Goal: Information Seeking & Learning: Learn about a topic

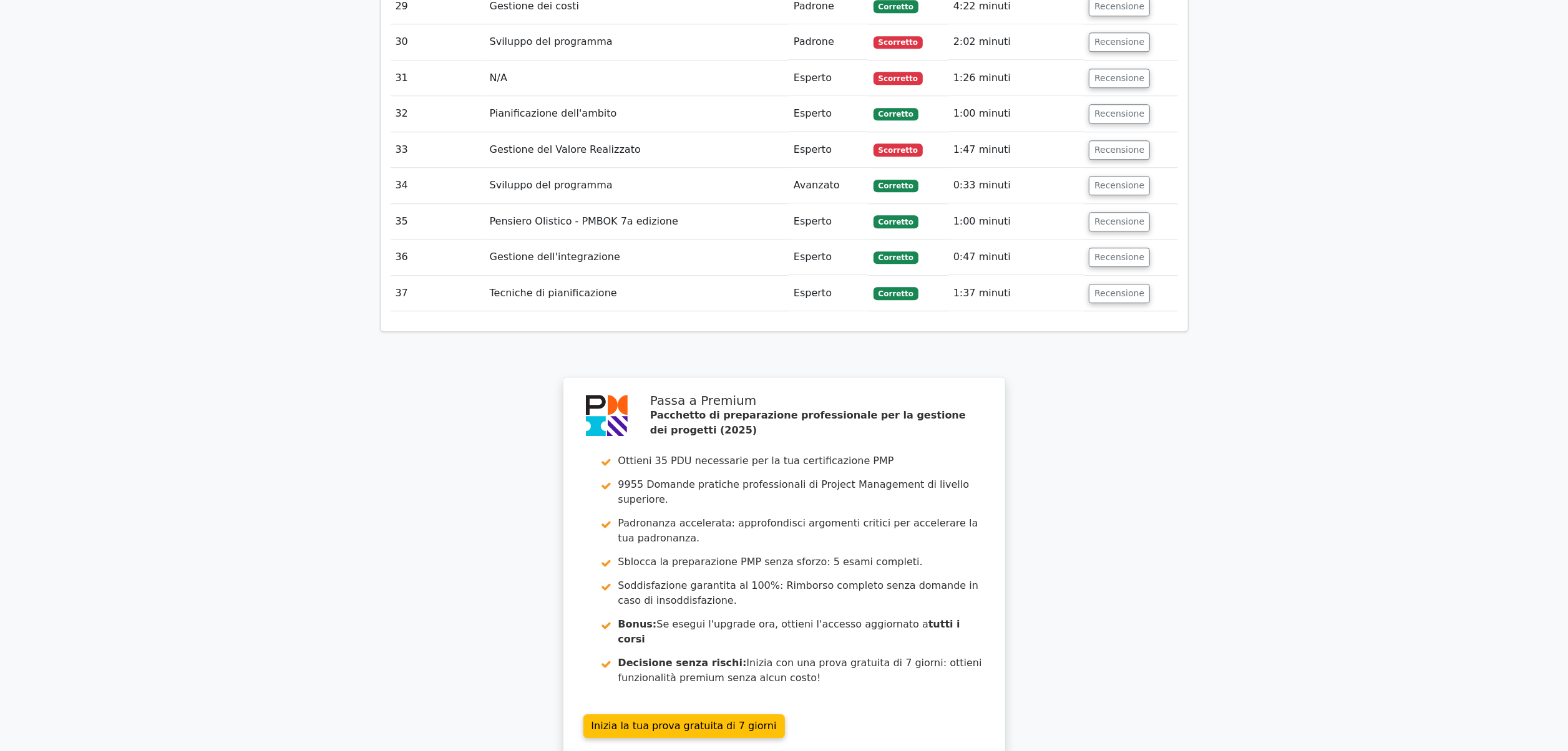
scroll to position [3515, 0]
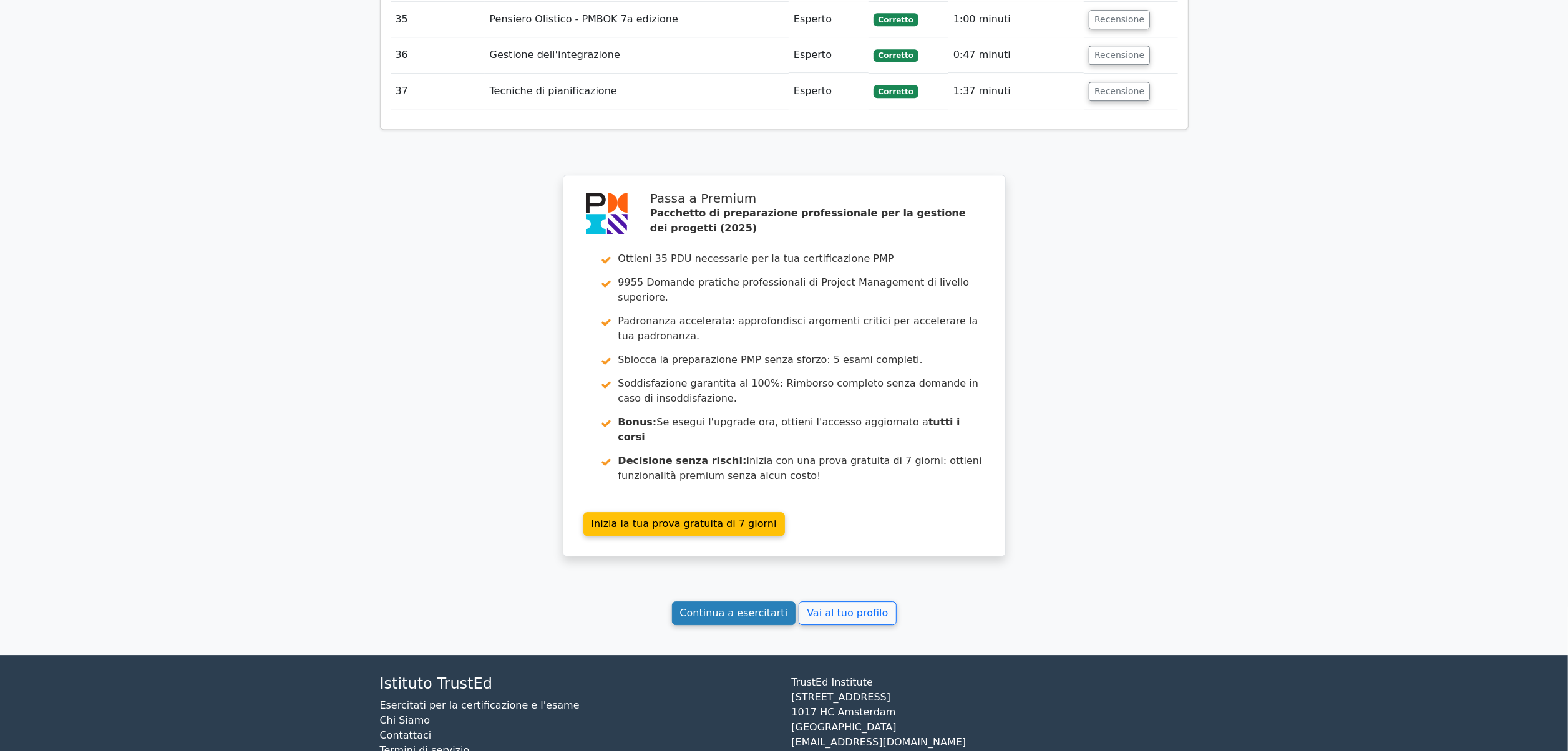
click at [749, 601] on link "Continua a esercitarti" at bounding box center [734, 613] width 124 height 24
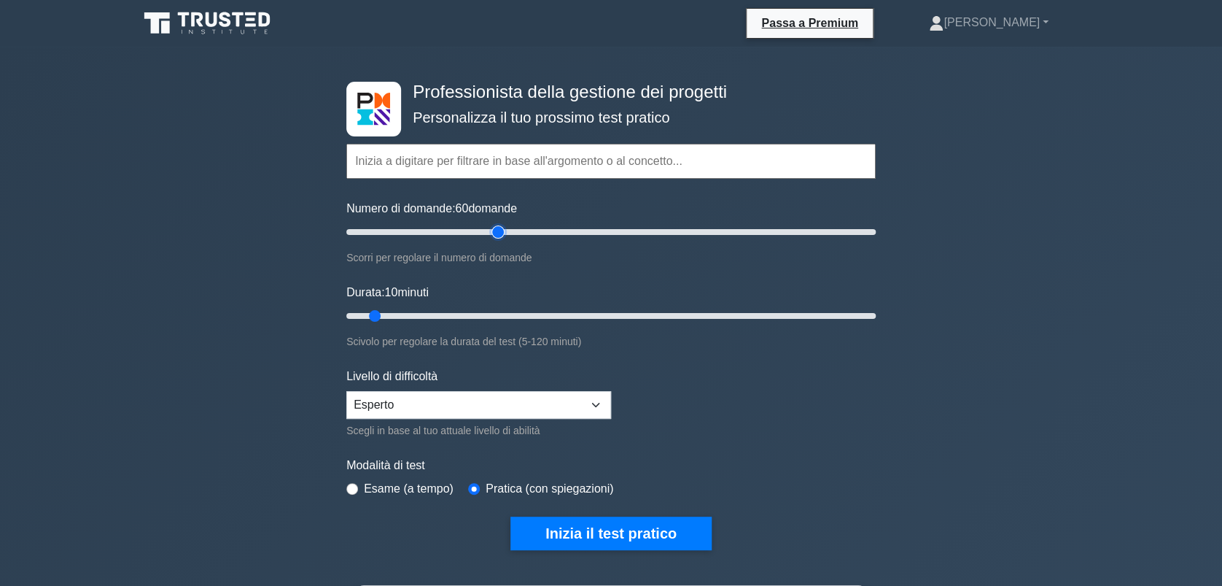
drag, startPoint x: 368, startPoint y: 230, endPoint x: 498, endPoint y: 231, distance: 130.6
type input "60"
click at [498, 231] on input "Numero di domande: 60 domande" at bounding box center [611, 232] width 530 height 18
type input "50"
click at [562, 314] on input "Durata: 10 minuti" at bounding box center [611, 316] width 530 height 18
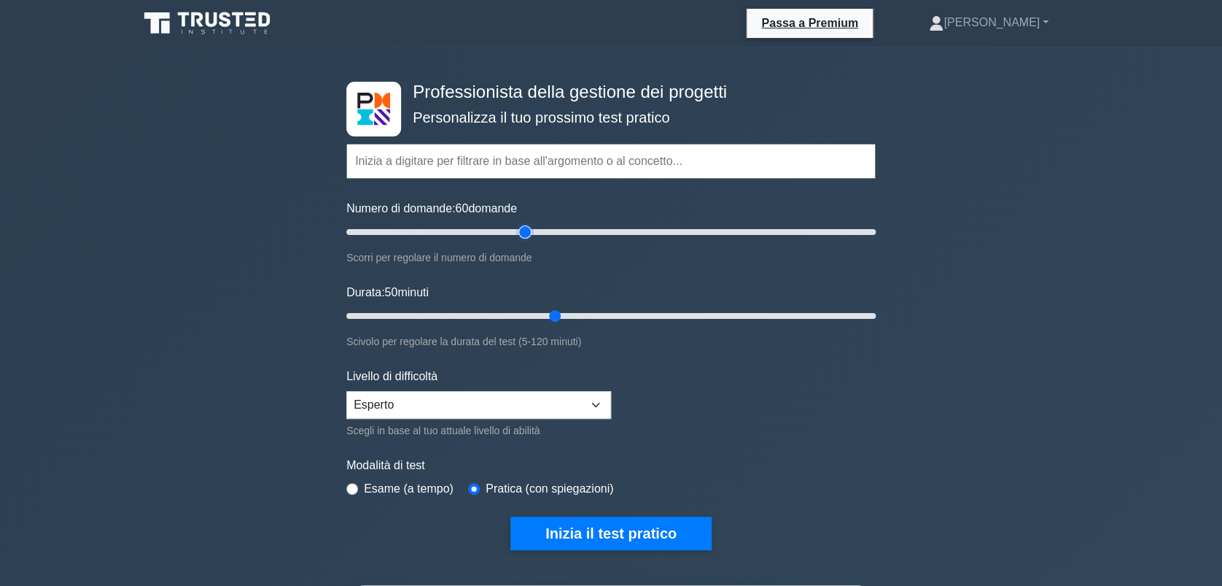
click at [529, 225] on input "Numero di domande: 60 domande" at bounding box center [611, 232] width 530 height 18
click at [543, 225] on input "Numero di domande: 70 domande" at bounding box center [611, 232] width 530 height 18
click at [555, 227] on input "Numero di domande: 75 domande" at bounding box center [611, 232] width 530 height 18
click at [486, 235] on input "Numero di domande: 80 domande" at bounding box center [611, 232] width 530 height 18
type input "60"
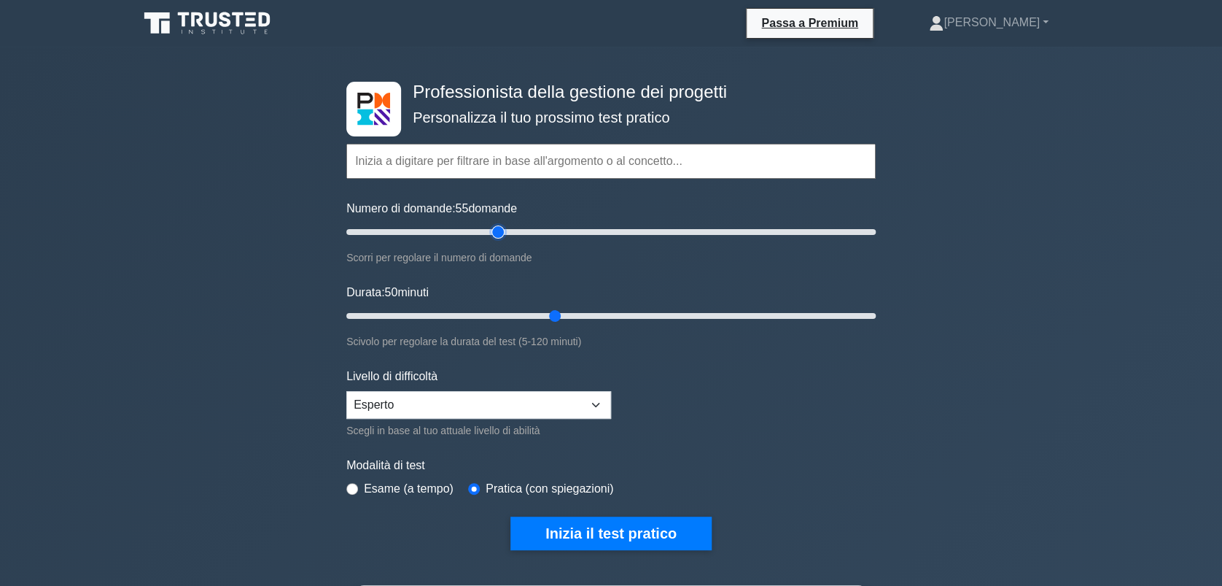
click at [500, 233] on input "Numero di domande: 55 domande" at bounding box center [611, 232] width 530 height 18
click at [586, 316] on input "Durata: 55 minuti" at bounding box center [611, 316] width 530 height 18
click at [605, 314] on input "Durata: 60 minuti" at bounding box center [611, 316] width 530 height 18
click at [624, 311] on input "Durata: 60 minuti" at bounding box center [611, 316] width 530 height 18
drag, startPoint x: 624, startPoint y: 311, endPoint x: 637, endPoint y: 311, distance: 12.4
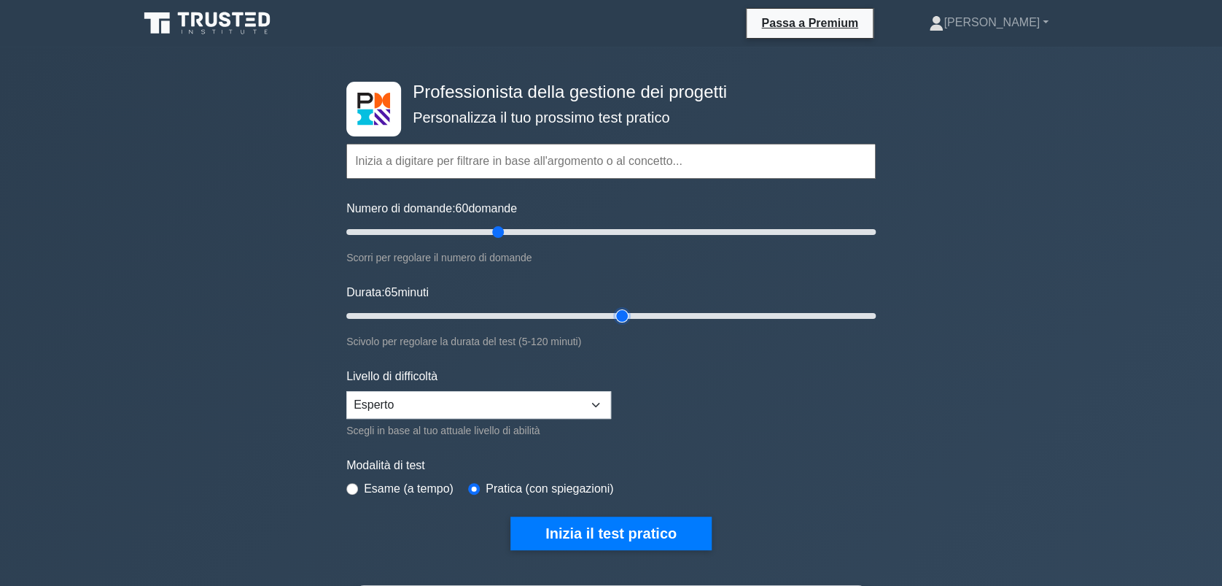
click at [627, 311] on input "Durata: 65 minuti" at bounding box center [611, 316] width 530 height 18
click at [648, 311] on input "Durata: 65 minuti" at bounding box center [611, 316] width 530 height 18
click at [666, 311] on input "Durata: 75 minuti" at bounding box center [611, 316] width 530 height 18
type input "80"
click at [689, 311] on input "Durata: 80 minuti" at bounding box center [611, 316] width 530 height 18
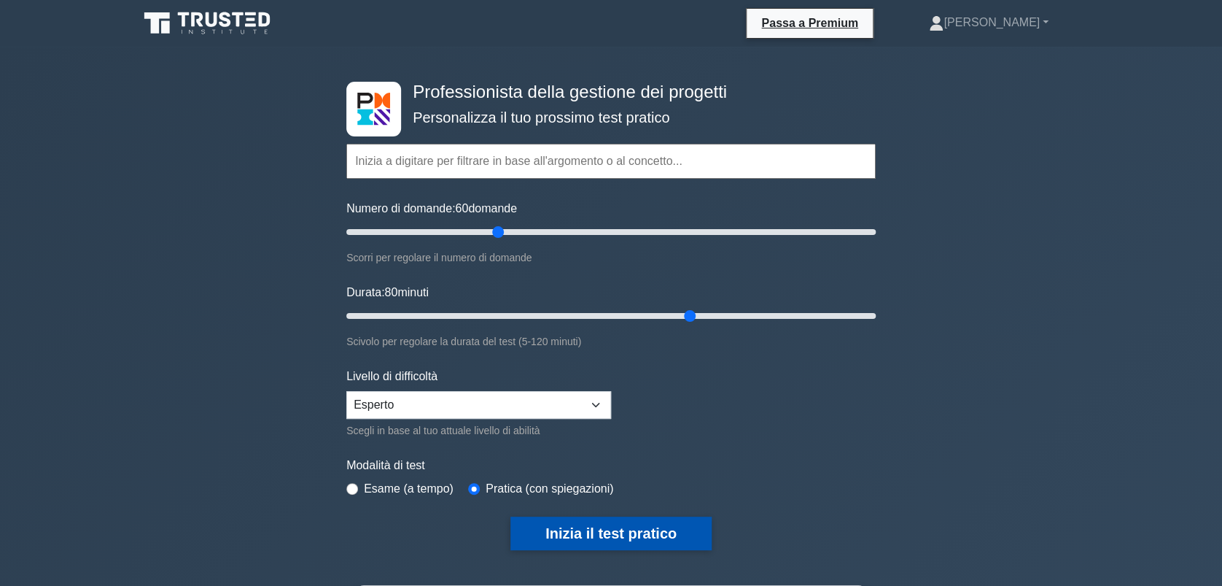
click at [627, 531] on button "Inizia il test pratico" at bounding box center [611, 533] width 201 height 34
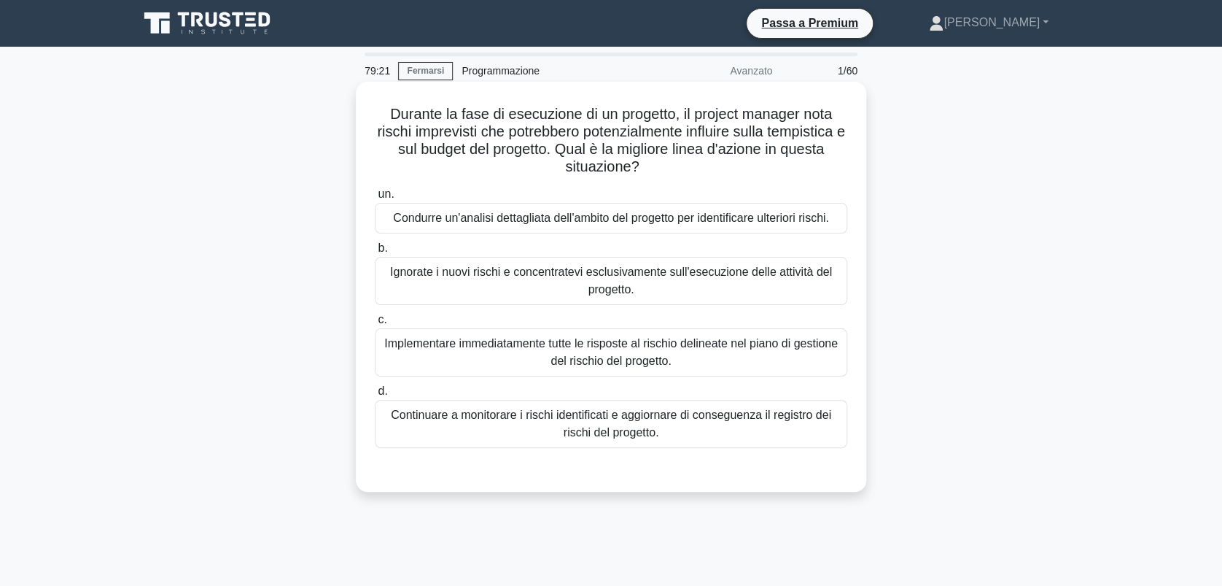
click at [616, 424] on div "Continuare a monitorare i rischi identificati e aggiornare di conseguenza il re…" at bounding box center [611, 424] width 473 height 48
click at [375, 396] on input "d. Continuare a monitorare i rischi identificati e aggiornare di conseguenza il…" at bounding box center [375, 391] width 0 height 9
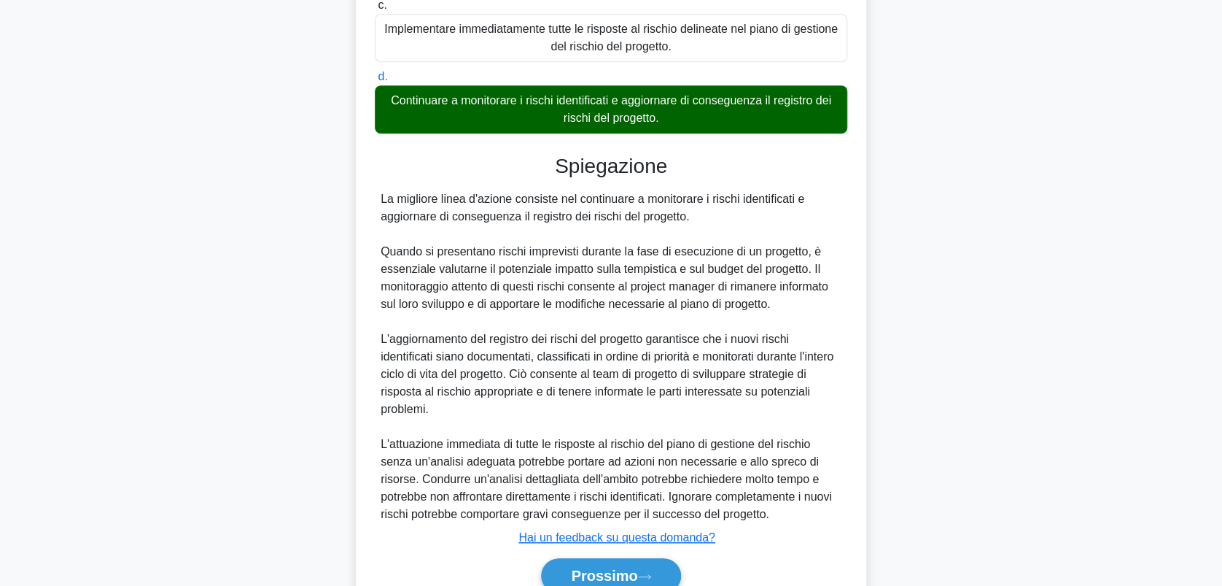
scroll to position [384, 0]
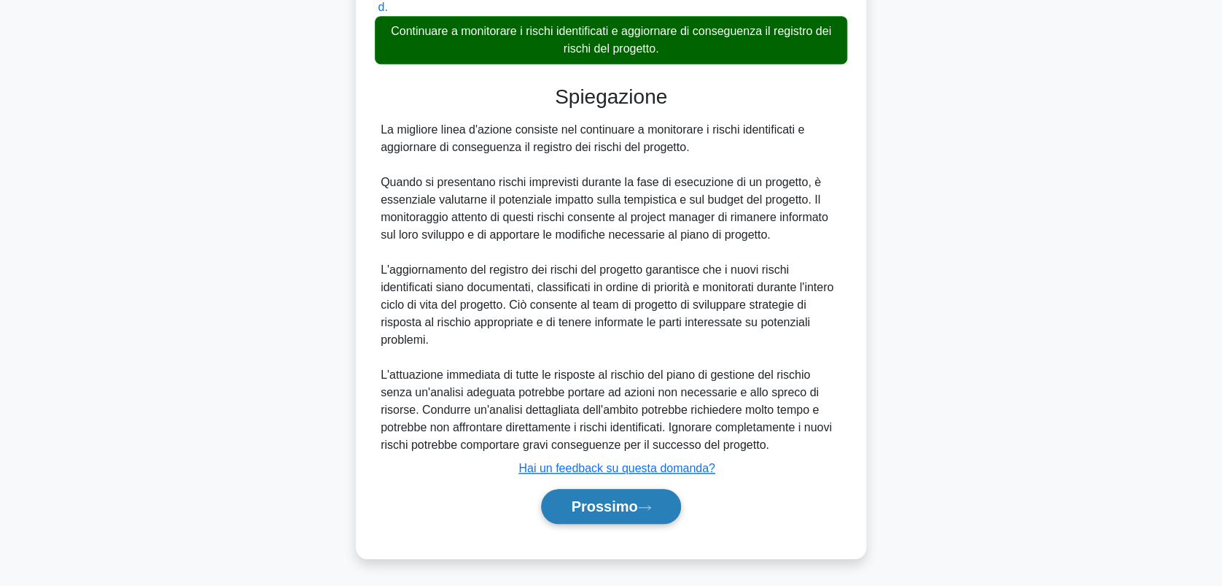
click at [594, 502] on font "Prossimo" at bounding box center [604, 506] width 66 height 16
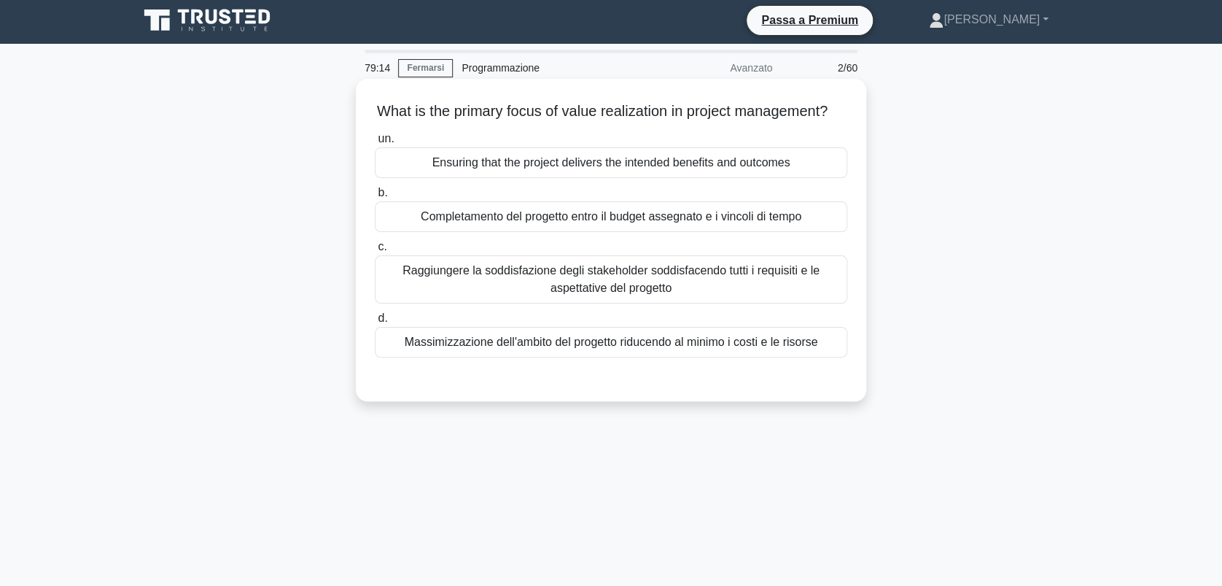
scroll to position [0, 0]
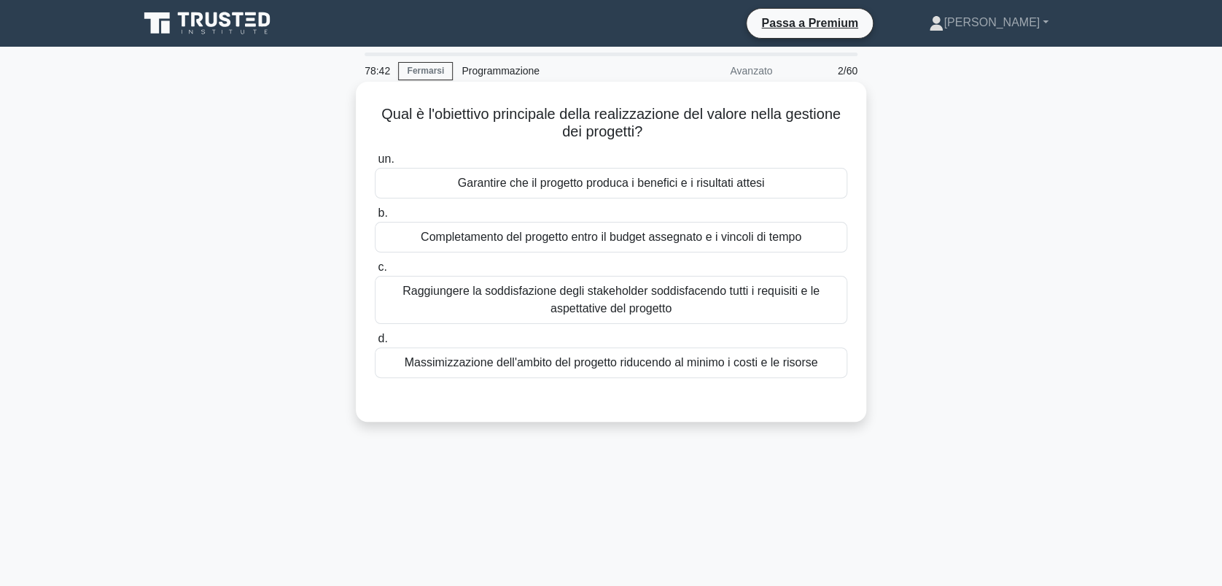
click at [547, 296] on div "Raggiungere la soddisfazione degli stakeholder soddisfacendo tutti i requisiti …" at bounding box center [611, 300] width 473 height 48
click at [375, 272] on input "c. Raggiungere la soddisfazione degli stakeholder soddisfacendo tutti i requisi…" at bounding box center [375, 267] width 0 height 9
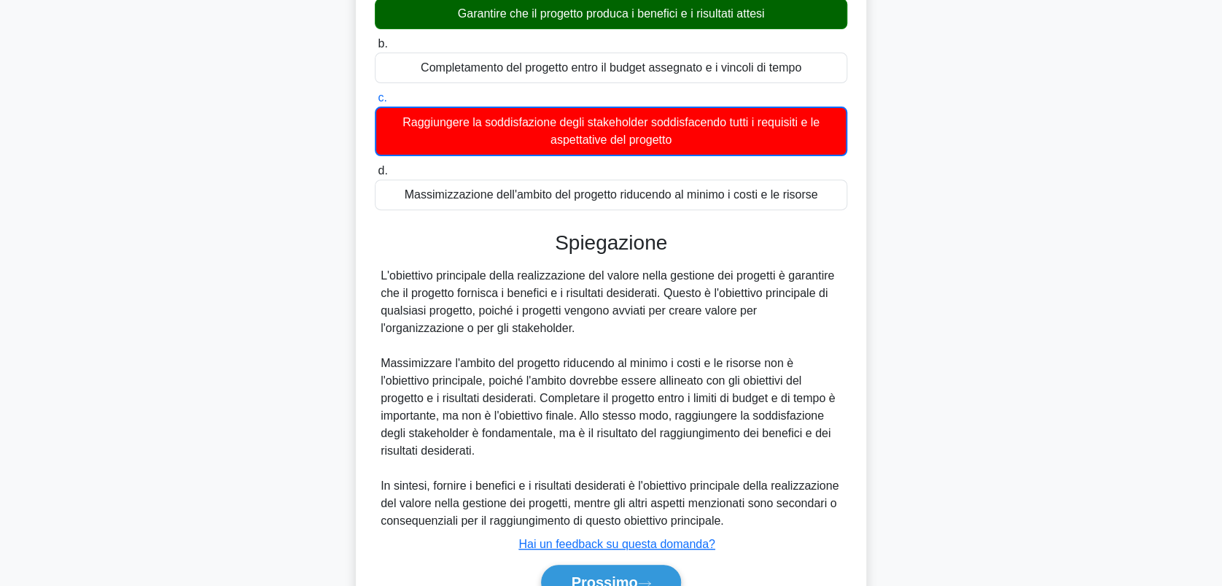
scroll to position [245, 0]
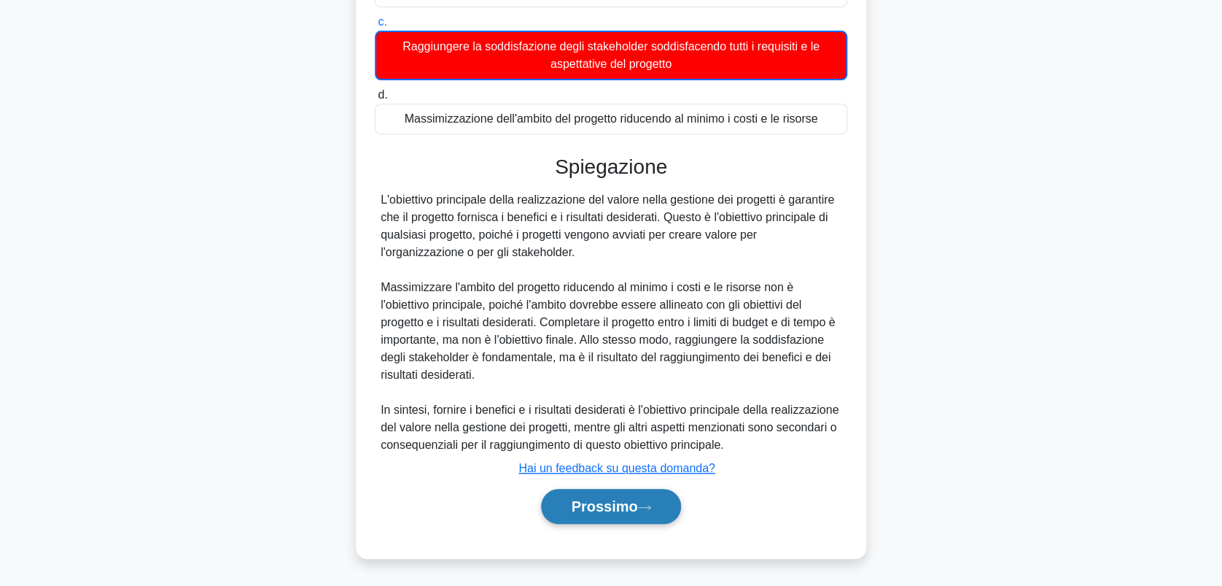
click at [608, 501] on font "Prossimo" at bounding box center [604, 506] width 66 height 16
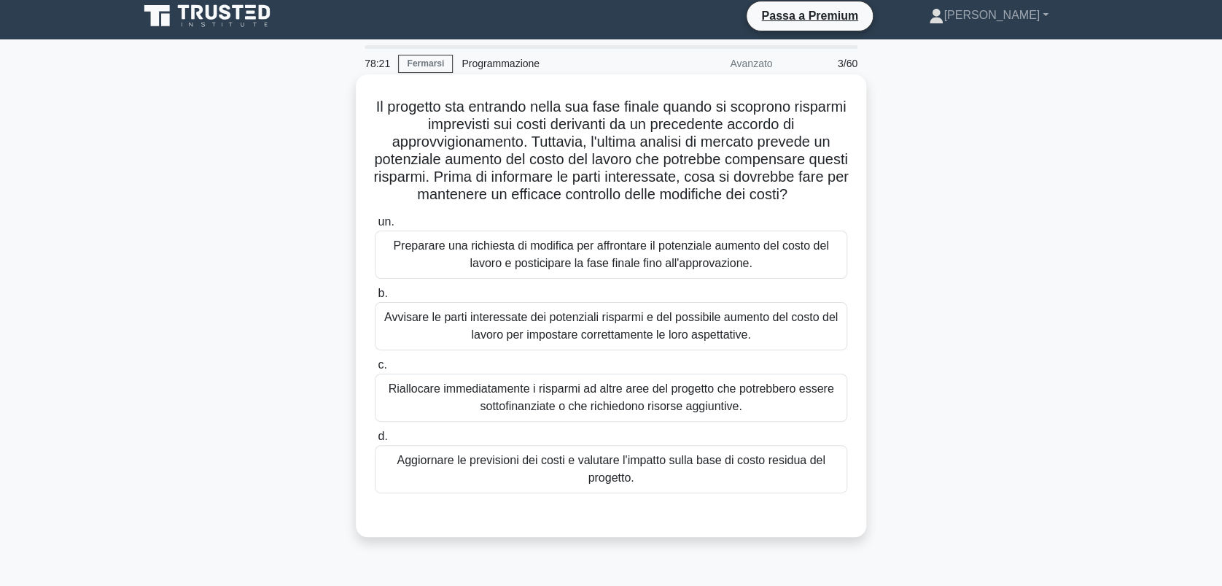
scroll to position [0, 0]
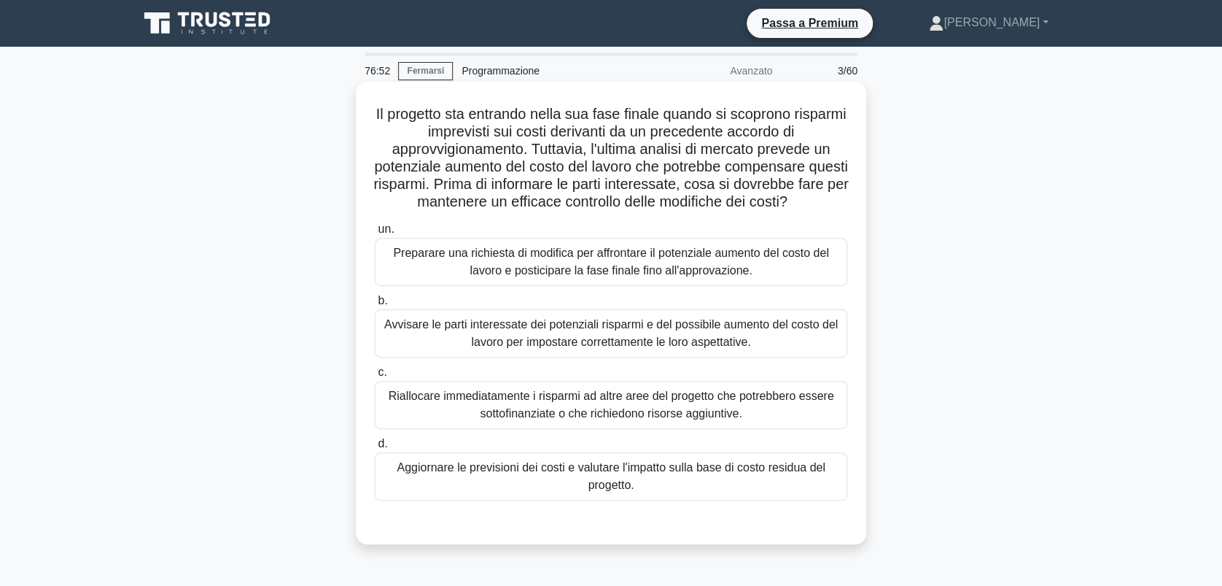
click at [689, 479] on div "Aggiornare le previsioni dei costi e valutare l'impatto sulla base di costo res…" at bounding box center [611, 476] width 473 height 48
click at [375, 449] on input "d. Aggiornare le previsioni dei costi e valutare l'impatto sulla base di costo …" at bounding box center [375, 443] width 0 height 9
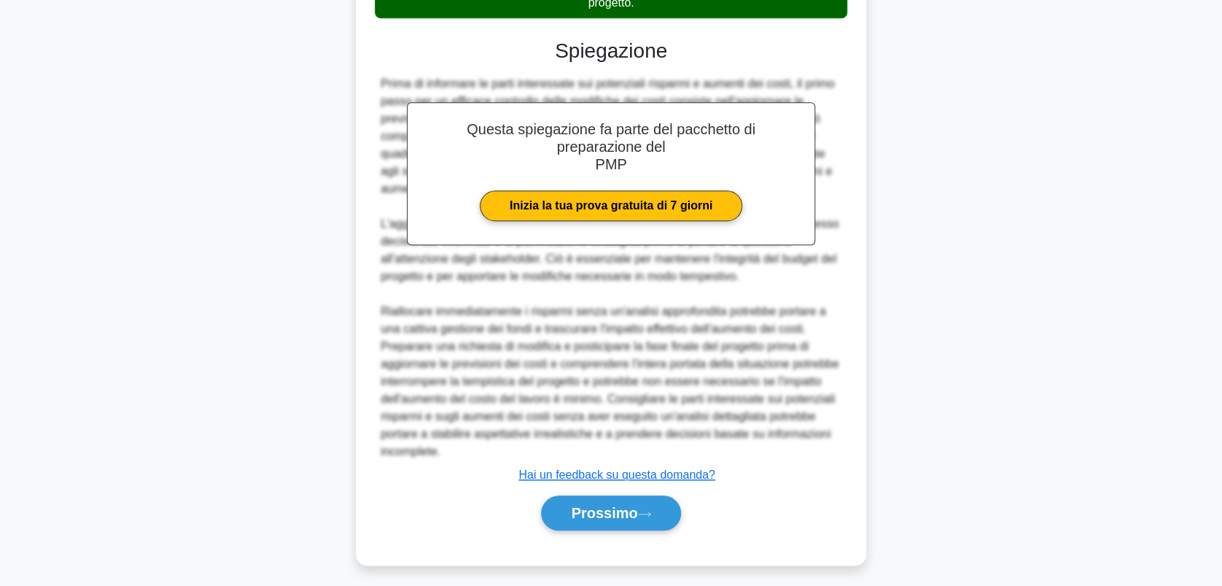
scroll to position [489, 0]
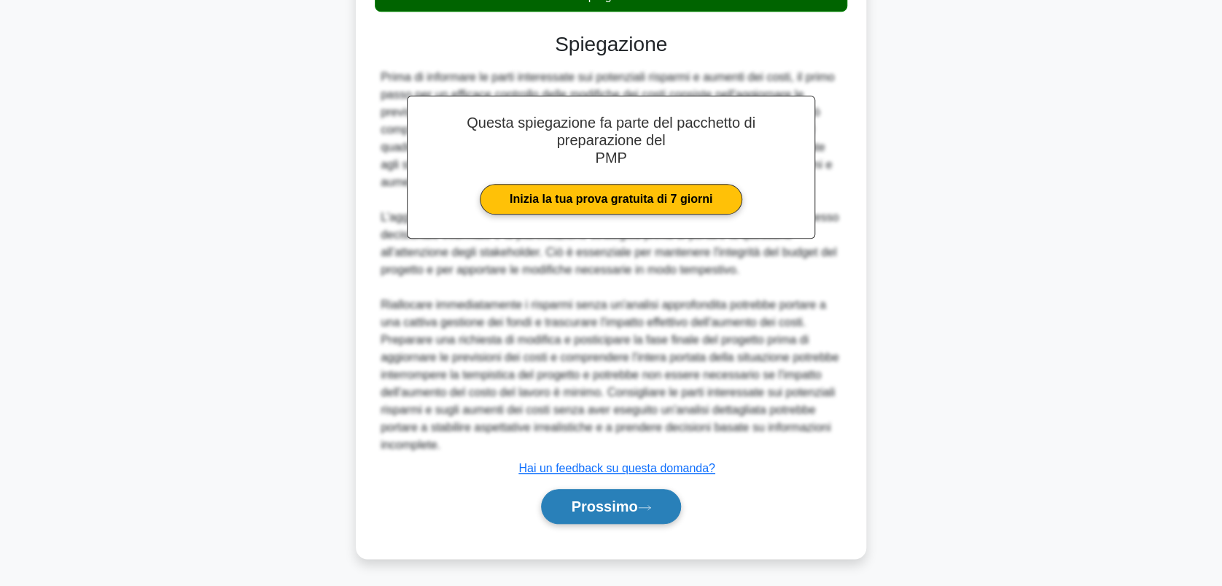
click at [617, 511] on font "Prossimo" at bounding box center [604, 506] width 66 height 16
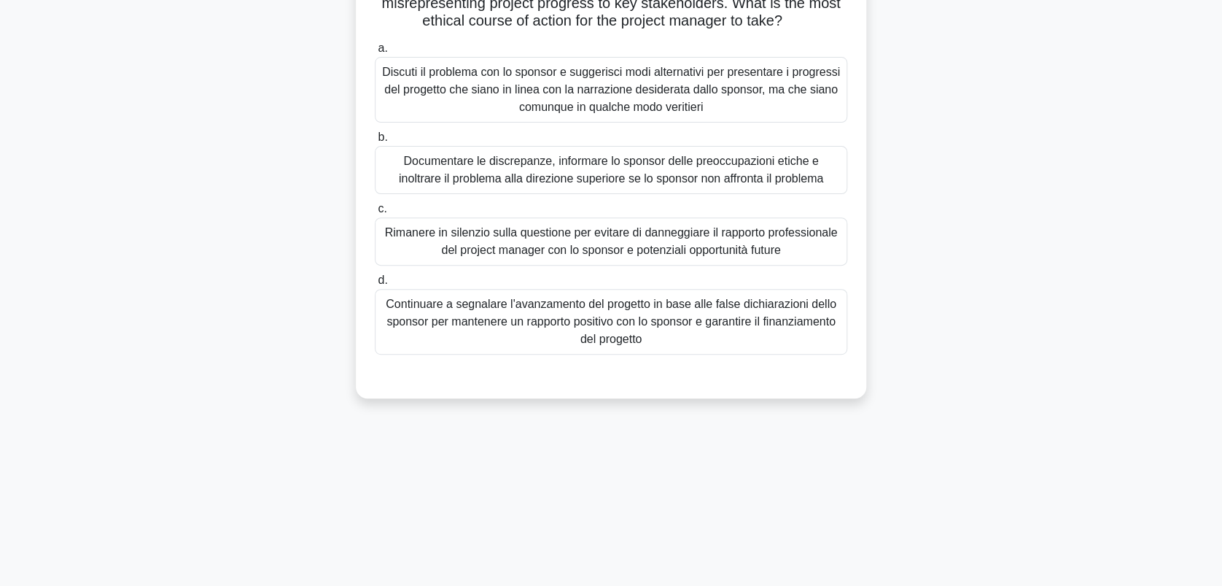
scroll to position [0, 0]
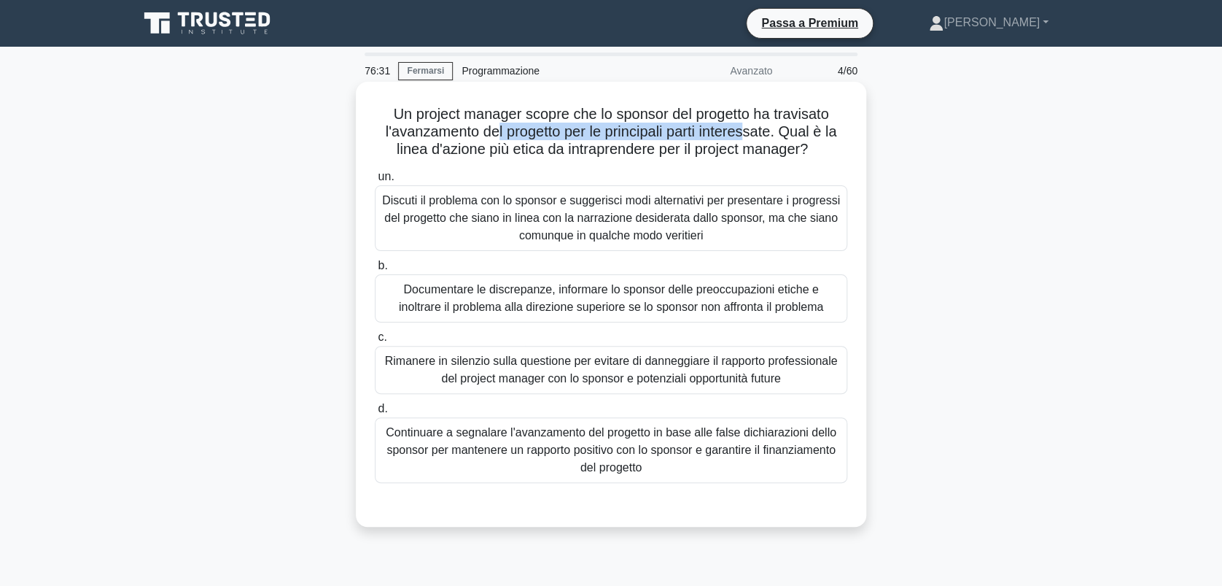
drag, startPoint x: 494, startPoint y: 131, endPoint x: 753, endPoint y: 136, distance: 259.0
click at [753, 136] on font "Un project manager scopre che lo sponsor del progetto ha travisato l'avanzament…" at bounding box center [612, 131] width 452 height 51
click at [578, 222] on div "Discuti il problema con lo sponsor e suggerisci modi alternativi per presentare…" at bounding box center [611, 218] width 473 height 66
click at [375, 182] on input "un. Discuti il problema con lo sponsor e suggerisci modi alternativi per presen…" at bounding box center [375, 176] width 0 height 9
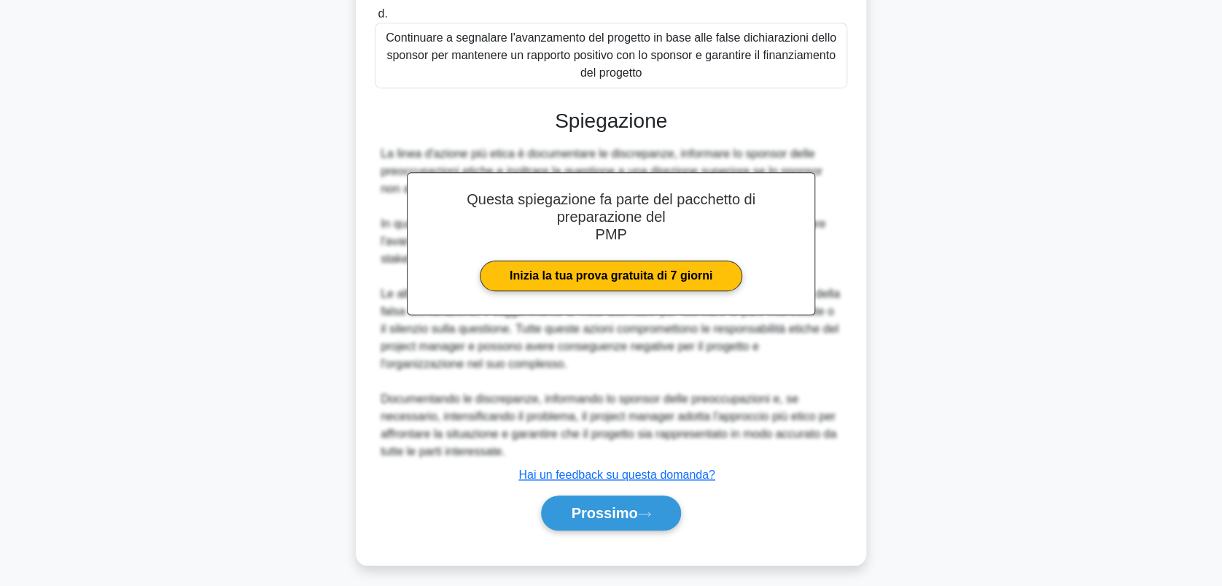
scroll to position [403, 0]
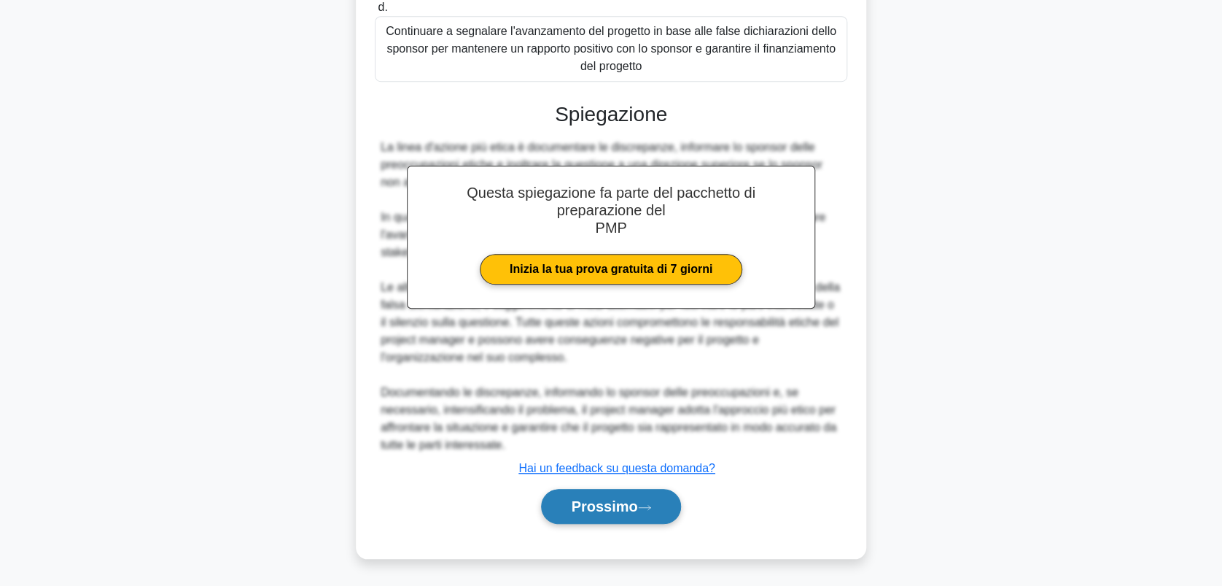
click at [617, 503] on font "Prossimo" at bounding box center [604, 506] width 66 height 16
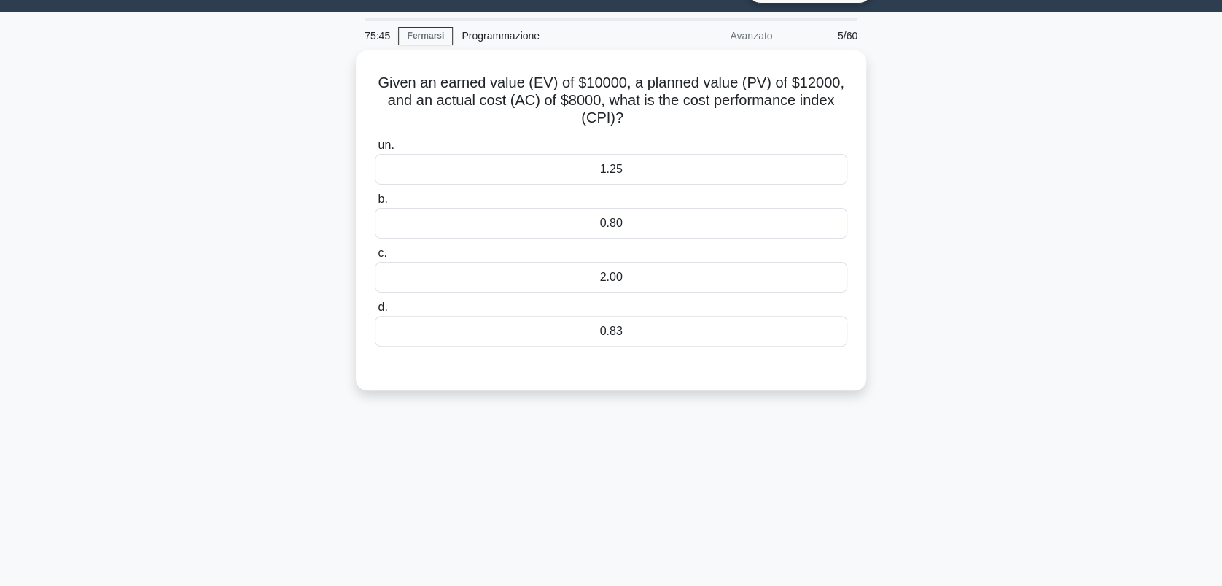
scroll to position [0, 0]
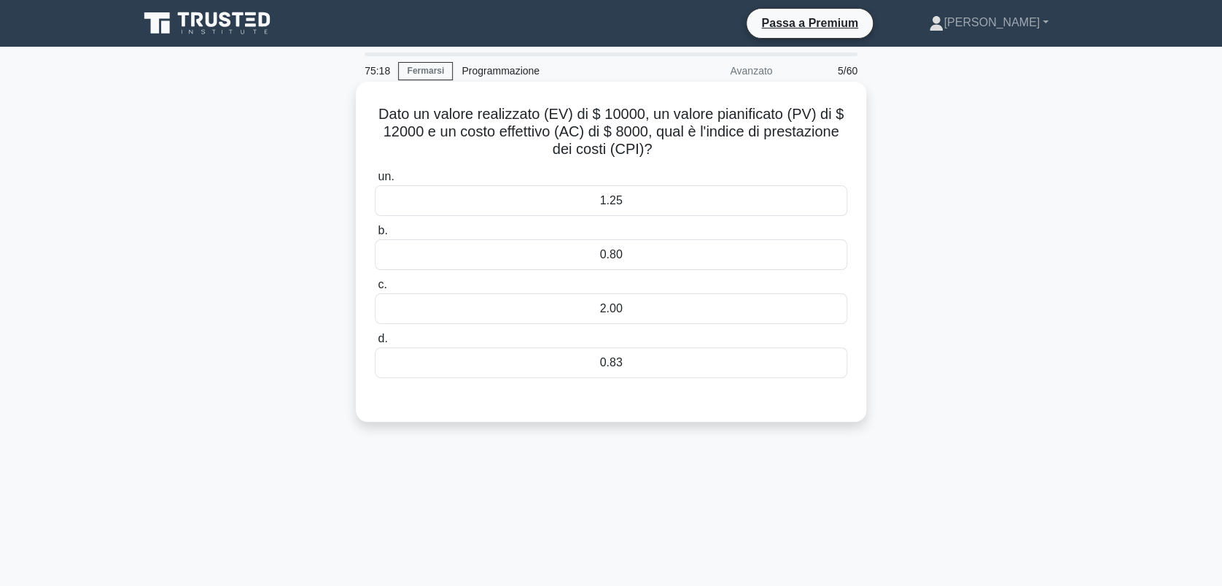
click at [601, 360] on div "0.83" at bounding box center [611, 362] width 473 height 31
click at [375, 344] on input "d. 0.83" at bounding box center [375, 338] width 0 height 9
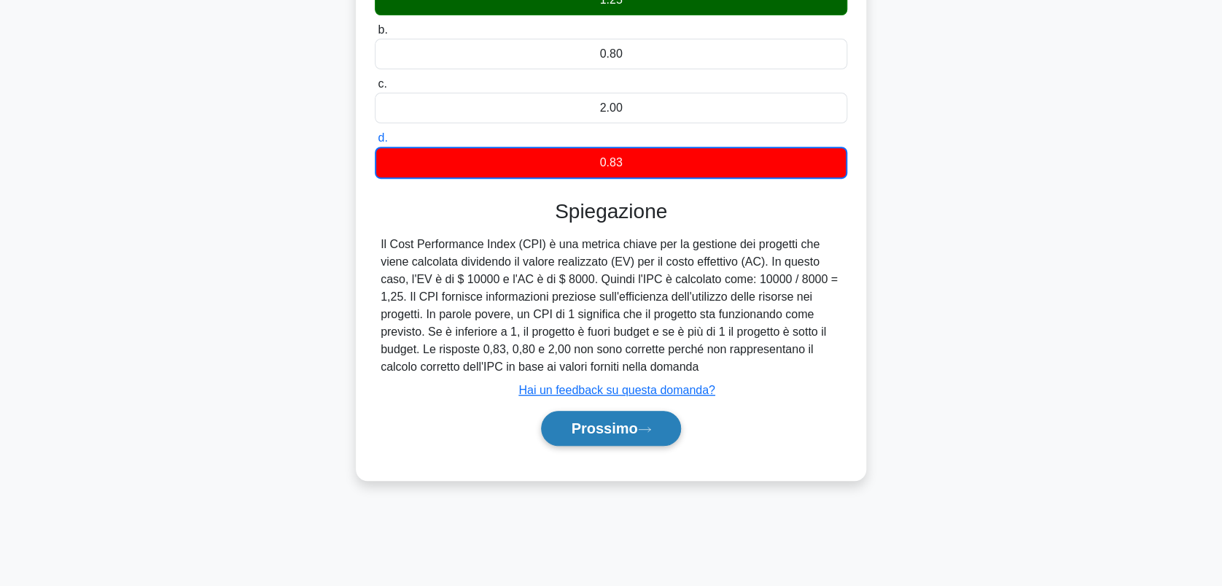
scroll to position [203, 0]
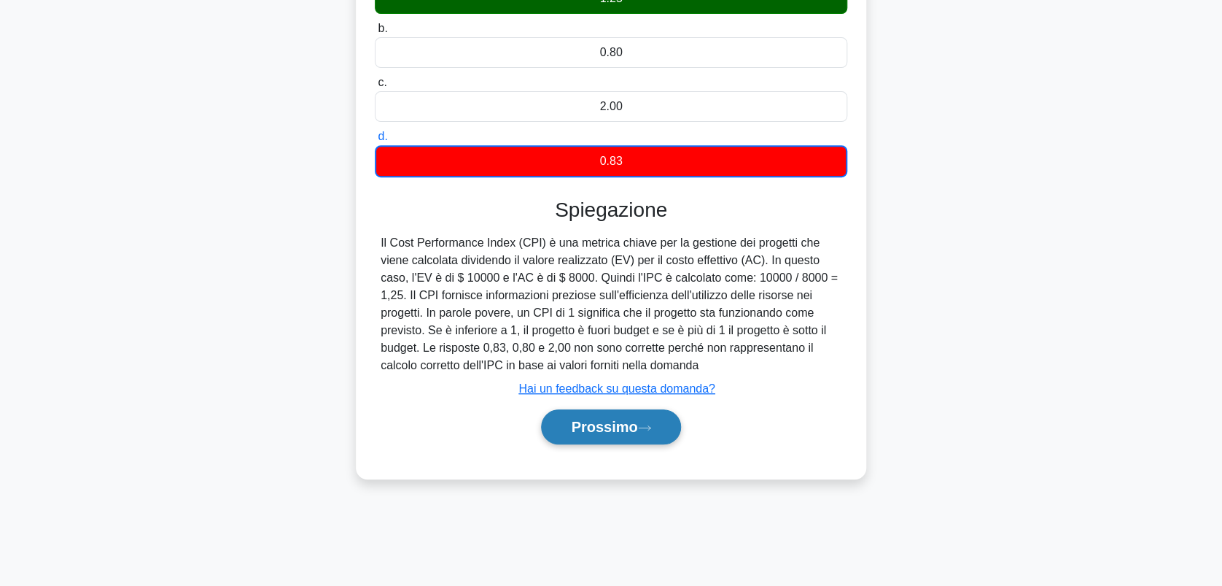
click at [627, 430] on font "Prossimo" at bounding box center [604, 427] width 66 height 16
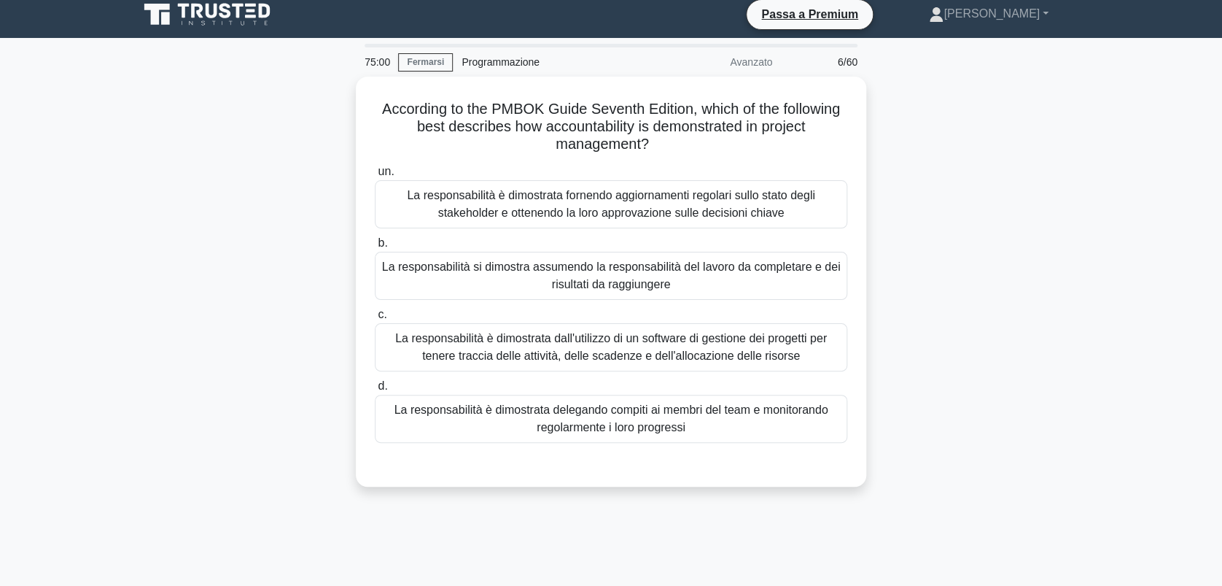
scroll to position [8, 0]
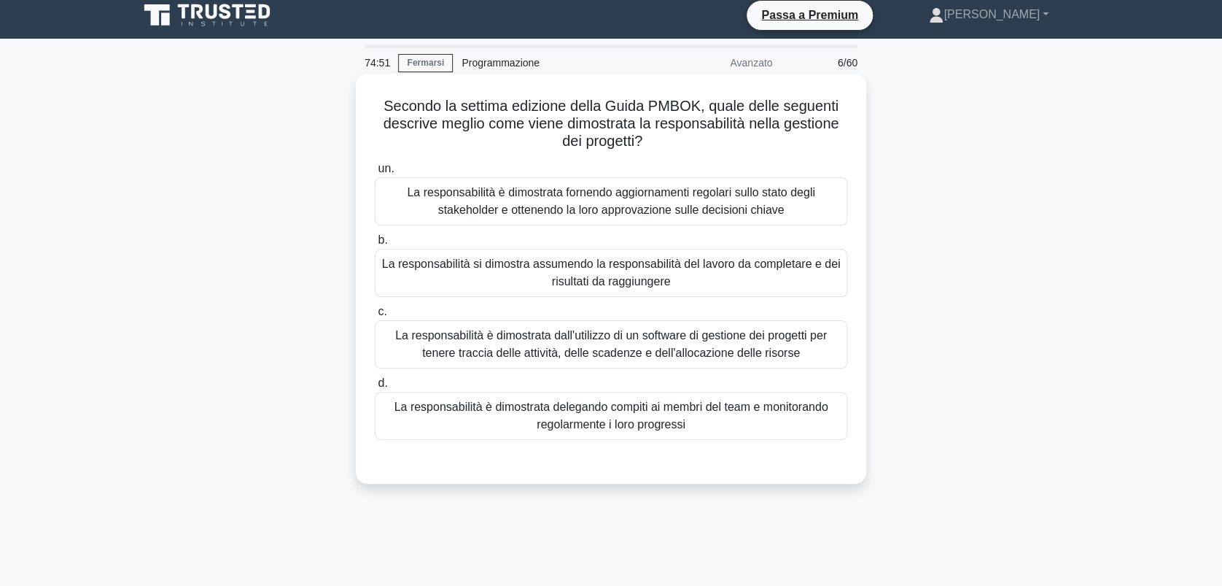
drag, startPoint x: 403, startPoint y: 122, endPoint x: 783, endPoint y: 135, distance: 381.0
click at [783, 135] on h5 "Secondo la settima edizione della Guida PMBOK, quale delle seguenti descrive me…" at bounding box center [611, 124] width 476 height 54
click at [625, 274] on div "La responsabilità si dimostra assumendo la responsabilità del lavoro da complet…" at bounding box center [611, 273] width 473 height 48
click at [375, 245] on input "b. La responsabilità si dimostra assumendo la responsabilità del lavoro da comp…" at bounding box center [375, 240] width 0 height 9
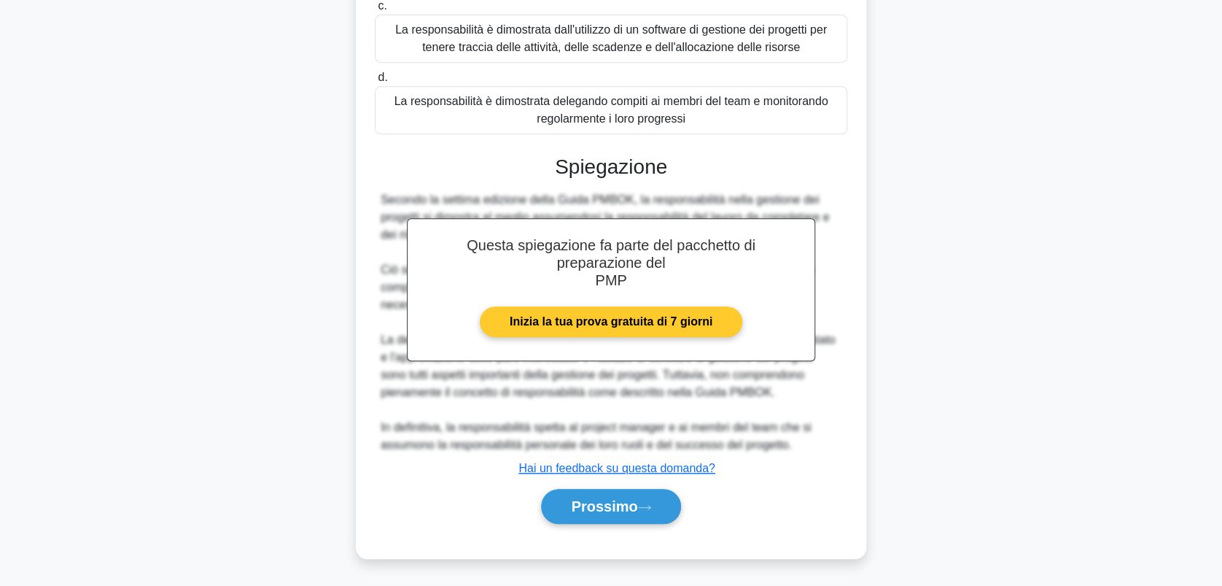
scroll to position [331, 0]
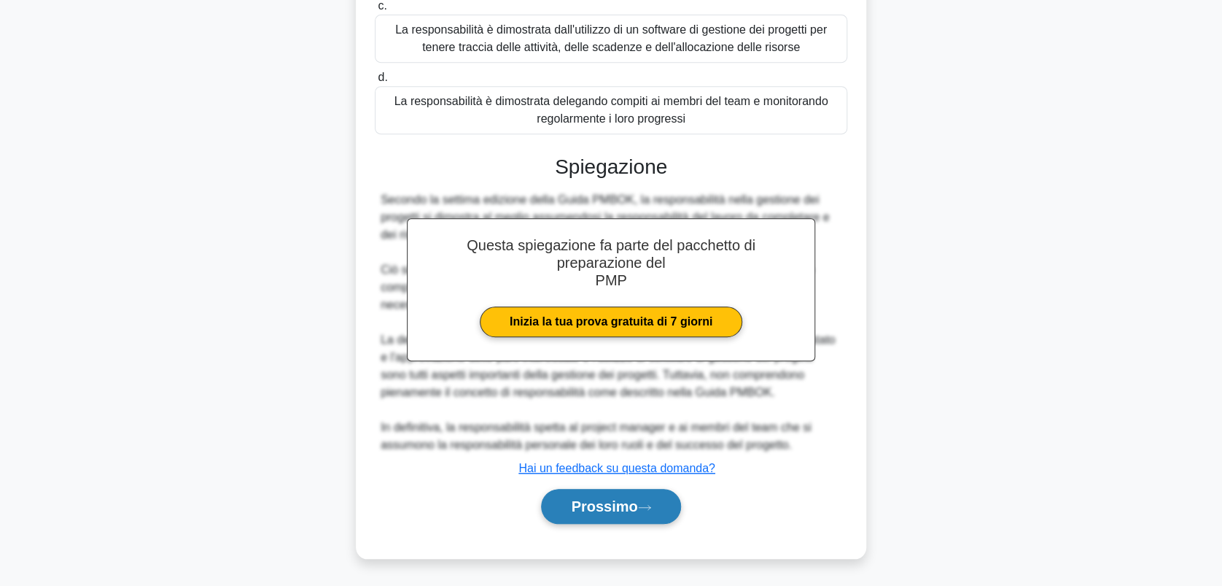
click at [601, 499] on font "Prossimo" at bounding box center [604, 506] width 66 height 16
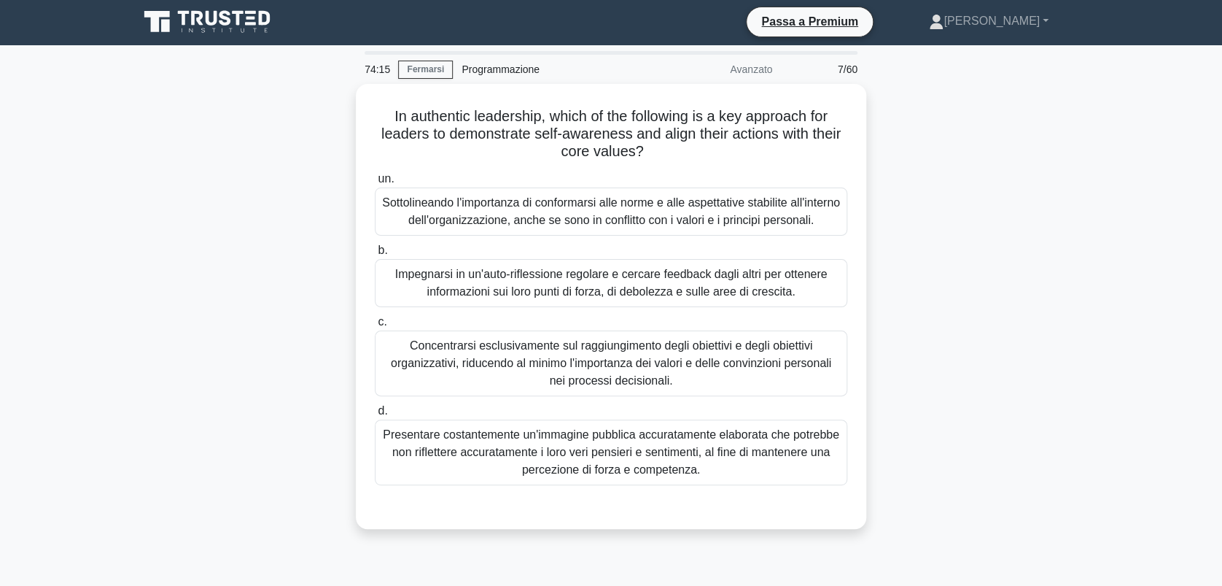
scroll to position [0, 0]
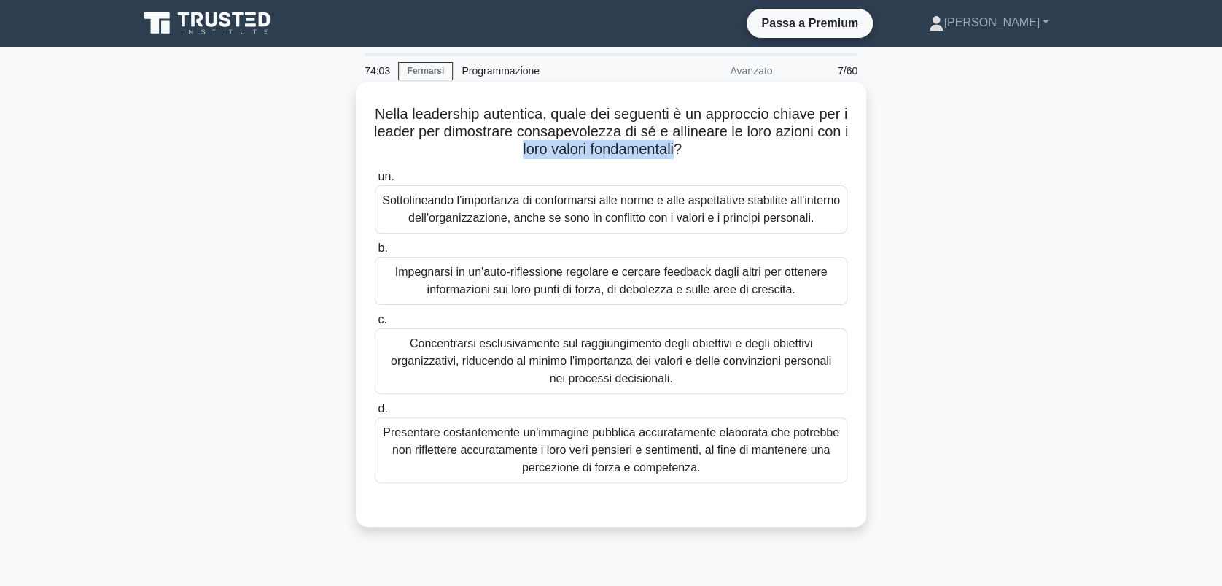
drag, startPoint x: 536, startPoint y: 146, endPoint x: 697, endPoint y: 152, distance: 161.3
click at [697, 152] on font "Nella leadership autentica, quale dei seguenti è un approccio chiave per i lead…" at bounding box center [611, 131] width 474 height 51
drag, startPoint x: 449, startPoint y: 132, endPoint x: 684, endPoint y: 125, distance: 235.0
click at [684, 125] on font "Nella leadership autentica, quale dei seguenti è un approccio chiave per i lead…" at bounding box center [611, 131] width 474 height 51
click at [523, 285] on div "Impegnarsi in un'auto-riflessione regolare e cercare feedback dagli altri per o…" at bounding box center [611, 281] width 473 height 48
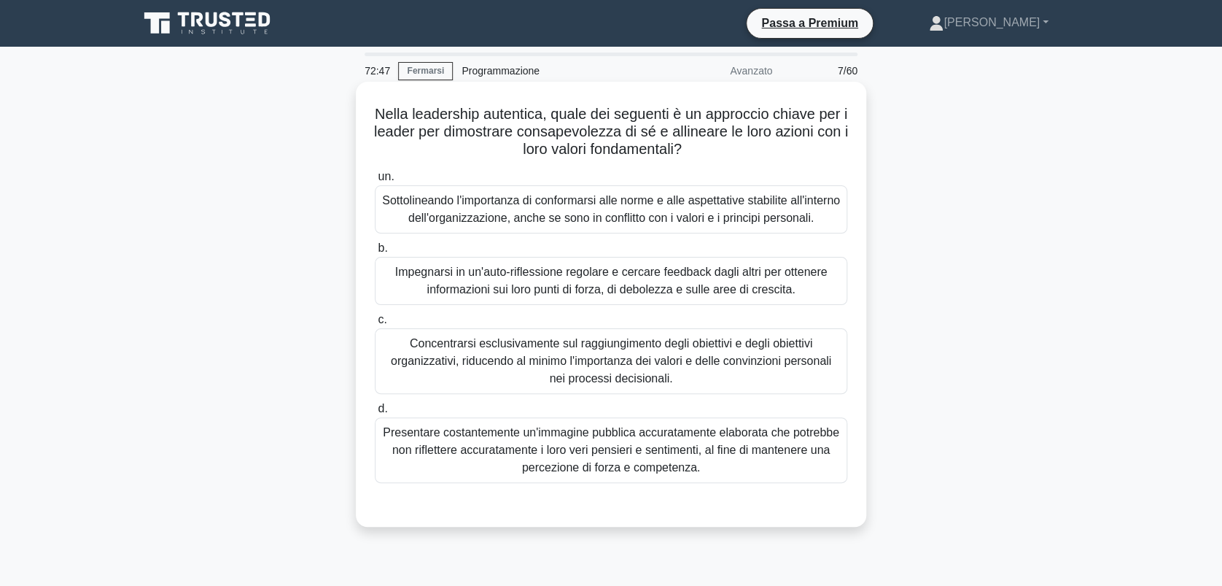
click at [375, 253] on input "b. Impegnarsi in un'auto-riflessione regolare e cercare feedback dagli altri pe…" at bounding box center [375, 248] width 0 height 9
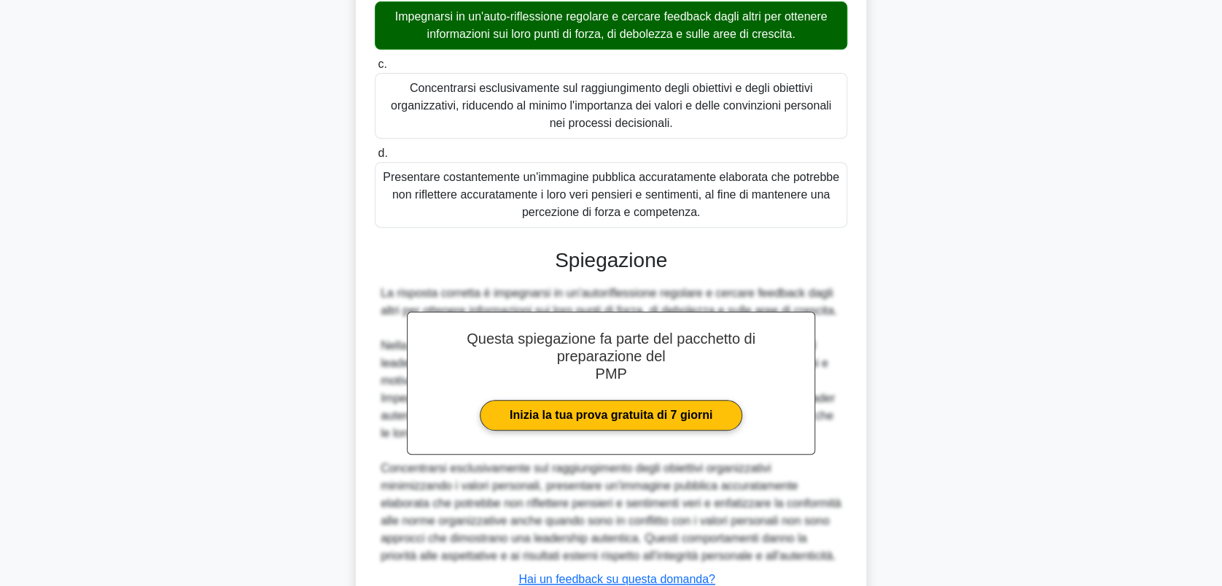
scroll to position [384, 0]
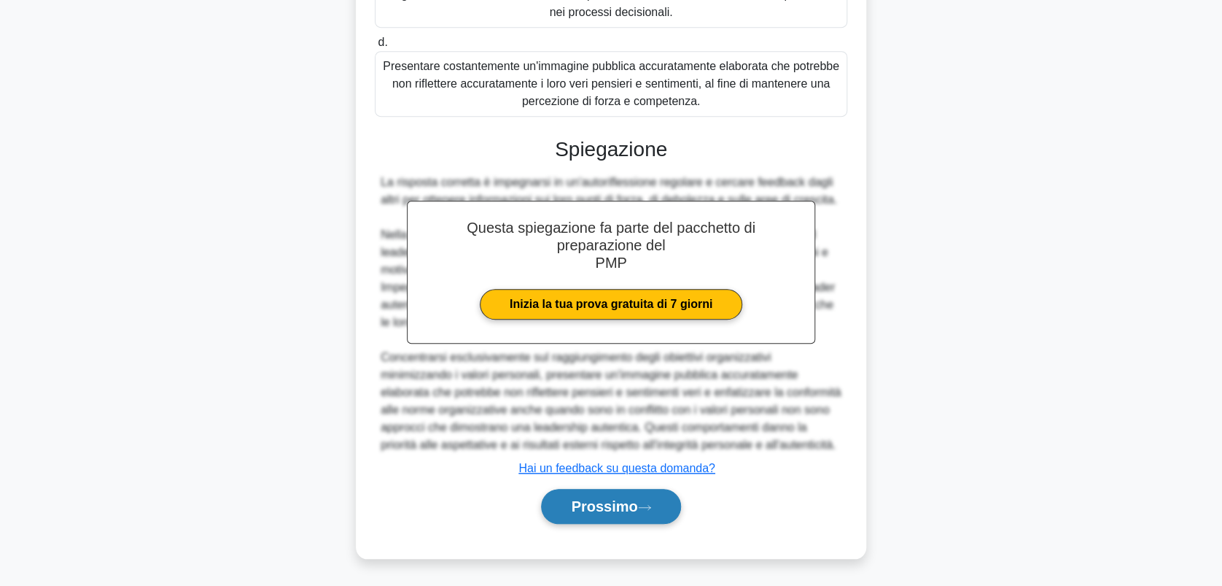
click at [605, 508] on font "Prossimo" at bounding box center [604, 506] width 66 height 16
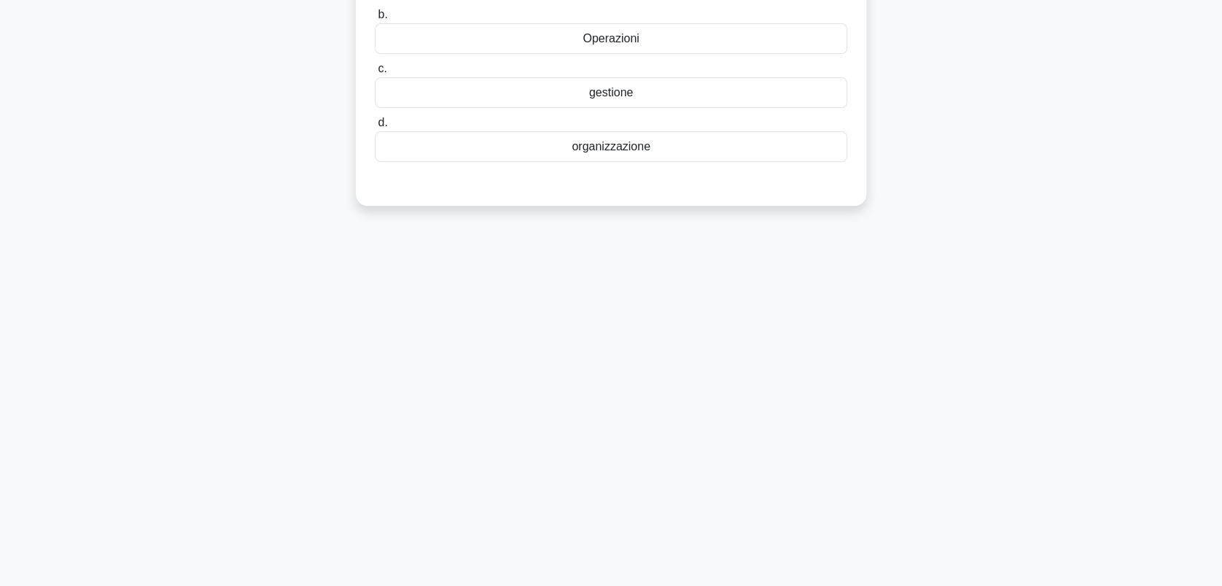
scroll to position [0, 0]
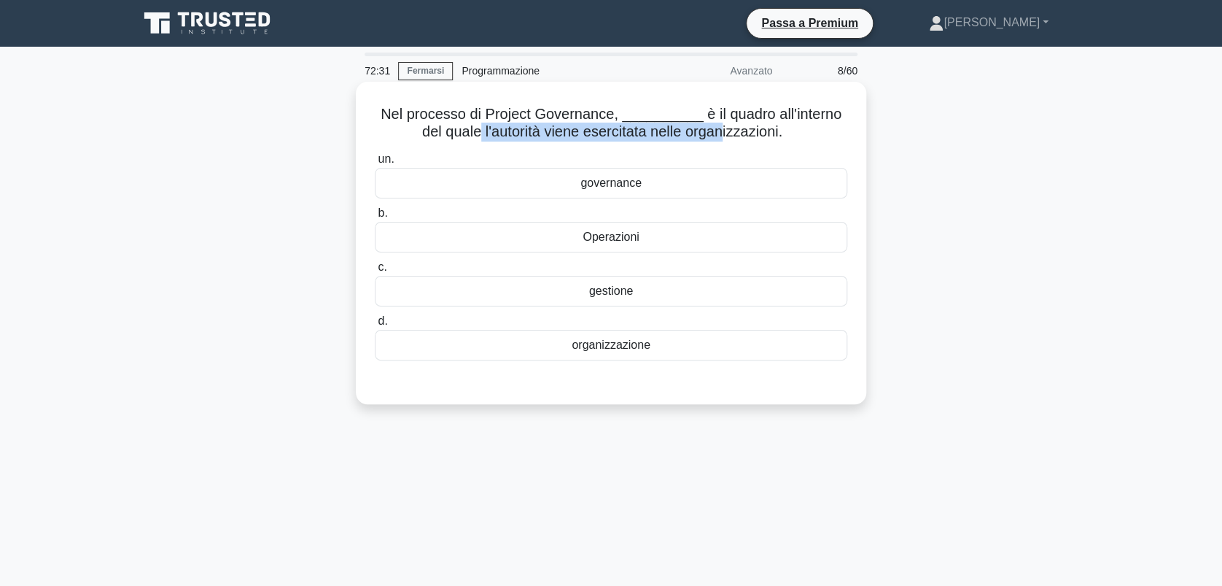
drag, startPoint x: 465, startPoint y: 128, endPoint x: 710, endPoint y: 133, distance: 245.1
click at [710, 133] on font "Nel processo di Project Governance, __________ è il quadro all'interno del qual…" at bounding box center [611, 123] width 461 height 34
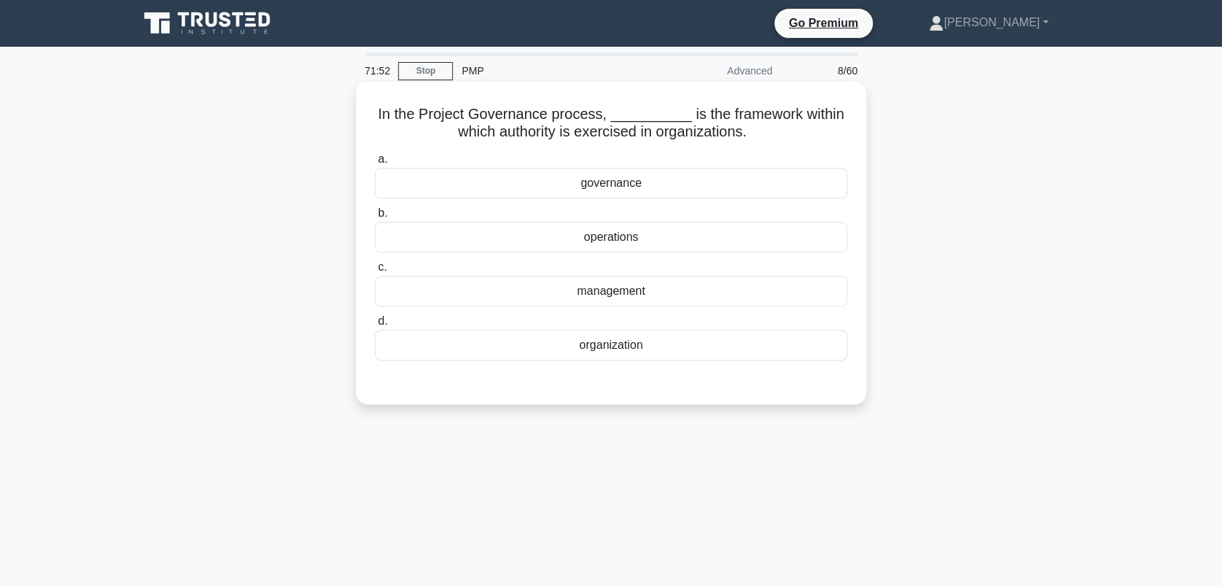
click at [616, 344] on div "organization" at bounding box center [611, 345] width 473 height 31
click at [375, 326] on input "d. organization" at bounding box center [375, 321] width 0 height 9
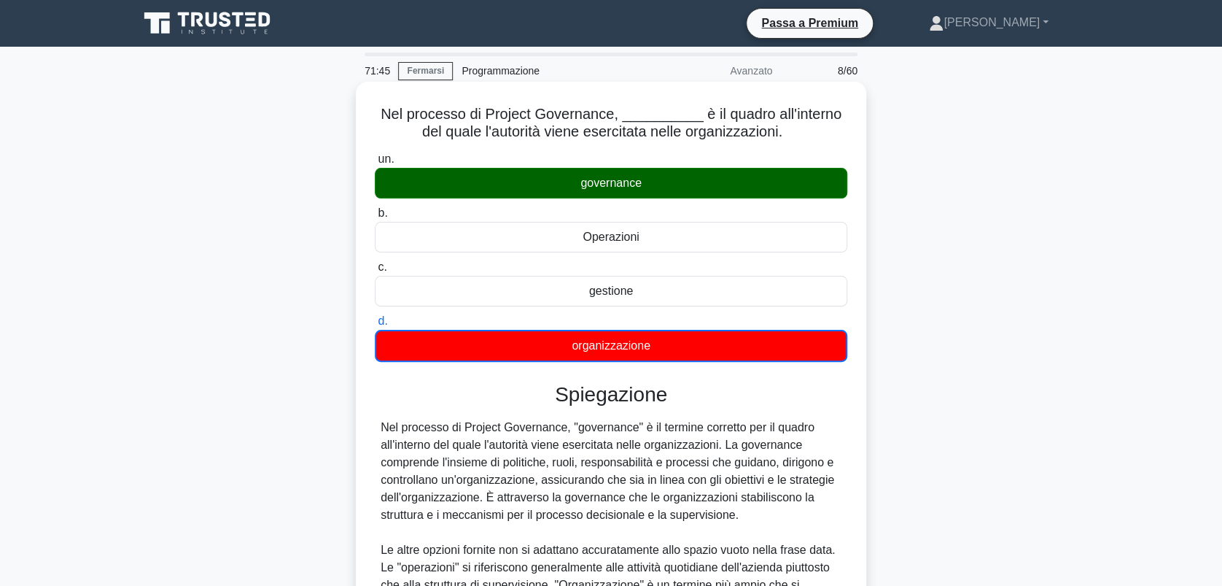
scroll to position [97, 0]
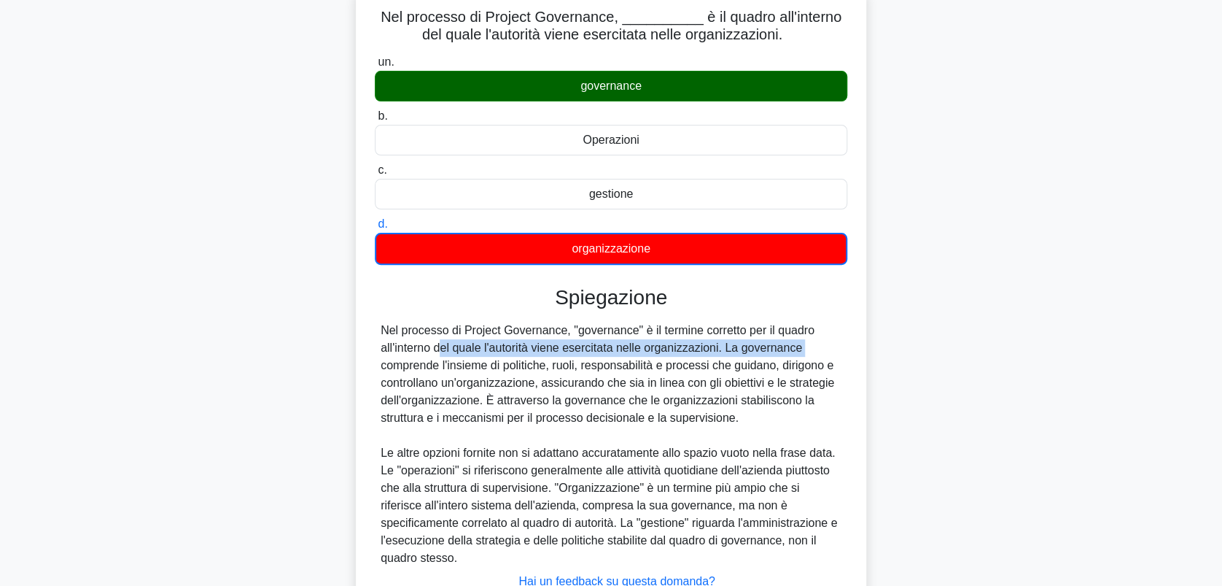
drag, startPoint x: 436, startPoint y: 341, endPoint x: 821, endPoint y: 355, distance: 385.4
click at [821, 355] on div "Nel processo di Project Governance, "governance" è il termine corretto per il q…" at bounding box center [611, 444] width 461 height 245
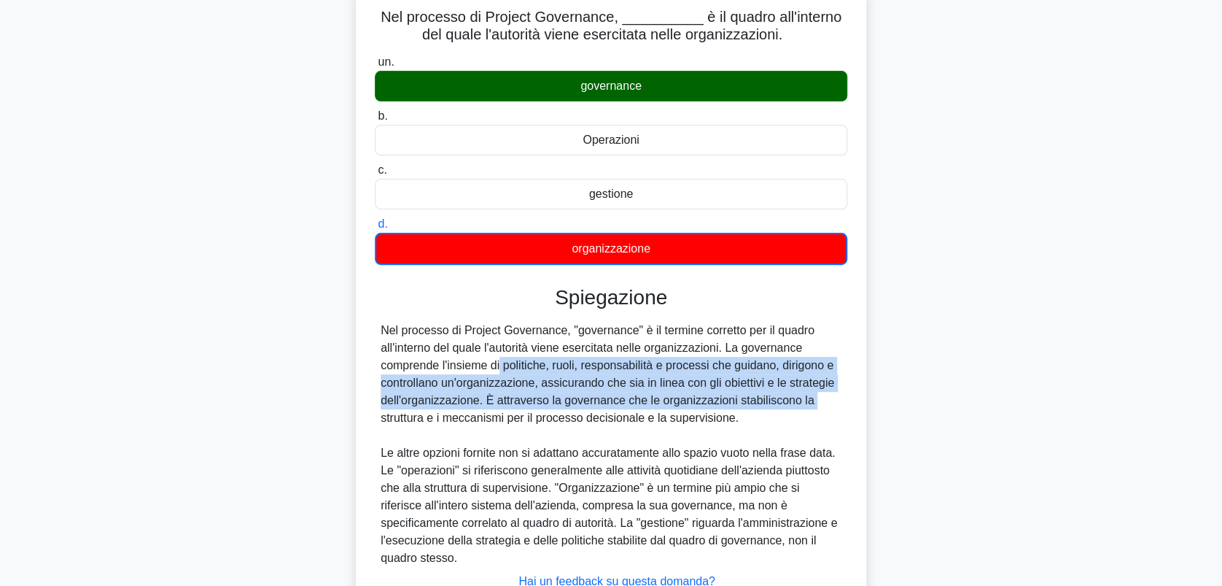
drag, startPoint x: 498, startPoint y: 369, endPoint x: 812, endPoint y: 391, distance: 314.4
click at [812, 391] on div "Nel processo di Project Governance, "governance" è il termine corretto per il q…" at bounding box center [611, 444] width 461 height 245
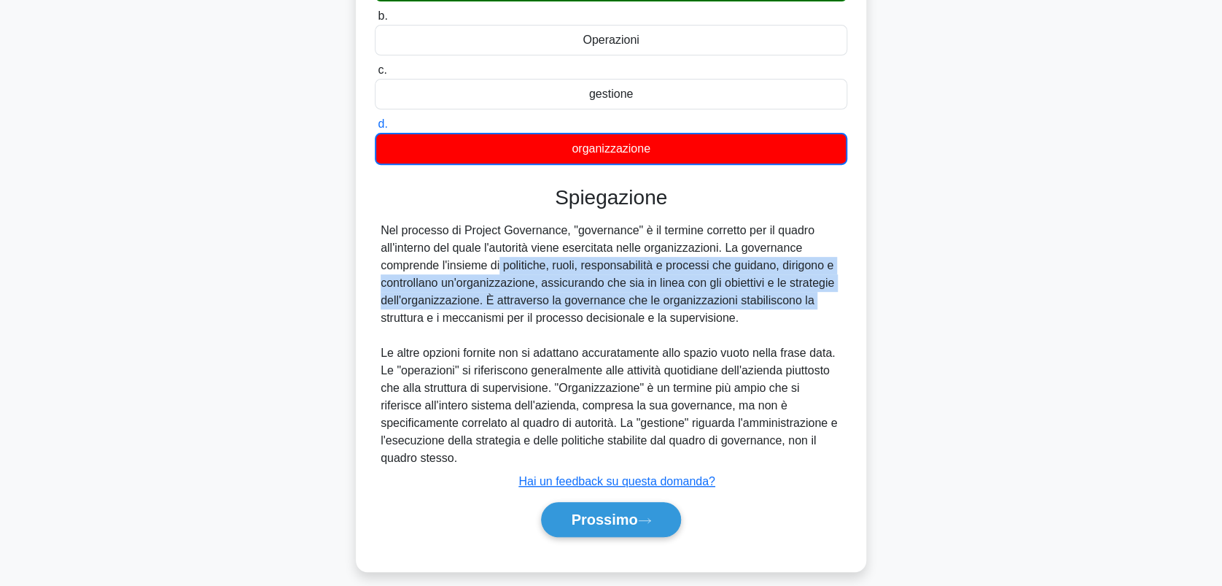
scroll to position [203, 0]
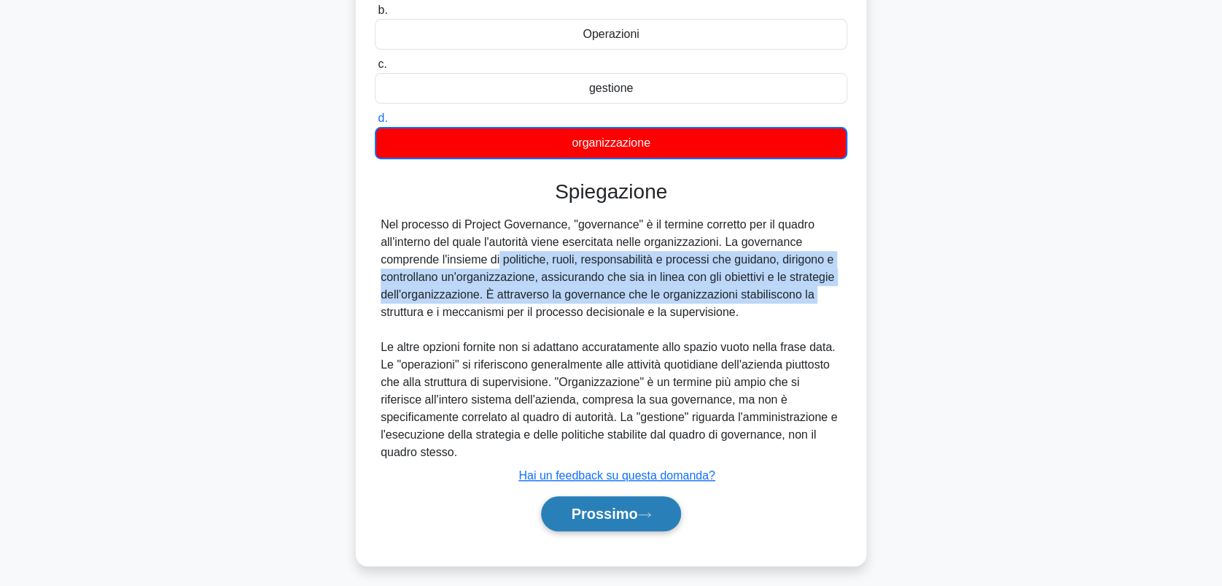
click at [601, 505] on font "Prossimo" at bounding box center [604, 513] width 66 height 16
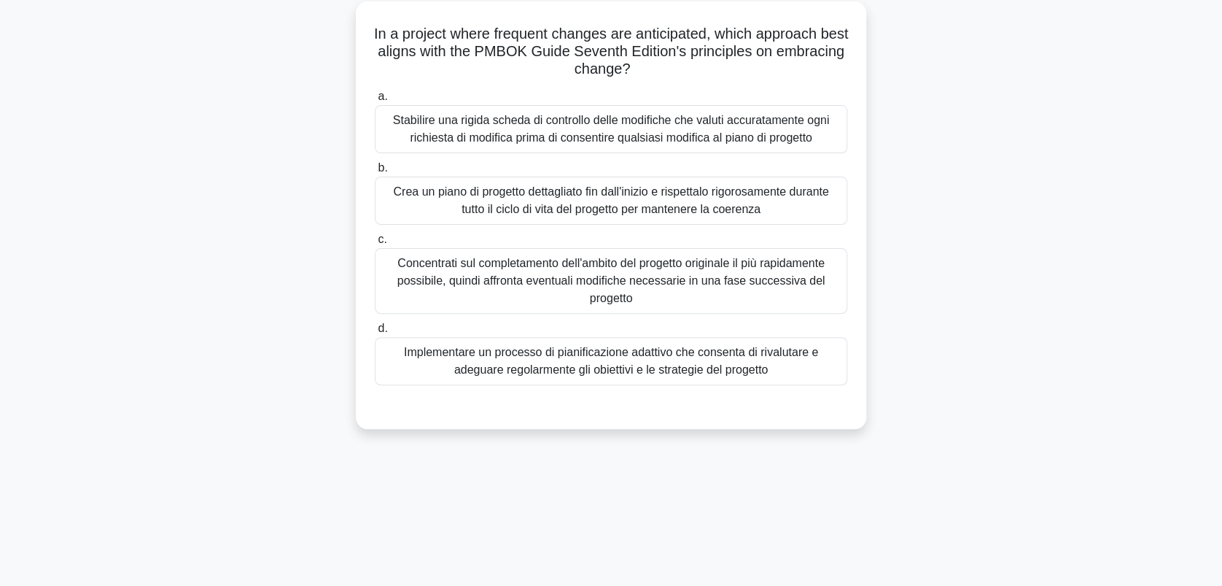
scroll to position [0, 0]
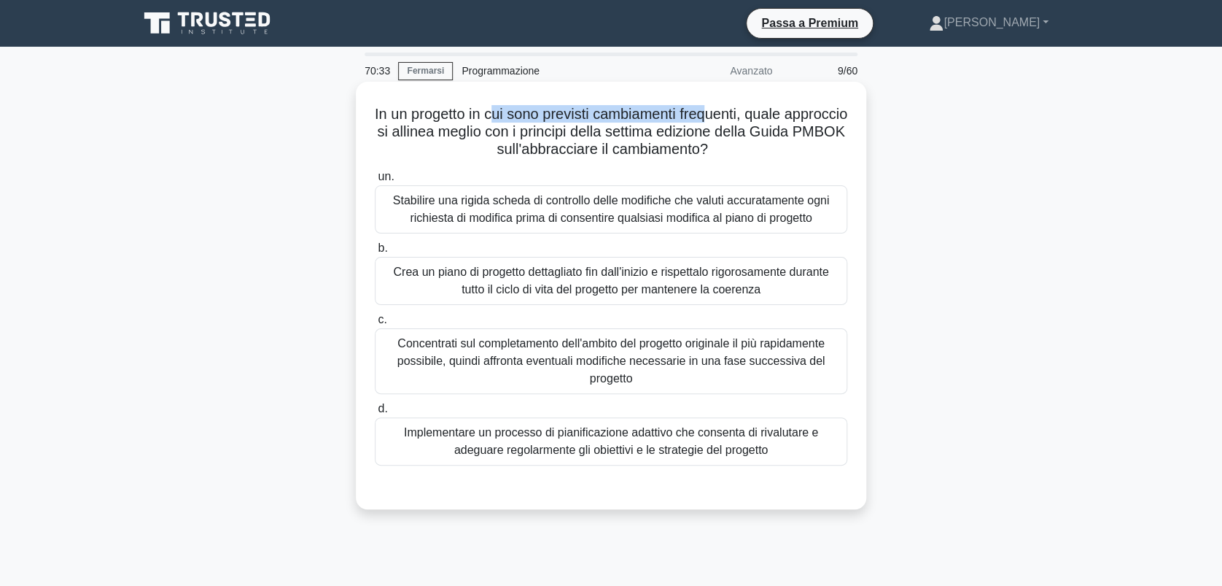
drag, startPoint x: 522, startPoint y: 115, endPoint x: 746, endPoint y: 117, distance: 223.9
click at [746, 117] on font "In un progetto in cui sono previsti cambiamenti frequenti, quale approccio si a…" at bounding box center [611, 131] width 473 height 51
drag, startPoint x: 489, startPoint y: 128, endPoint x: 811, endPoint y: 150, distance: 322.4
click at [811, 150] on h5 "In un progetto in cui sono previsti cambiamenti frequenti, quale approccio si a…" at bounding box center [611, 132] width 476 height 54
click at [595, 448] on div "Implementare un processo di pianificazione adattivo che consenta di rivalutare …" at bounding box center [611, 441] width 473 height 48
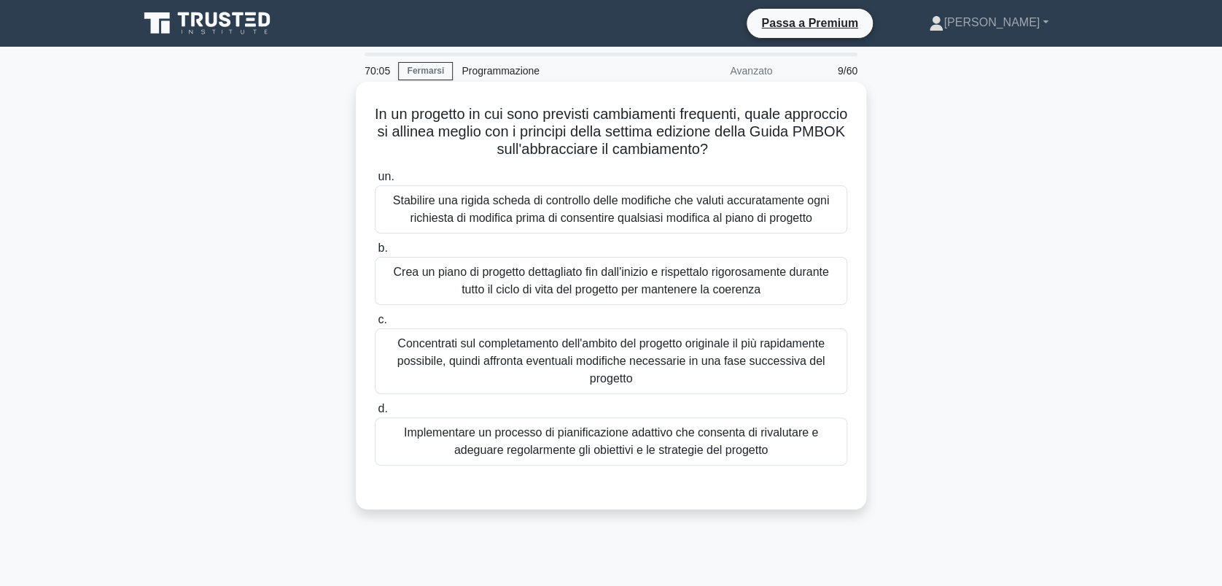
click at [375, 414] on input "d. Implementare un processo di pianificazione adattivo che consenta di rivaluta…" at bounding box center [375, 408] width 0 height 9
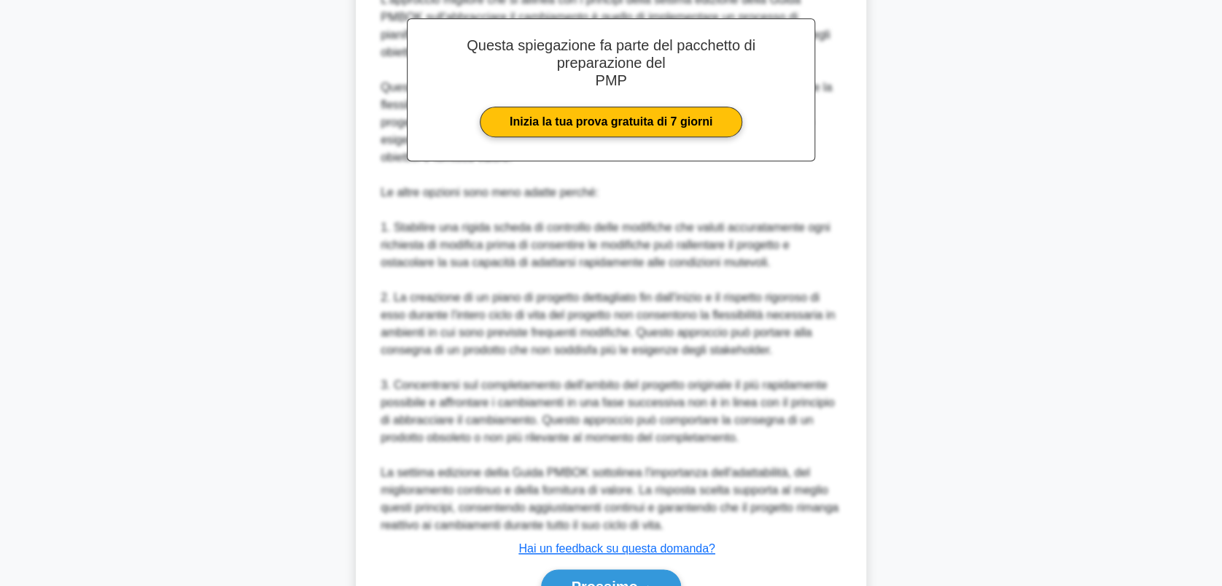
scroll to position [611, 0]
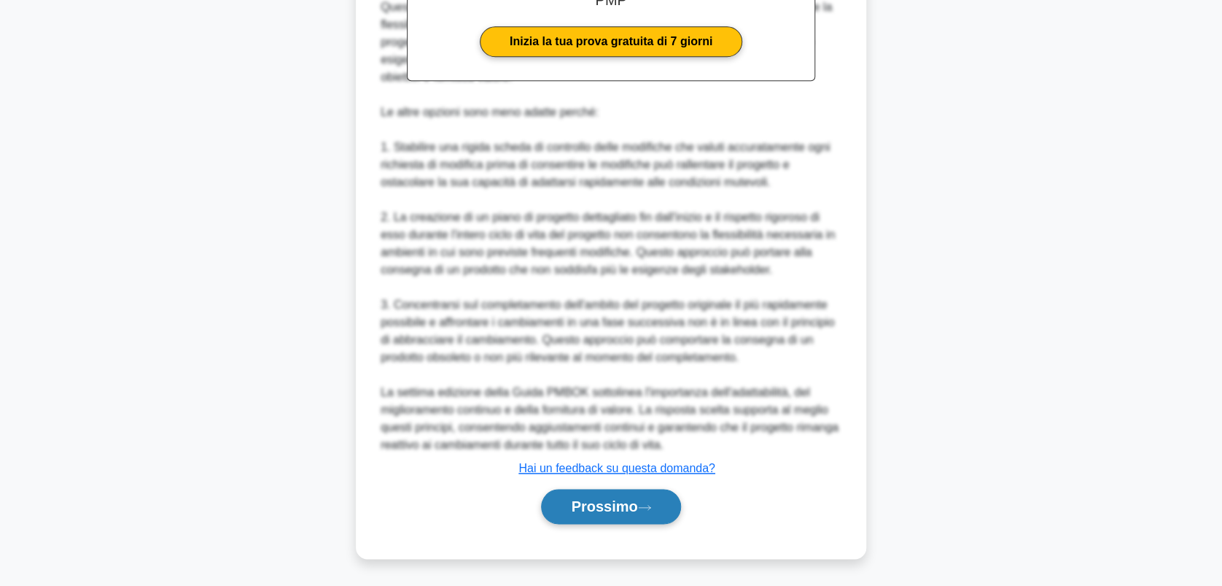
click at [619, 505] on font "Prossimo" at bounding box center [604, 506] width 66 height 16
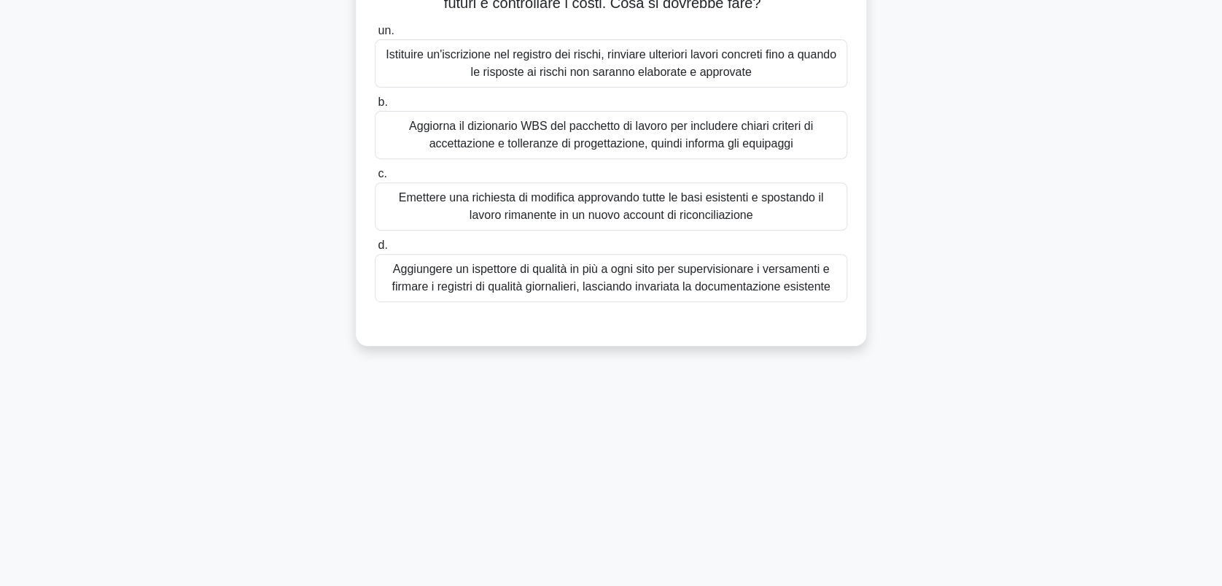
scroll to position [0, 0]
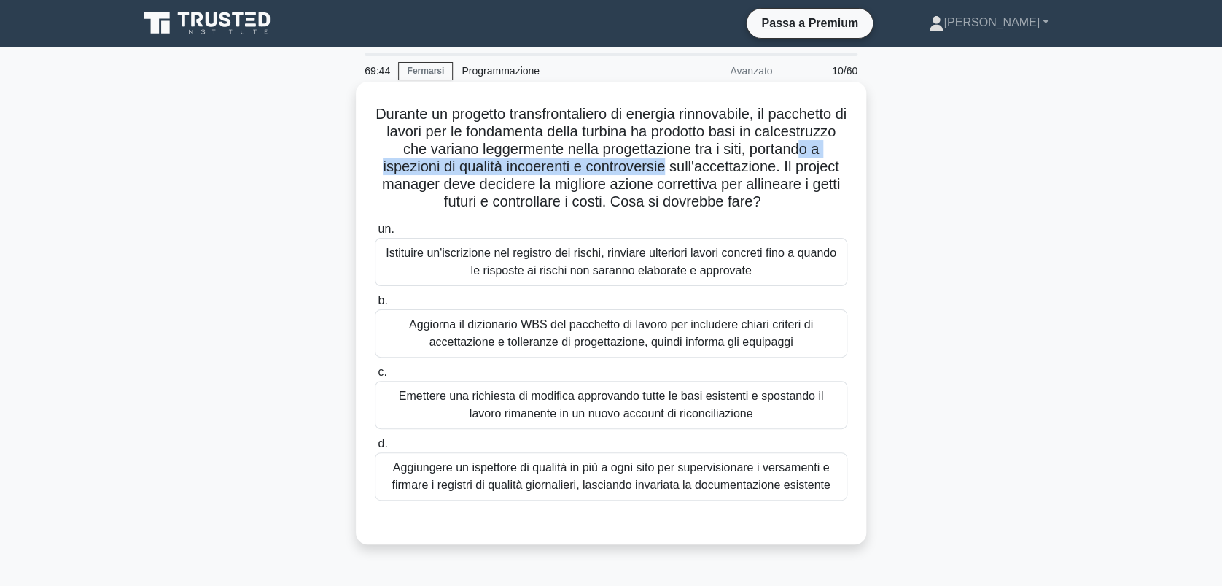
drag, startPoint x: 478, startPoint y: 165, endPoint x: 799, endPoint y: 172, distance: 321.0
click at [799, 172] on h5 "Durante un progetto transfrontaliero di energia rinnovabile, il pacchetto di la…" at bounding box center [611, 158] width 476 height 106
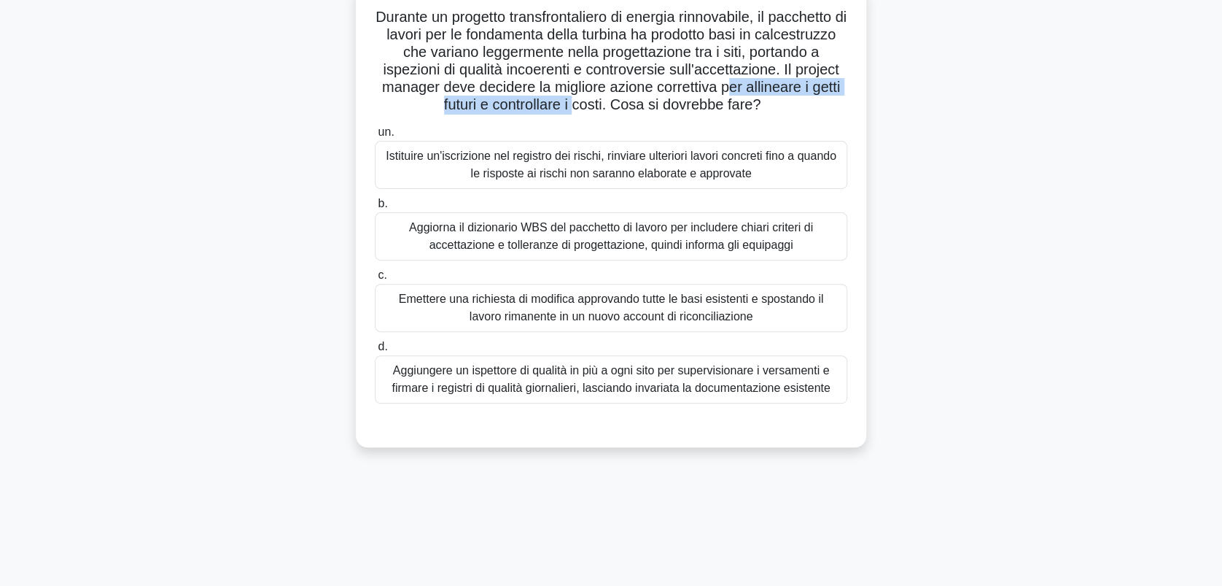
drag, startPoint x: 478, startPoint y: 101, endPoint x: 737, endPoint y: 105, distance: 258.2
click at [737, 105] on font "Durante un progetto transfrontaliero di energia rinnovabile, il pacchetto di la…" at bounding box center [611, 61] width 471 height 104
drag, startPoint x: 639, startPoint y: 89, endPoint x: 815, endPoint y: 90, distance: 176.5
click at [815, 90] on font "Durante un progetto transfrontaliero di energia rinnovabile, il pacchetto di la…" at bounding box center [611, 61] width 471 height 104
drag, startPoint x: 413, startPoint y: 109, endPoint x: 554, endPoint y: 103, distance: 141.7
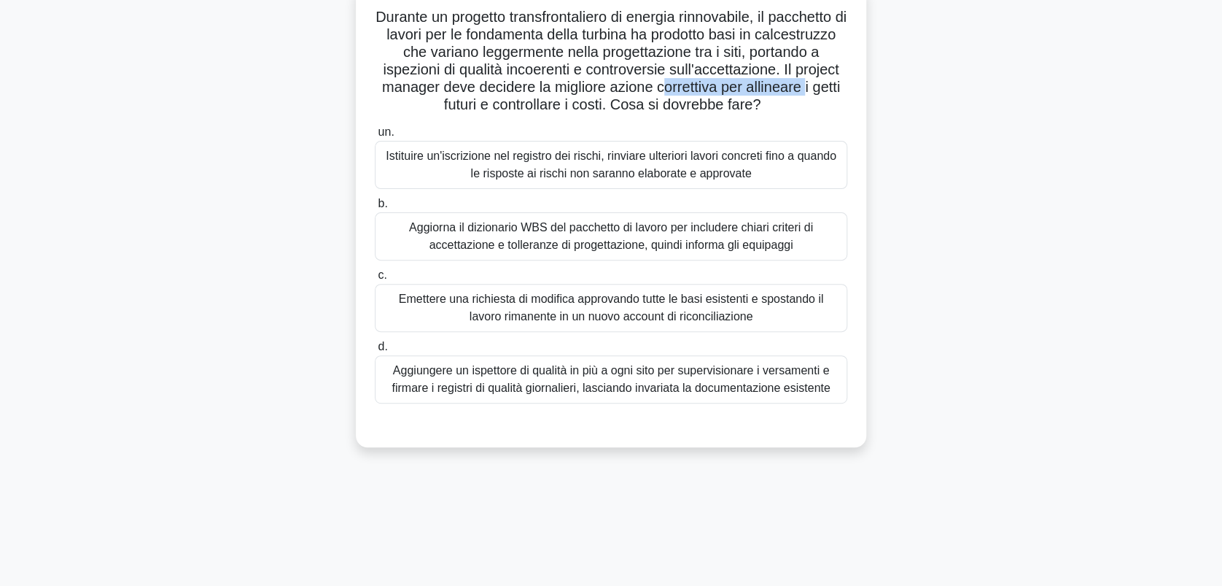
click at [554, 103] on font "Durante un progetto transfrontaliero di energia rinnovabile, il pacchetto di la…" at bounding box center [611, 61] width 471 height 104
click at [524, 253] on div "Aggiorna il dizionario WBS del pacchetto di lavoro per includere chiari criteri…" at bounding box center [611, 236] width 473 height 48
click at [375, 209] on input "b. Aggiorna il dizionario WBS del pacchetto di lavoro per includere chiari crit…" at bounding box center [375, 203] width 0 height 9
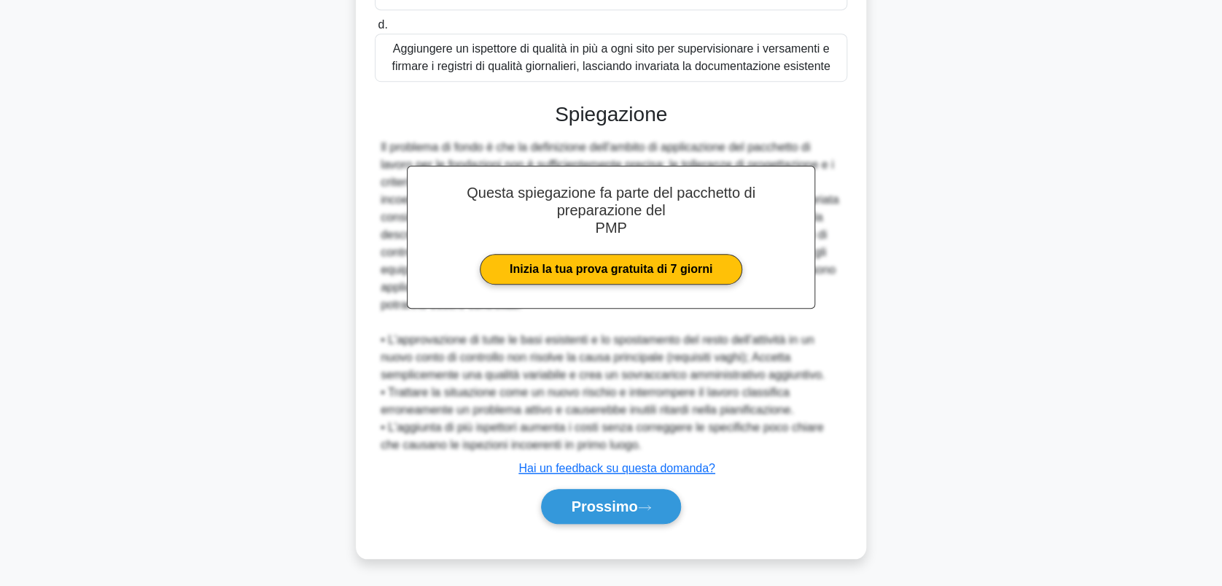
scroll to position [436, 0]
click at [590, 499] on font "Prossimo" at bounding box center [604, 506] width 66 height 16
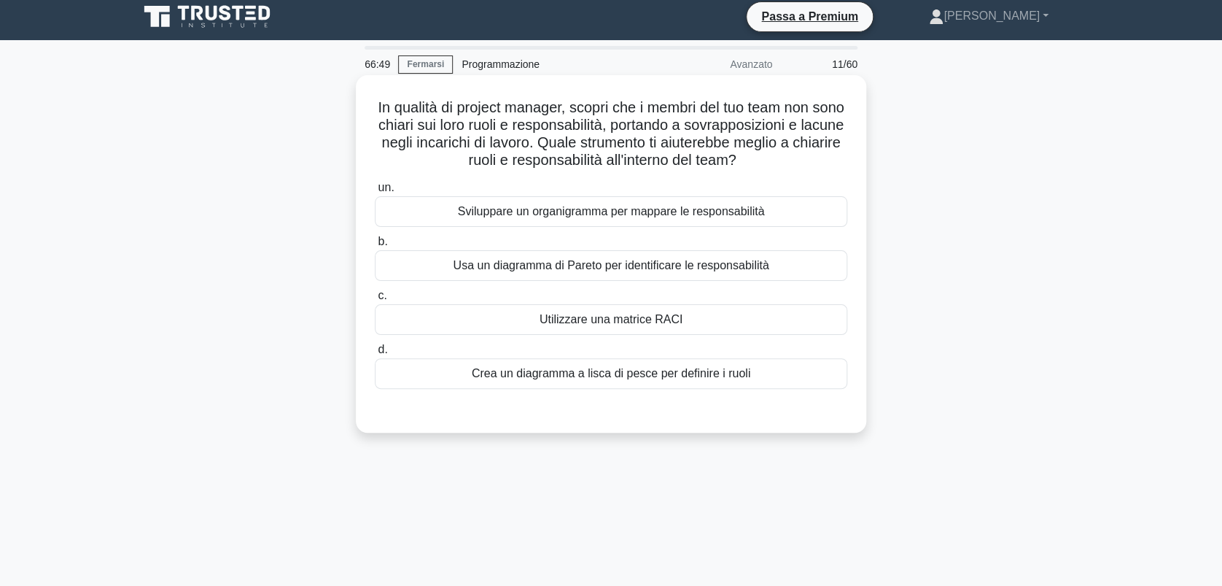
scroll to position [0, 0]
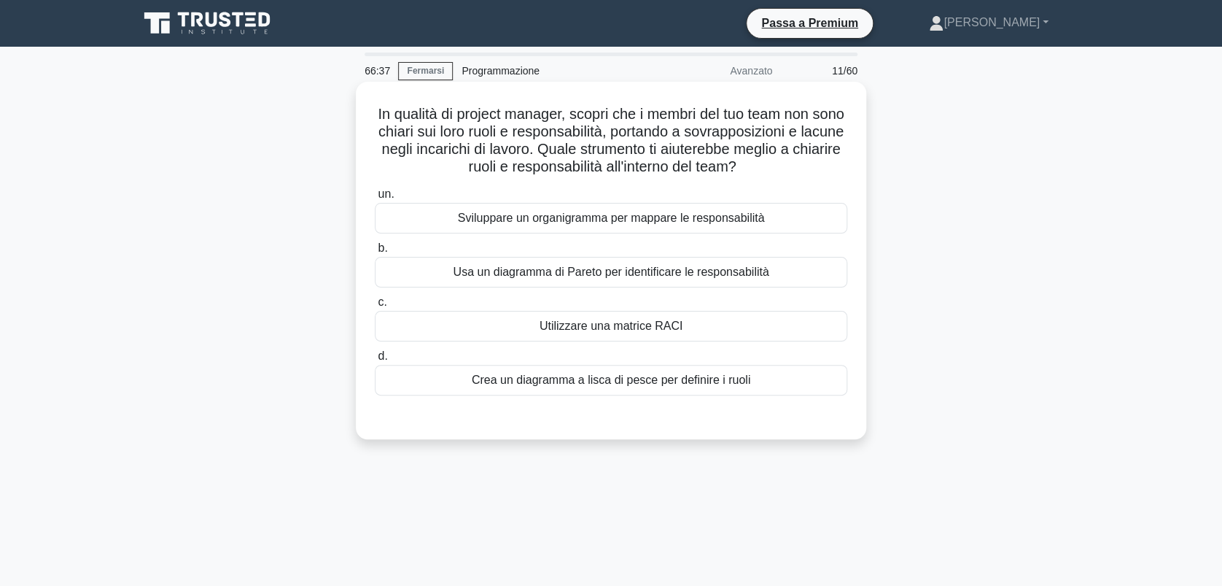
click at [627, 324] on div "Utilizzare una matrice RACI" at bounding box center [611, 326] width 473 height 31
click at [375, 307] on input "c. Utilizzare una matrice RACI" at bounding box center [375, 302] width 0 height 9
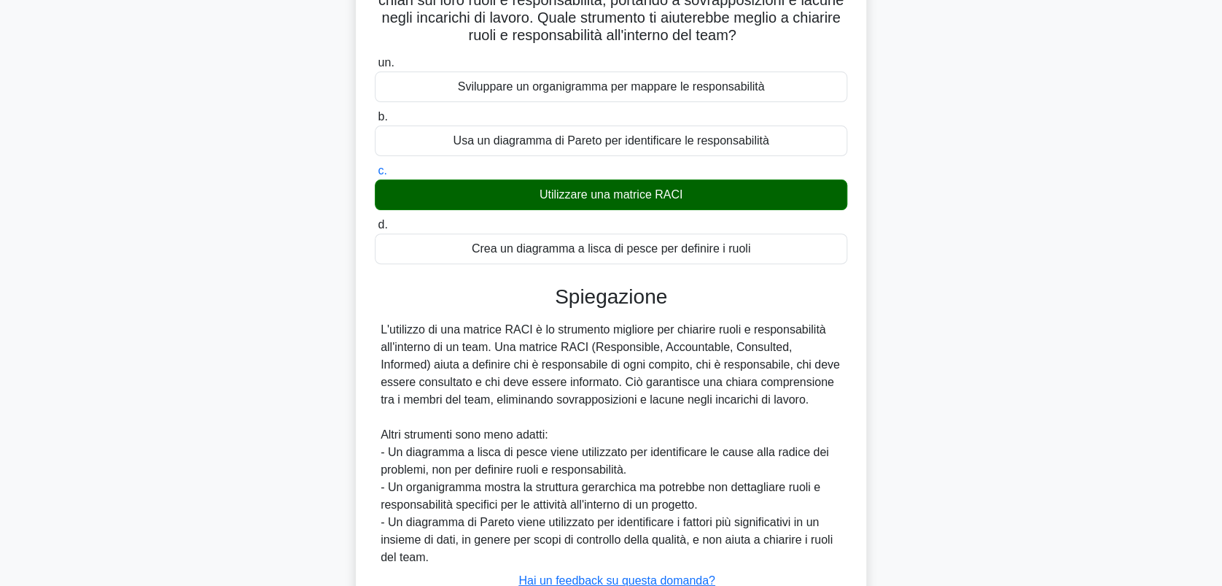
scroll to position [244, 0]
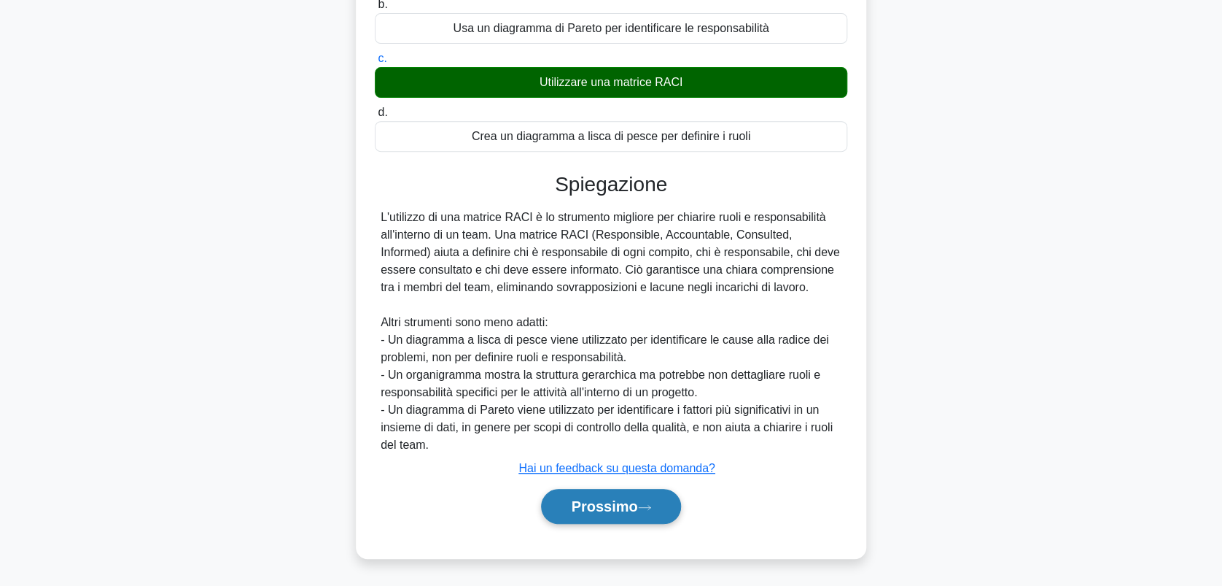
click at [607, 501] on font "Prossimo" at bounding box center [604, 506] width 66 height 16
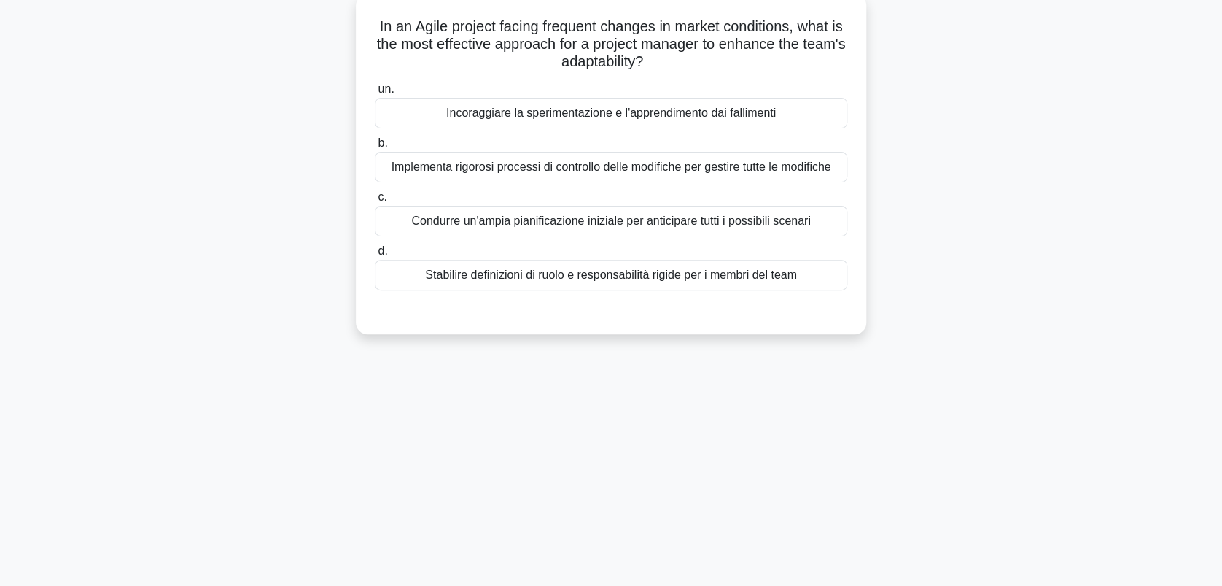
scroll to position [0, 0]
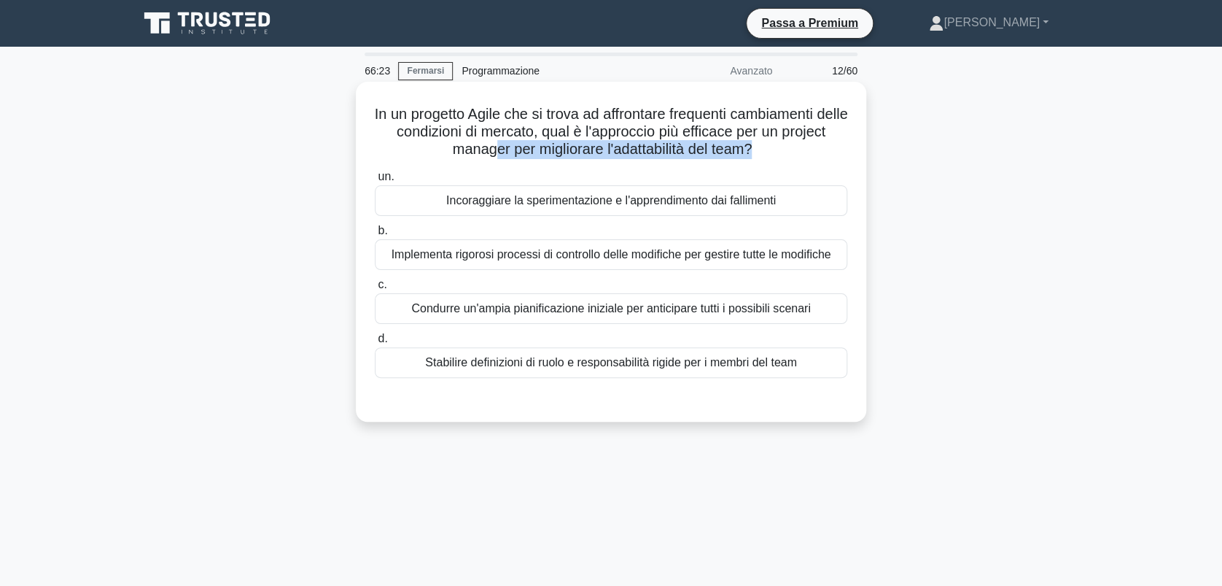
drag, startPoint x: 518, startPoint y: 150, endPoint x: 779, endPoint y: 147, distance: 261.1
click at [779, 147] on font "In un progetto Agile che si trova ad affrontare frequenti cambiamenti delle con…" at bounding box center [611, 131] width 473 height 51
click at [555, 198] on div "Incoraggiare la sperimentazione e l'apprendimento dai fallimenti" at bounding box center [611, 200] width 473 height 31
click at [375, 182] on input "un. Incoraggiare la sperimentazione e l'apprendimento dai fallimenti" at bounding box center [375, 176] width 0 height 9
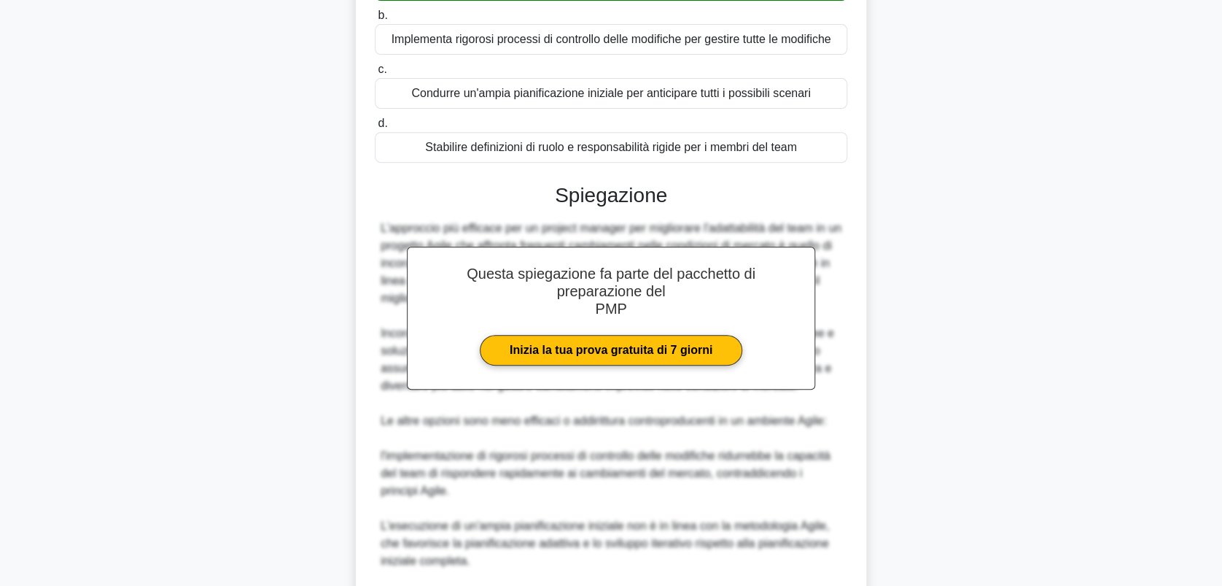
scroll to position [454, 0]
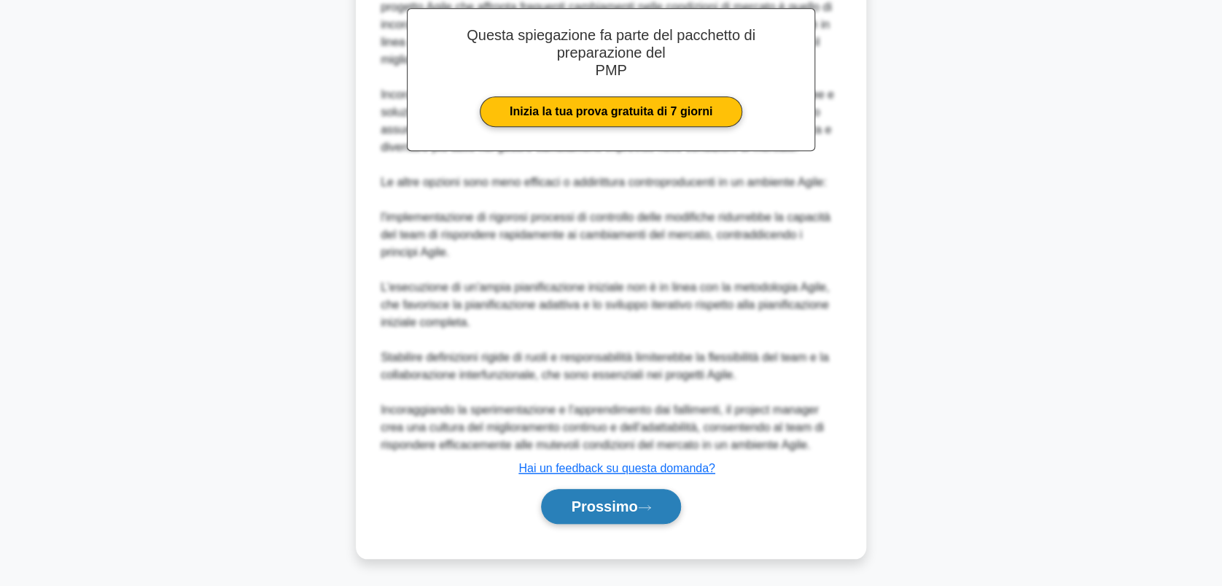
click at [627, 490] on button "Prossimo" at bounding box center [610, 506] width 139 height 35
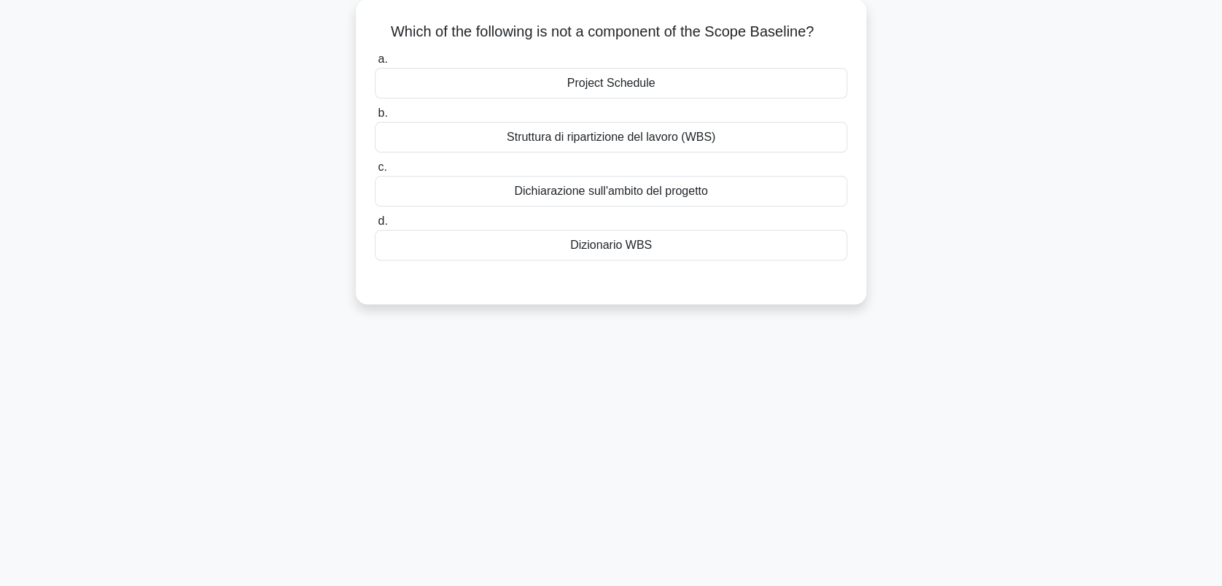
scroll to position [0, 0]
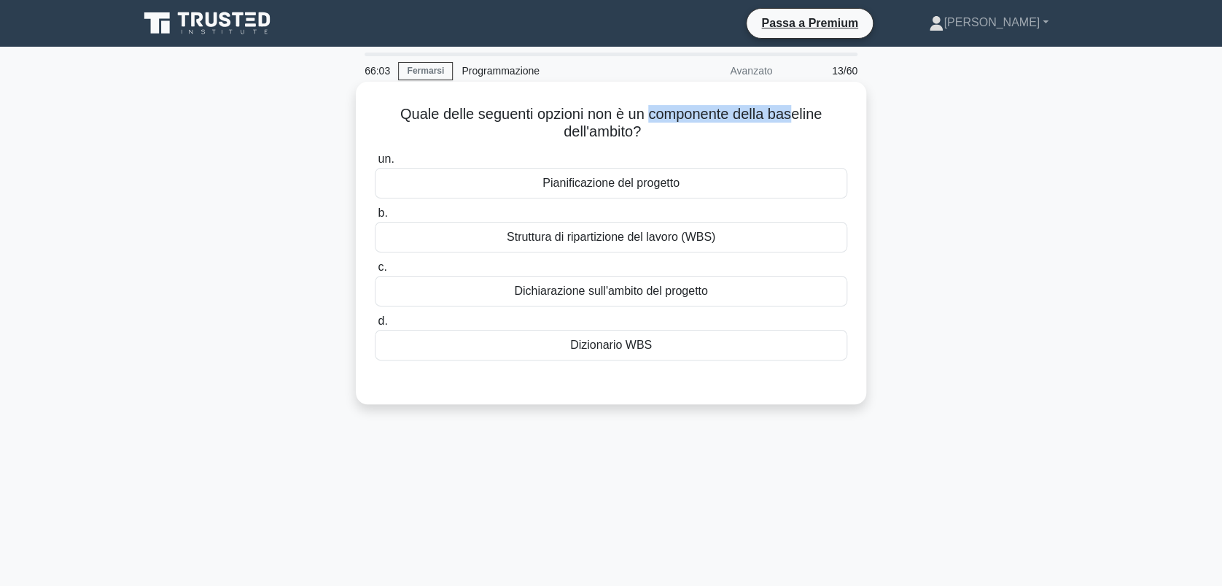
drag, startPoint x: 654, startPoint y: 115, endPoint x: 797, endPoint y: 122, distance: 143.2
click at [797, 122] on font "Quale delle seguenti opzioni non è un componente della baseline dell'ambito? .s…" at bounding box center [611, 123] width 422 height 34
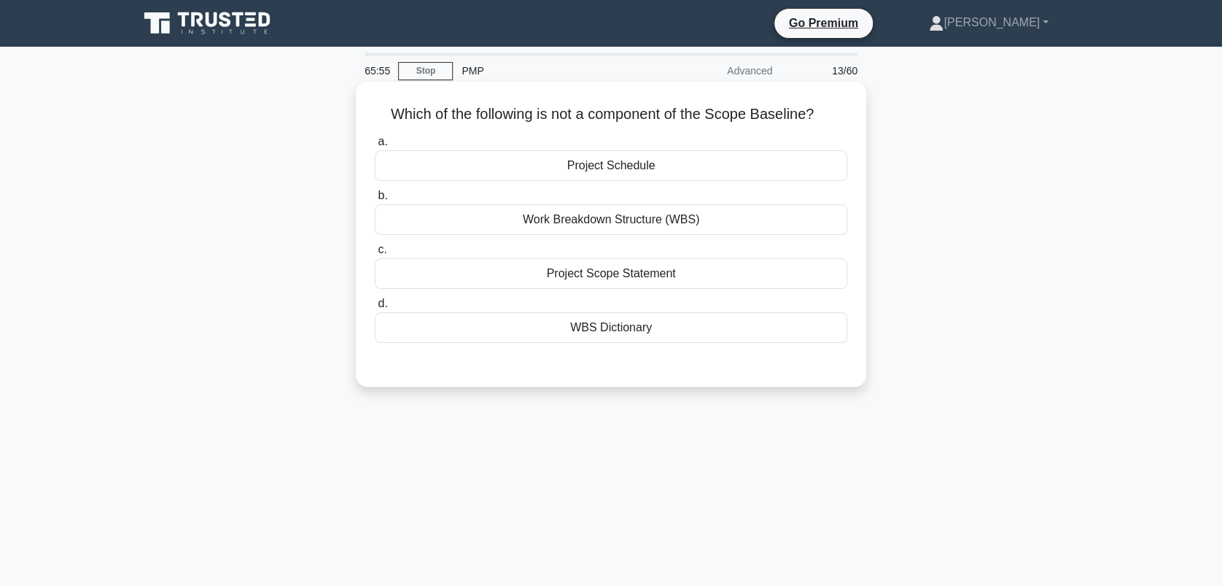
click at [646, 273] on div "Project Scope Statement" at bounding box center [611, 273] width 473 height 31
click at [375, 255] on input "c. Project Scope Statement" at bounding box center [375, 249] width 0 height 9
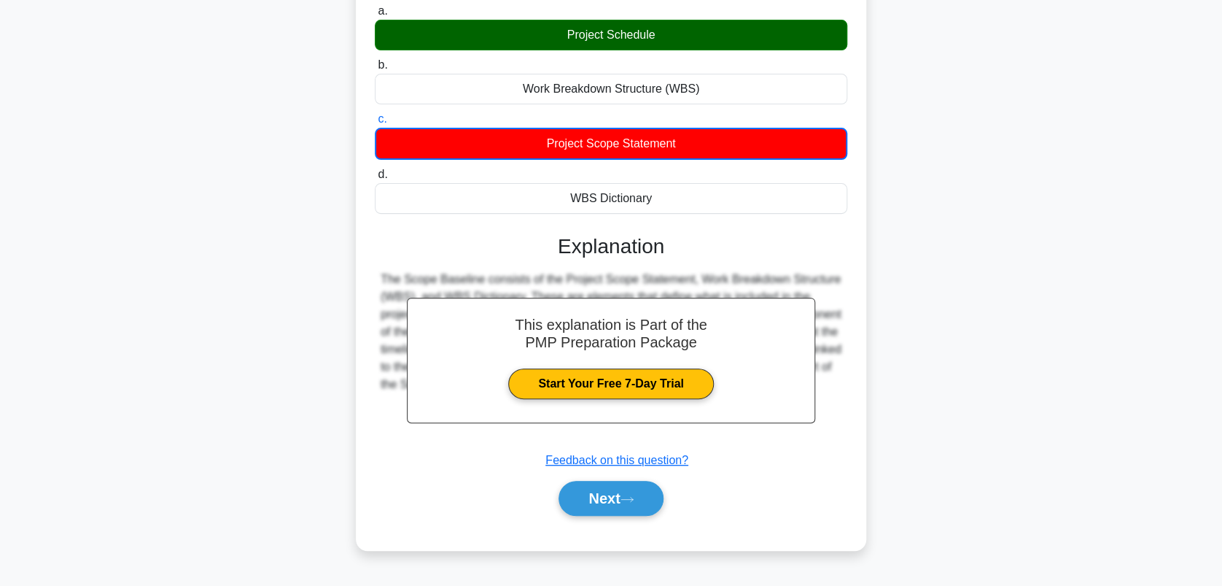
scroll to position [203, 0]
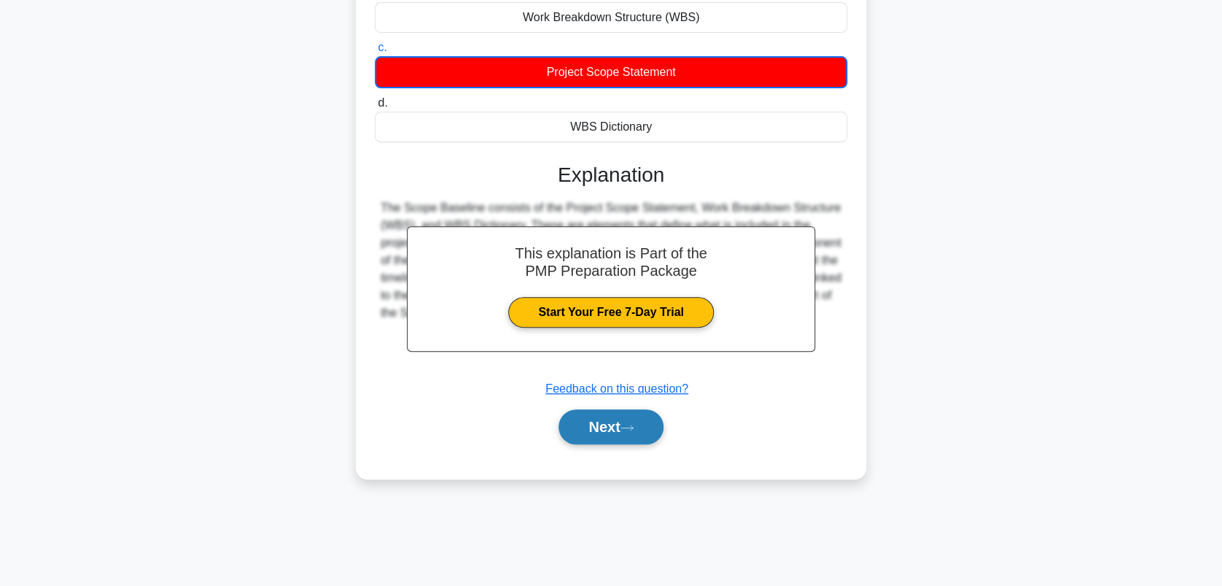
click at [607, 422] on button "Next" at bounding box center [611, 426] width 104 height 35
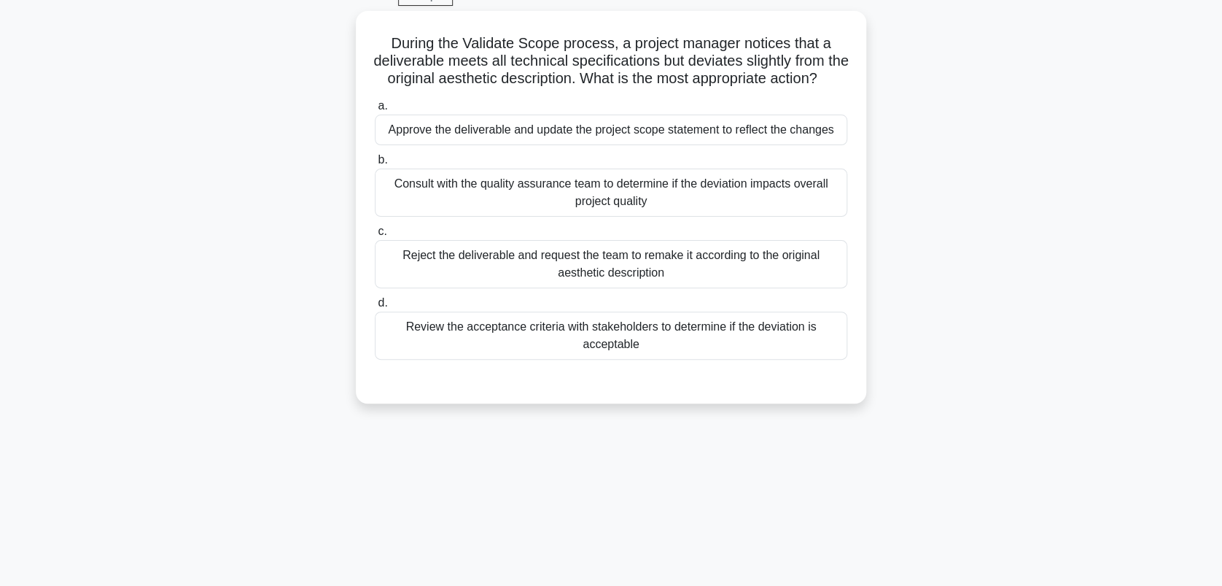
scroll to position [0, 0]
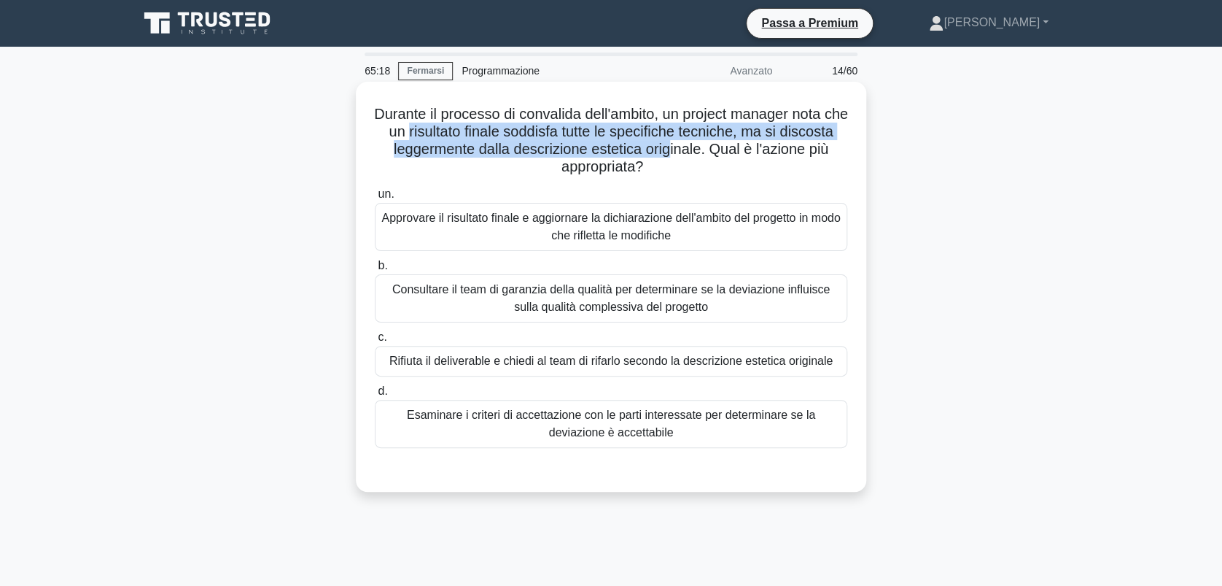
drag, startPoint x: 446, startPoint y: 140, endPoint x: 741, endPoint y: 152, distance: 294.9
click at [741, 152] on font "Durante il processo di convalida dell'ambito, un project manager nota che un ri…" at bounding box center [611, 140] width 474 height 69
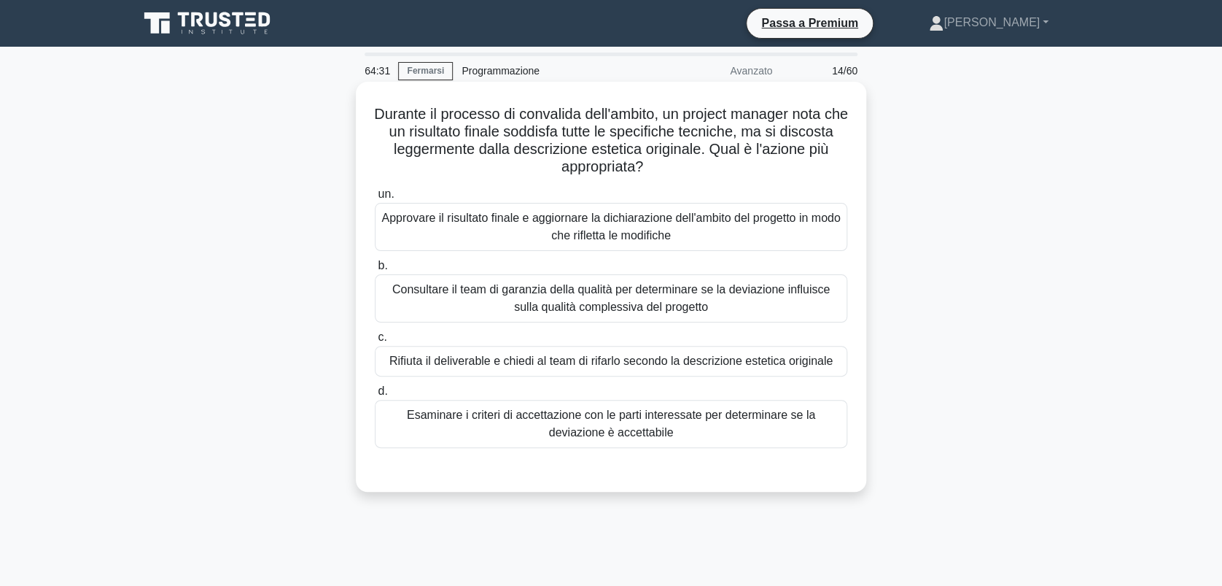
click at [630, 425] on div "Esaminare i criteri di accettazione con le parti interessate per determinare se…" at bounding box center [611, 424] width 473 height 48
click at [375, 396] on input "d. Esaminare i criteri di accettazione con le parti interessate per determinare…" at bounding box center [375, 391] width 0 height 9
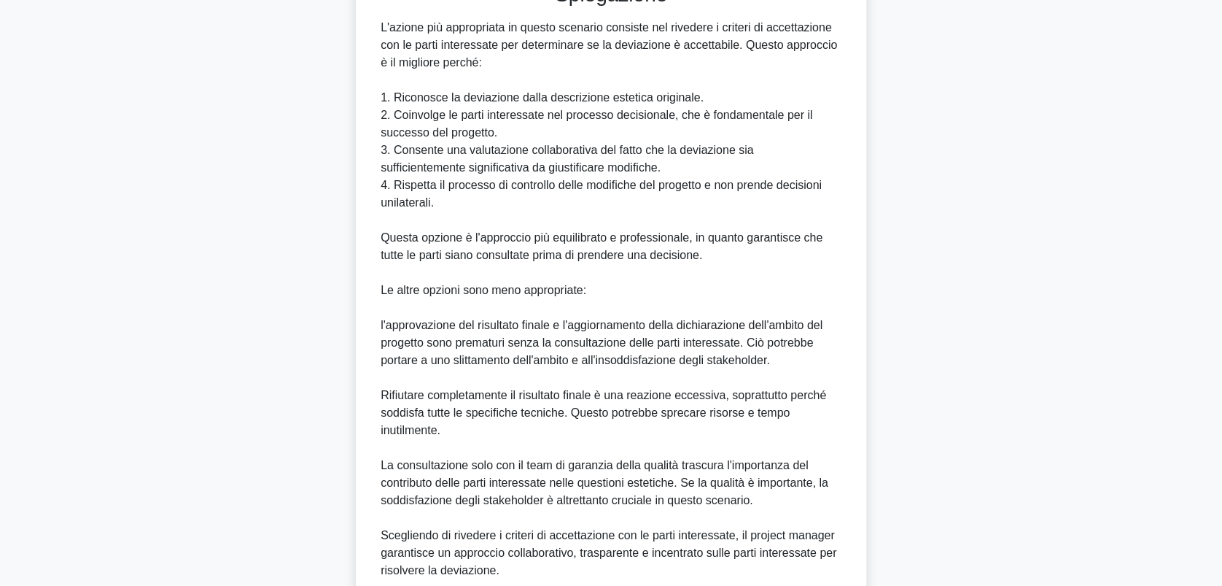
scroll to position [584, 0]
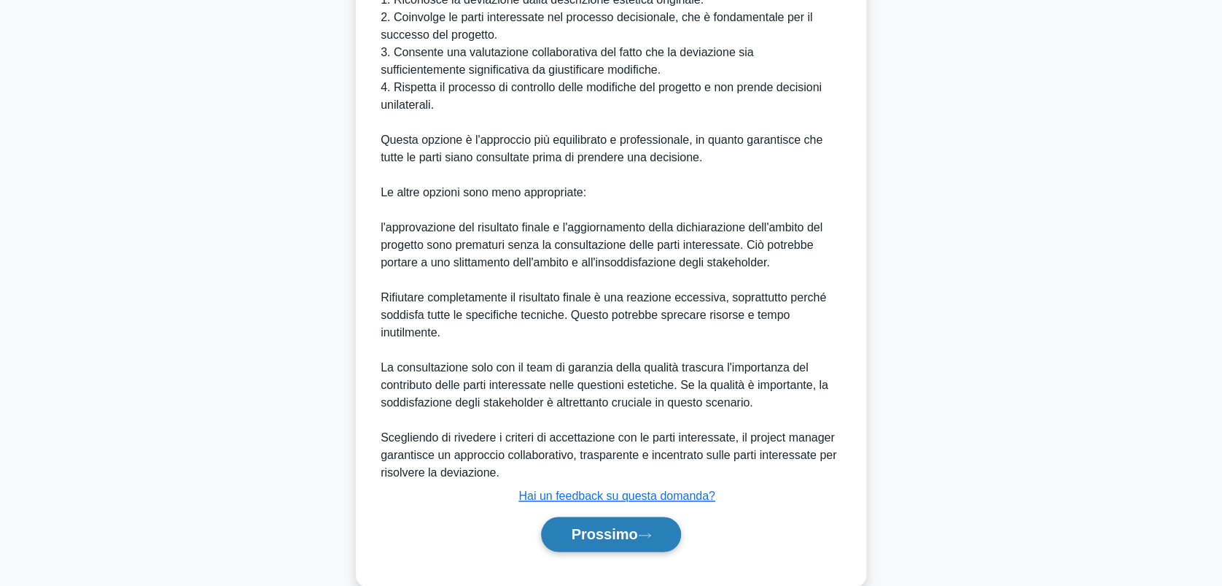
click at [624, 532] on font "Prossimo" at bounding box center [604, 534] width 66 height 16
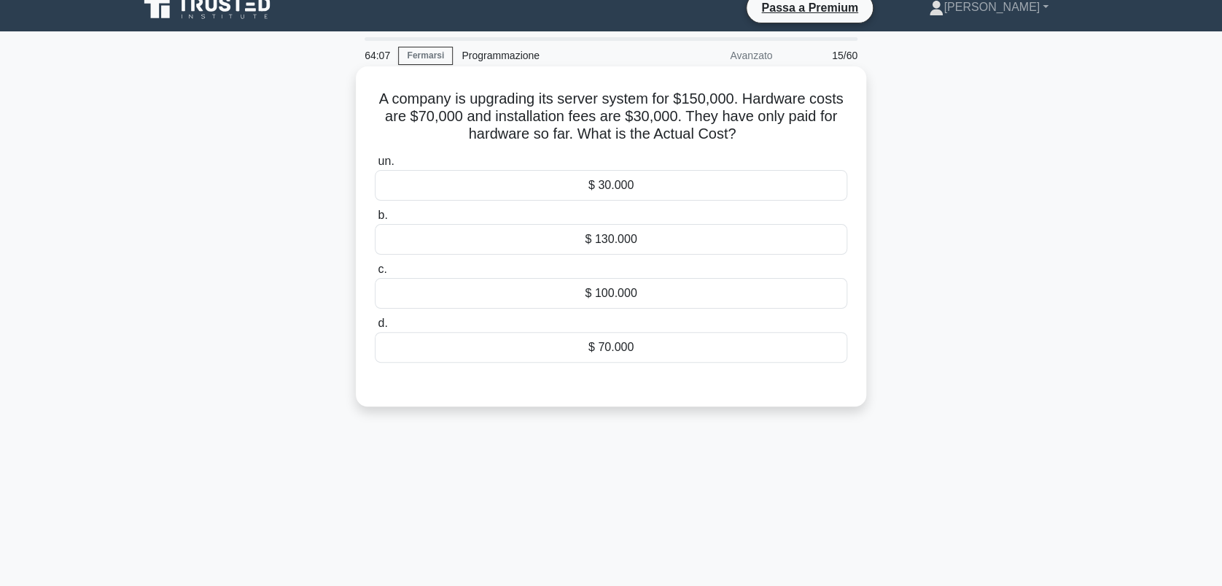
scroll to position [0, 0]
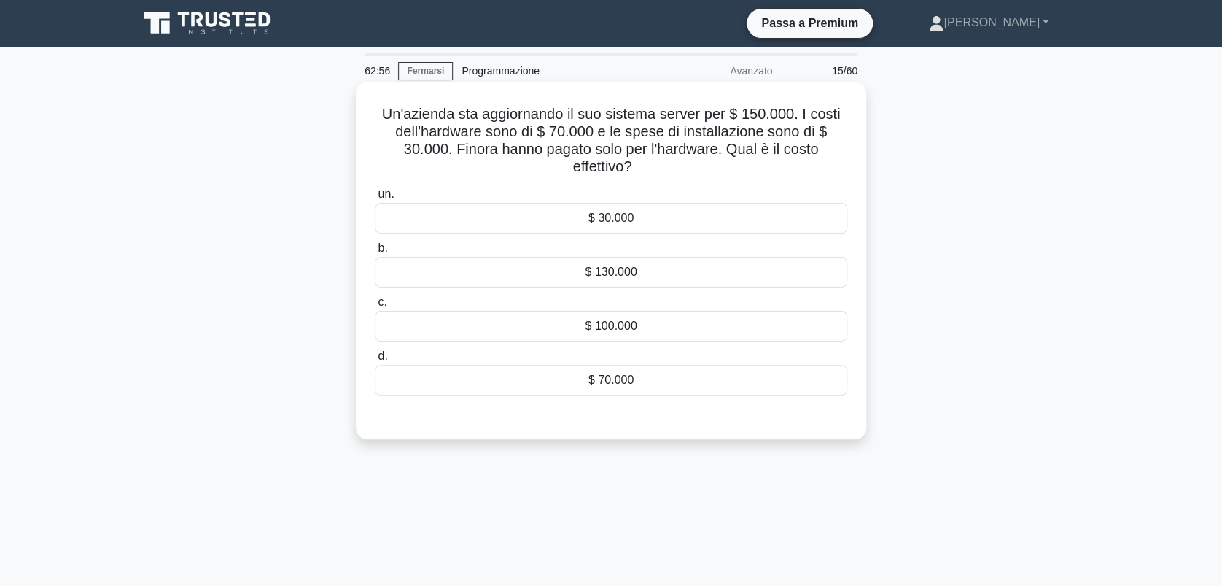
click at [619, 323] on div "$ 100.000" at bounding box center [611, 326] width 473 height 31
click at [375, 307] on input "c. $ 100.000" at bounding box center [375, 302] width 0 height 9
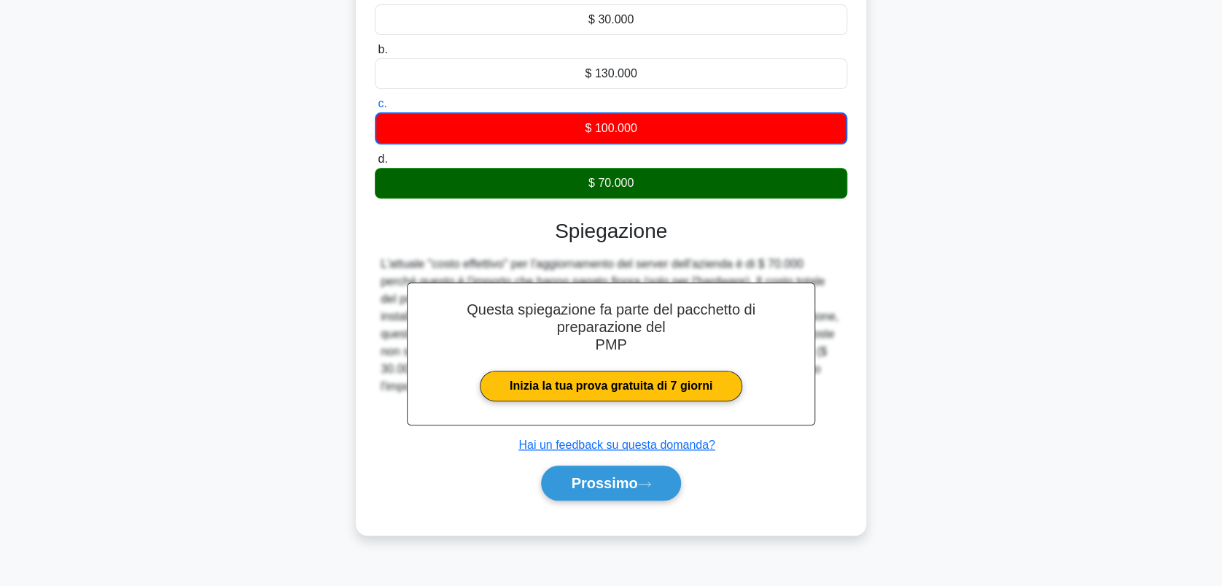
scroll to position [203, 0]
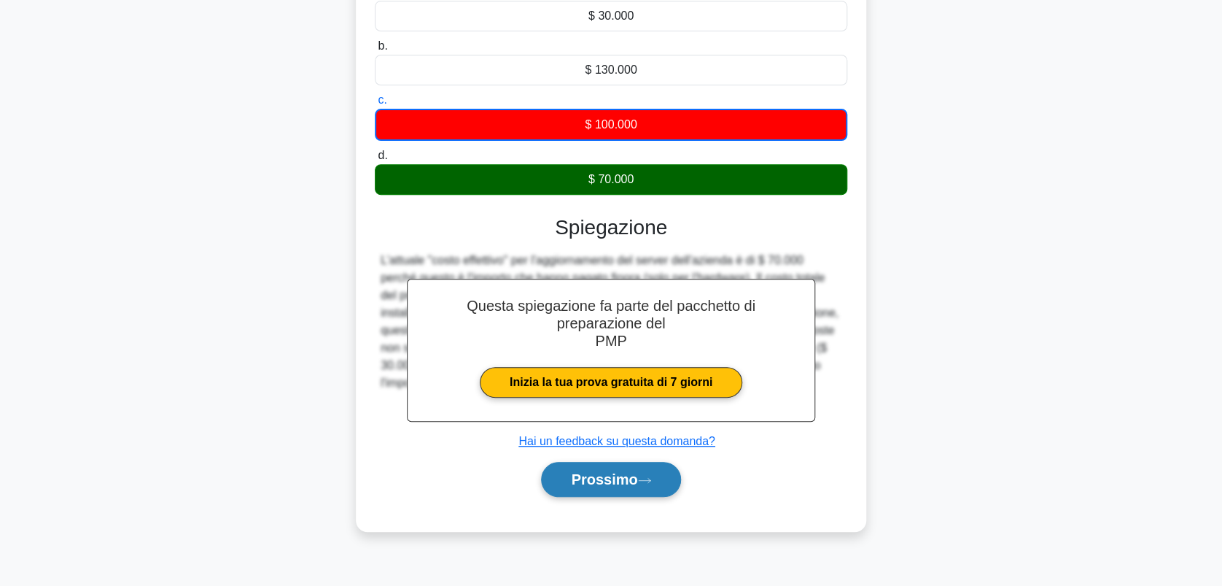
click at [636, 471] on font "Prossimo" at bounding box center [604, 479] width 66 height 16
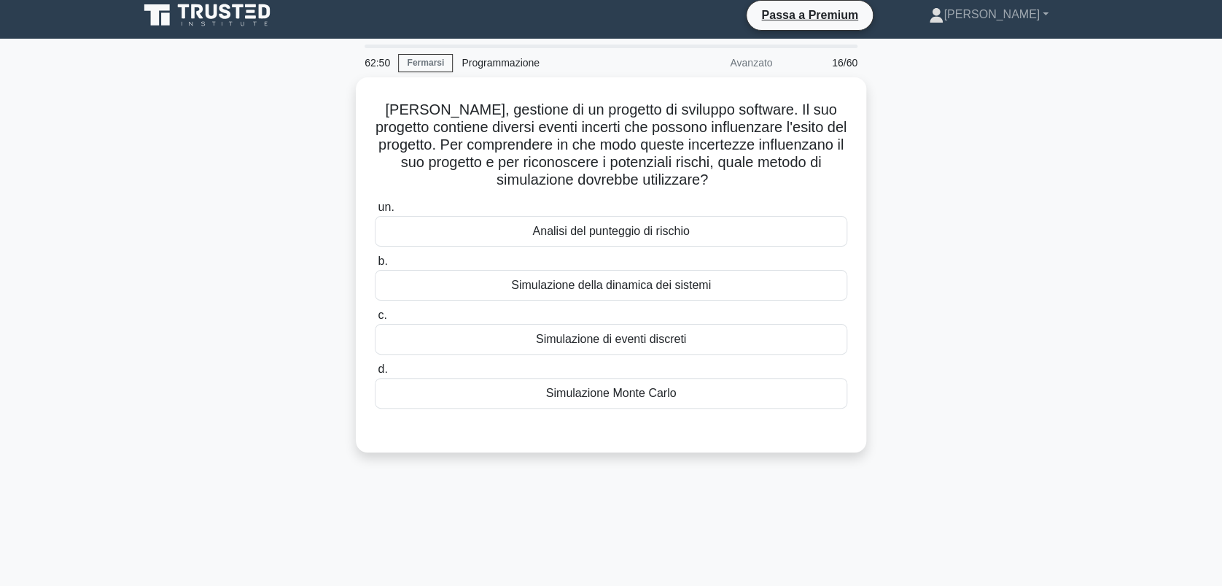
scroll to position [0, 0]
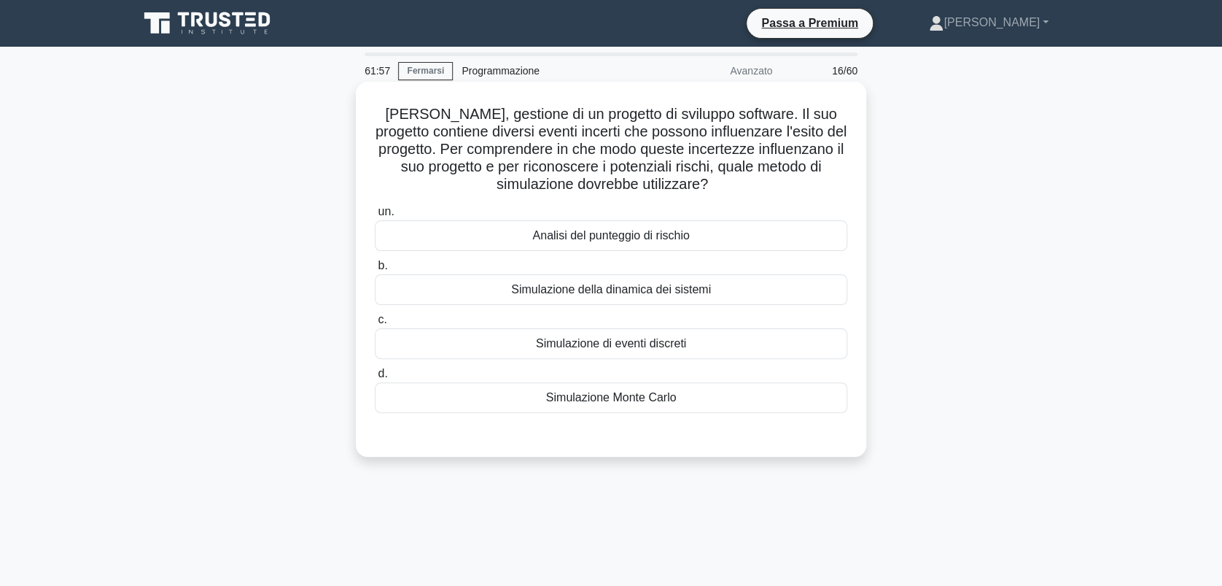
click at [630, 391] on div "Simulazione Monte Carlo" at bounding box center [611, 397] width 473 height 31
click at [375, 379] on input "d. Simulazione Monte Carlo" at bounding box center [375, 373] width 0 height 9
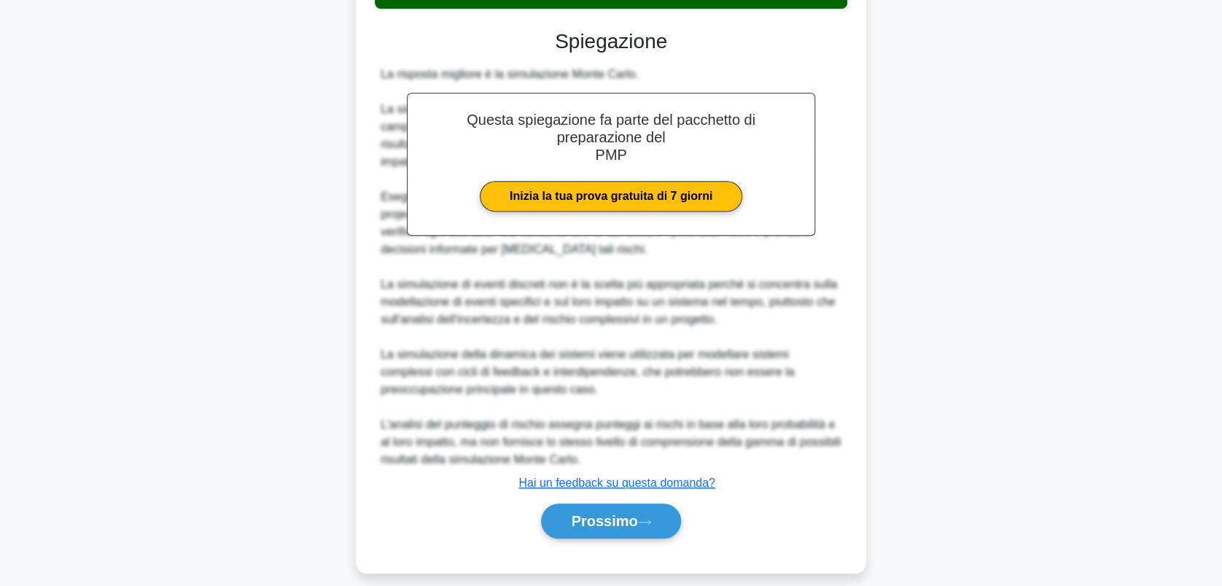
scroll to position [419, 0]
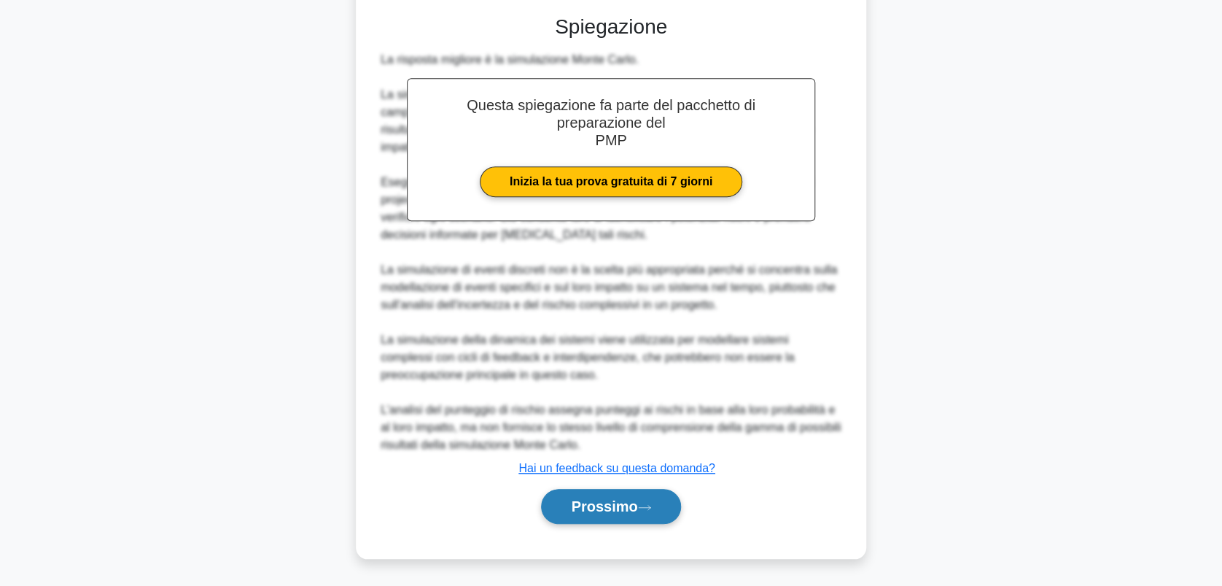
click at [610, 512] on font "Prossimo" at bounding box center [604, 506] width 66 height 16
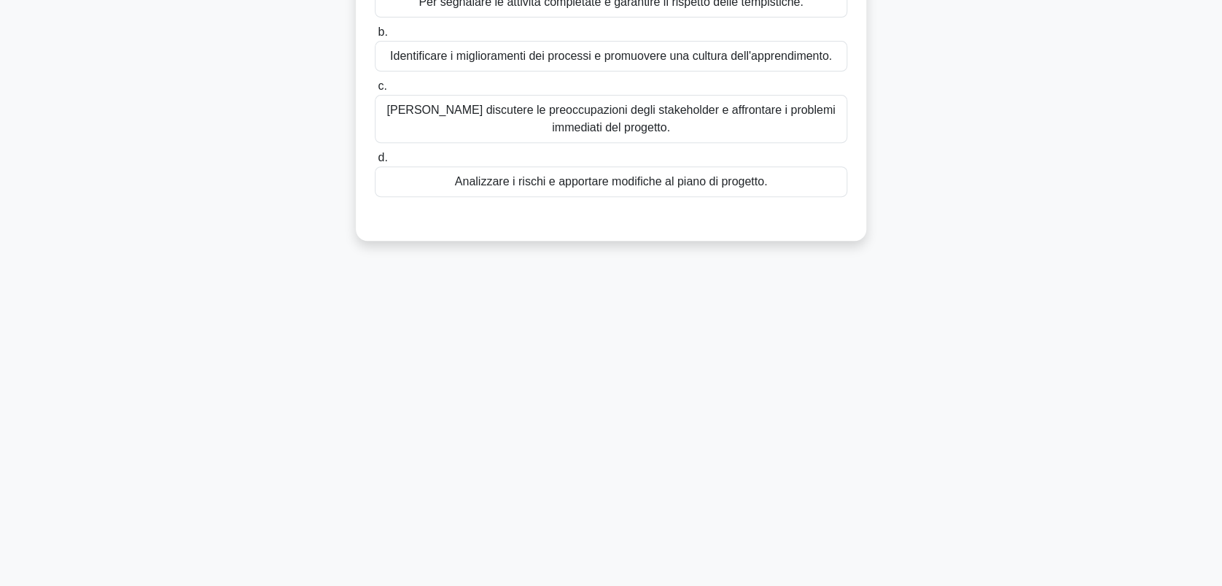
scroll to position [0, 0]
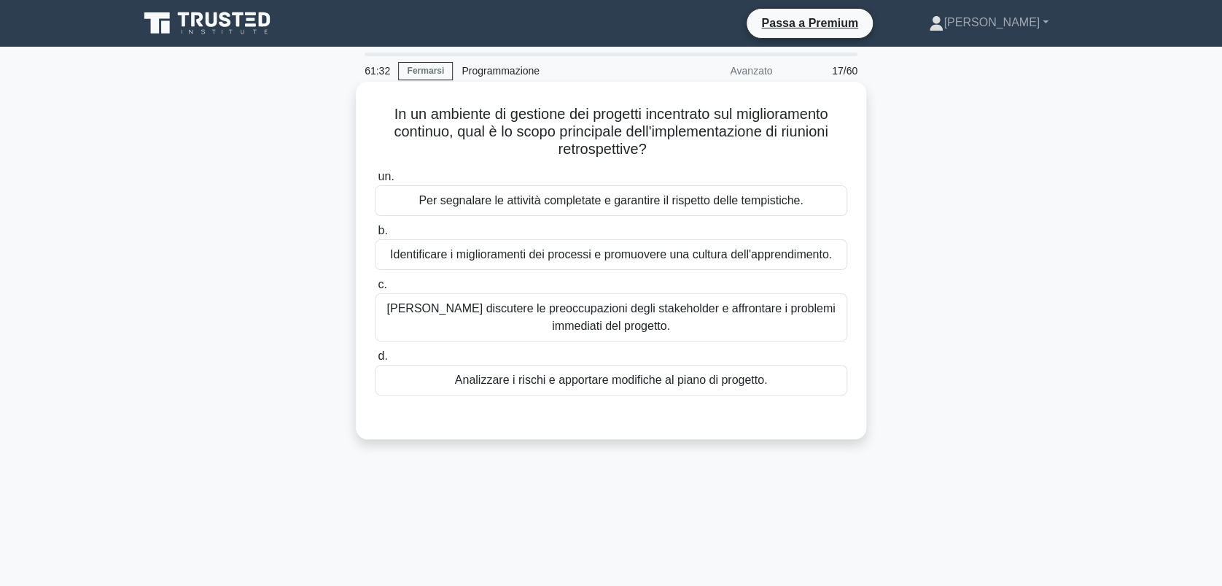
click at [554, 252] on div "Identificare i miglioramenti dei processi e promuovere una cultura dell'apprend…" at bounding box center [611, 254] width 473 height 31
click at [375, 236] on input "b. Identificare i miglioramenti dei processi e promuovere una cultura dell'appr…" at bounding box center [375, 230] width 0 height 9
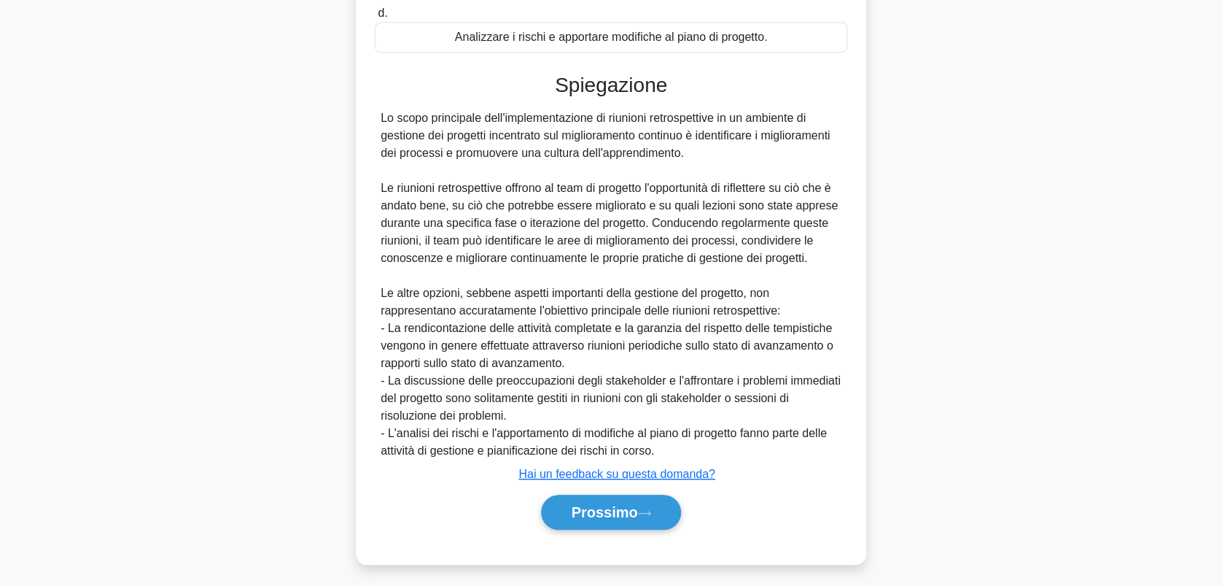
scroll to position [366, 0]
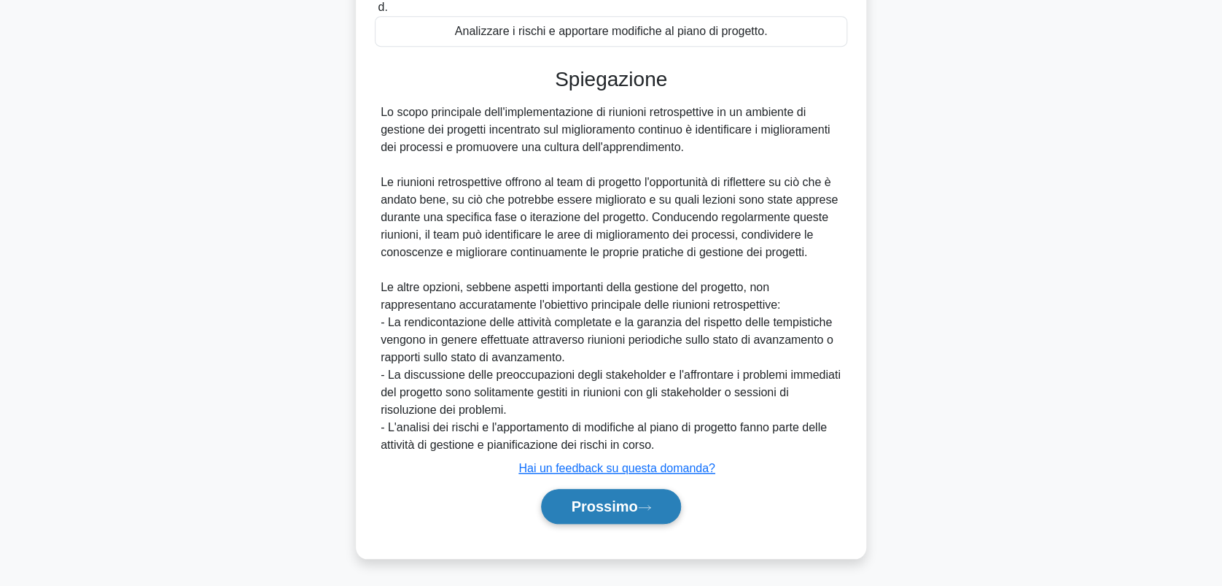
click at [606, 504] on font "Prossimo" at bounding box center [604, 506] width 66 height 16
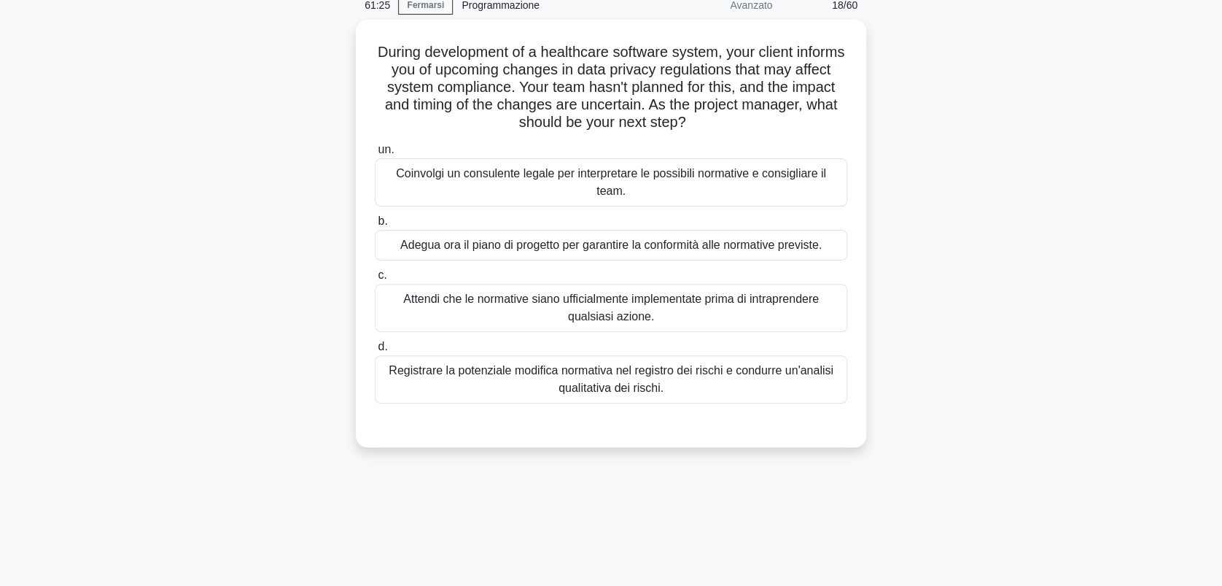
scroll to position [0, 0]
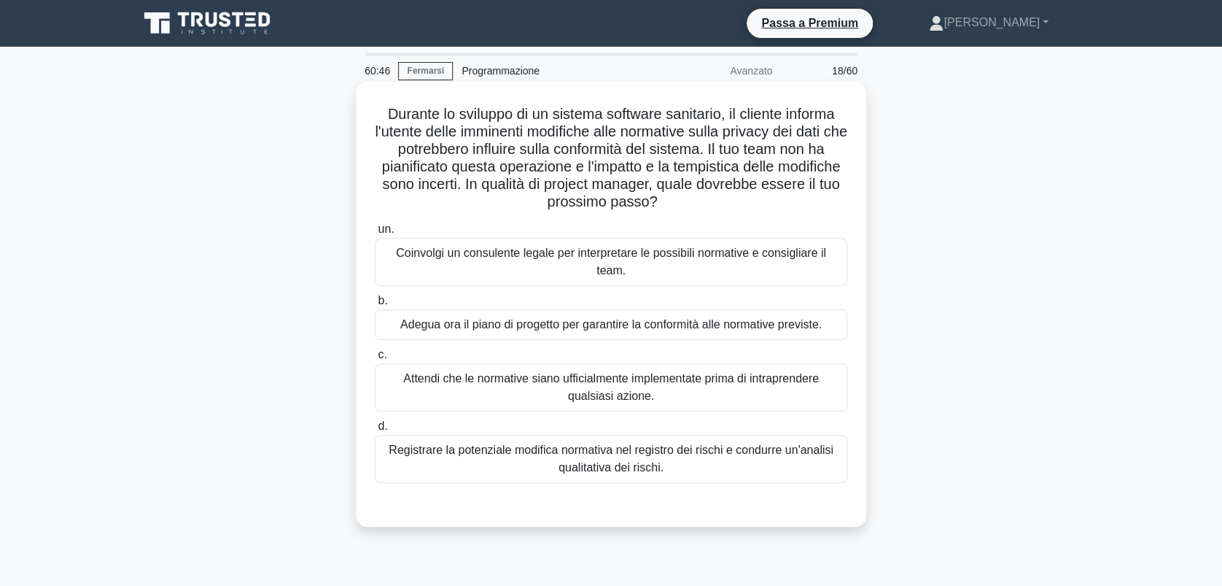
click at [491, 454] on div "Registrare la potenziale modifica normativa nel registro dei rischi e condurre …" at bounding box center [611, 459] width 473 height 48
click at [375, 431] on input "d. Registrare la potenziale modifica normativa nel registro dei rischi e condur…" at bounding box center [375, 426] width 0 height 9
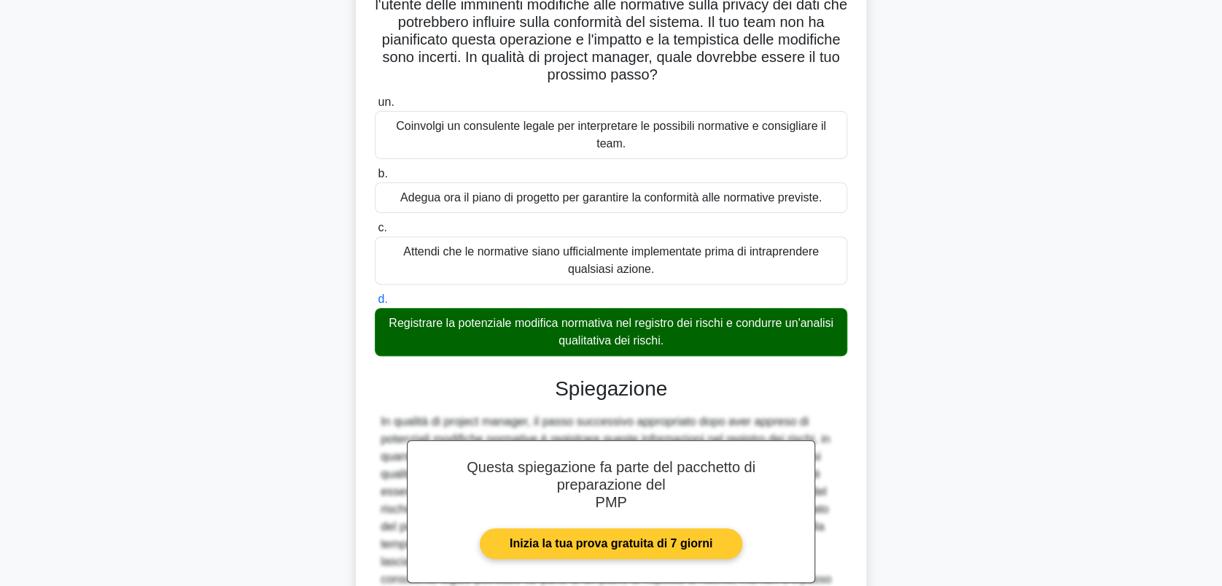
scroll to position [279, 0]
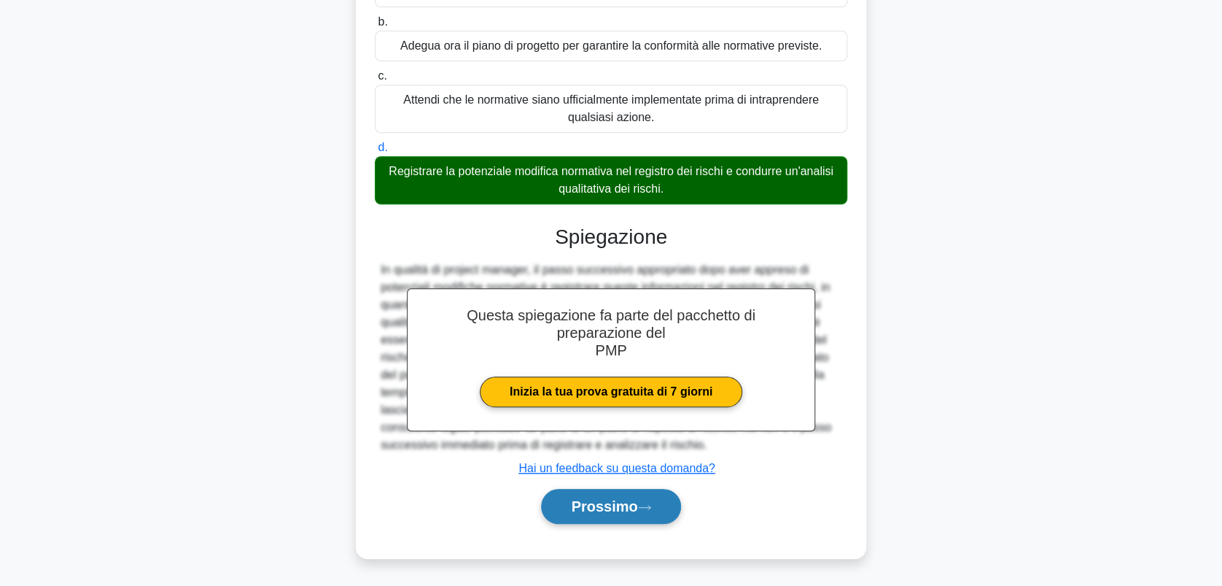
click at [590, 508] on font "Prossimo" at bounding box center [604, 506] width 66 height 16
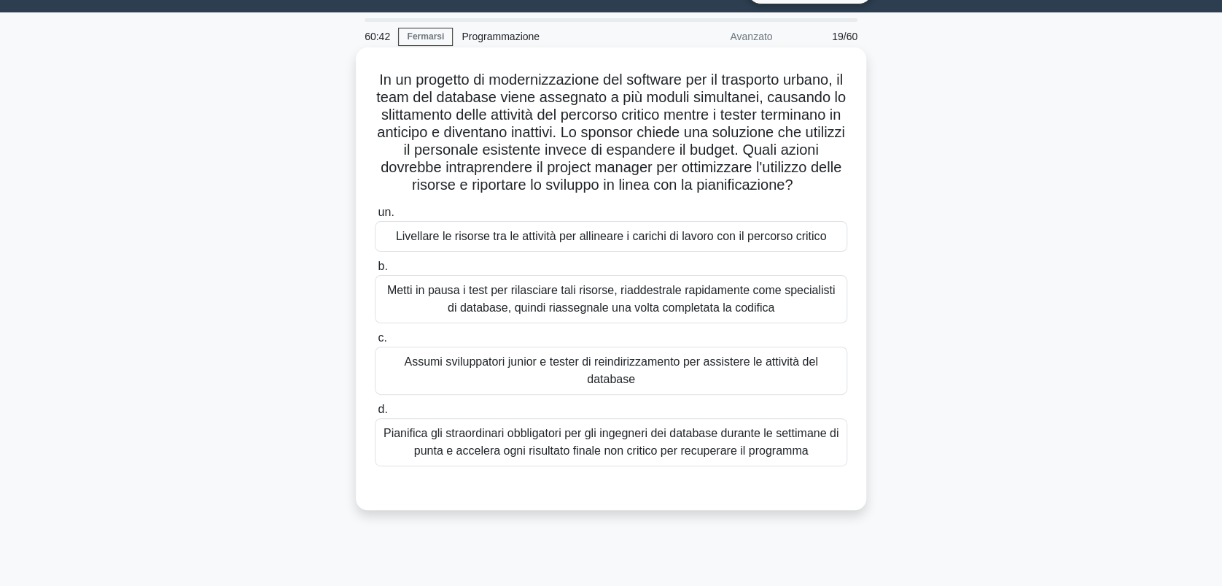
scroll to position [0, 0]
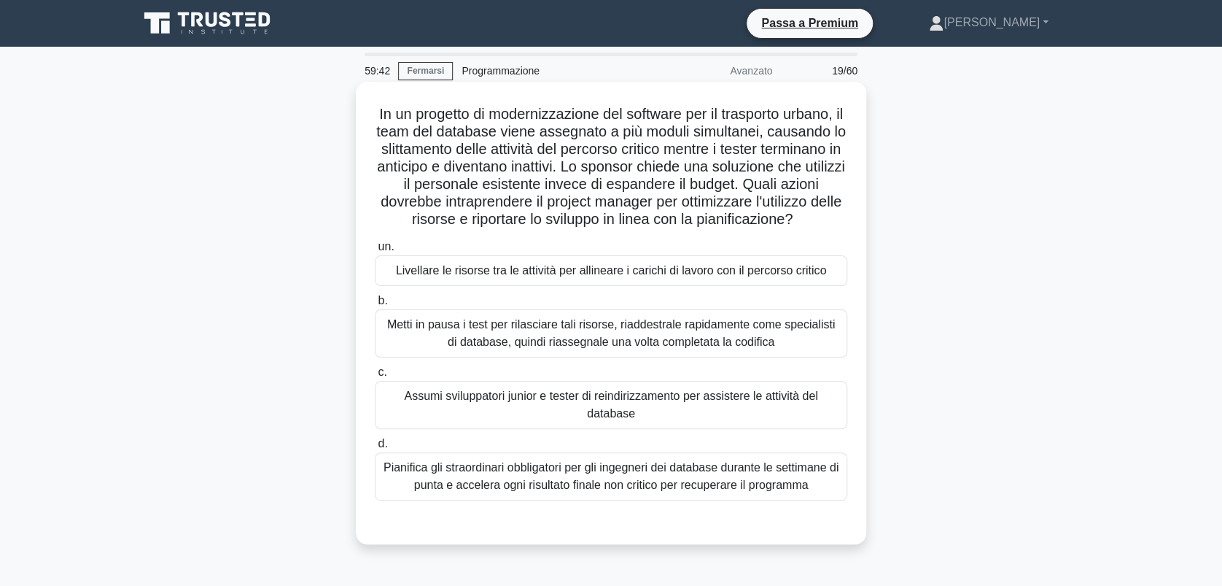
click at [536, 286] on div "Livellare le risorse tra le attività per allineare i carichi di lavoro con il p…" at bounding box center [611, 270] width 473 height 31
click at [375, 252] on input "un. Livellare le risorse tra le attività per allineare i carichi di lavoro con …" at bounding box center [375, 246] width 0 height 9
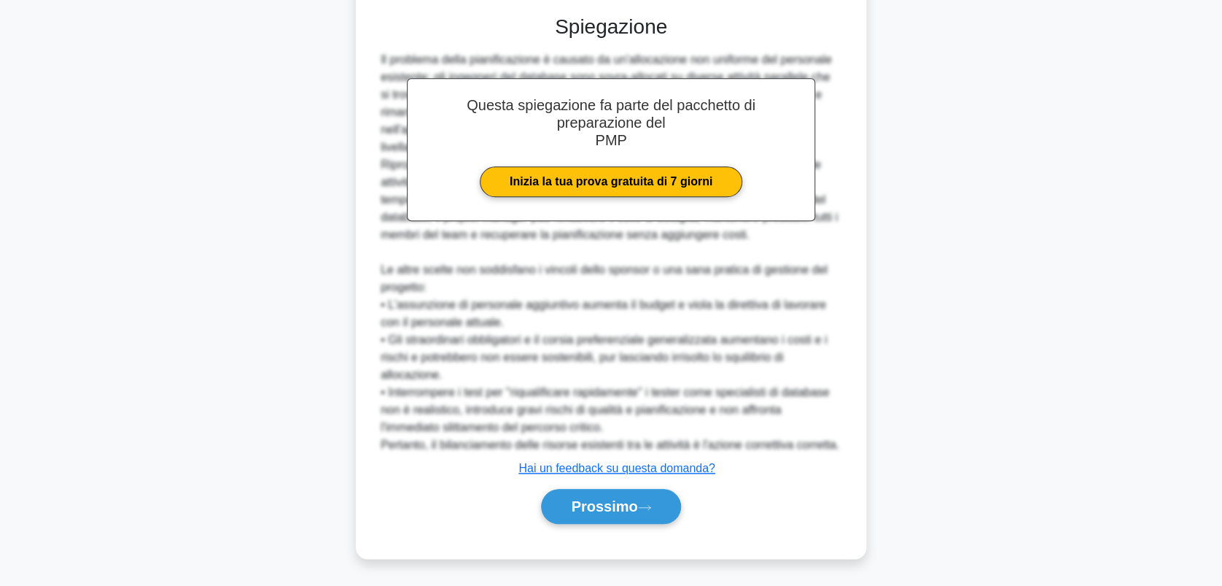
scroll to position [524, 0]
click at [596, 498] on font "Prossimo" at bounding box center [604, 506] width 66 height 16
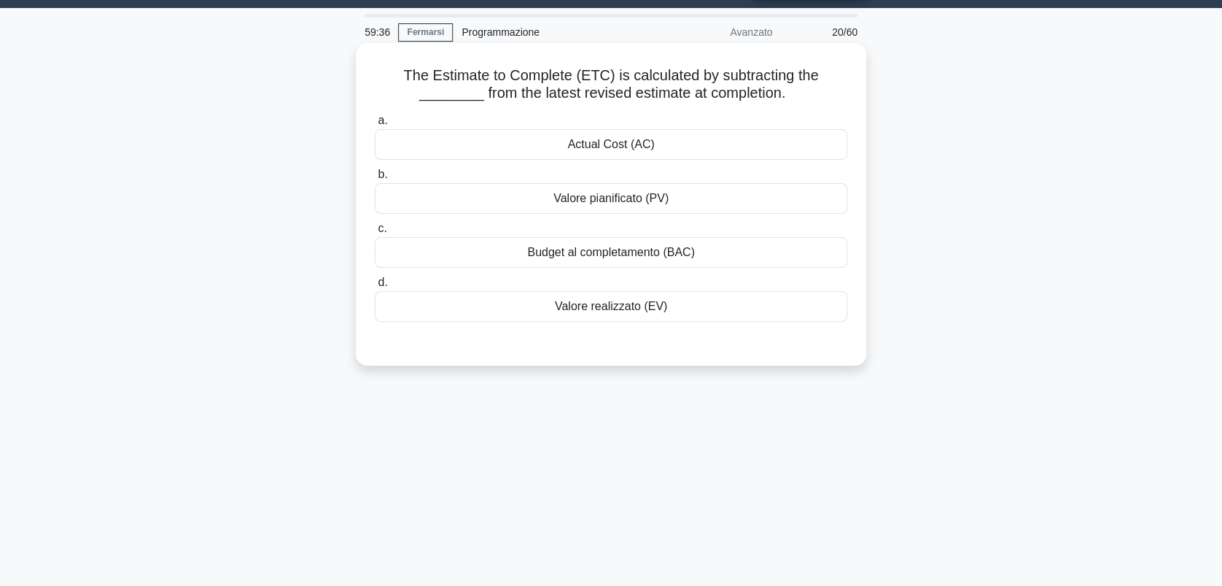
scroll to position [0, 0]
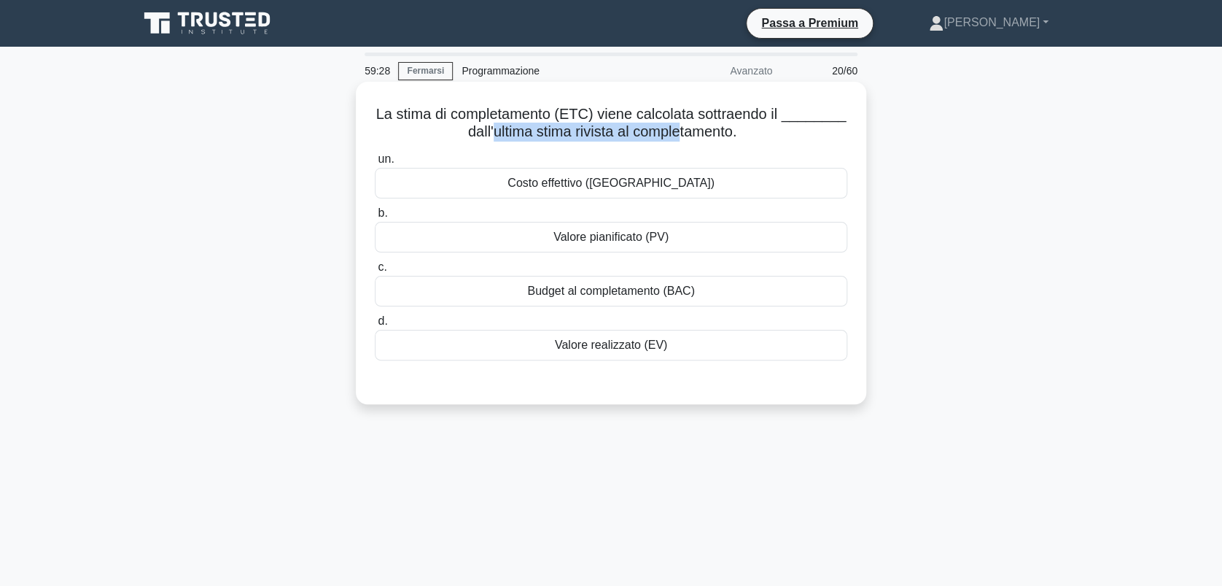
drag, startPoint x: 487, startPoint y: 131, endPoint x: 682, endPoint y: 131, distance: 194.8
click at [682, 131] on font "La stima di completamento (ETC) viene calcolata sottraendo il ________ dall'ult…" at bounding box center [611, 123] width 470 height 34
click at [619, 187] on div "Costo effettivo ([GEOGRAPHIC_DATA])" at bounding box center [611, 183] width 473 height 31
click at [375, 164] on input "un. Costo effettivo (CA)" at bounding box center [375, 159] width 0 height 9
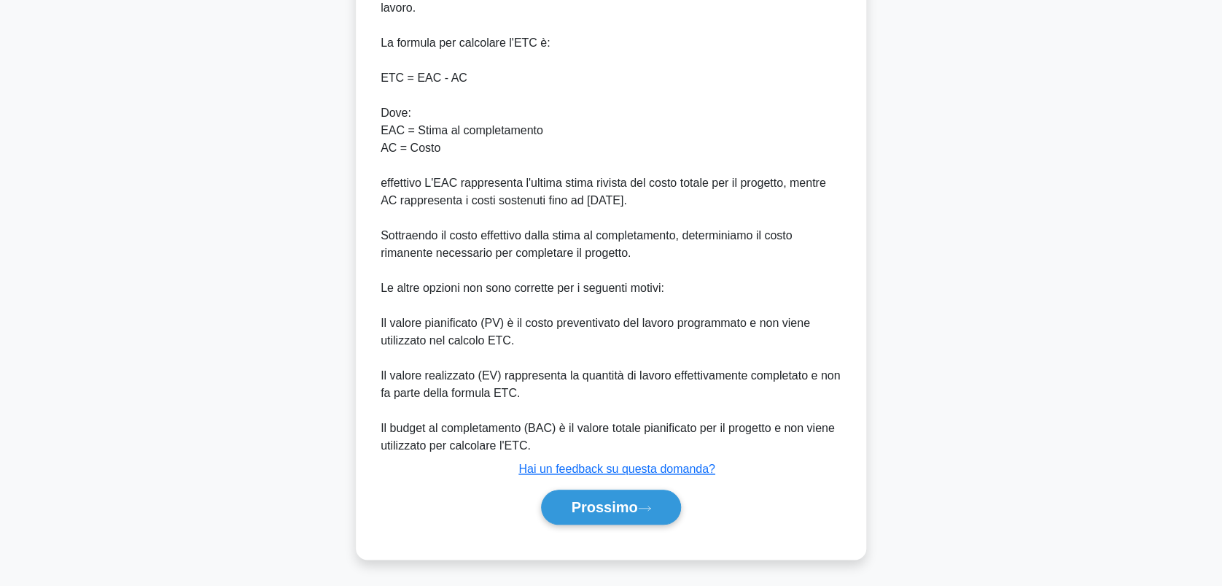
scroll to position [489, 0]
click at [609, 505] on font "Prossimo" at bounding box center [604, 506] width 66 height 16
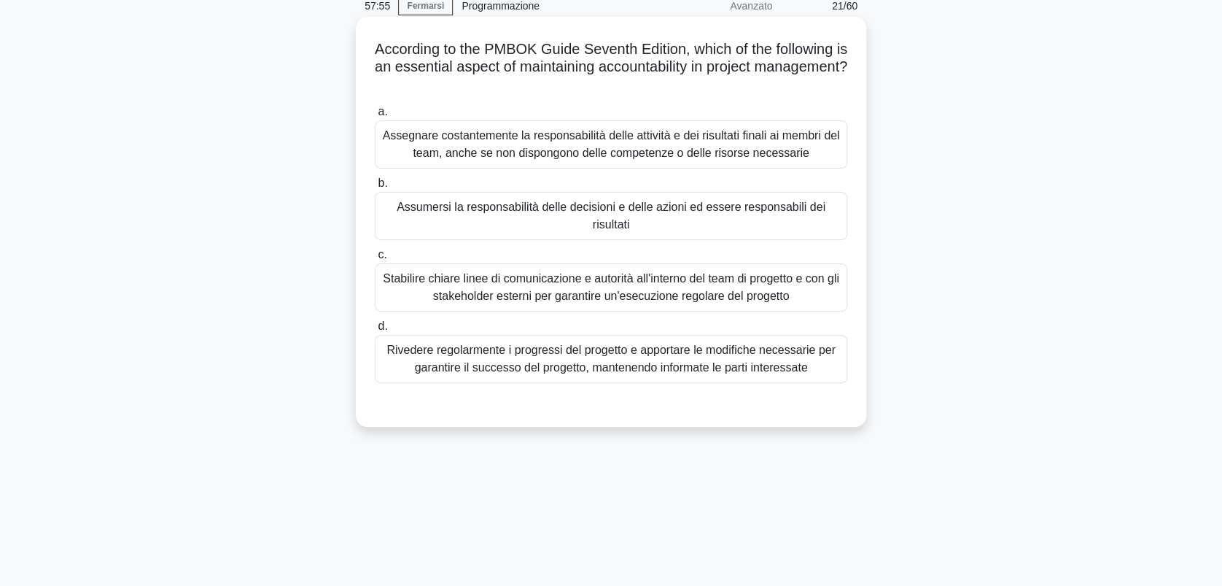
scroll to position [0, 0]
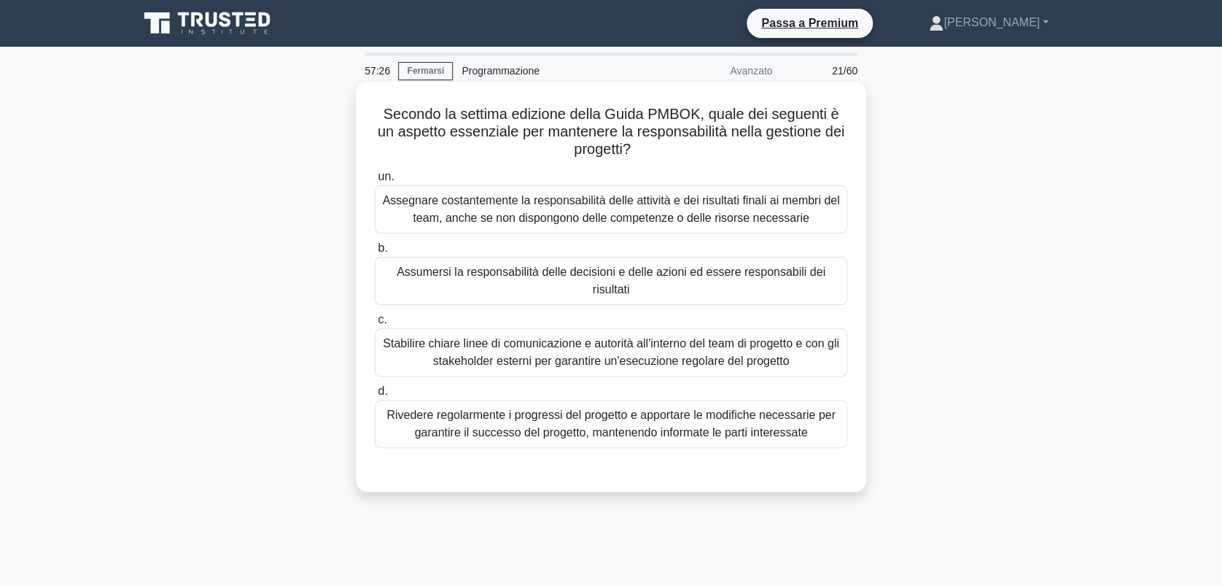
click at [530, 350] on div "Stabilire chiare linee di comunicazione e autorità all'interno del team di prog…" at bounding box center [611, 352] width 473 height 48
click at [375, 325] on input "c. Stabilire chiare linee di comunicazione e autorità all'interno del team di p…" at bounding box center [375, 319] width 0 height 9
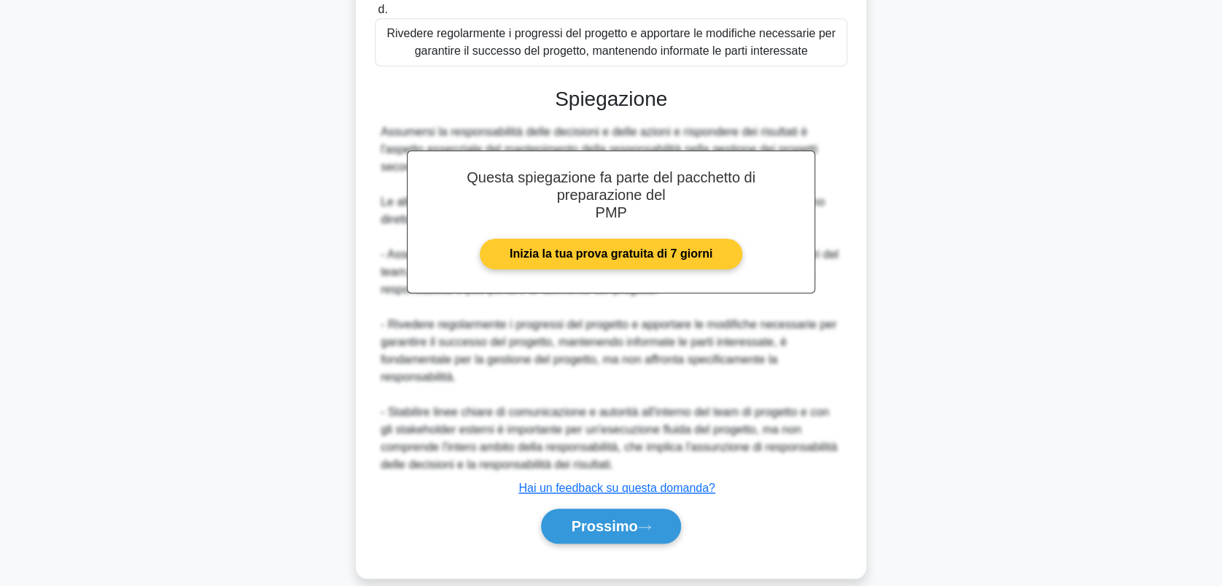
scroll to position [389, 0]
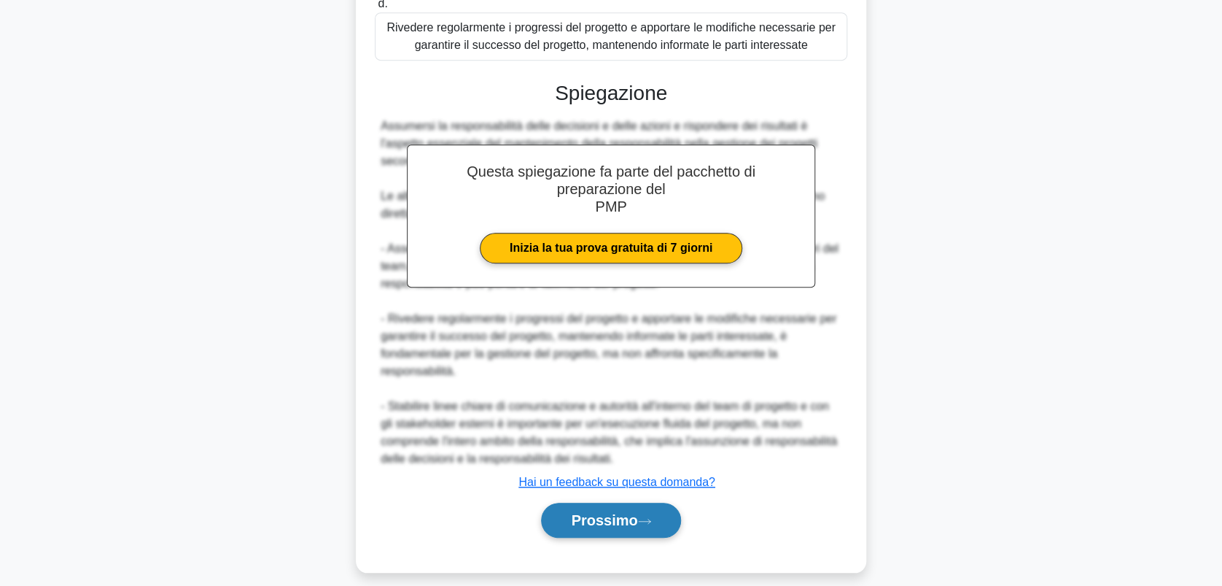
click at [629, 513] on font "Prossimo" at bounding box center [604, 520] width 66 height 16
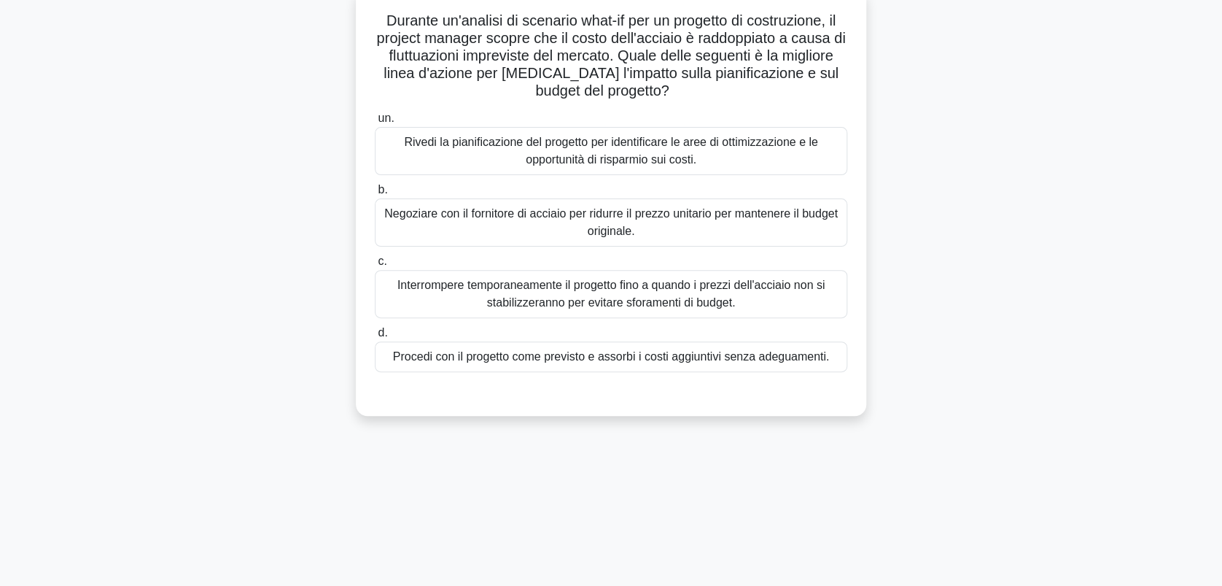
scroll to position [0, 0]
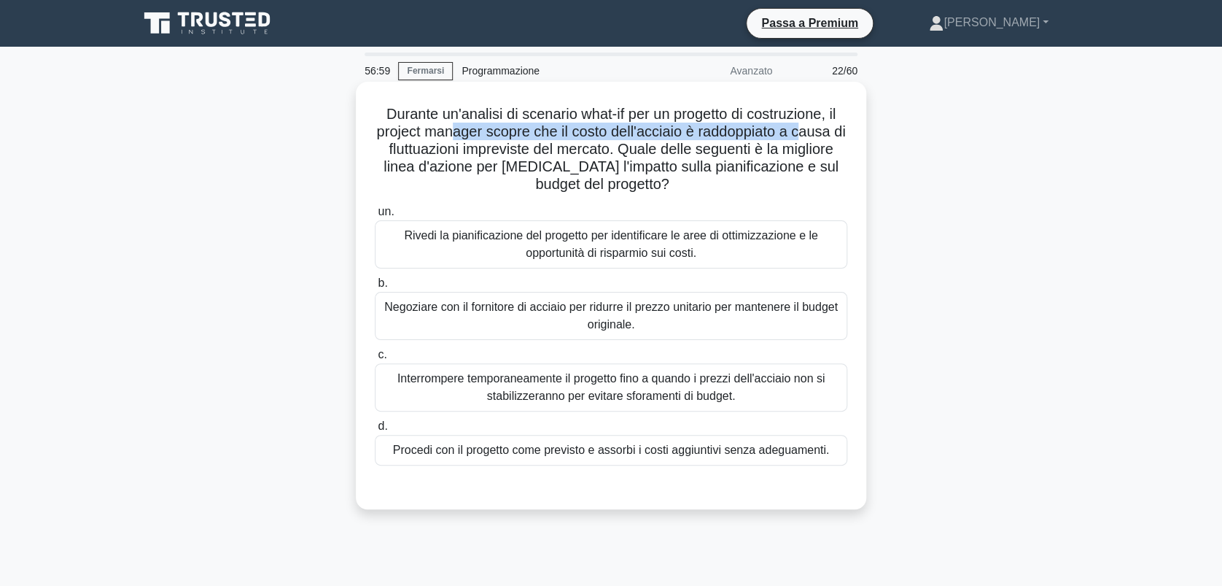
drag, startPoint x: 457, startPoint y: 137, endPoint x: 811, endPoint y: 136, distance: 353.8
click at [811, 136] on font "Durante un'analisi di scenario what-if per un progetto di costruzione, il proje…" at bounding box center [610, 149] width 469 height 86
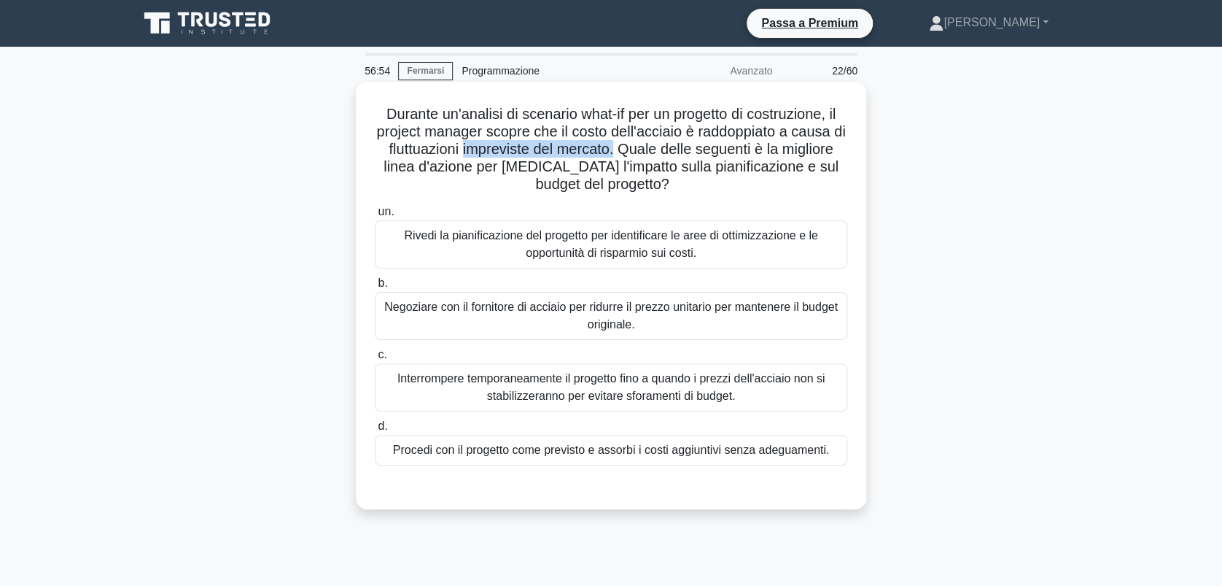
drag, startPoint x: 497, startPoint y: 151, endPoint x: 652, endPoint y: 147, distance: 155.4
click at [652, 147] on font "Durante un'analisi di scenario what-if per un progetto di costruzione, il proje…" at bounding box center [610, 149] width 469 height 86
click at [586, 314] on div "Negoziare con il fornitore di acciaio per ridurre il prezzo unitario per manten…" at bounding box center [611, 316] width 473 height 48
click at [375, 288] on input "b. Negoziare con il fornitore di acciaio per ridurre il prezzo unitario per man…" at bounding box center [375, 283] width 0 height 9
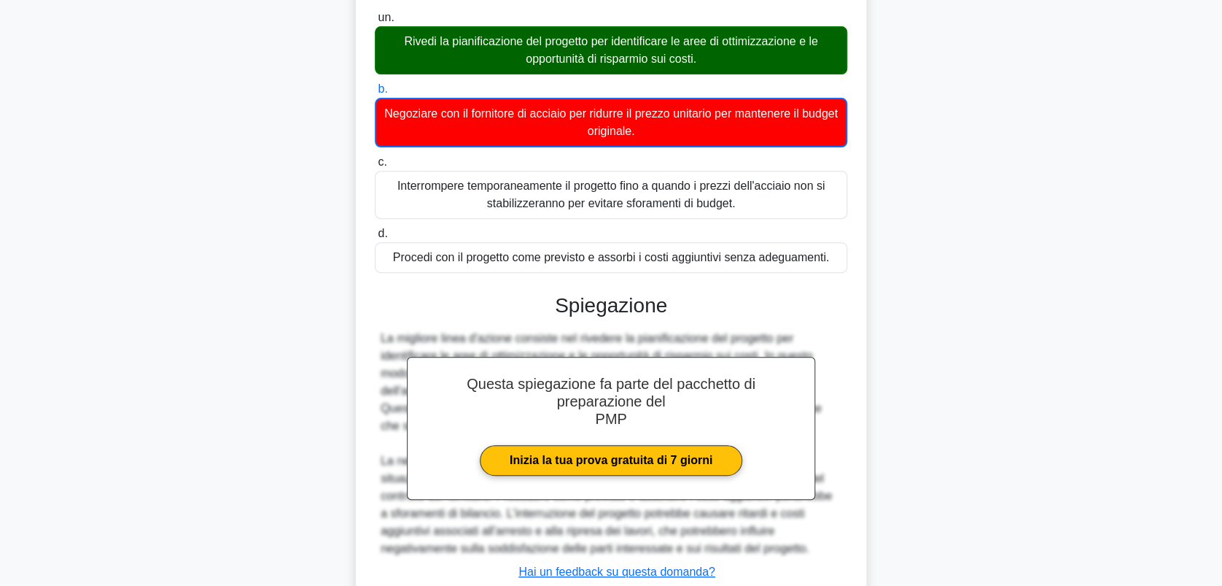
scroll to position [292, 0]
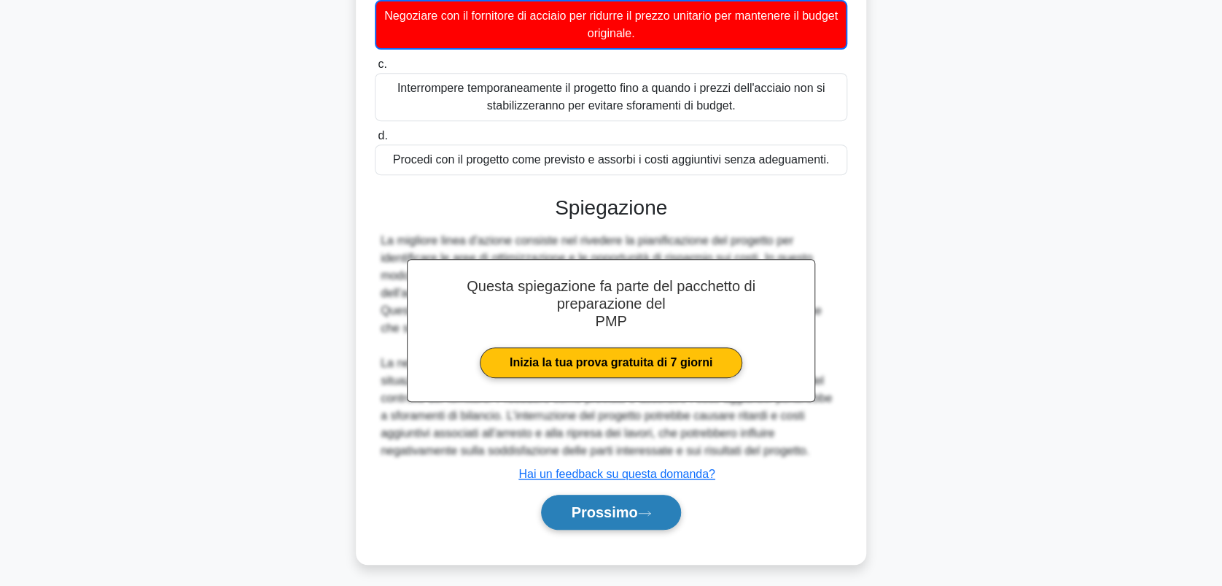
click at [590, 513] on font "Prossimo" at bounding box center [604, 512] width 66 height 16
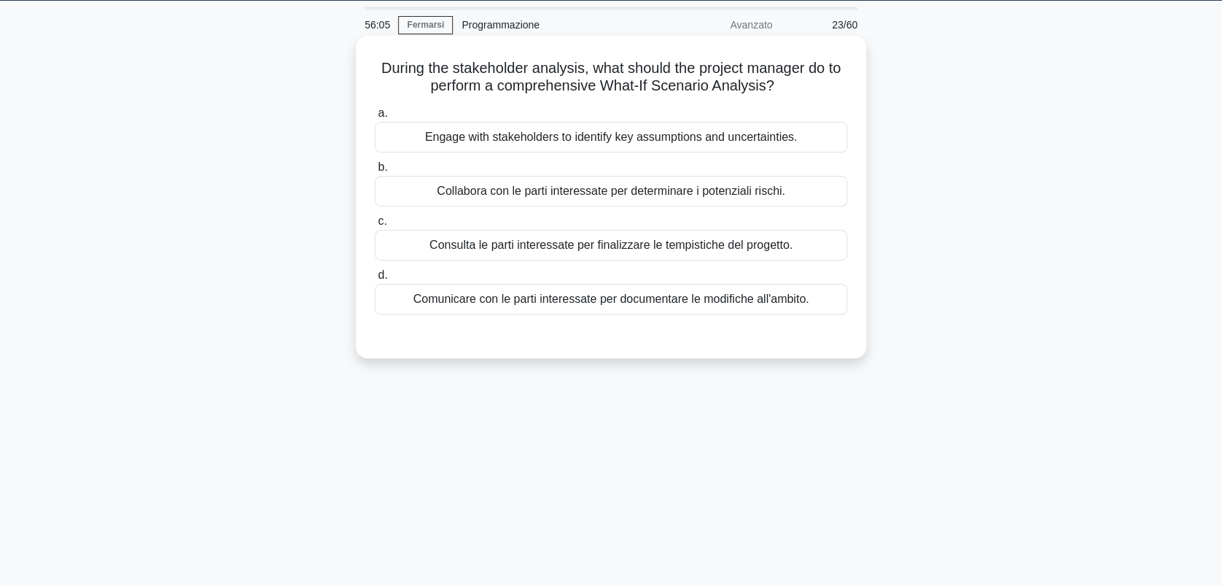
scroll to position [0, 0]
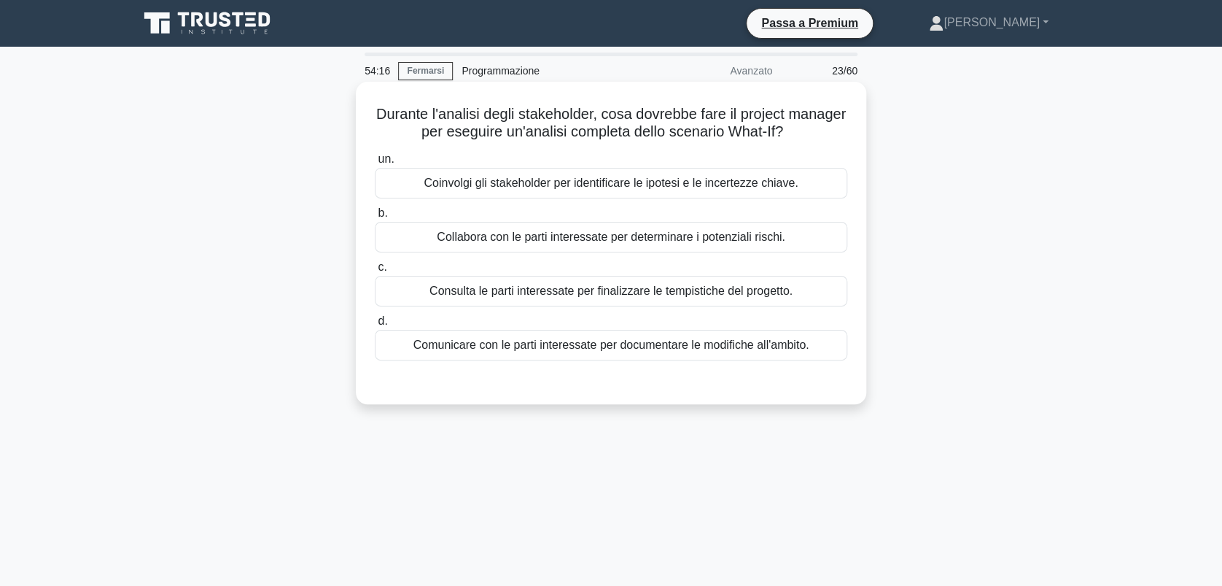
click at [578, 187] on div "Coinvolgi gli stakeholder per identificare le ipotesi e le incertezze chiave." at bounding box center [611, 183] width 473 height 31
click at [375, 164] on input "un. Coinvolgi gli stakeholder per identificare le ipotesi e le incertezze chiav…" at bounding box center [375, 159] width 0 height 9
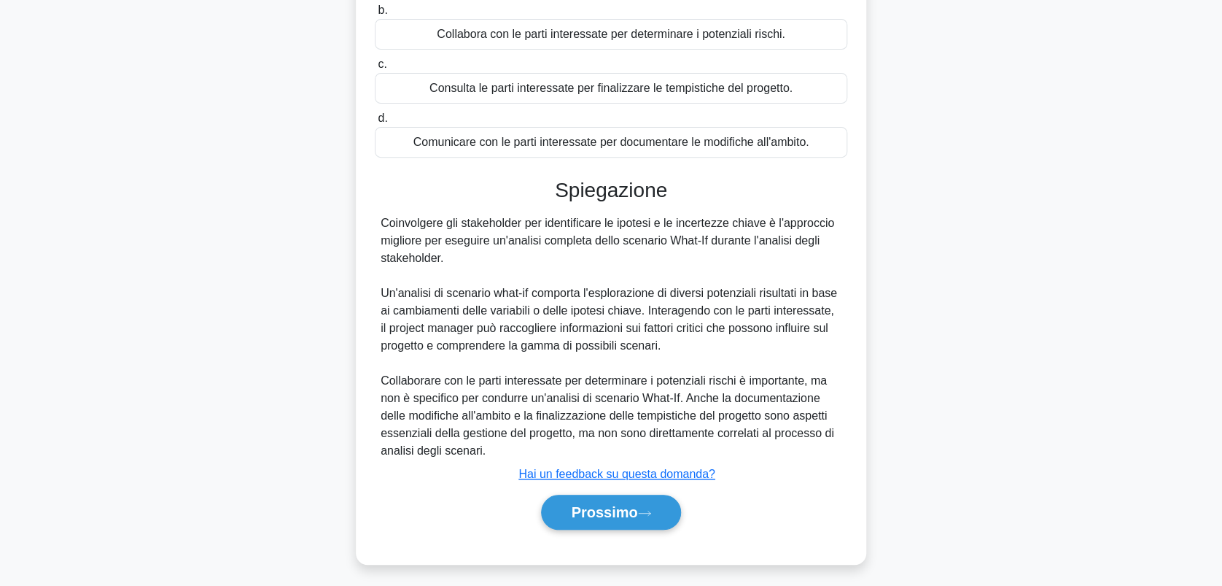
scroll to position [209, 0]
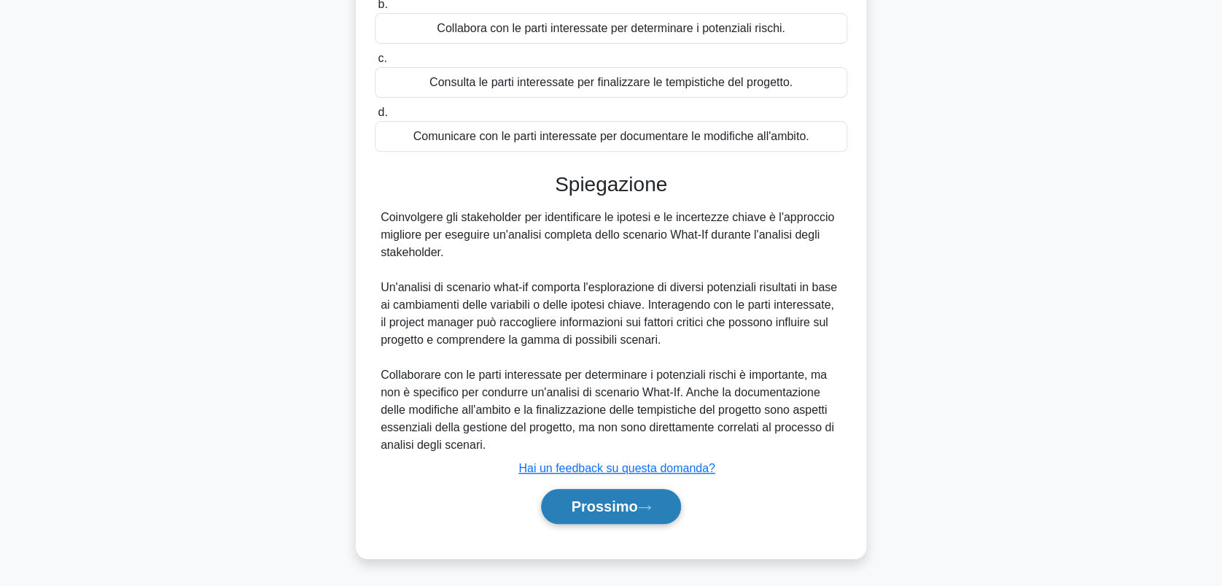
click at [617, 500] on font "Prossimo" at bounding box center [604, 506] width 66 height 16
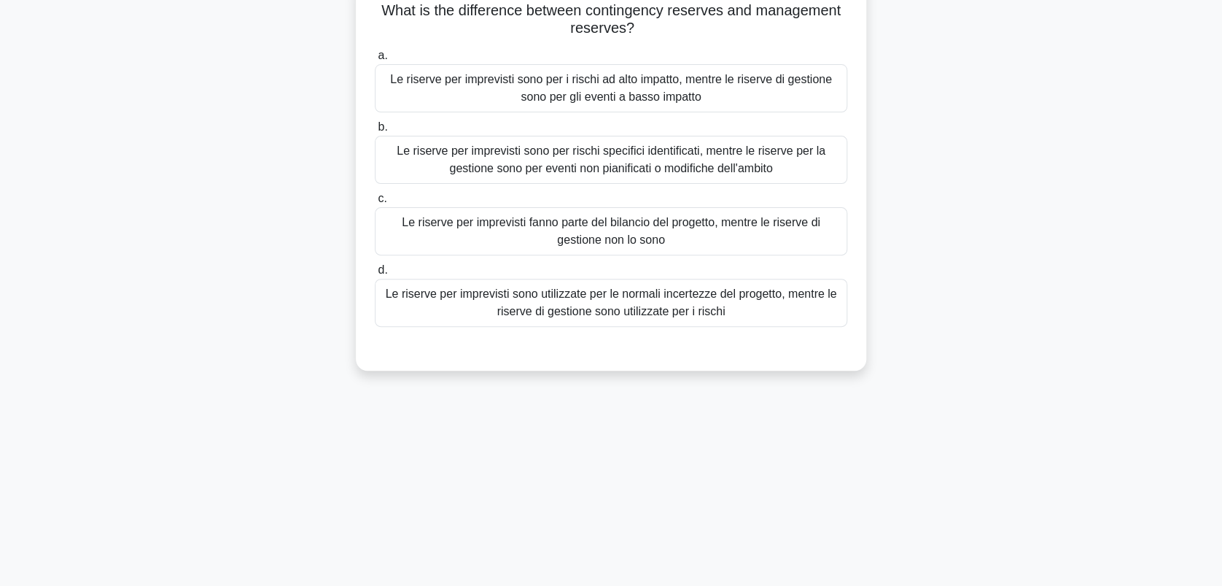
scroll to position [0, 0]
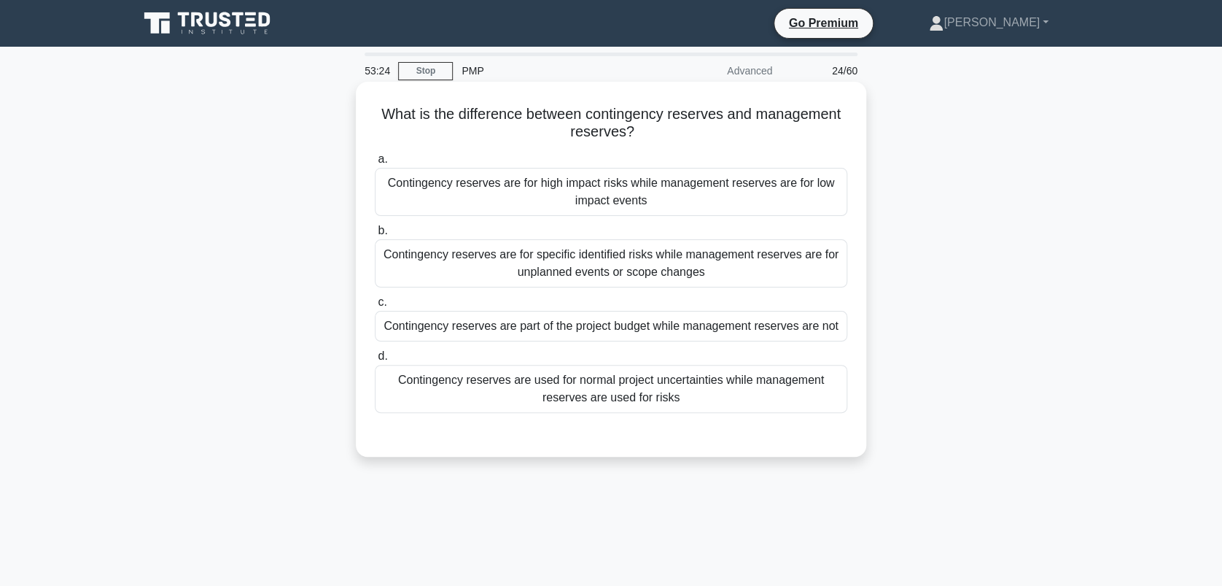
click at [631, 328] on div "Contingency reserves are part of the project budget while management reserves a…" at bounding box center [611, 326] width 473 height 31
click at [375, 307] on input "c. Contingency reserves are part of the project budget while management reserve…" at bounding box center [375, 302] width 0 height 9
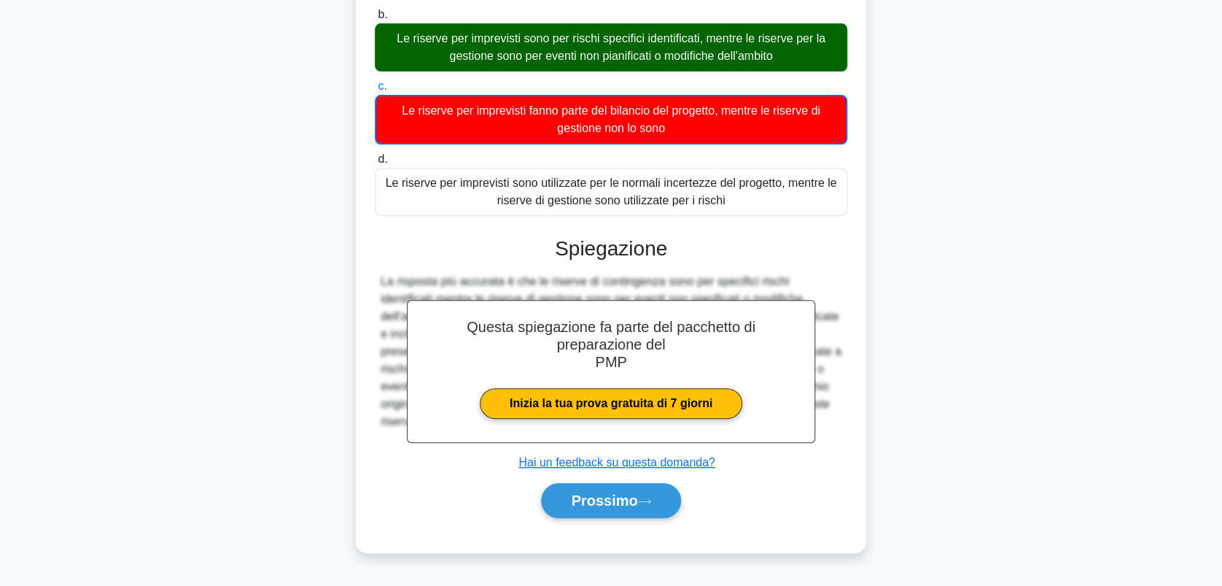
scroll to position [203, 0]
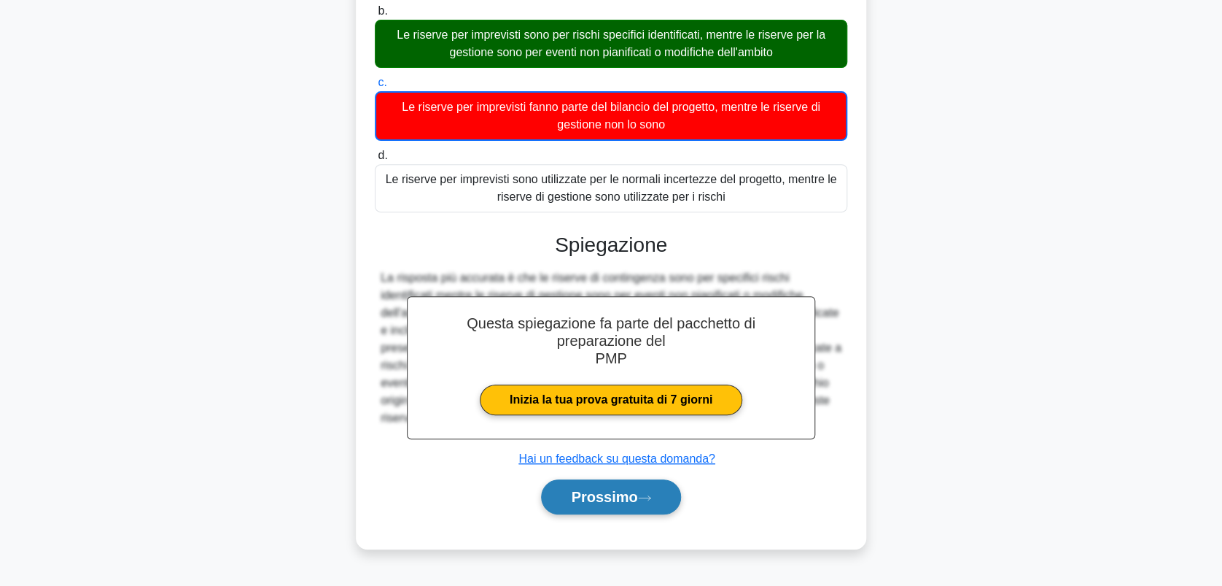
click at [607, 495] on font "Prossimo" at bounding box center [604, 497] width 66 height 16
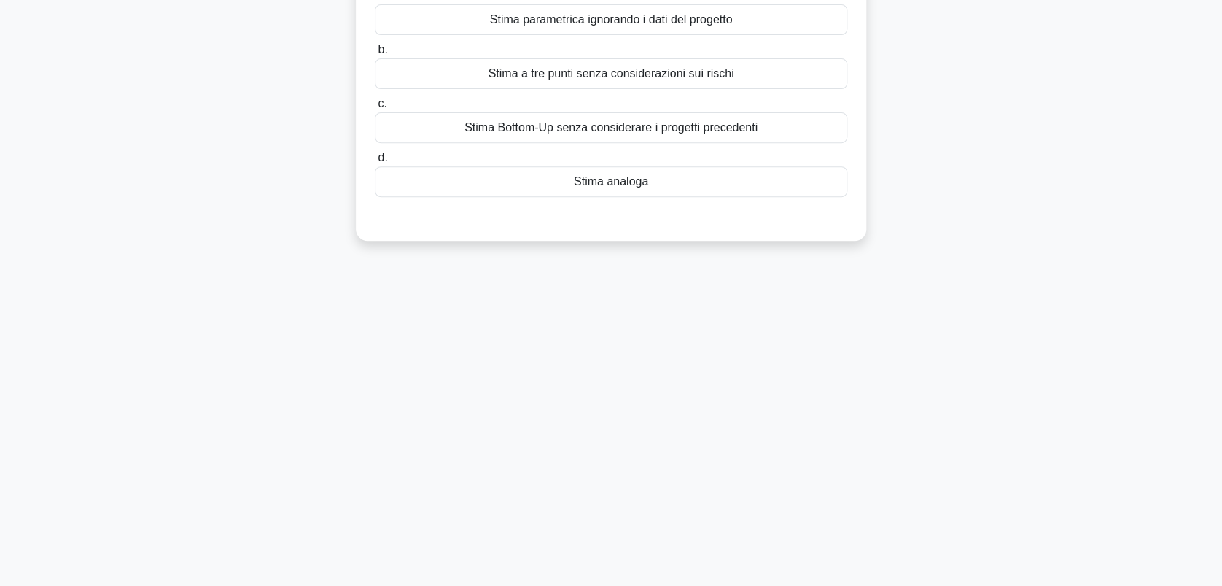
scroll to position [0, 0]
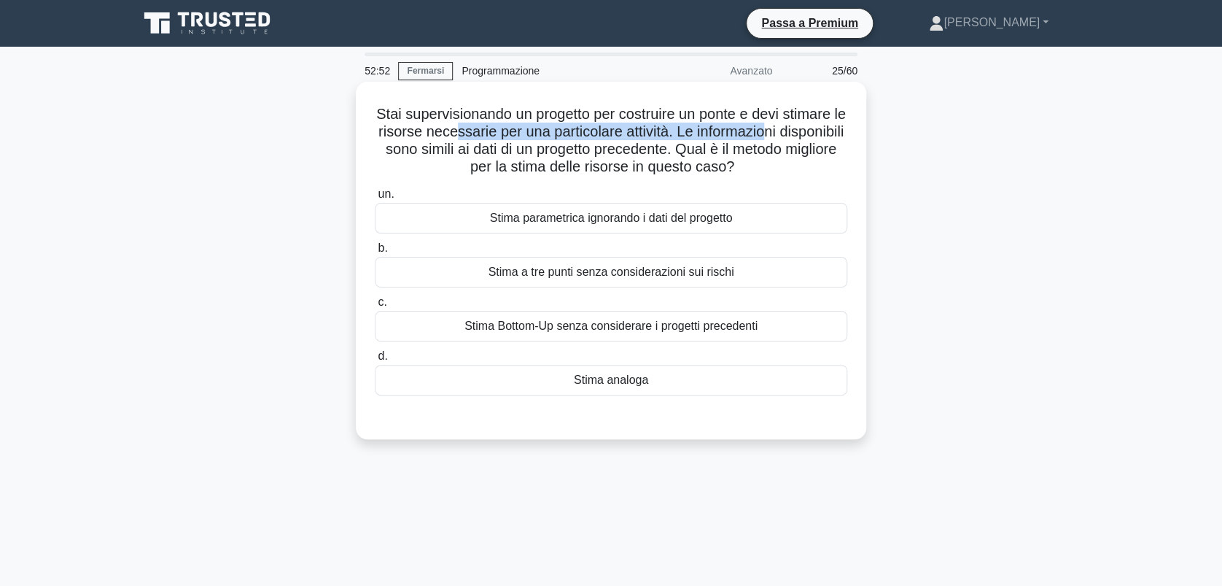
drag, startPoint x: 490, startPoint y: 132, endPoint x: 810, endPoint y: 133, distance: 320.2
click at [810, 133] on font "Stai supervisionando un progetto per costruire un ponte e devi stimare le risor…" at bounding box center [611, 140] width 470 height 69
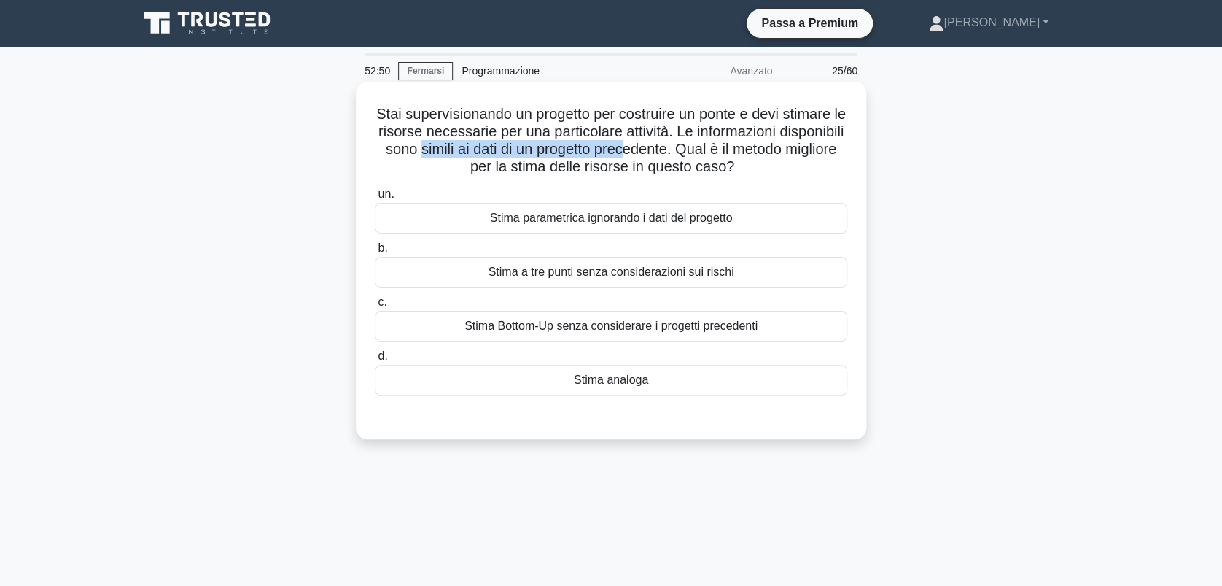
drag, startPoint x: 505, startPoint y: 152, endPoint x: 721, endPoint y: 155, distance: 216.7
click at [721, 155] on font "Stai supervisionando un progetto per costruire un ponte e devi stimare le risor…" at bounding box center [611, 140] width 470 height 69
click at [613, 379] on div "Stima analoga" at bounding box center [611, 380] width 473 height 31
click at [375, 361] on input "d. Stima analoga" at bounding box center [375, 356] width 0 height 9
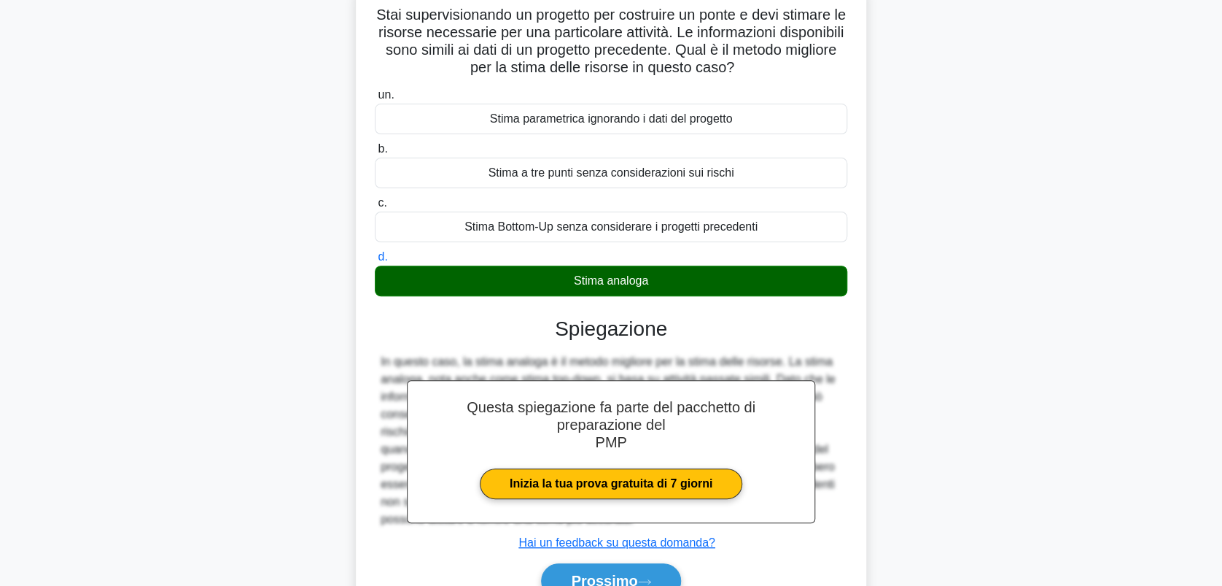
scroll to position [203, 0]
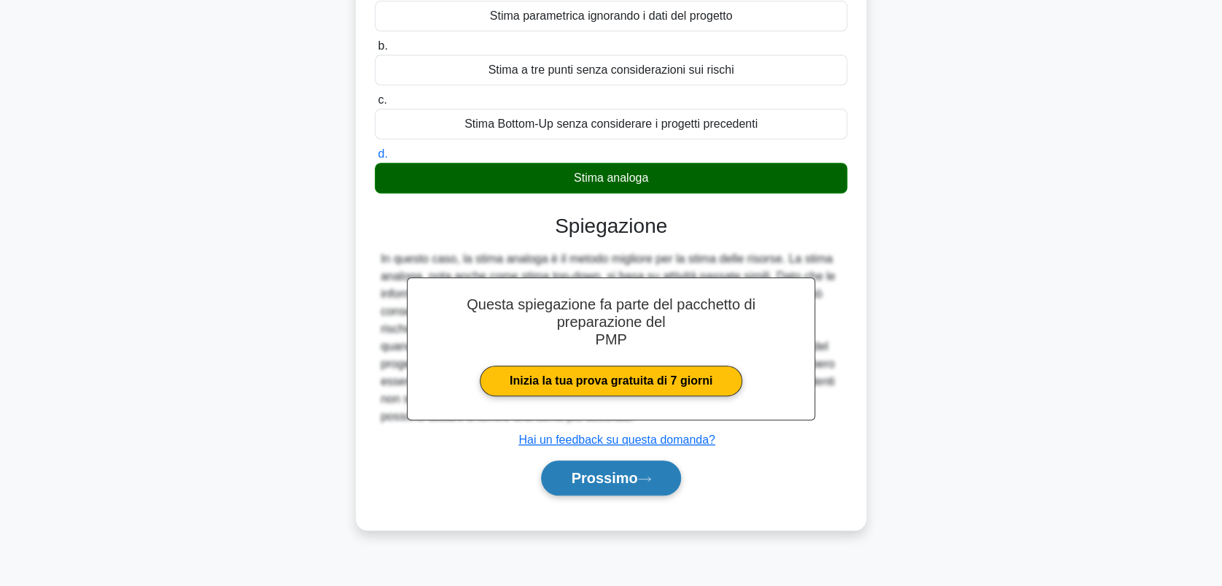
click at [592, 473] on font "Prossimo" at bounding box center [604, 478] width 66 height 16
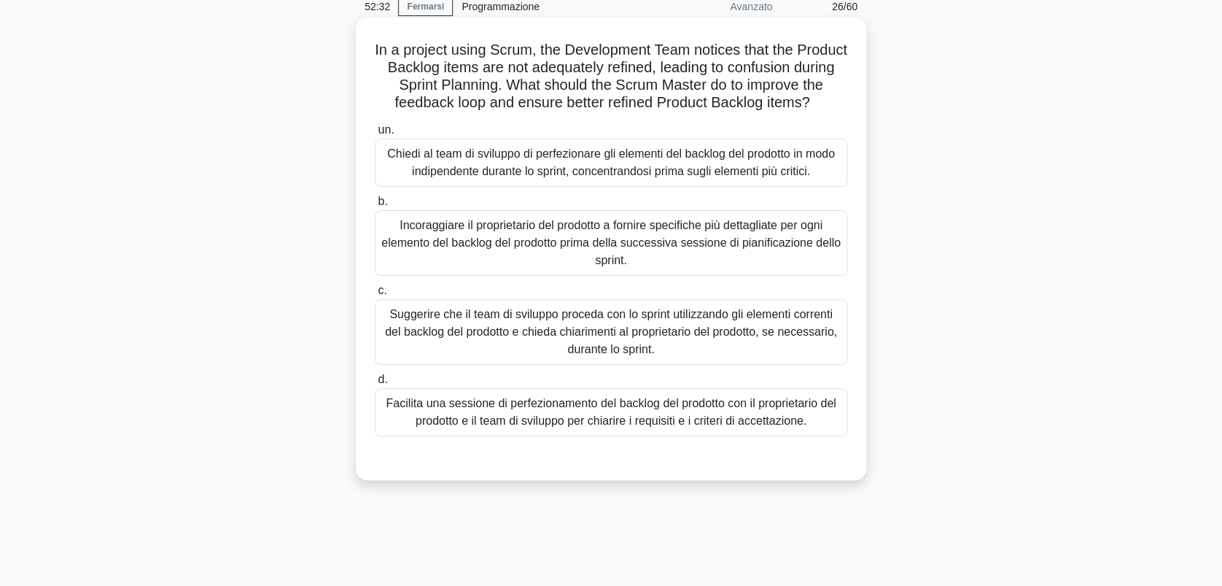
scroll to position [0, 0]
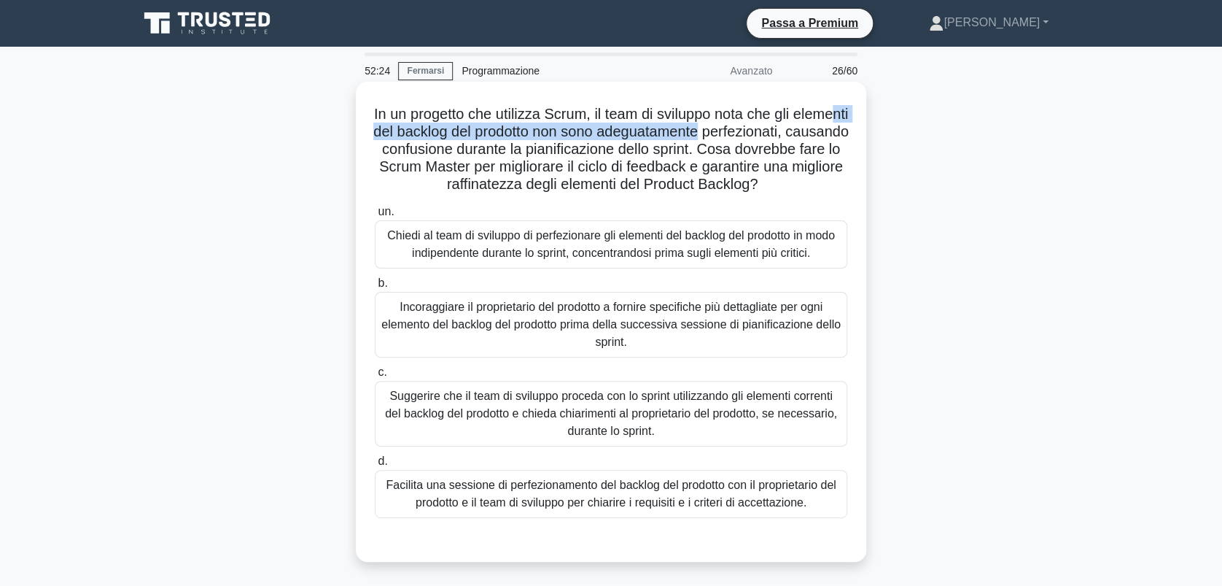
drag, startPoint x: 455, startPoint y: 133, endPoint x: 811, endPoint y: 133, distance: 356.0
click at [811, 133] on h5 "In un progetto che utilizza Scrum, il team di sviluppo nota che gli elementi de…" at bounding box center [611, 149] width 476 height 89
drag, startPoint x: 422, startPoint y: 151, endPoint x: 475, endPoint y: 147, distance: 52.7
click at [475, 147] on font "In un progetto che utilizza Scrum, il team di sviluppo nota che gli elementi de…" at bounding box center [611, 149] width 476 height 86
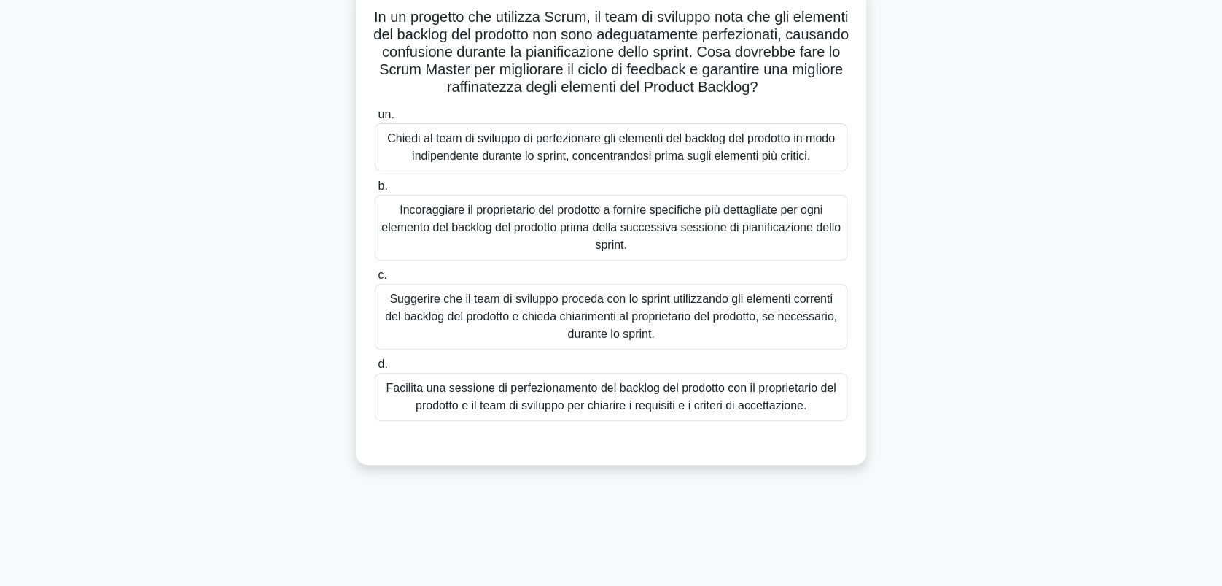
click at [534, 421] on div "Facilita una sessione di perfezionamento del backlog del prodotto con il propri…" at bounding box center [611, 397] width 473 height 48
click at [375, 369] on input "d. Facilita una sessione di perfezionamento del backlog del prodotto con il pro…" at bounding box center [375, 364] width 0 height 9
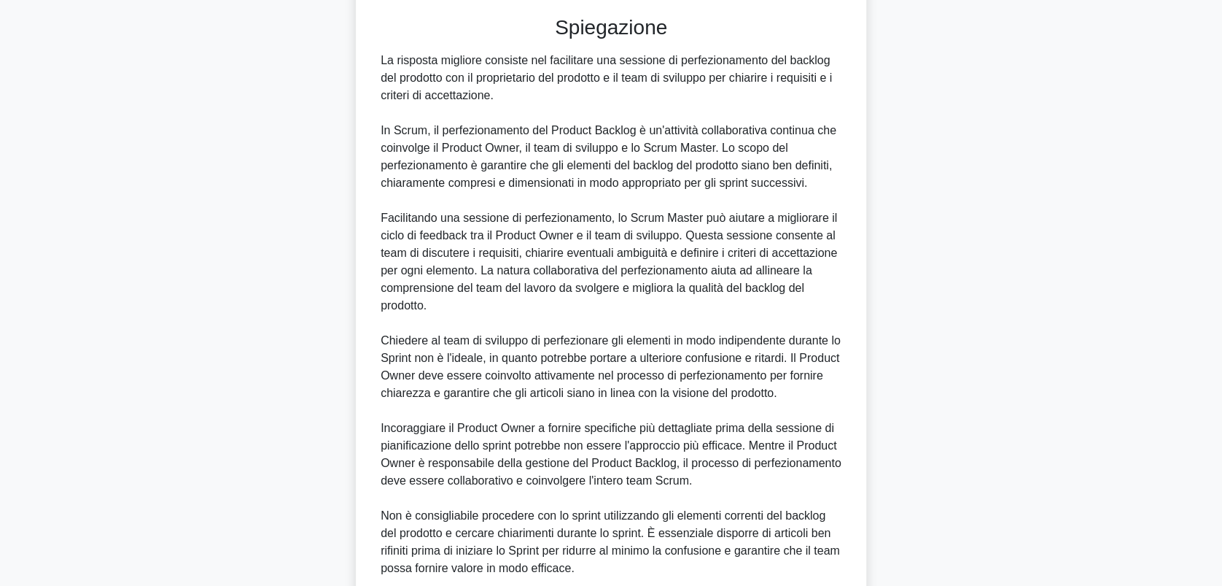
scroll to position [664, 0]
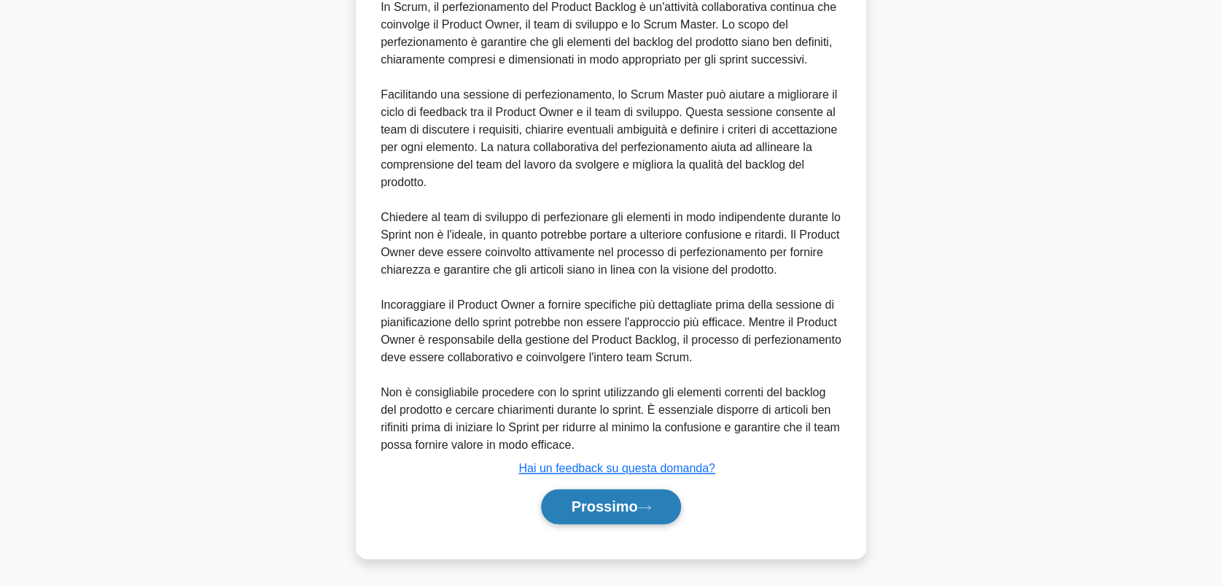
click at [615, 498] on font "Prossimo" at bounding box center [604, 506] width 66 height 16
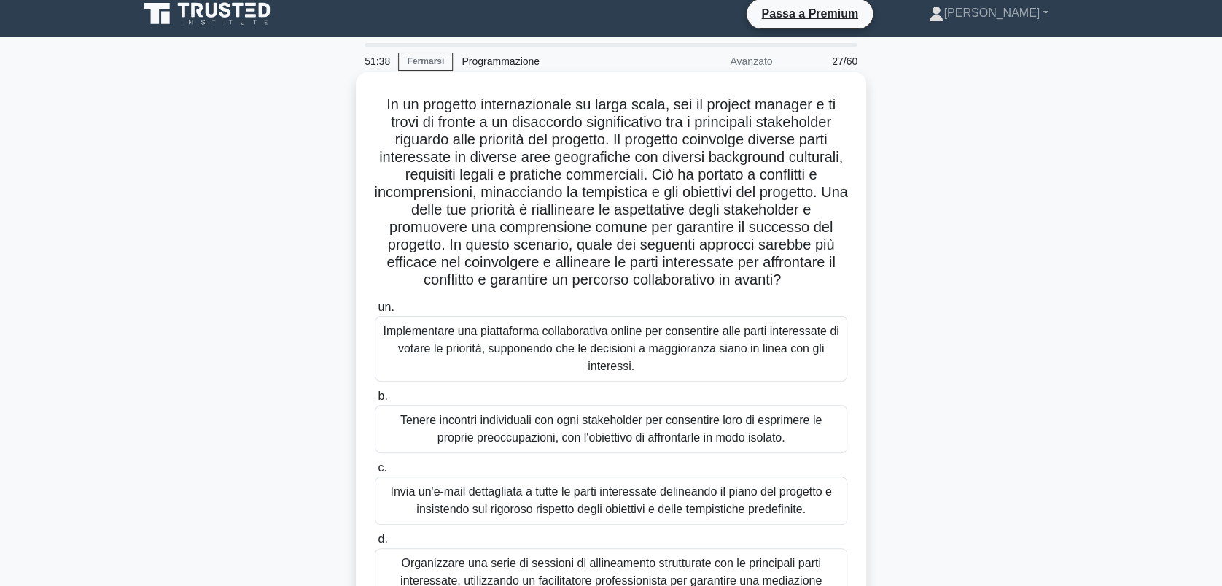
scroll to position [0, 0]
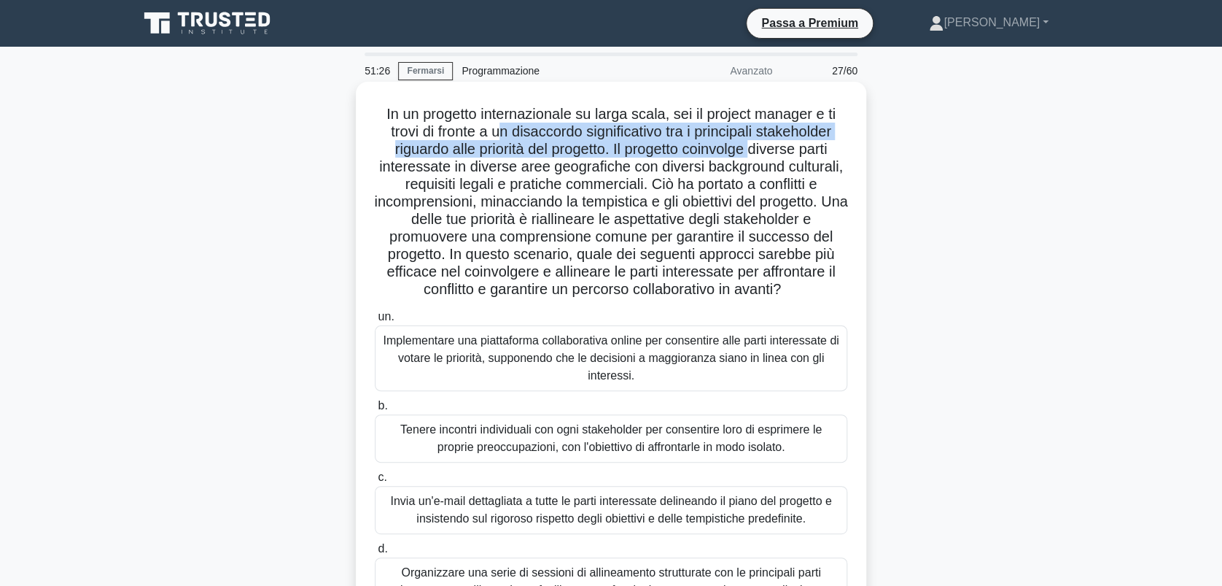
drag, startPoint x: 496, startPoint y: 136, endPoint x: 759, endPoint y: 142, distance: 263.4
click at [759, 142] on font "In un progetto internazionale su larga scala, sei il project manager e ti trovi…" at bounding box center [610, 201] width 473 height 191
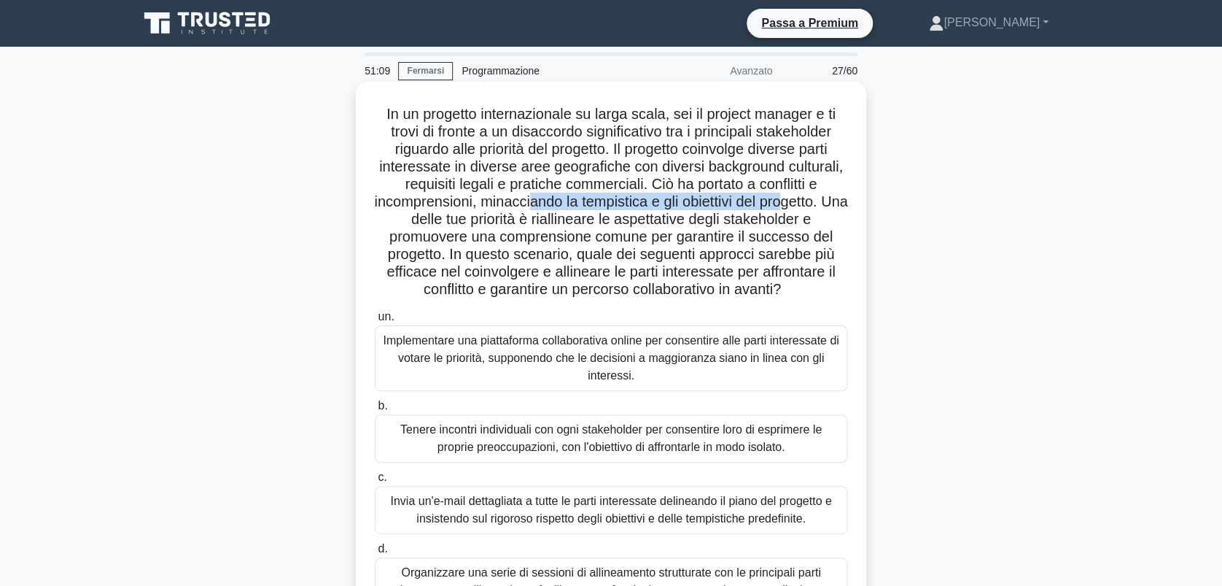
drag, startPoint x: 540, startPoint y: 201, endPoint x: 799, endPoint y: 210, distance: 259.8
click at [799, 210] on font "In un progetto internazionale su larga scala, sei il project manager e ti trovi…" at bounding box center [610, 201] width 473 height 191
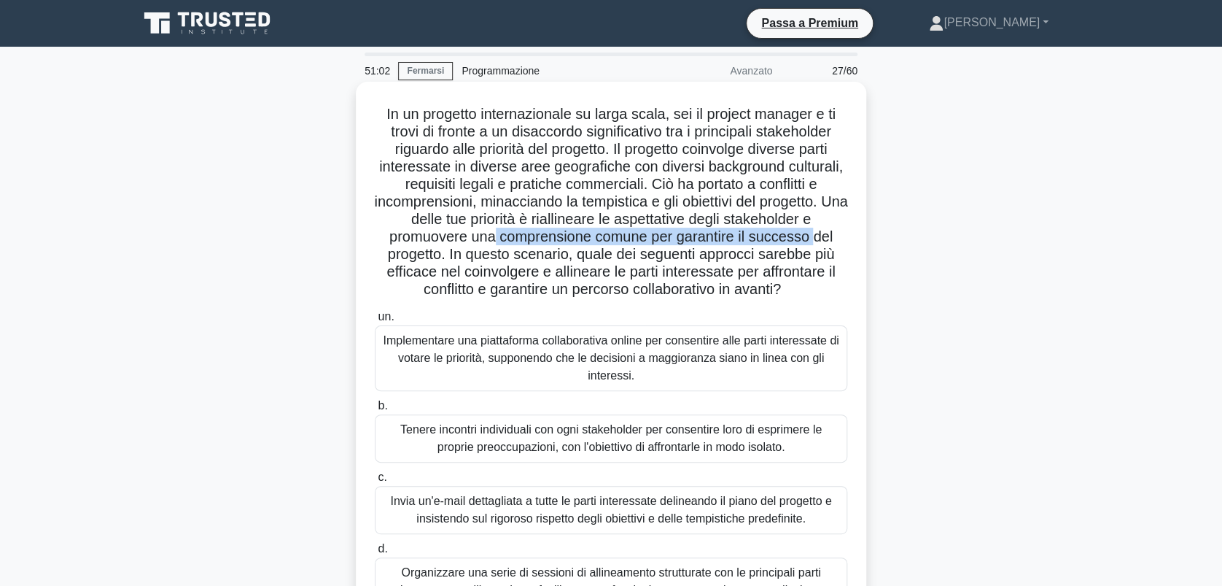
drag, startPoint x: 492, startPoint y: 239, endPoint x: 820, endPoint y: 240, distance: 328.2
click at [820, 240] on font "In un progetto internazionale su larga scala, sei il project manager e ti trovi…" at bounding box center [610, 201] width 473 height 191
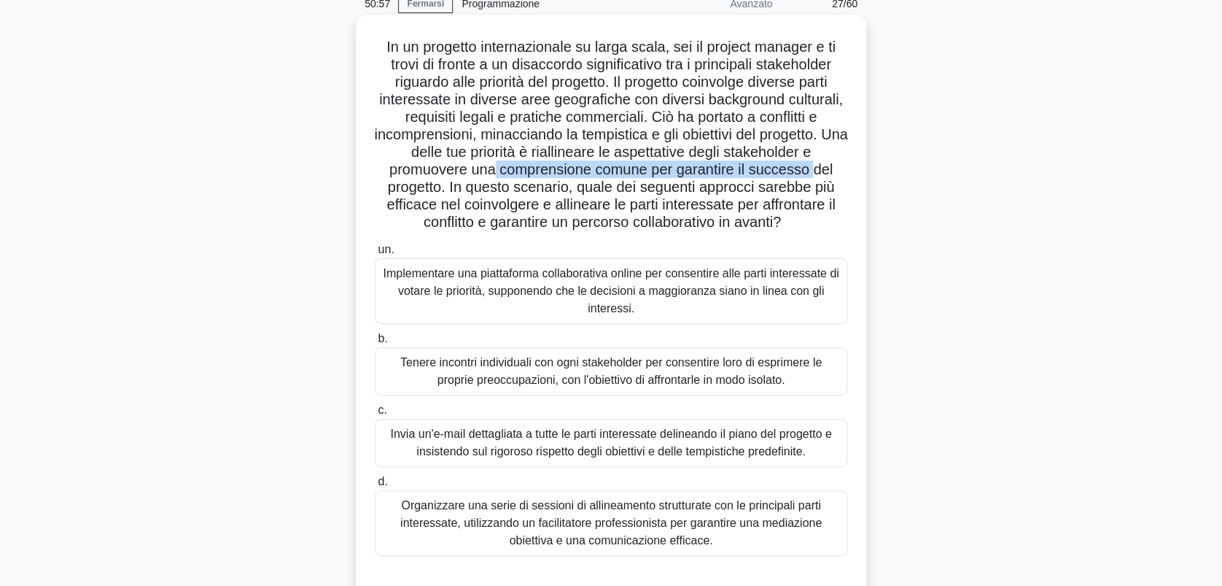
scroll to position [97, 0]
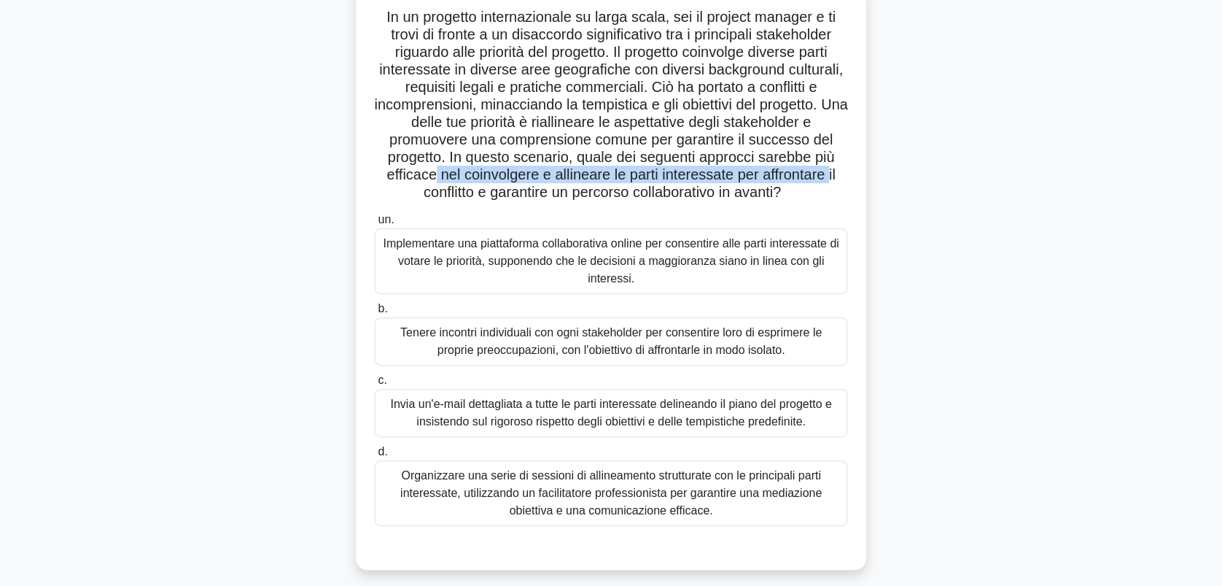
drag, startPoint x: 432, startPoint y: 179, endPoint x: 832, endPoint y: 179, distance: 400.4
click at [832, 179] on font "In un progetto internazionale su larga scala, sei il project manager e ti trovi…" at bounding box center [610, 104] width 473 height 191
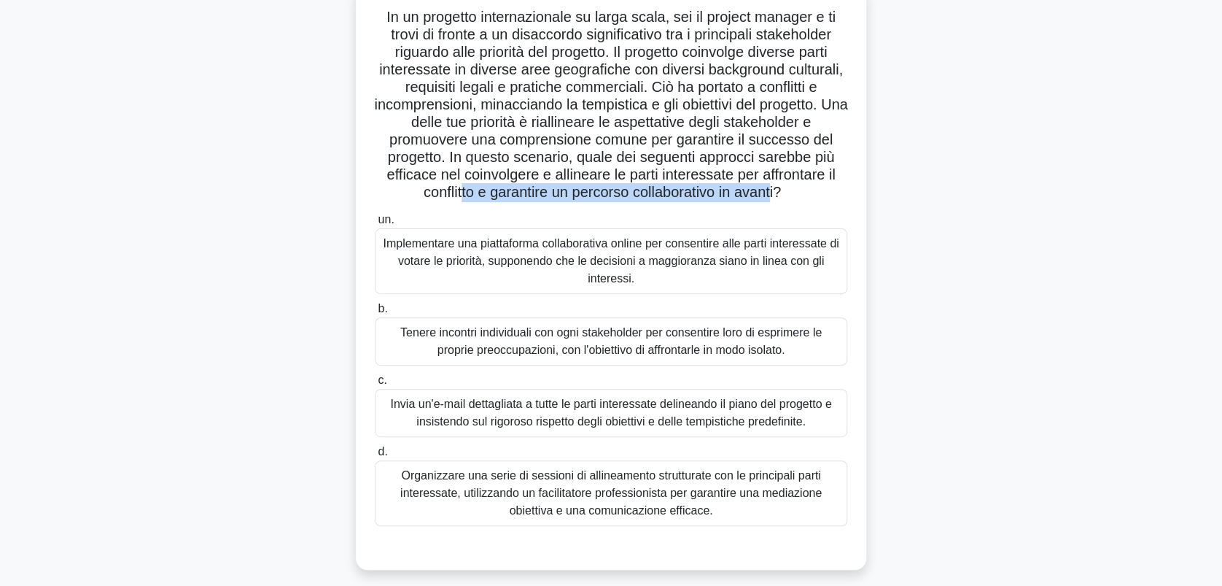
drag, startPoint x: 455, startPoint y: 195, endPoint x: 776, endPoint y: 193, distance: 321.0
click at [776, 193] on font "In un progetto internazionale su larga scala, sei il project manager e ti trovi…" at bounding box center [610, 104] width 473 height 191
click at [598, 483] on div "Organizzare una serie di sessioni di allineamento strutturate con le principali…" at bounding box center [611, 493] width 473 height 66
click at [375, 457] on input "d. Organizzare una serie di sessioni di allineamento strutturate con le princip…" at bounding box center [375, 451] width 0 height 9
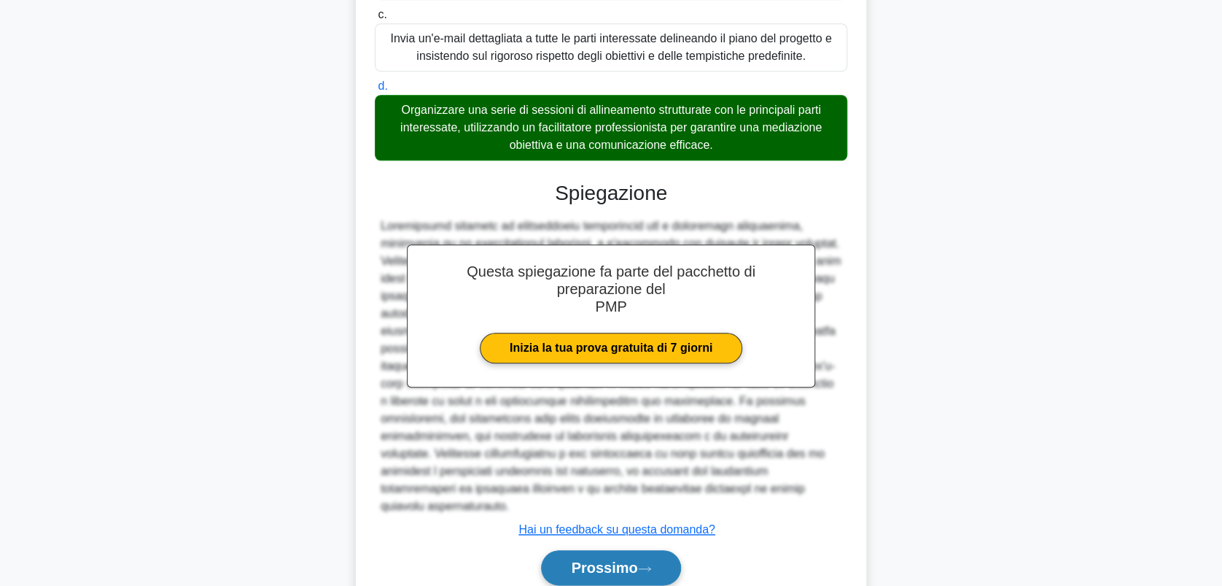
scroll to position [506, 0]
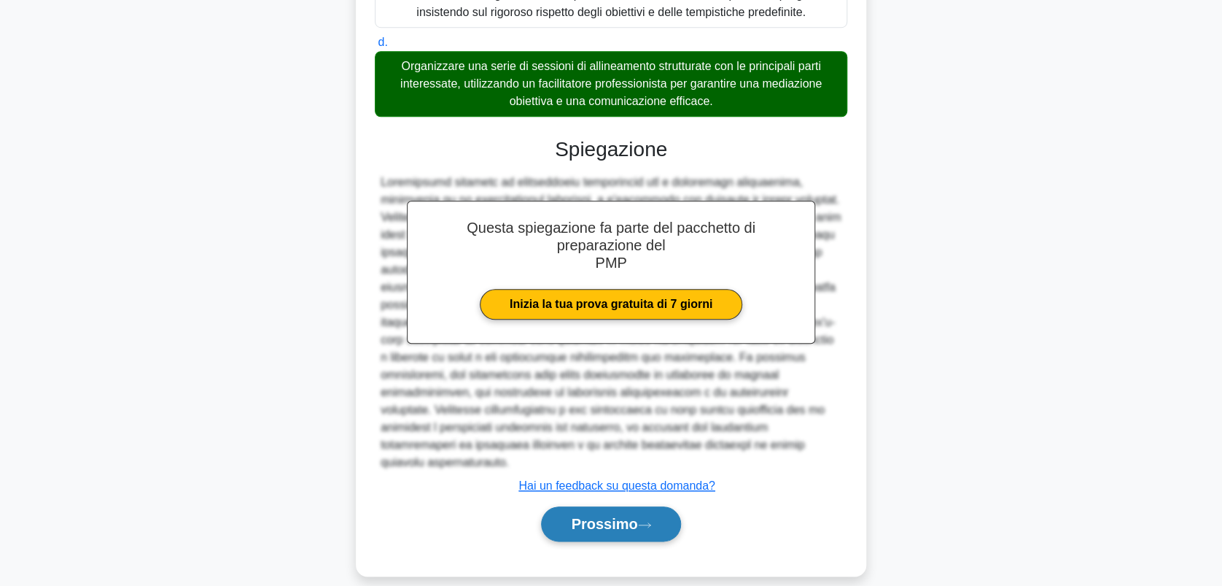
click at [615, 516] on font "Prossimo" at bounding box center [604, 524] width 66 height 16
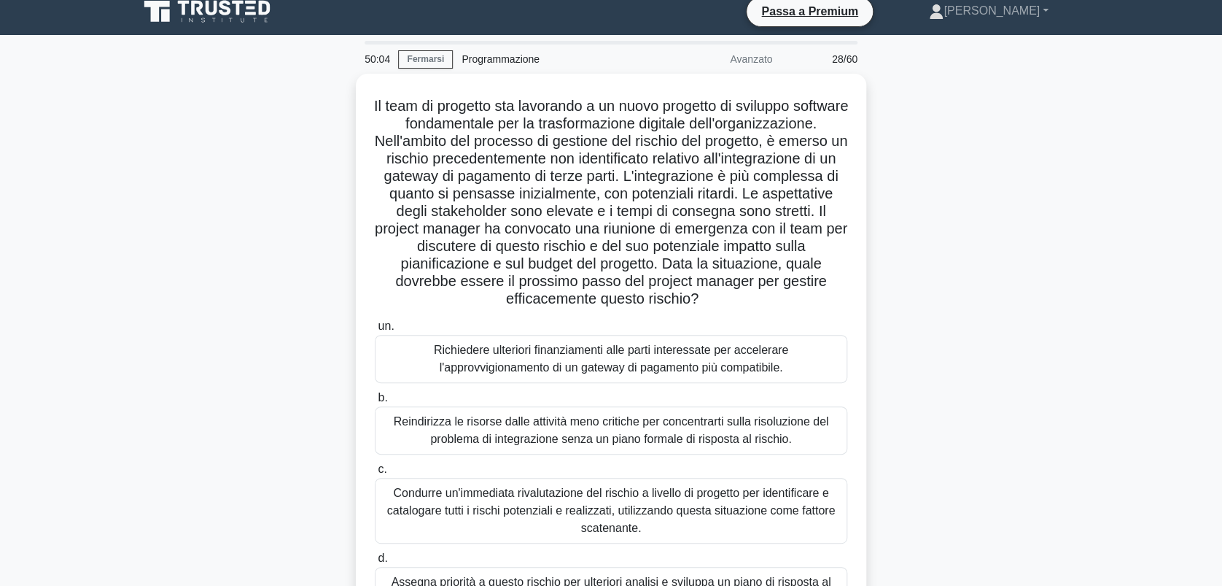
scroll to position [0, 0]
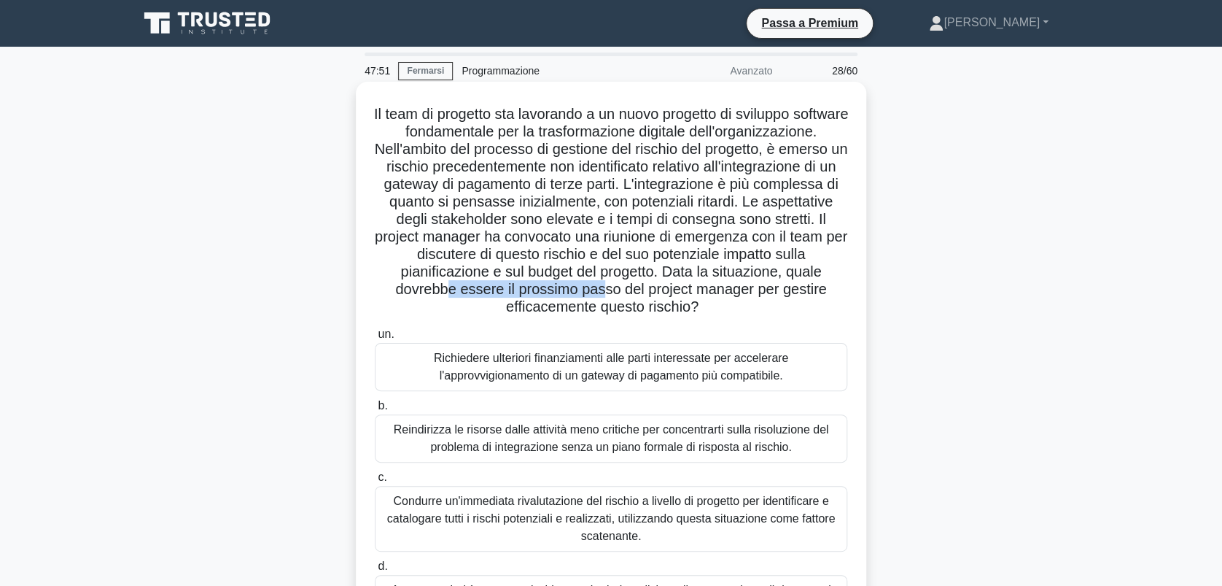
drag, startPoint x: 582, startPoint y: 292, endPoint x: 735, endPoint y: 292, distance: 153.2
click at [735, 292] on font "Il team di progetto sta lavorando a un nuovo progetto di sviluppo software fond…" at bounding box center [611, 210] width 474 height 209
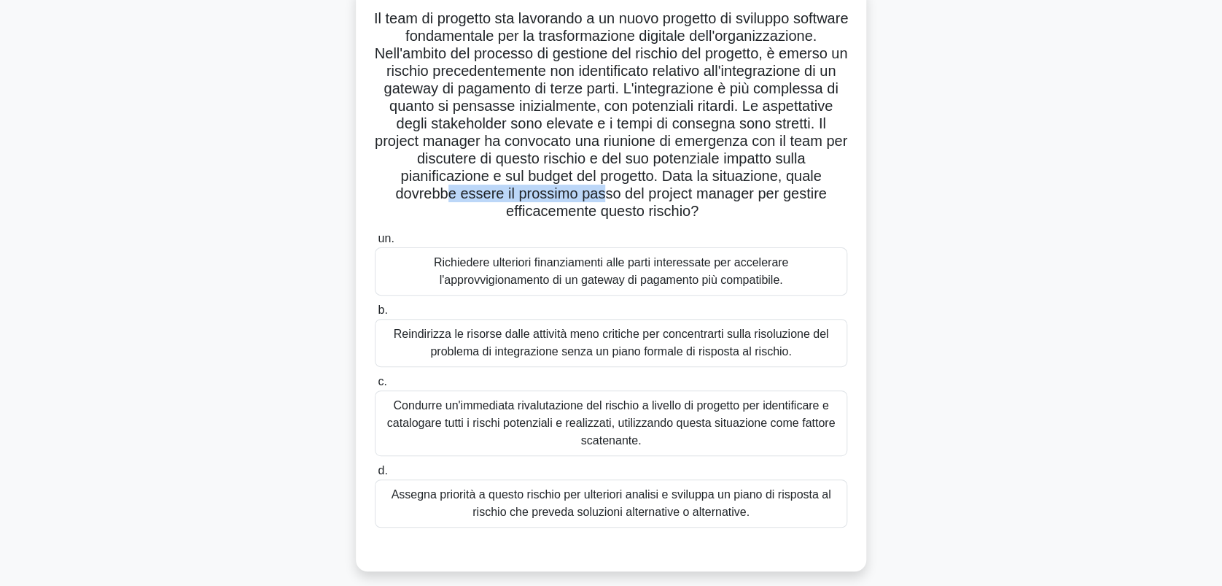
scroll to position [97, 0]
click at [602, 502] on div "Assegna priorità a questo rischio per ulteriori analisi e sviluppa un piano di …" at bounding box center [611, 502] width 473 height 48
click at [375, 474] on input "d. Assegna priorità a questo rischio per ulteriori analisi e sviluppa un piano …" at bounding box center [375, 469] width 0 height 9
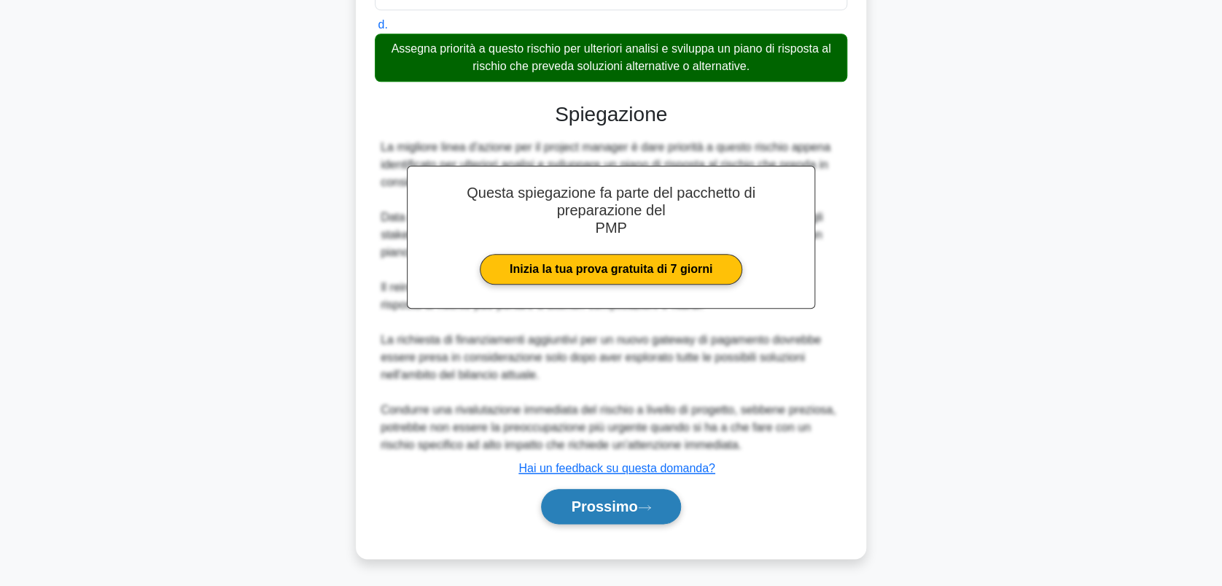
click at [620, 503] on font "Prossimo" at bounding box center [604, 506] width 66 height 16
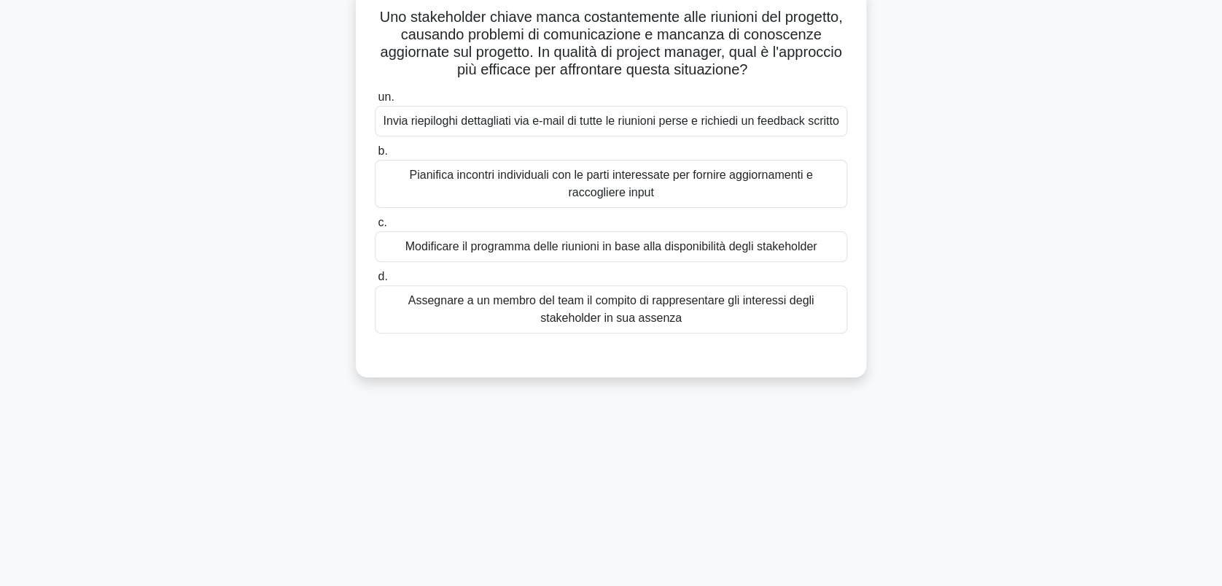
click at [609, 206] on div "Pianifica incontri individuali con le parti interessate per fornire aggiornamen…" at bounding box center [611, 184] width 473 height 48
click at [375, 156] on input "b. Pianifica incontri individuali con le parti interessate per fornire aggiorna…" at bounding box center [375, 151] width 0 height 9
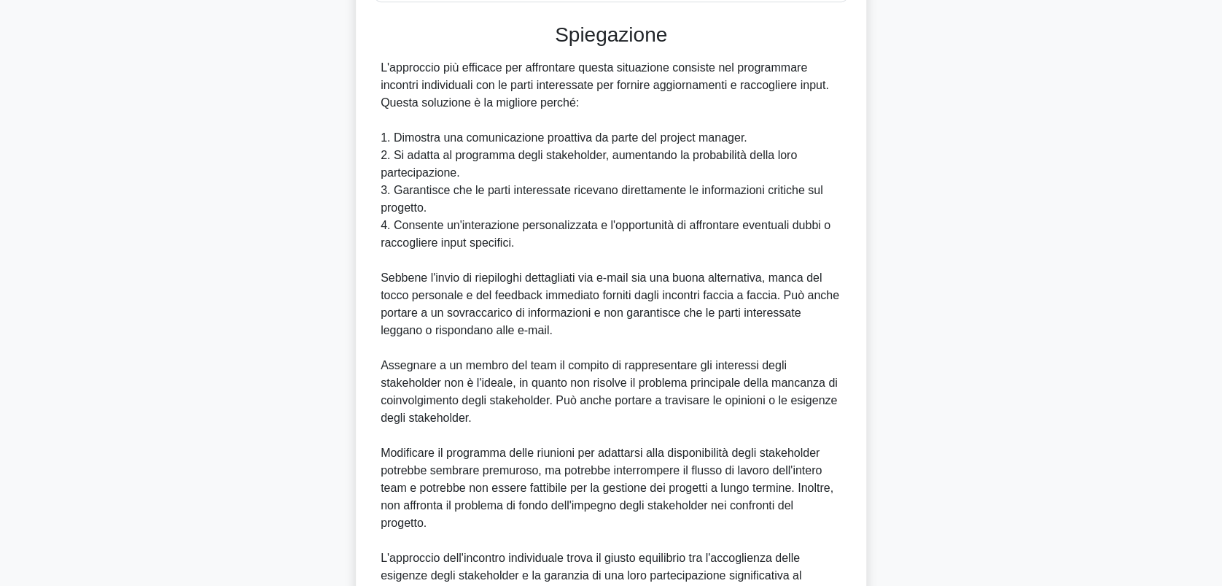
scroll to position [594, 0]
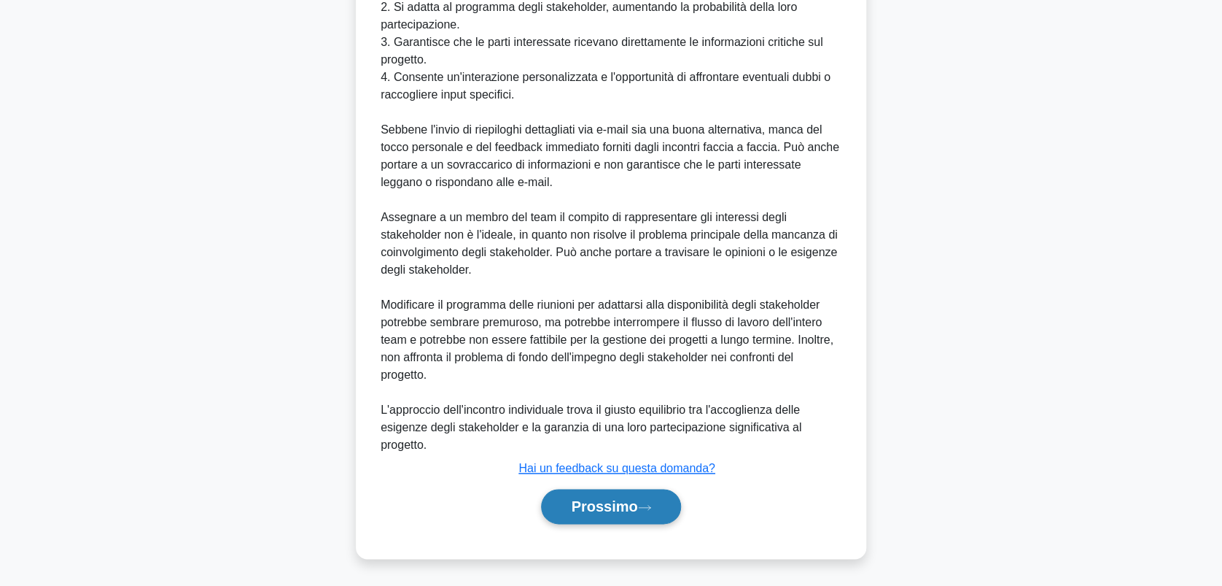
click at [612, 503] on font "Prossimo" at bounding box center [604, 506] width 66 height 16
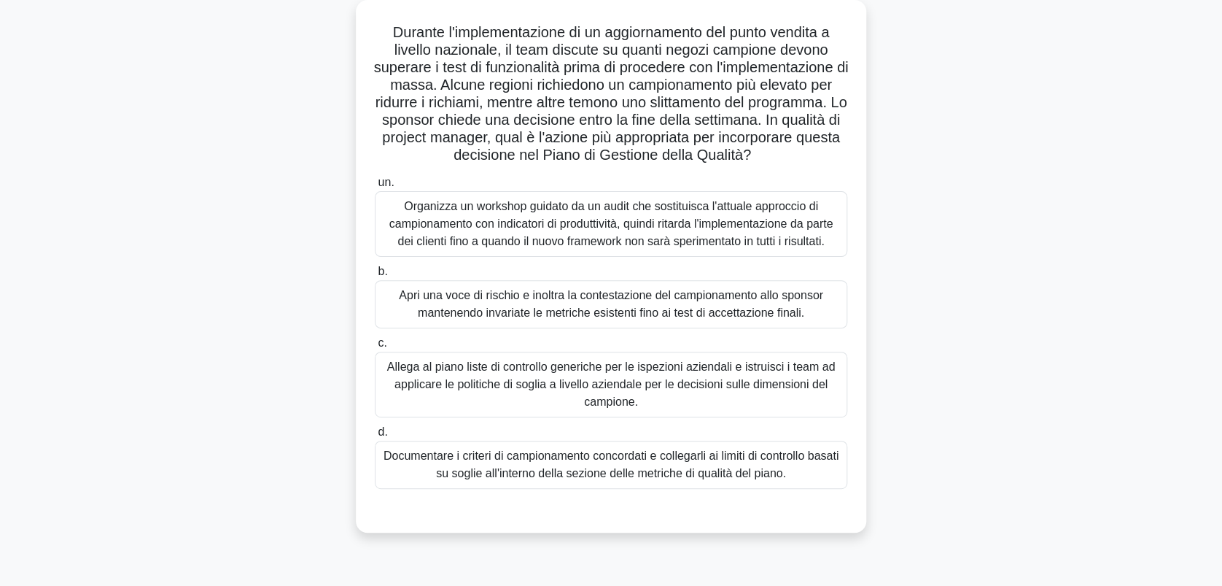
scroll to position [105, 0]
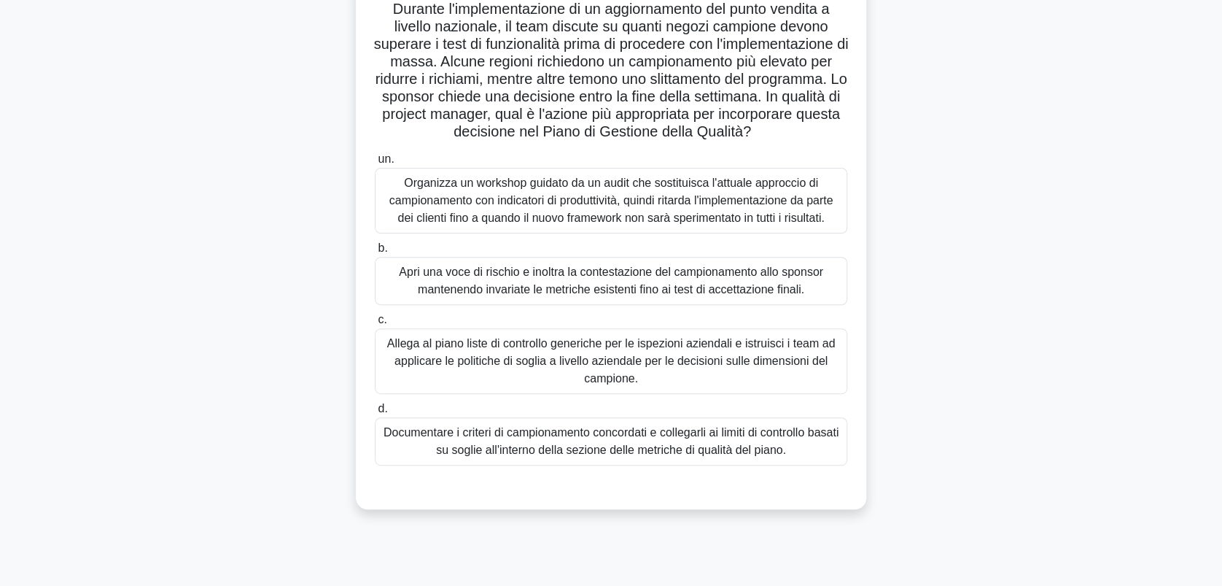
click at [540, 458] on div "Documentare i criteri di campionamento concordati e collegarli ai limiti di con…" at bounding box center [611, 441] width 473 height 48
click at [375, 414] on input "d. Documentare i criteri di campionamento concordati e collegarli ai limiti di …" at bounding box center [375, 408] width 0 height 9
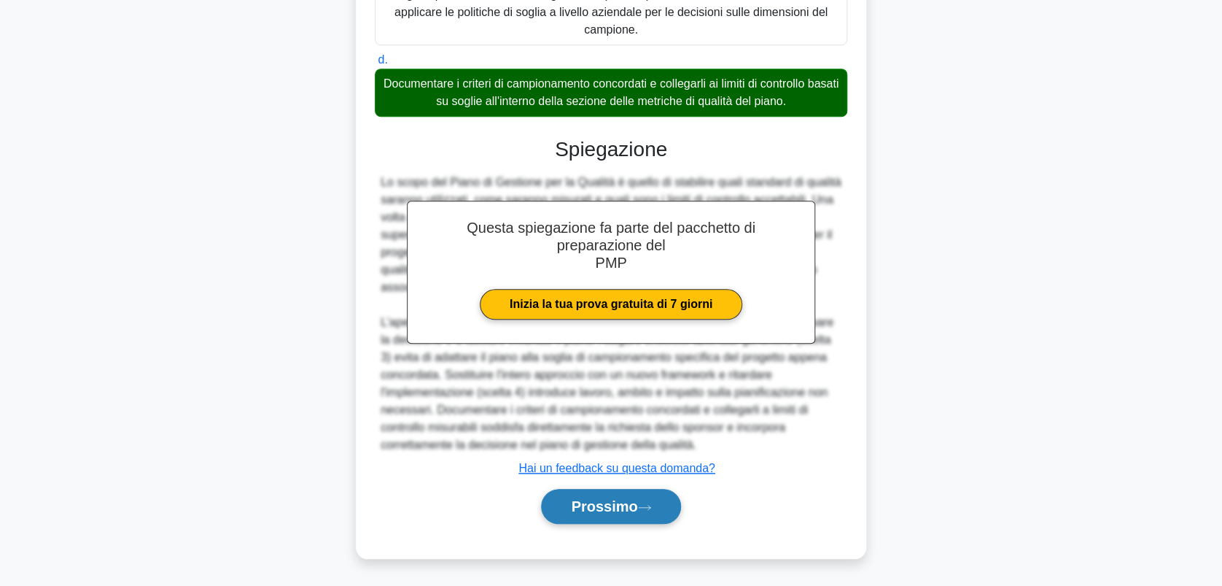
click at [640, 508] on icon at bounding box center [644, 507] width 13 height 8
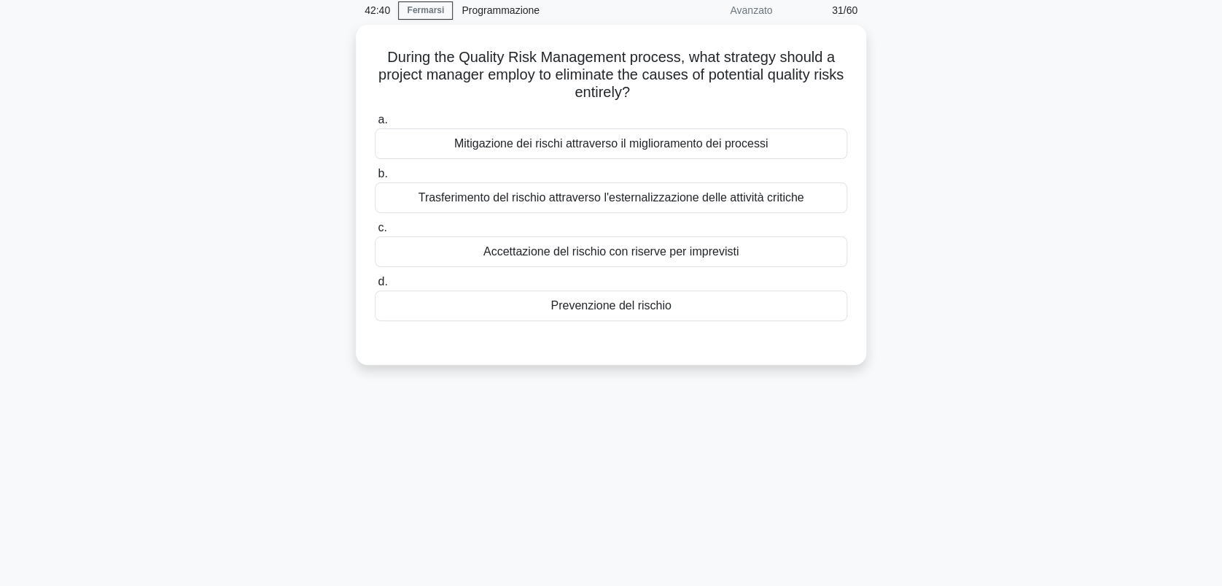
scroll to position [0, 0]
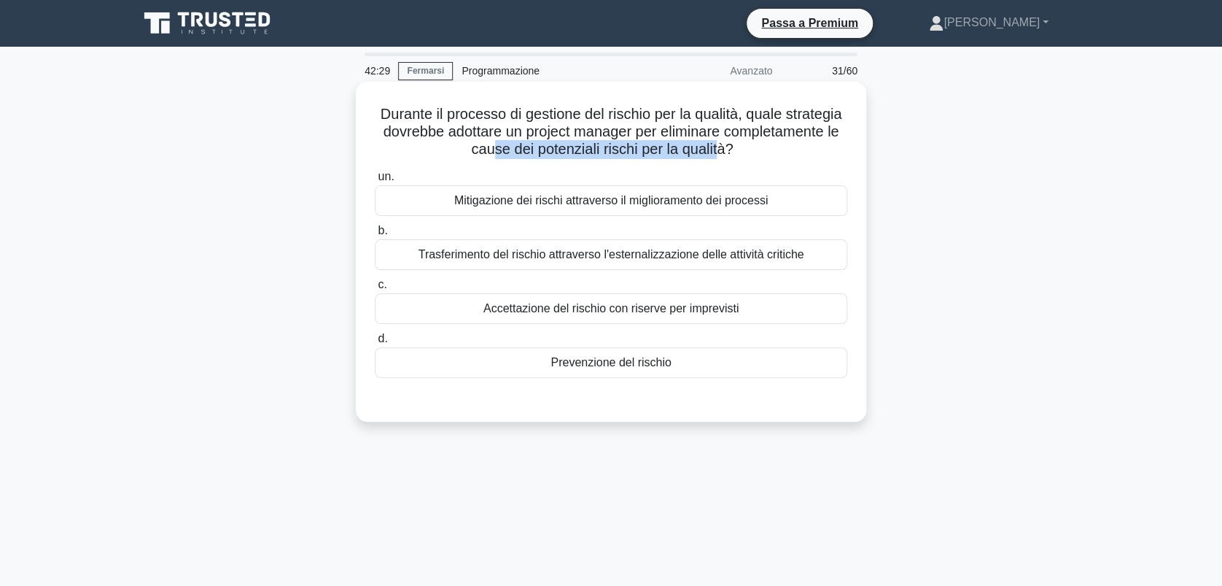
drag, startPoint x: 488, startPoint y: 148, endPoint x: 718, endPoint y: 144, distance: 229.8
click at [718, 144] on font "Durante il processo di gestione del rischio per la qualità, quale strategia dov…" at bounding box center [612, 131] width 462 height 51
click at [606, 366] on div "Prevenzione del rischio" at bounding box center [611, 362] width 473 height 31
click at [375, 344] on input "d. Prevenzione del rischio" at bounding box center [375, 338] width 0 height 9
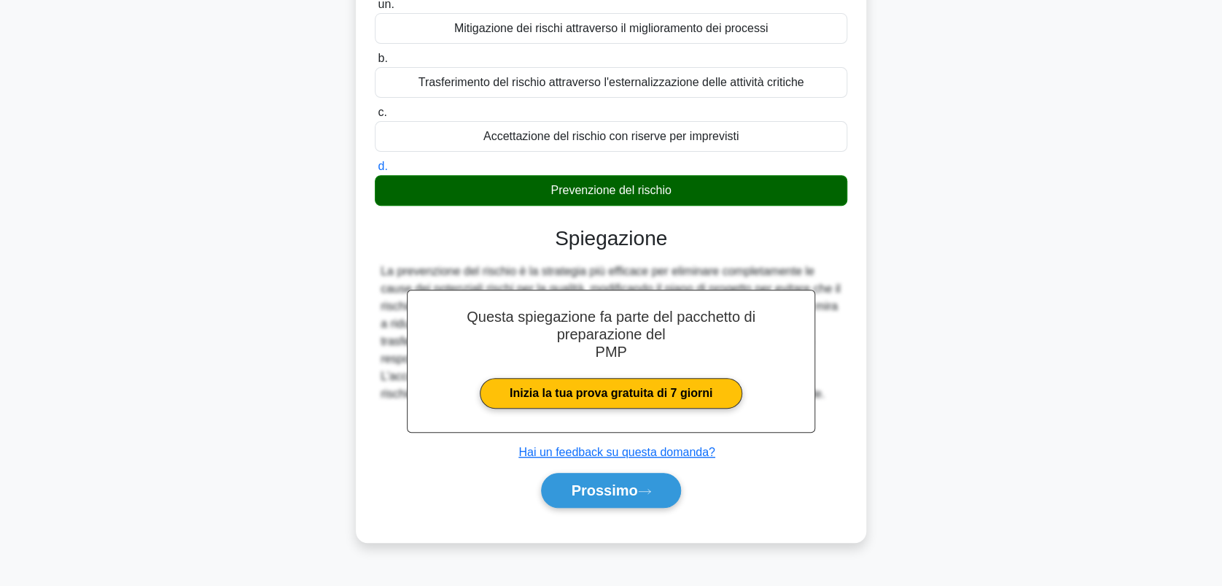
scroll to position [203, 0]
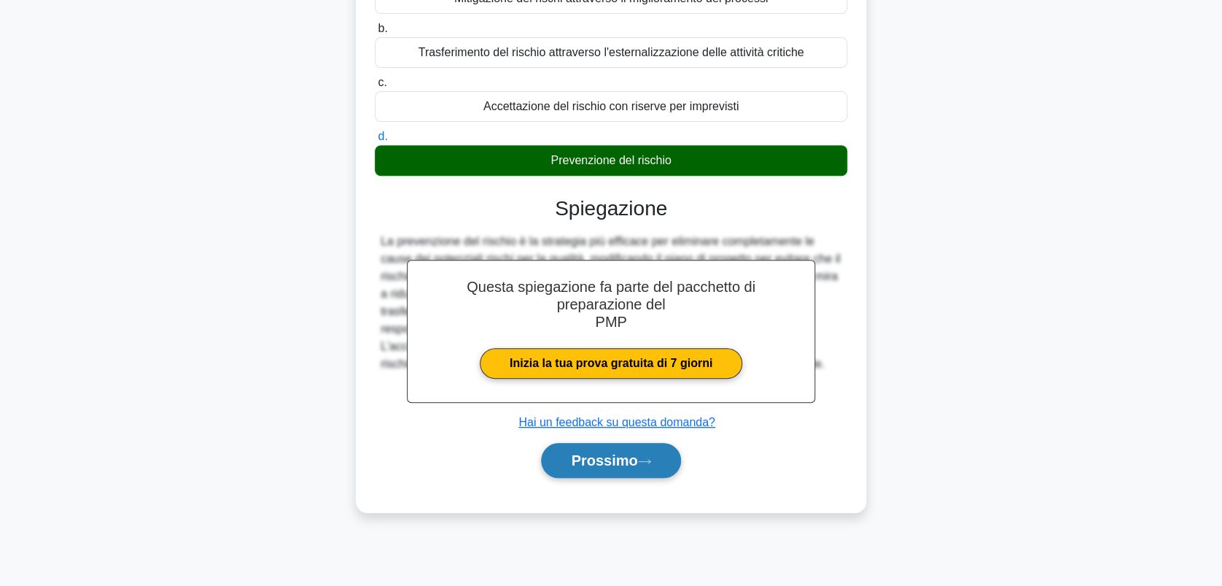
click at [608, 460] on font "Prossimo" at bounding box center [604, 460] width 66 height 16
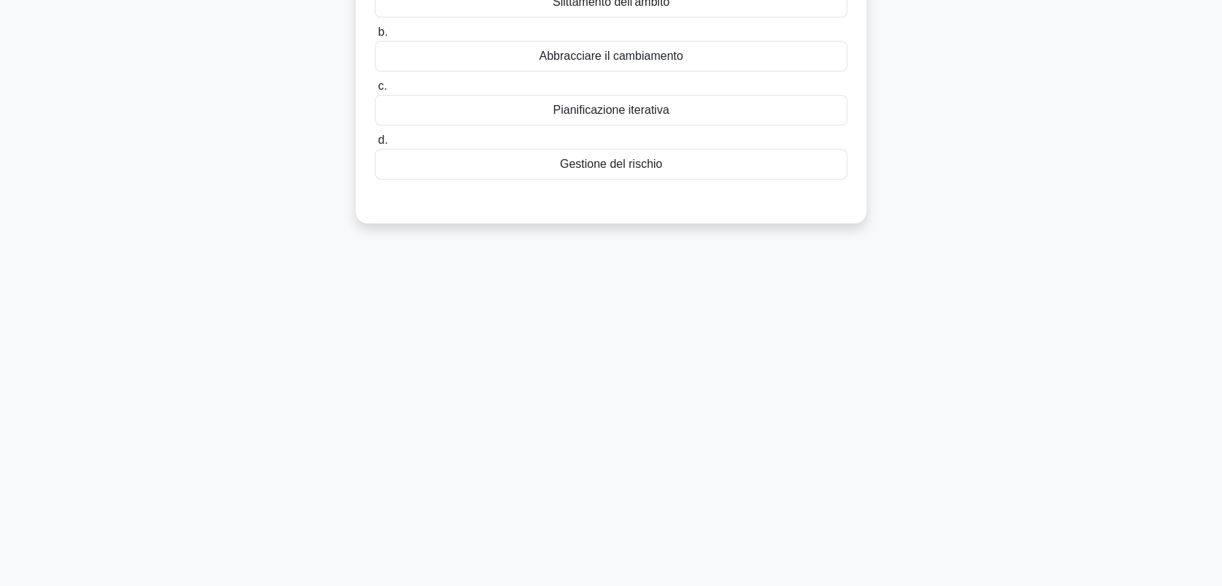
scroll to position [0, 0]
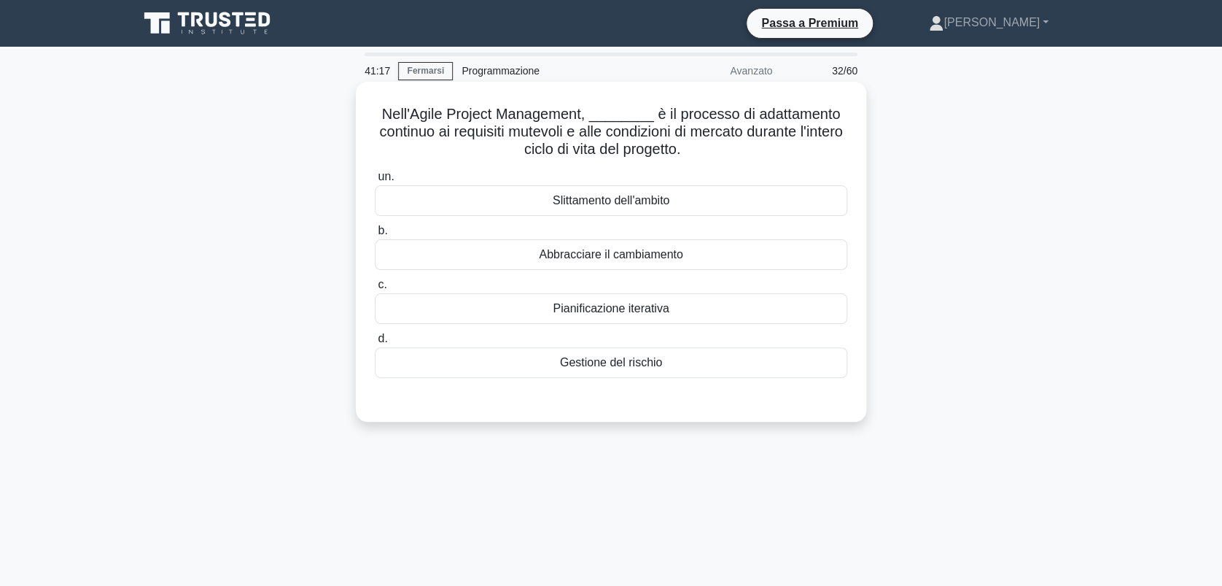
click at [624, 304] on div "Pianificazione iterativa" at bounding box center [611, 308] width 473 height 31
click at [375, 290] on input "c. Pianificazione iterativa" at bounding box center [375, 284] width 0 height 9
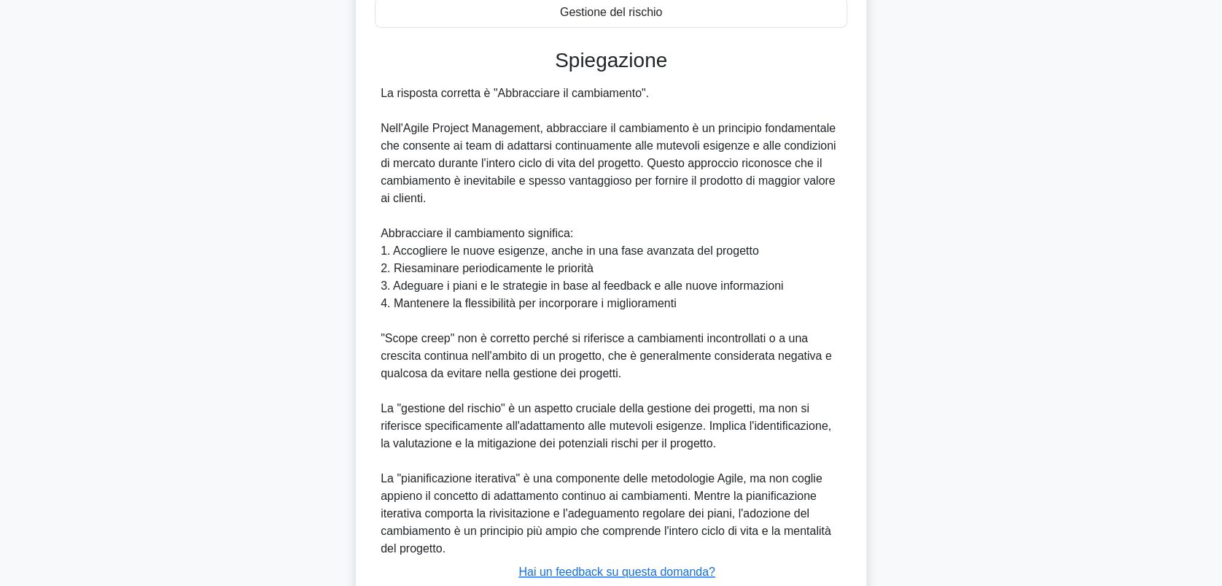
scroll to position [455, 0]
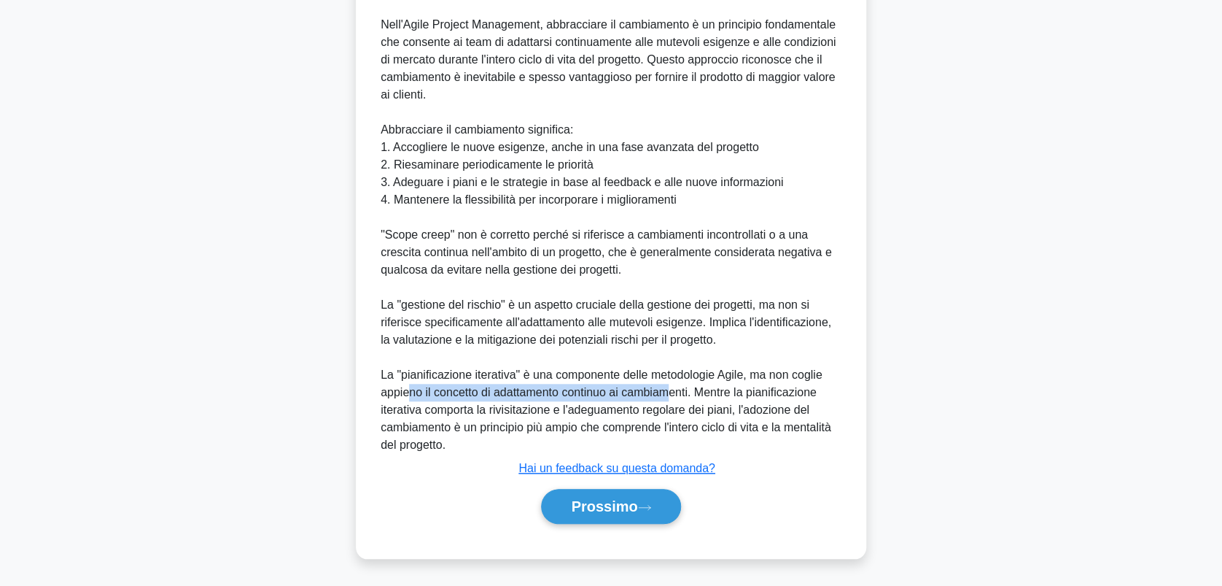
drag, startPoint x: 411, startPoint y: 395, endPoint x: 674, endPoint y: 397, distance: 262.6
click at [674, 397] on div "La risposta corretta è "Abbracciare il cambiamento". Nell'Agile Project Managem…" at bounding box center [611, 217] width 461 height 473
drag, startPoint x: 674, startPoint y: 397, endPoint x: 607, endPoint y: 505, distance: 127.1
click at [607, 505] on font "Prossimo" at bounding box center [604, 506] width 66 height 16
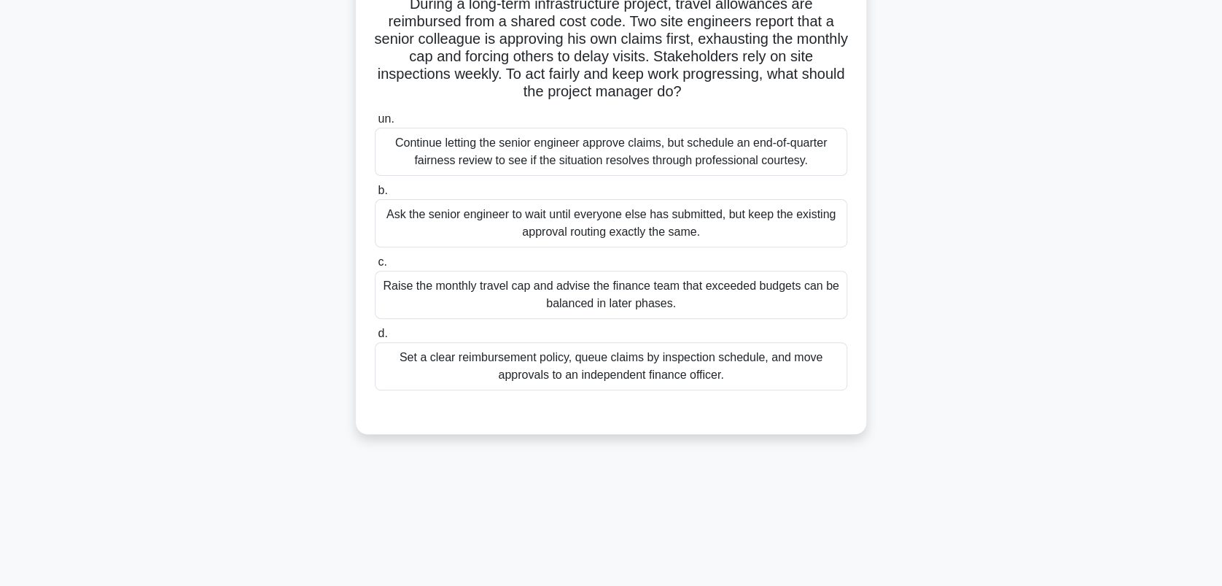
scroll to position [0, 0]
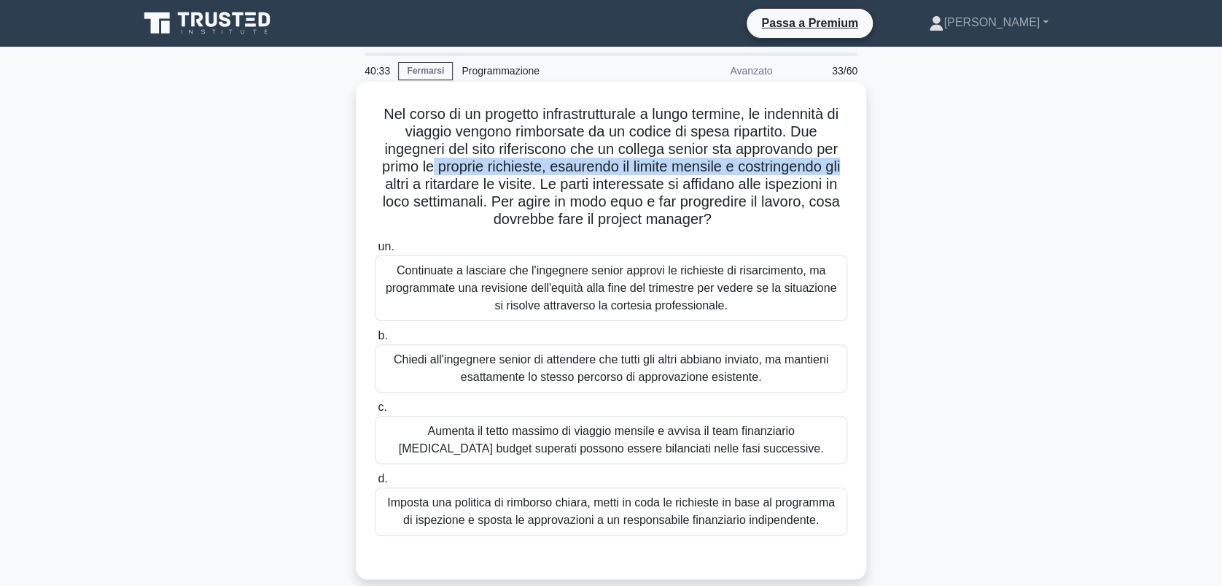
drag, startPoint x: 431, startPoint y: 168, endPoint x: 853, endPoint y: 168, distance: 421.6
click at [853, 168] on div "Nel corso di un progetto infrastrutturale a lungo termine, le indennità di viag…" at bounding box center [611, 331] width 499 height 486
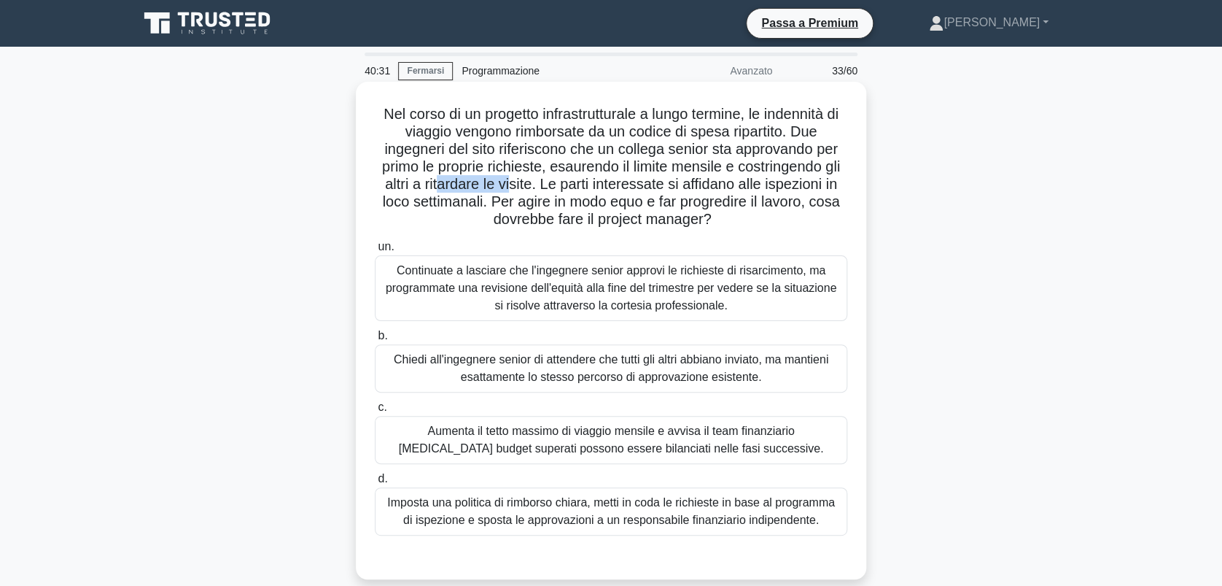
drag, startPoint x: 435, startPoint y: 185, endPoint x: 506, endPoint y: 186, distance: 71.5
click at [506, 186] on font "Nel corso di un progetto infrastrutturale a lungo termine, le indennità di viag…" at bounding box center [611, 166] width 458 height 121
click at [636, 509] on div "Imposta una politica di rimborso chiara, metti in coda le richieste in base al …" at bounding box center [611, 511] width 473 height 48
click at [375, 484] on input "d. Imposta una politica di rimborso chiara, metti in coda le richieste in base …" at bounding box center [375, 478] width 0 height 9
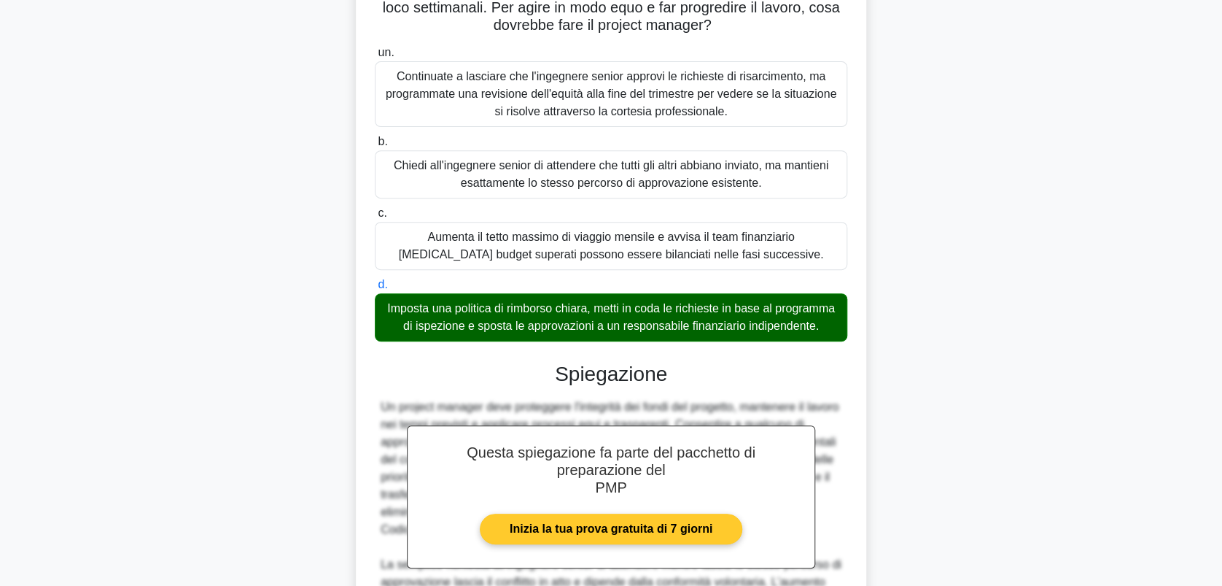
scroll to position [419, 0]
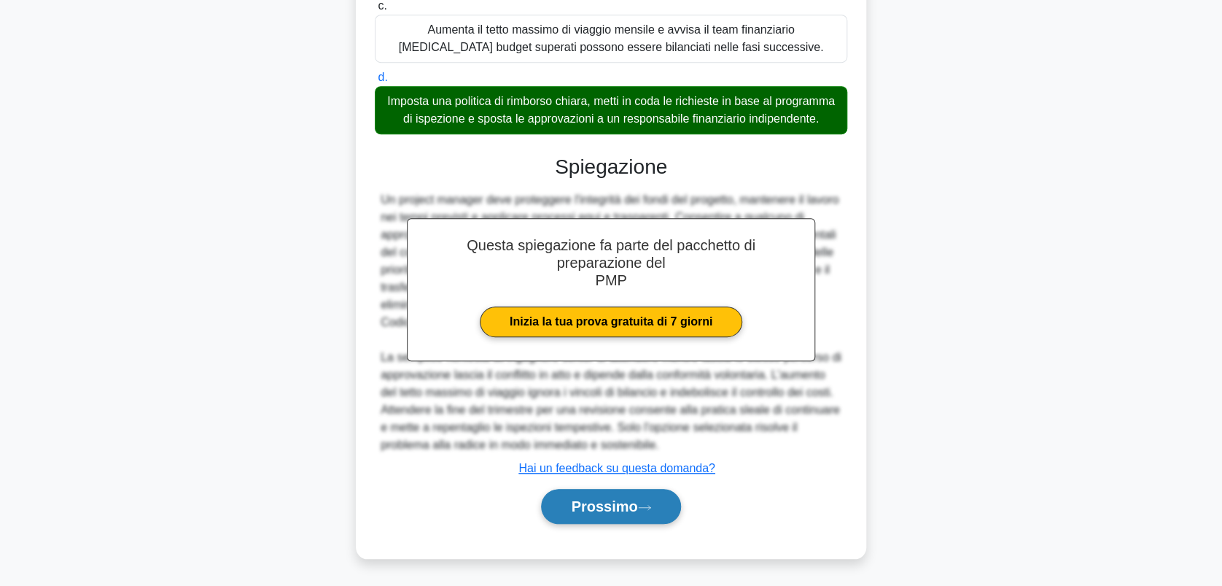
click at [638, 496] on button "Prossimo" at bounding box center [610, 506] width 139 height 35
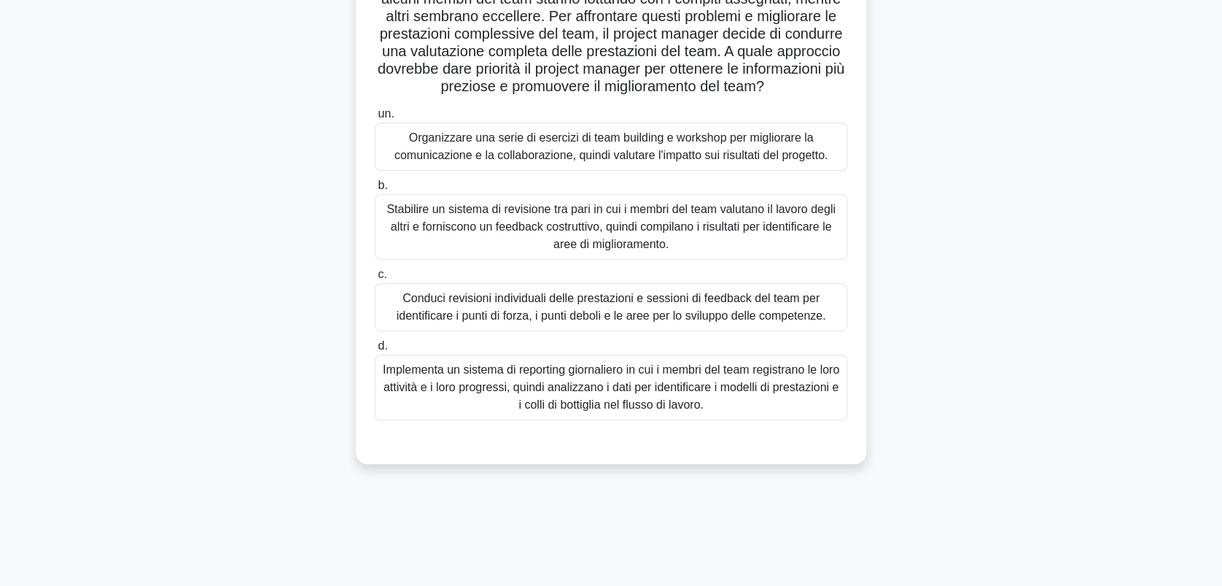
scroll to position [97, 0]
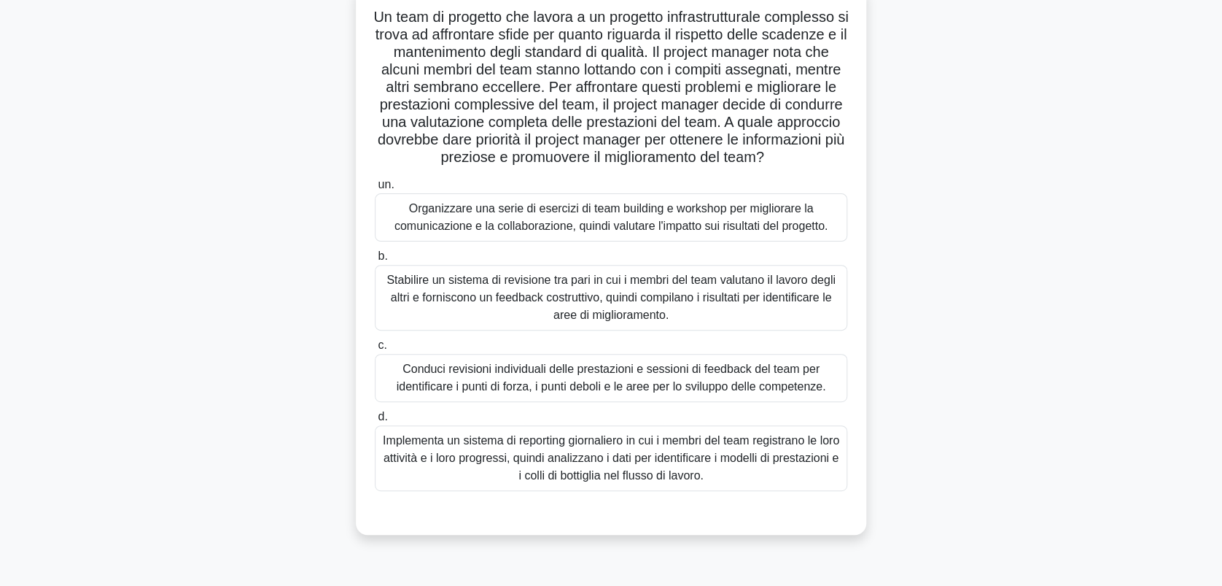
click at [548, 394] on div "Conduci revisioni individuali delle prestazioni e sessioni di feedback del team…" at bounding box center [611, 378] width 473 height 48
click at [375, 350] on input "c. Conduci revisioni individuali delle prestazioni e sessioni di feedback del t…" at bounding box center [375, 345] width 0 height 9
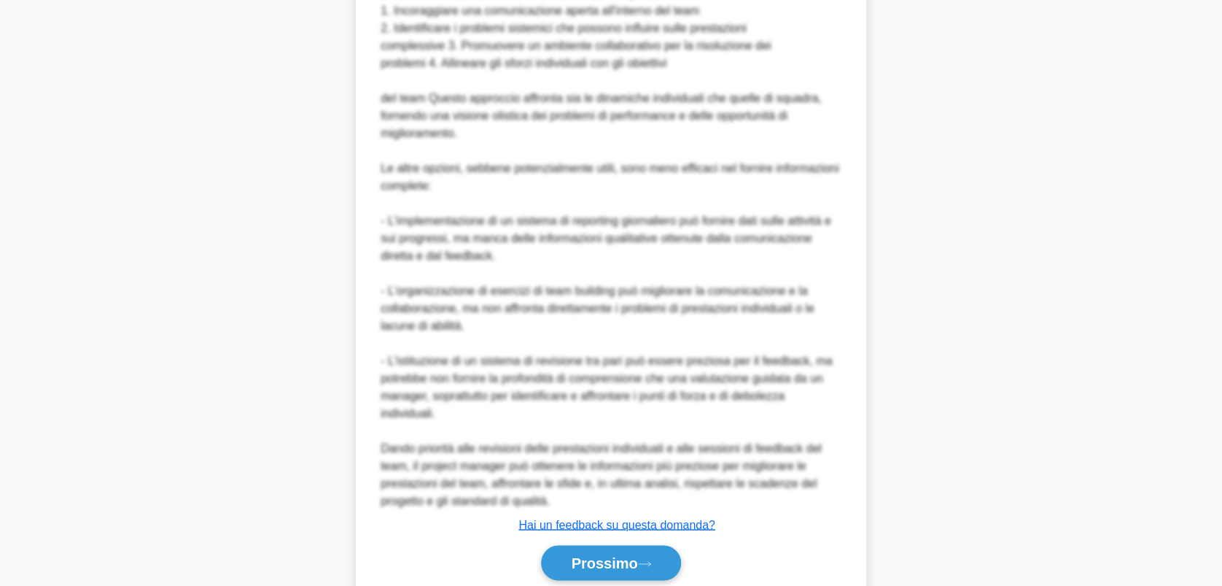
scroll to position [944, 0]
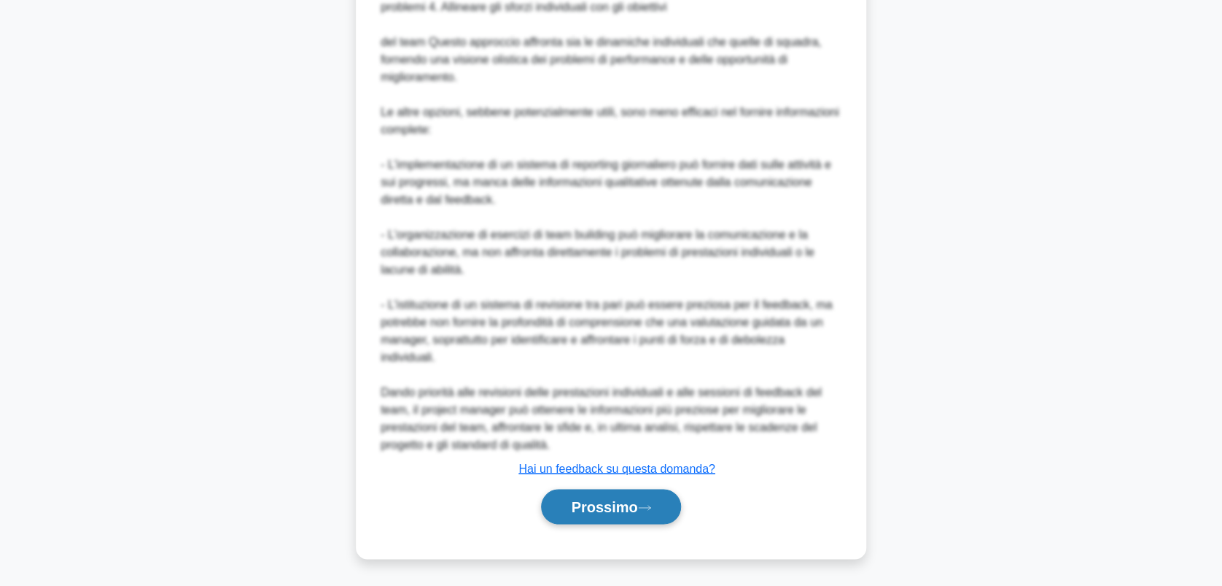
click at [597, 502] on font "Prossimo" at bounding box center [604, 506] width 66 height 16
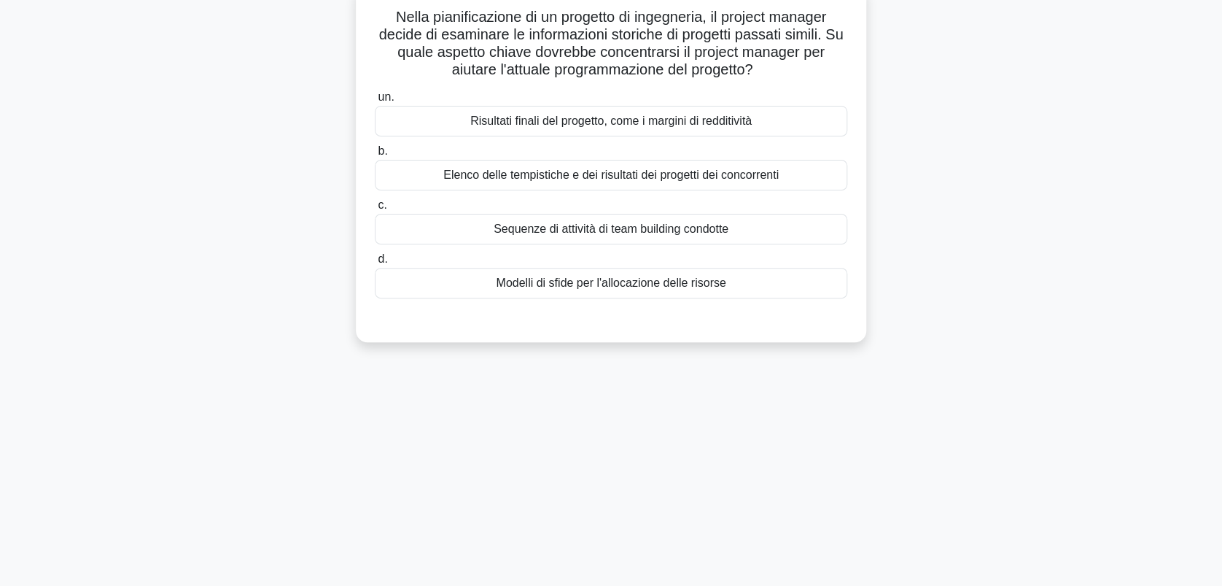
scroll to position [0, 0]
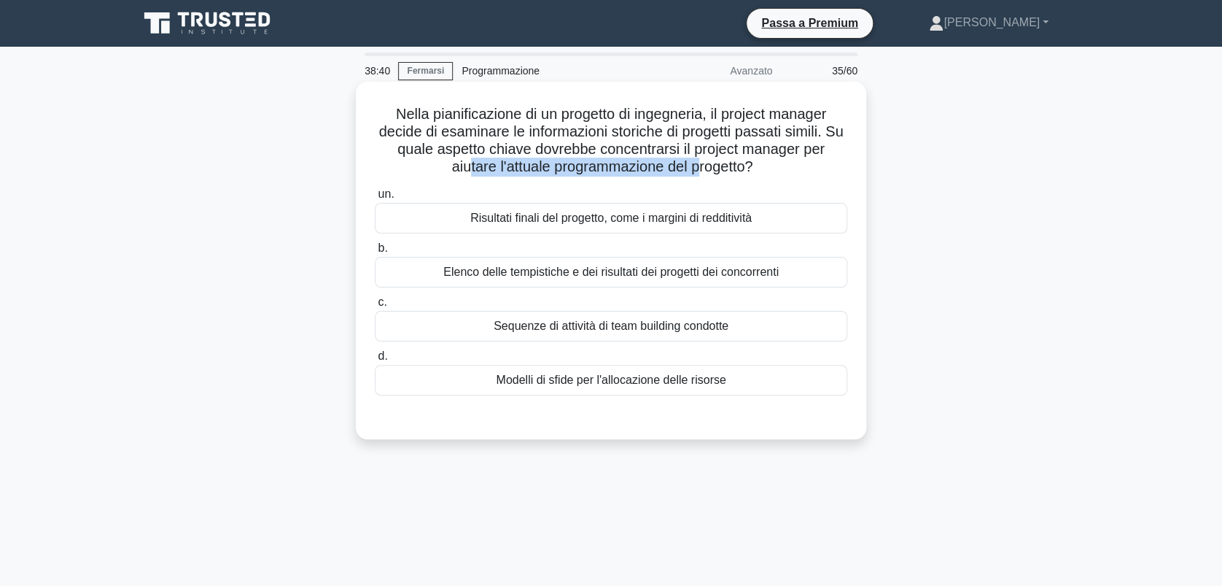
drag, startPoint x: 463, startPoint y: 166, endPoint x: 699, endPoint y: 161, distance: 235.6
click at [699, 161] on font "Nella pianificazione di un progetto di ingegneria, il project manager decide di…" at bounding box center [611, 140] width 465 height 69
click at [589, 274] on div "Elenco delle tempistiche e dei risultati dei progetti dei concorrenti" at bounding box center [611, 272] width 473 height 31
click at [375, 253] on input "b. Elenco delle tempistiche e dei risultati dei progetti dei concorrenti" at bounding box center [375, 248] width 0 height 9
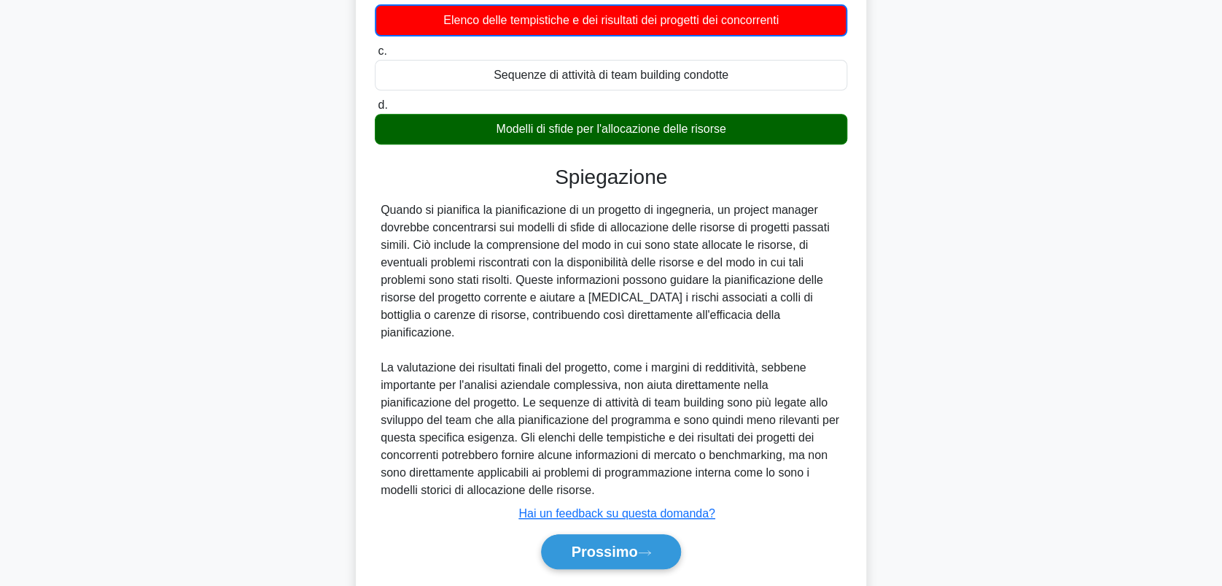
scroll to position [280, 0]
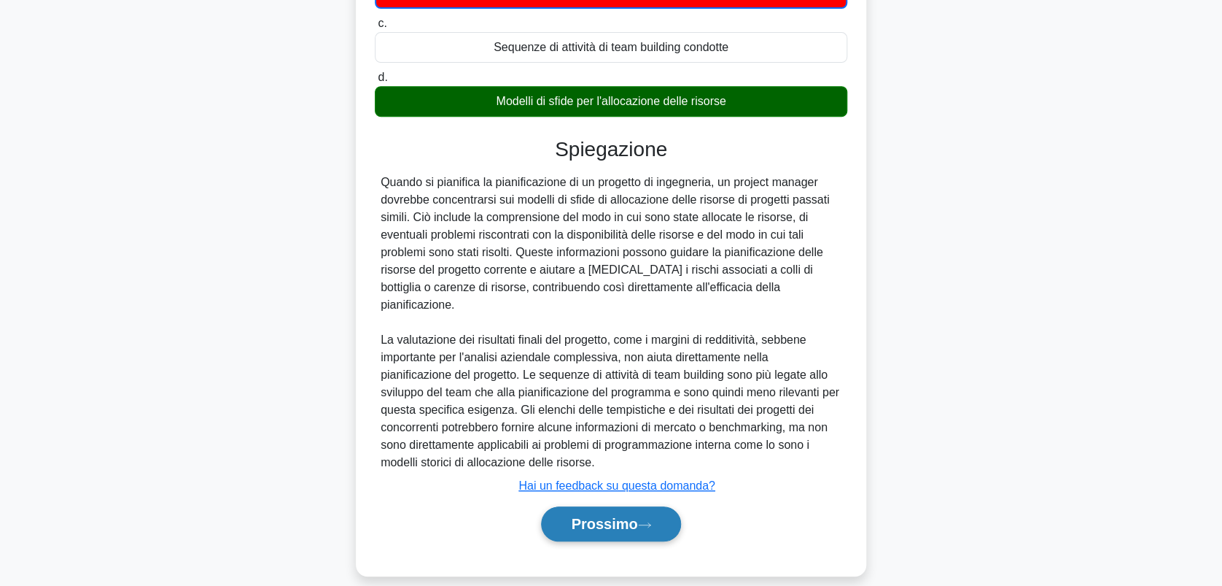
click at [631, 516] on font "Prossimo" at bounding box center [604, 524] width 66 height 16
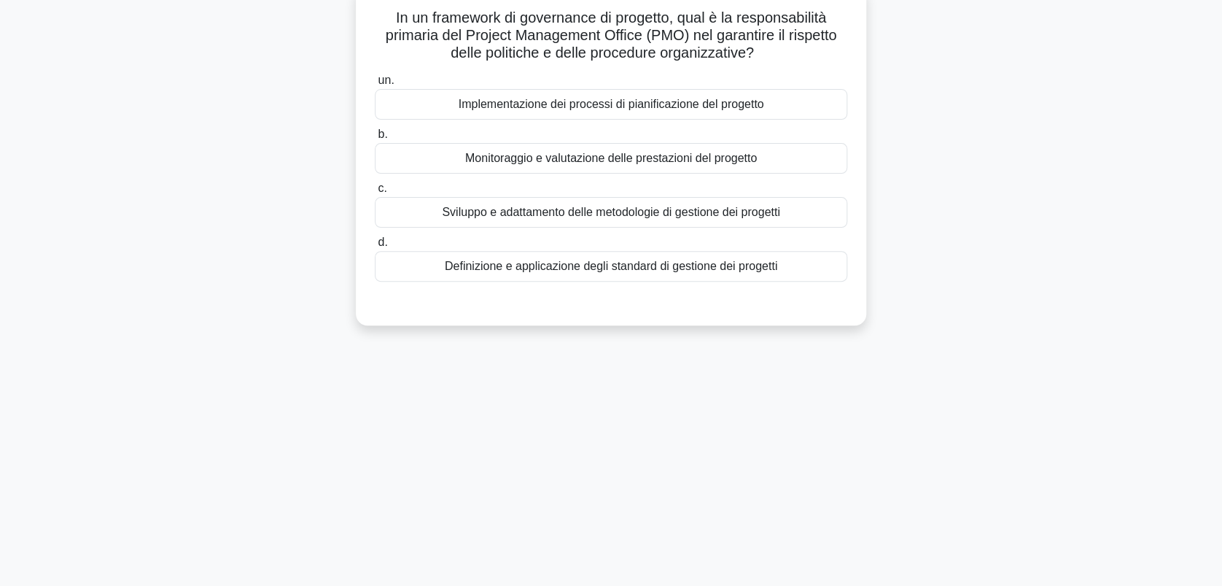
scroll to position [97, 0]
click at [613, 265] on div "Definizione e applicazione degli standard di gestione dei progetti" at bounding box center [611, 265] width 473 height 31
click at [375, 247] on input "d. Definizione e applicazione degli standard di gestione dei progetti" at bounding box center [375, 241] width 0 height 9
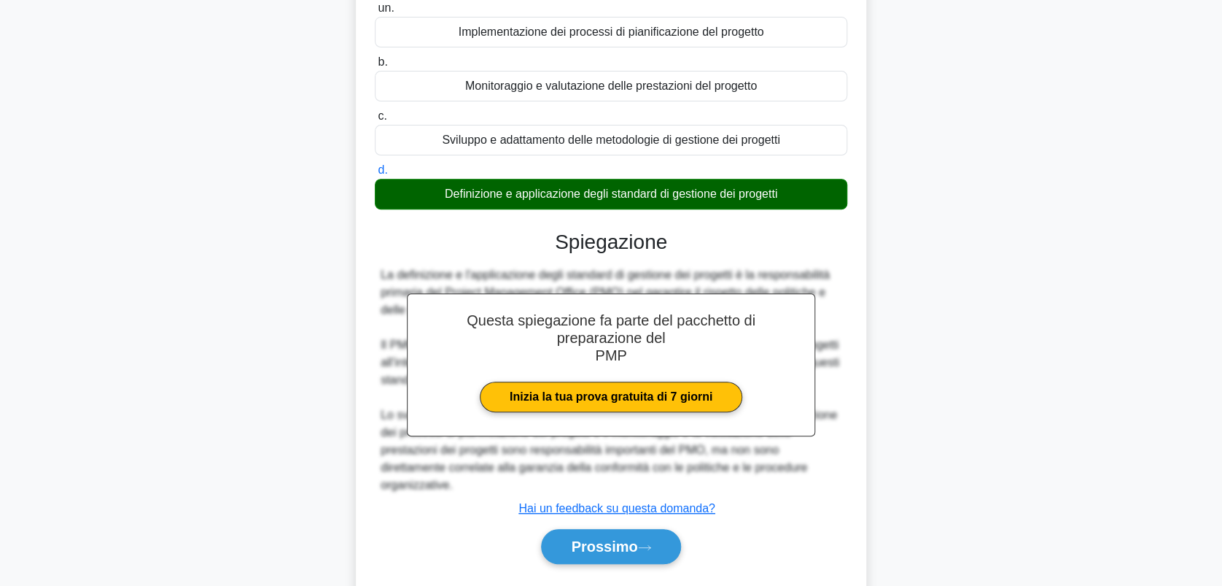
scroll to position [209, 0]
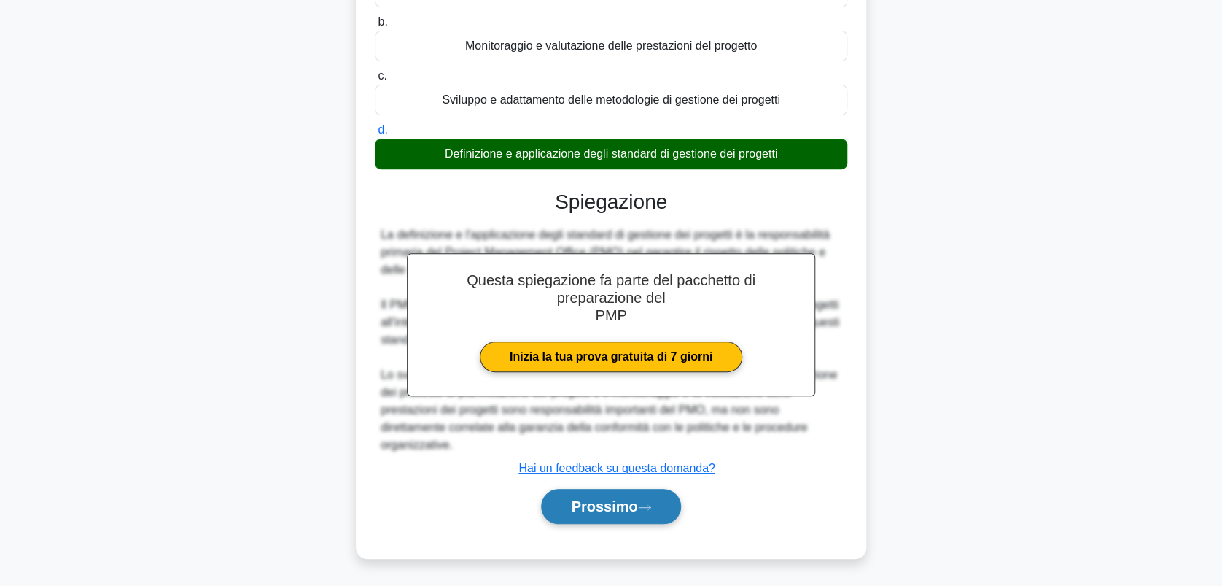
click at [582, 498] on font "Prossimo" at bounding box center [604, 506] width 66 height 16
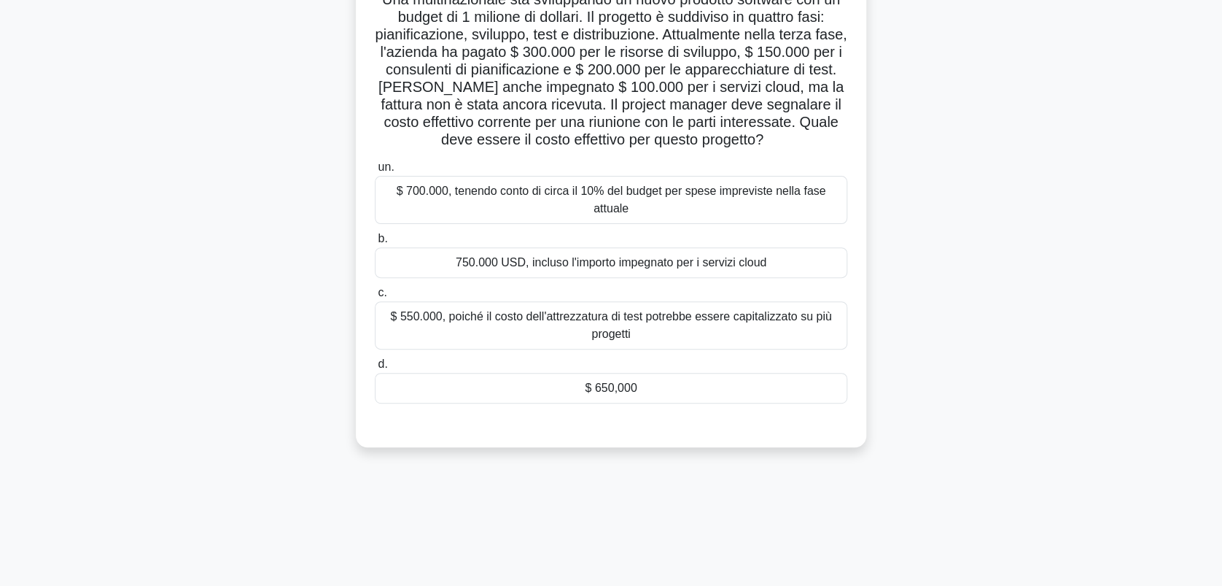
scroll to position [0, 0]
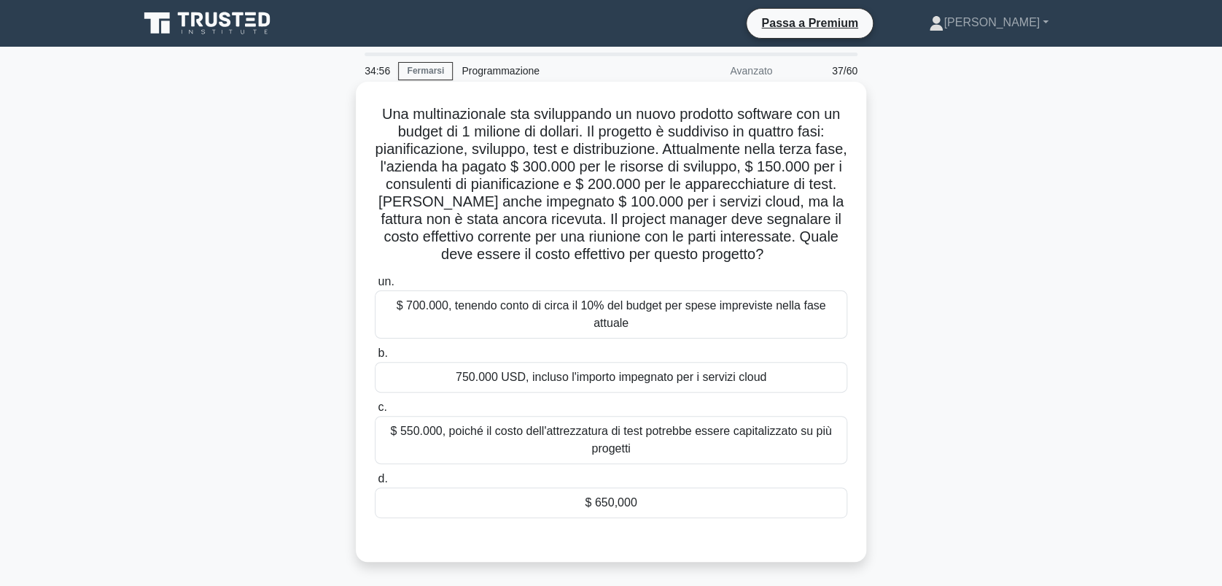
click at [756, 381] on div "750.000 USD, incluso l'importo impegnato per i servizi cloud" at bounding box center [611, 377] width 473 height 31
click at [375, 358] on input "b. 750.000 USD, incluso l'importo impegnato per i servizi cloud" at bounding box center [375, 353] width 0 height 9
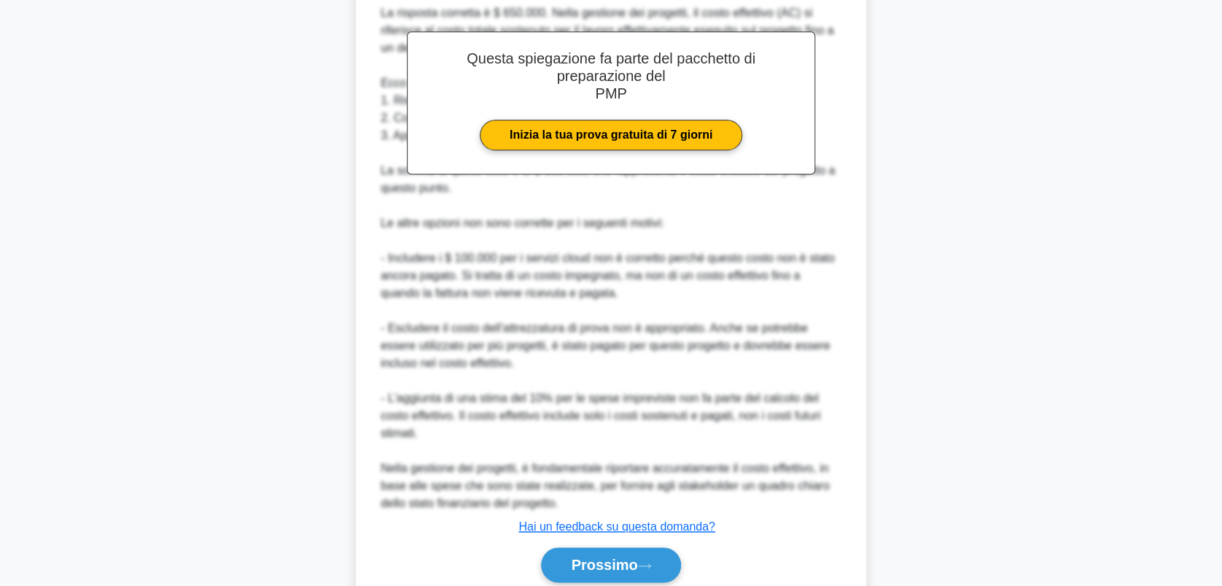
scroll to position [584, 0]
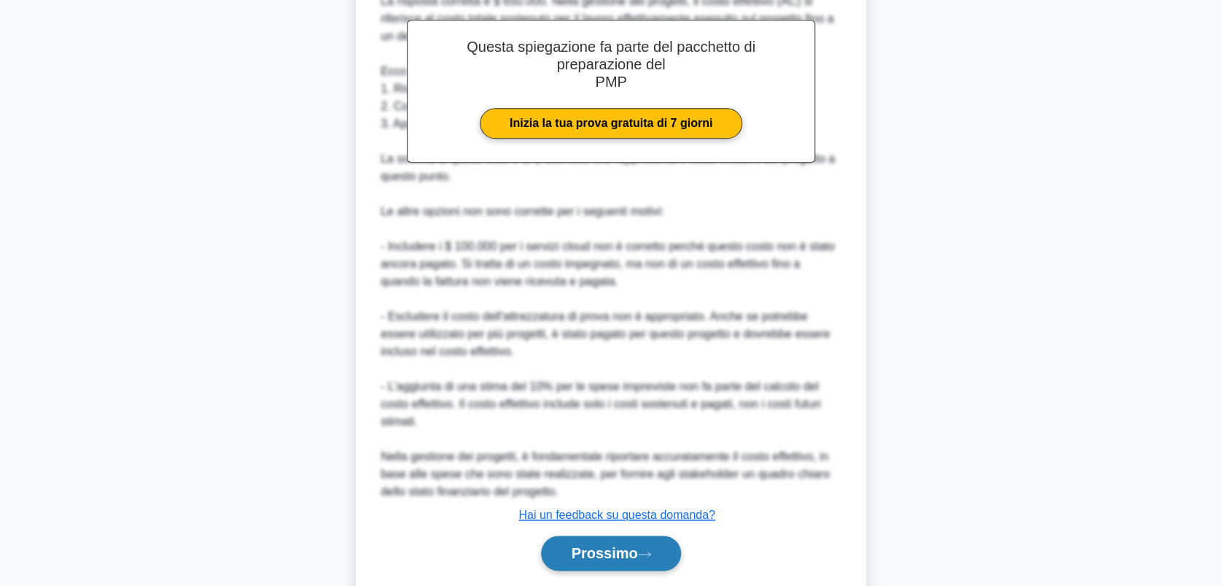
click at [629, 545] on font "Prossimo" at bounding box center [604, 553] width 66 height 16
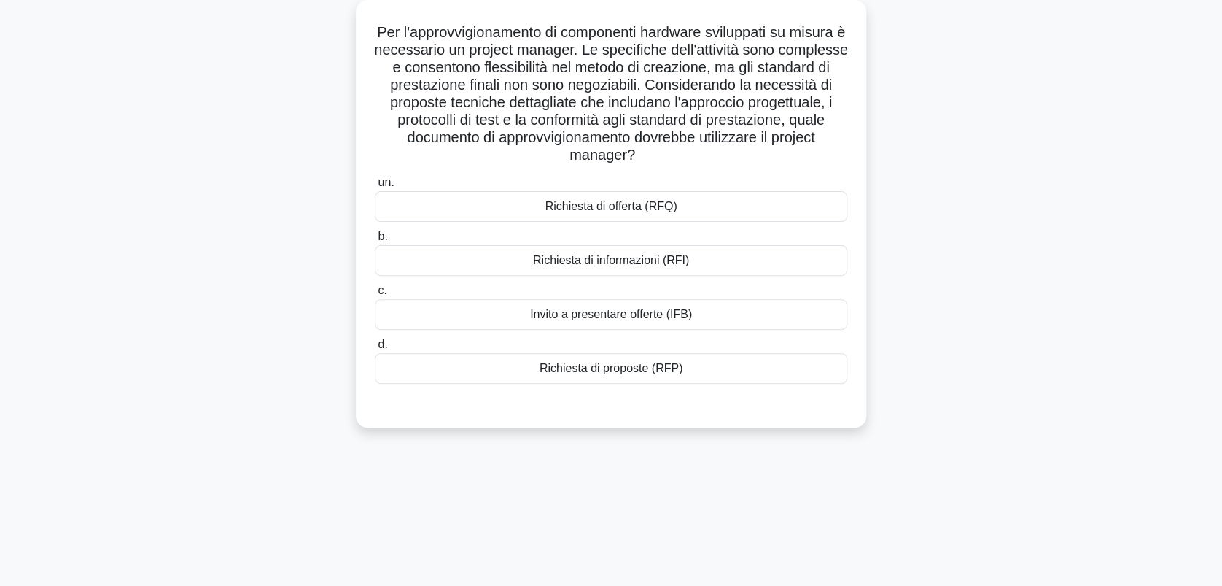
scroll to position [0, 0]
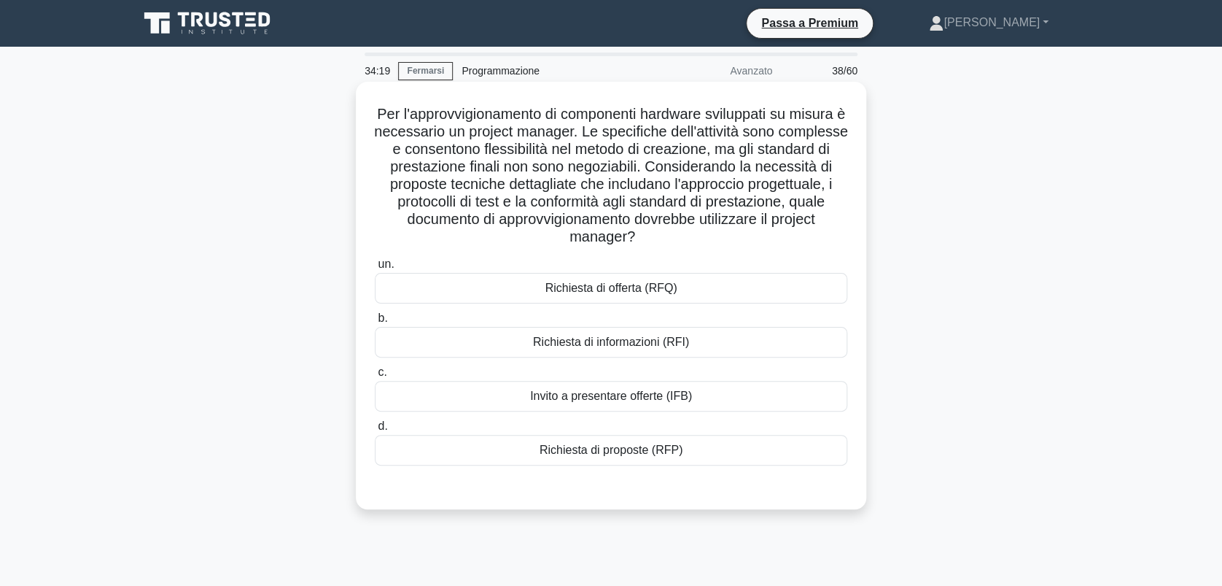
click at [623, 442] on div "Richiesta di proposte (RFP)" at bounding box center [611, 450] width 473 height 31
click at [375, 431] on input "d. Richiesta di proposte (RFP)" at bounding box center [375, 426] width 0 height 9
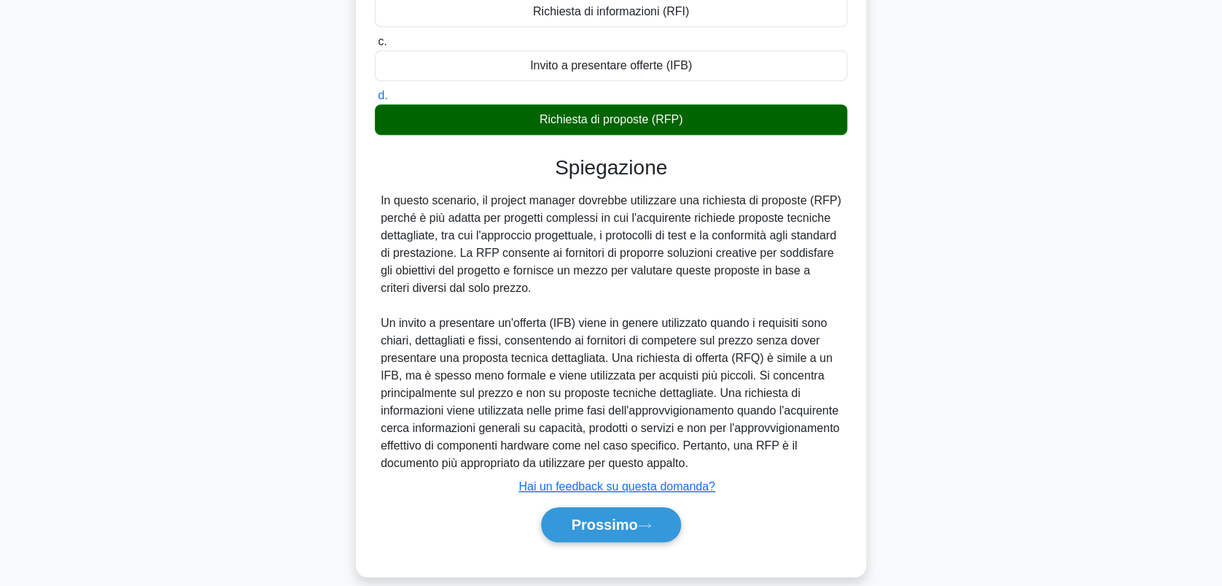
scroll to position [349, 0]
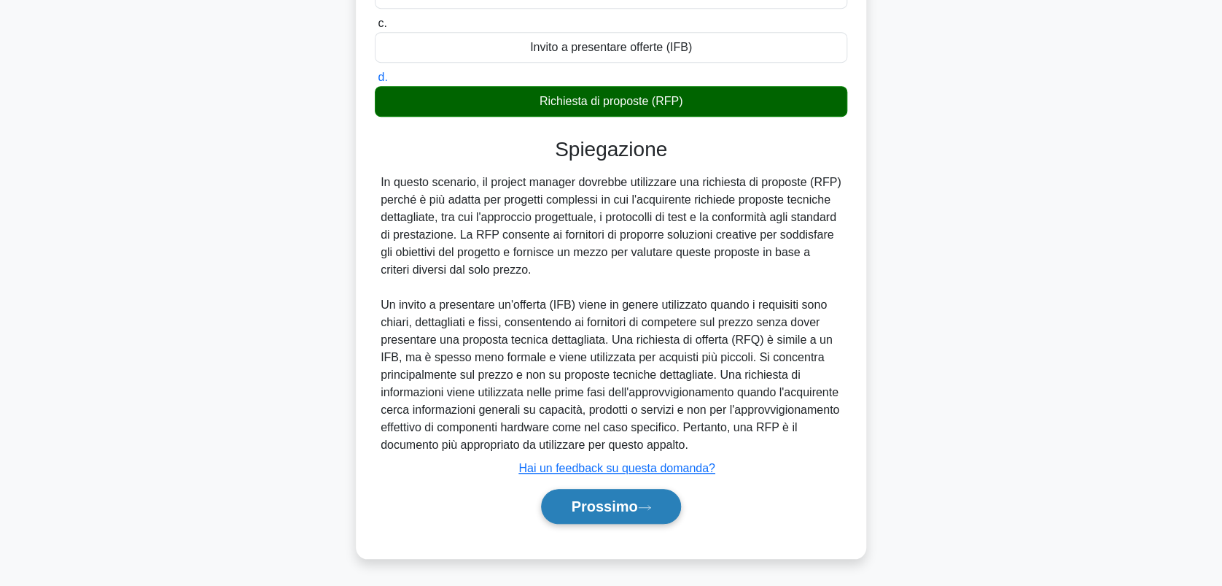
click at [619, 503] on font "Prossimo" at bounding box center [604, 506] width 66 height 16
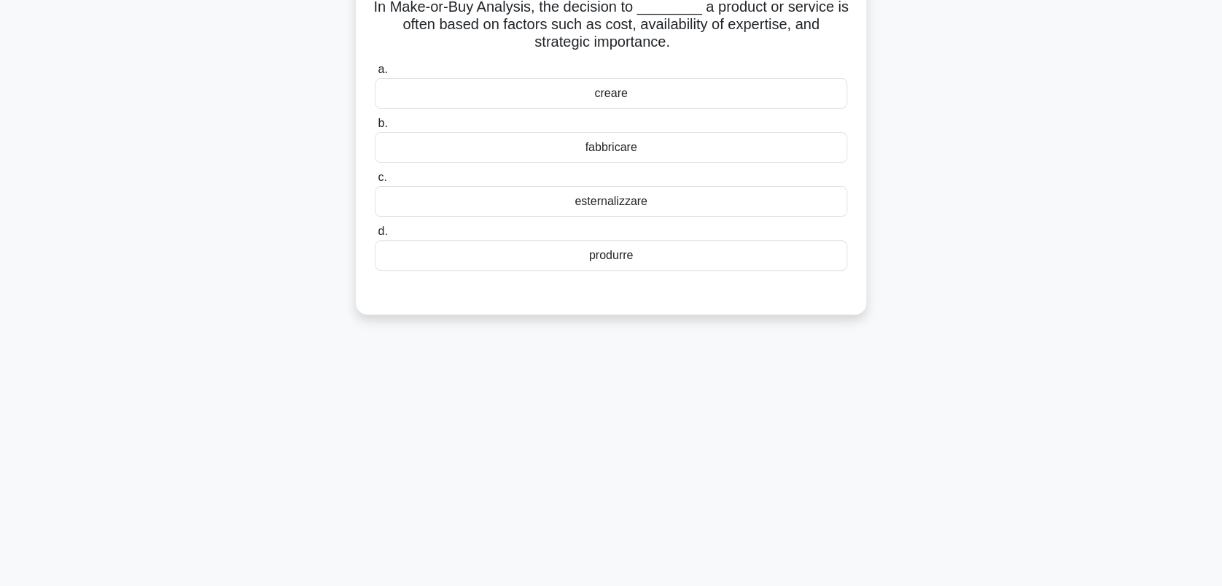
scroll to position [0, 0]
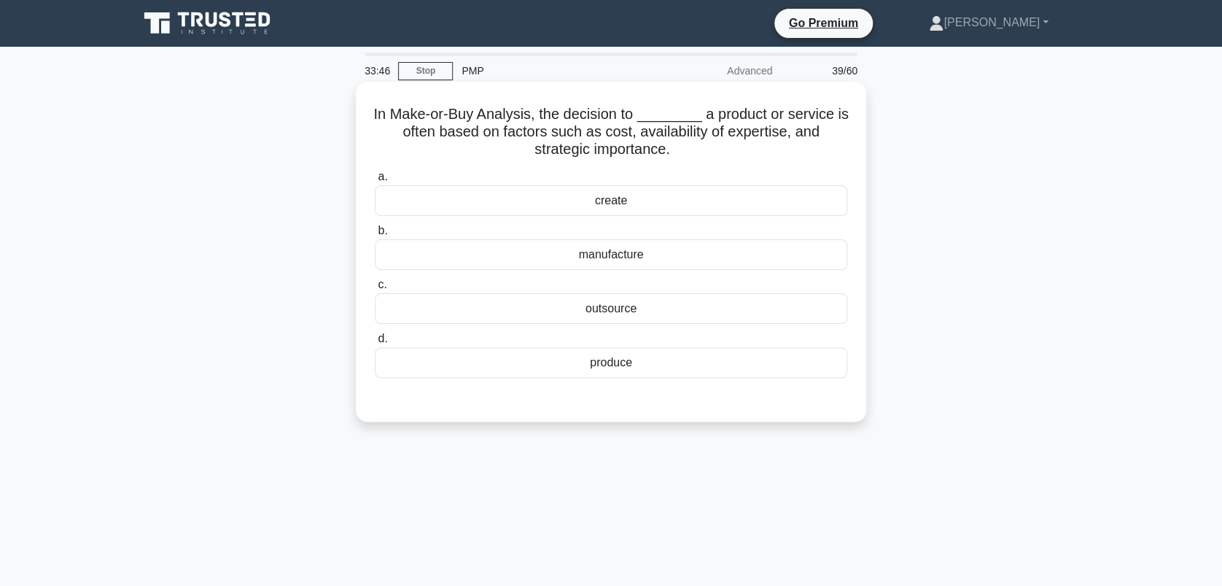
click at [620, 314] on div "outsource" at bounding box center [611, 308] width 473 height 31
click at [375, 290] on input "c. outsource" at bounding box center [375, 284] width 0 height 9
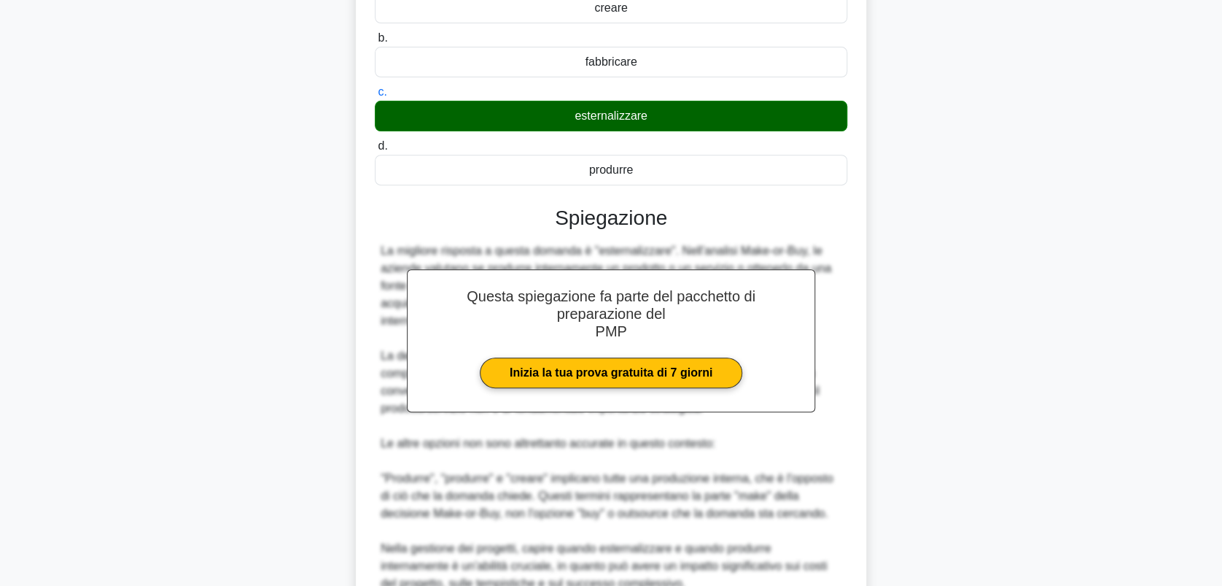
scroll to position [331, 0]
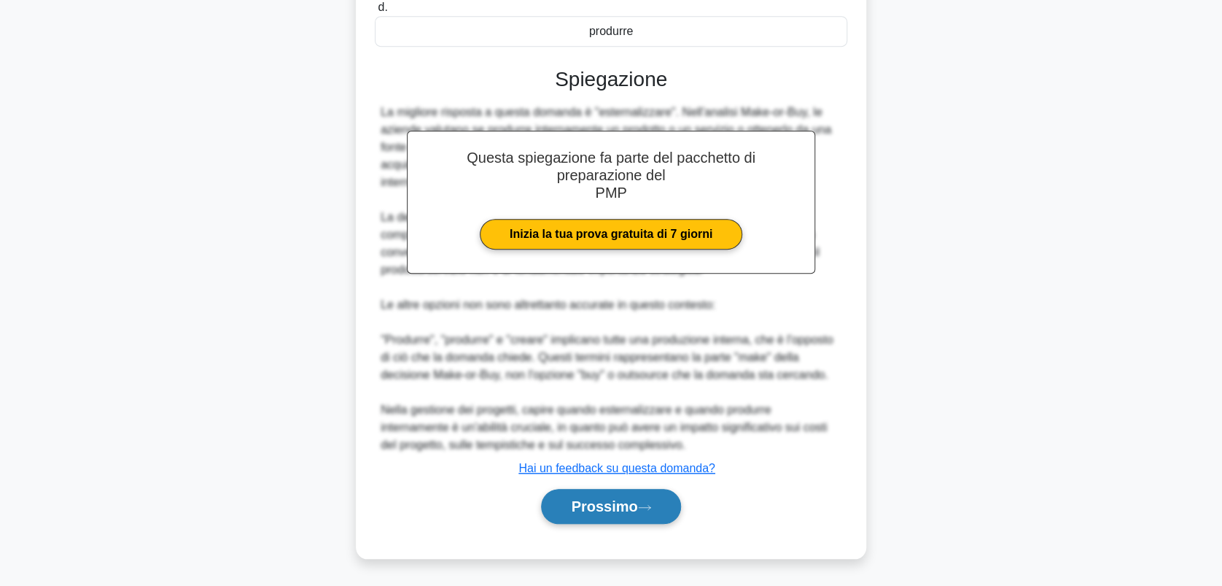
click at [595, 510] on font "Prossimo" at bounding box center [604, 506] width 66 height 16
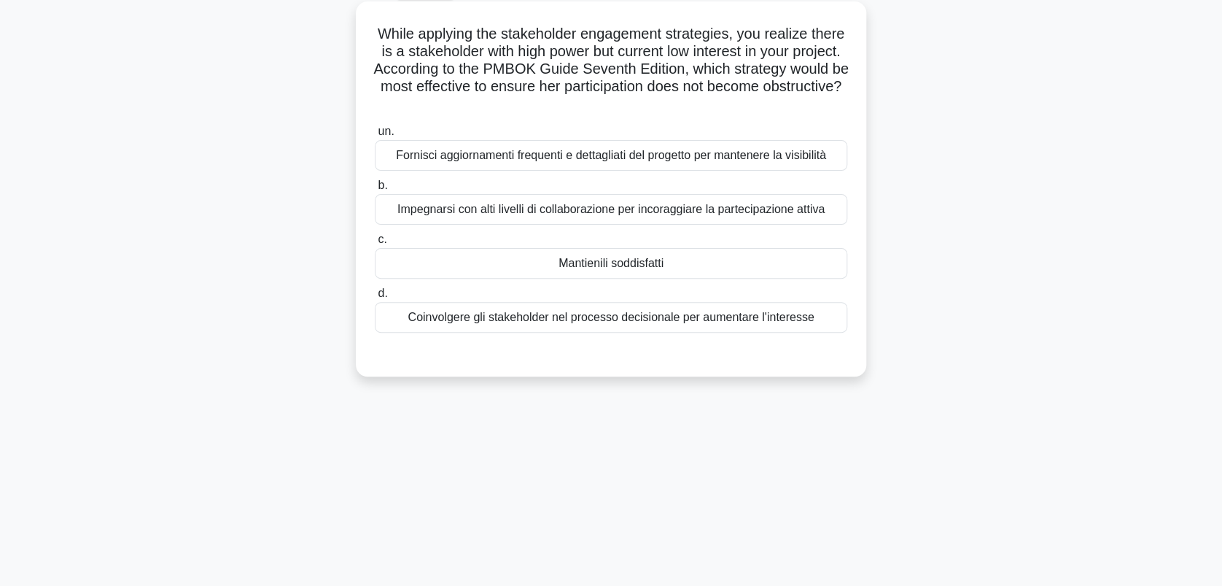
scroll to position [0, 0]
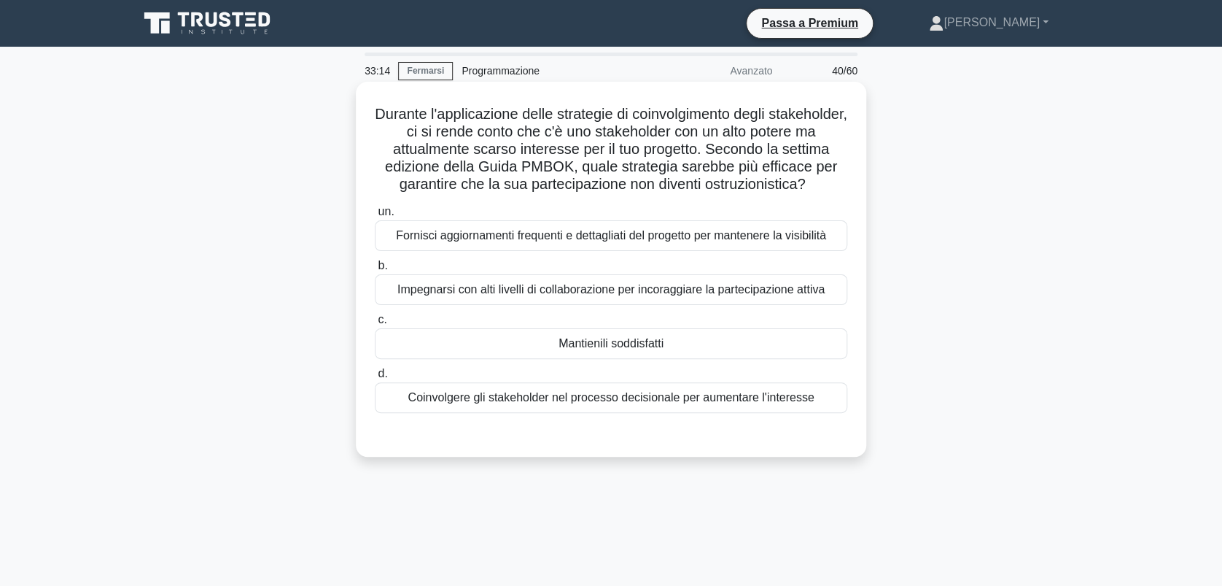
click at [535, 251] on div "Fornisci aggiornamenti frequenti e dettagliati del progetto per mantenere la vi…" at bounding box center [611, 235] width 473 height 31
click at [375, 217] on input "un. Fornisci aggiornamenti frequenti e dettagliati del progetto per mantenere l…" at bounding box center [375, 211] width 0 height 9
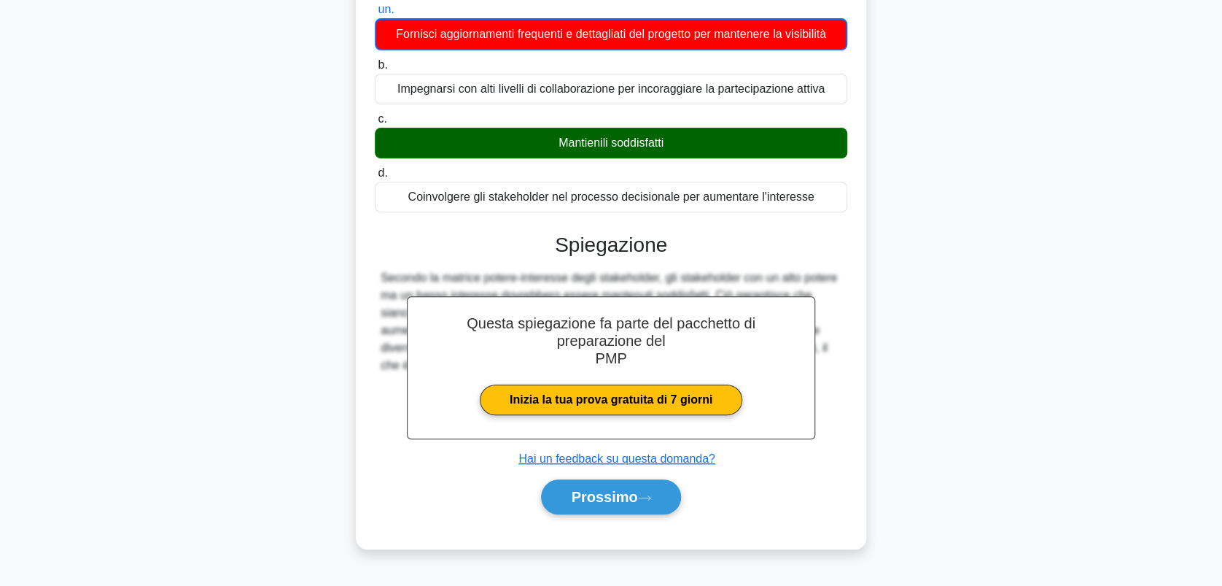
scroll to position [210, 0]
click at [602, 502] on font "Prossimo" at bounding box center [604, 497] width 66 height 16
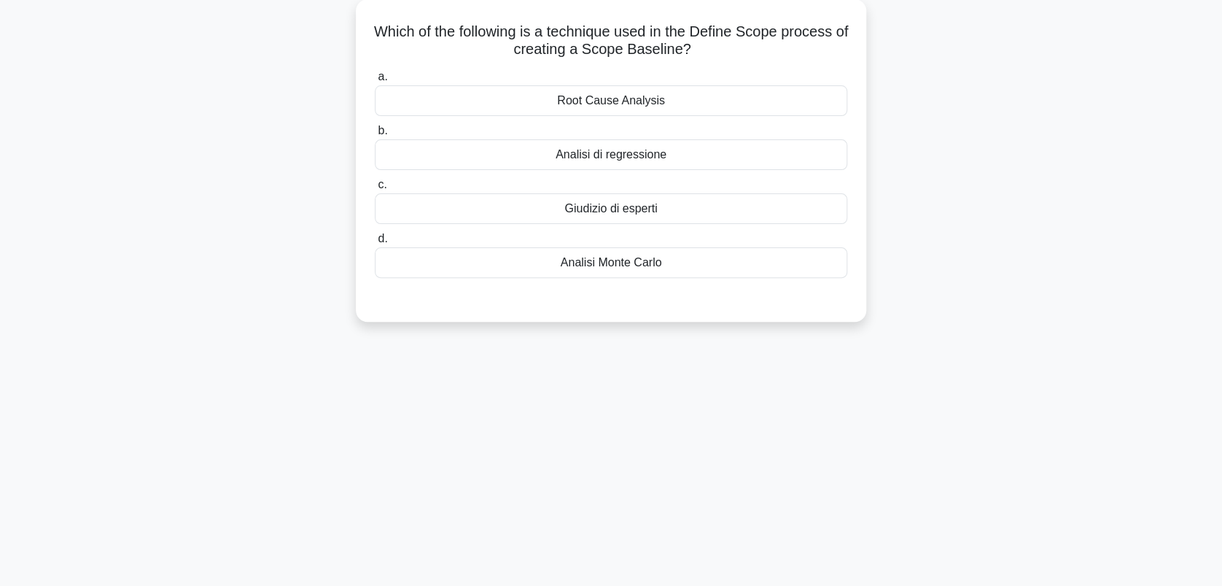
scroll to position [0, 0]
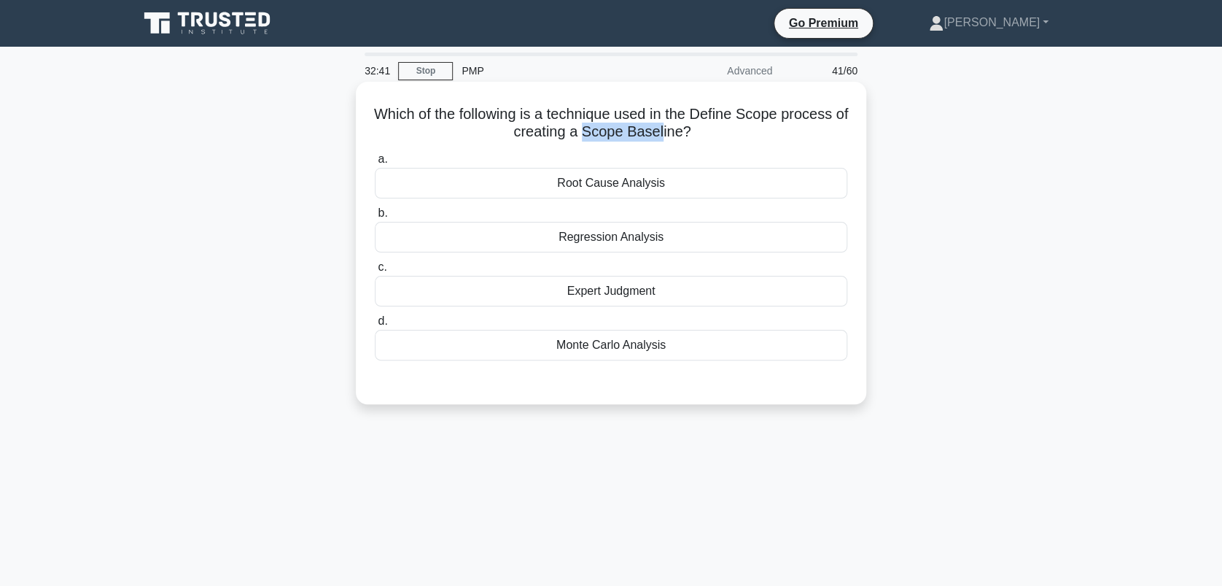
drag, startPoint x: 590, startPoint y: 133, endPoint x: 671, endPoint y: 131, distance: 81.0
click at [671, 131] on font "Which of the following is a technique used in the Define Scope process of creat…" at bounding box center [611, 123] width 474 height 34
click at [629, 287] on div "Expert Judgment" at bounding box center [611, 291] width 473 height 31
click at [375, 272] on input "c. Expert Judgment" at bounding box center [375, 267] width 0 height 9
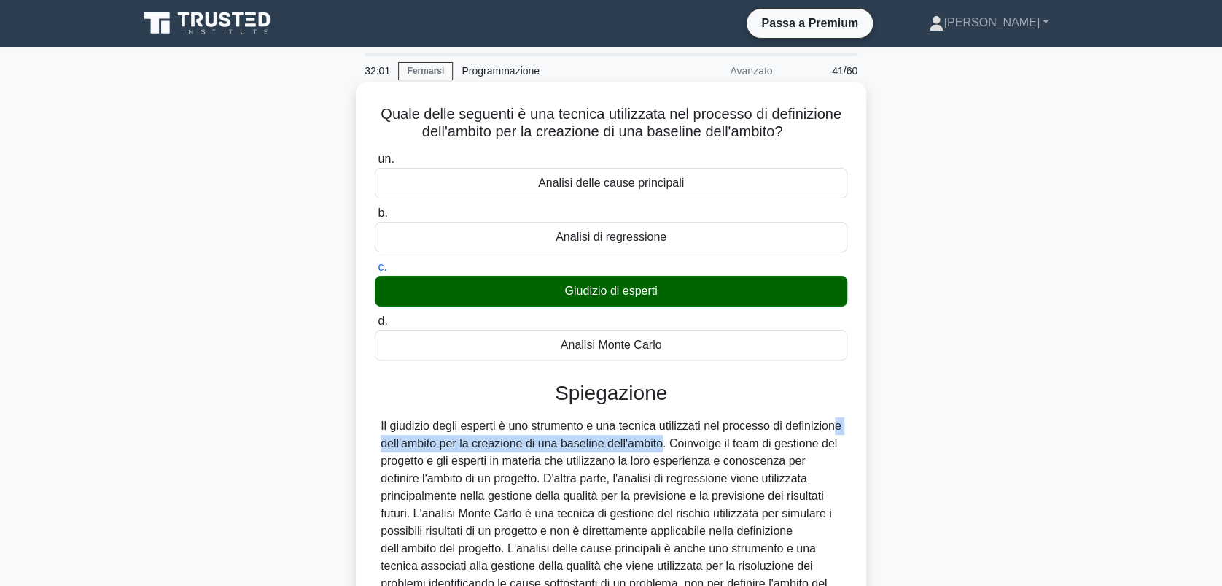
drag, startPoint x: 427, startPoint y: 443, endPoint x: 718, endPoint y: 441, distance: 291.0
click at [718, 441] on div "Il giudizio degli esperti è uno strumento e una tecnica utilizzati nel processo…" at bounding box center [611, 513] width 461 height 193
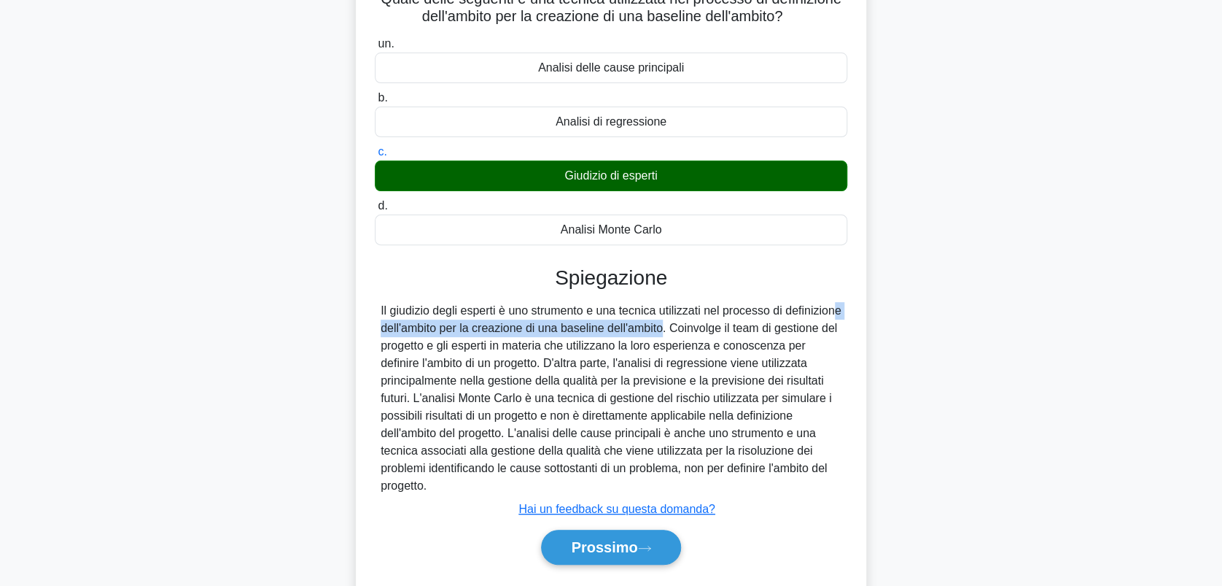
scroll to position [203, 0]
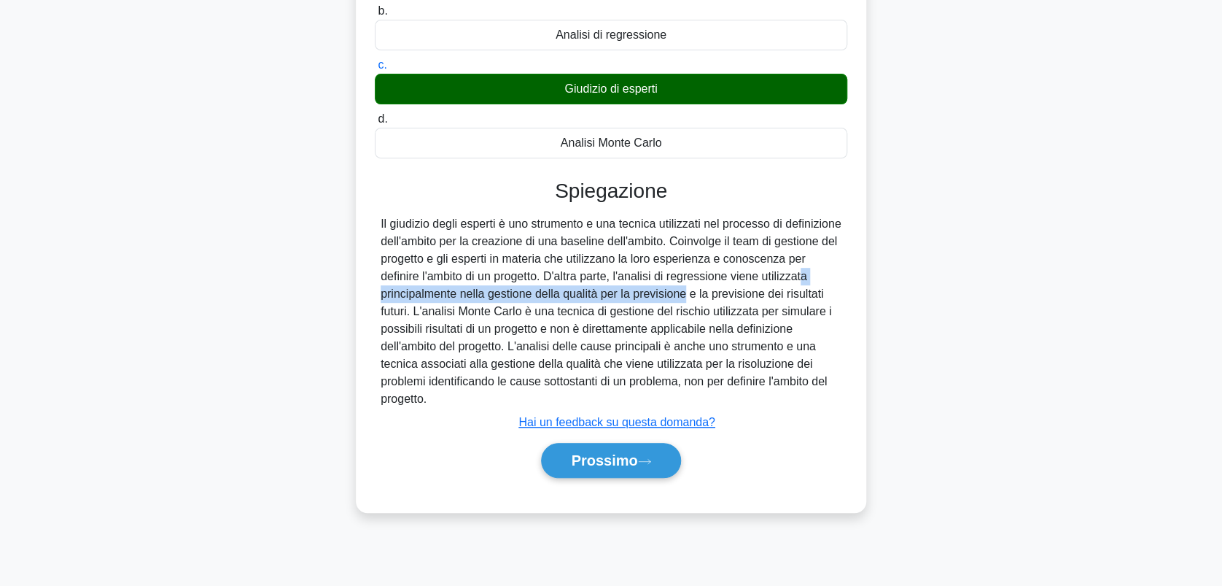
drag, startPoint x: 444, startPoint y: 294, endPoint x: 760, endPoint y: 287, distance: 315.9
click at [760, 287] on div "Il giudizio degli esperti è uno strumento e una tecnica utilizzati nel processo…" at bounding box center [611, 311] width 461 height 193
click at [605, 457] on font "Prossimo" at bounding box center [604, 460] width 66 height 16
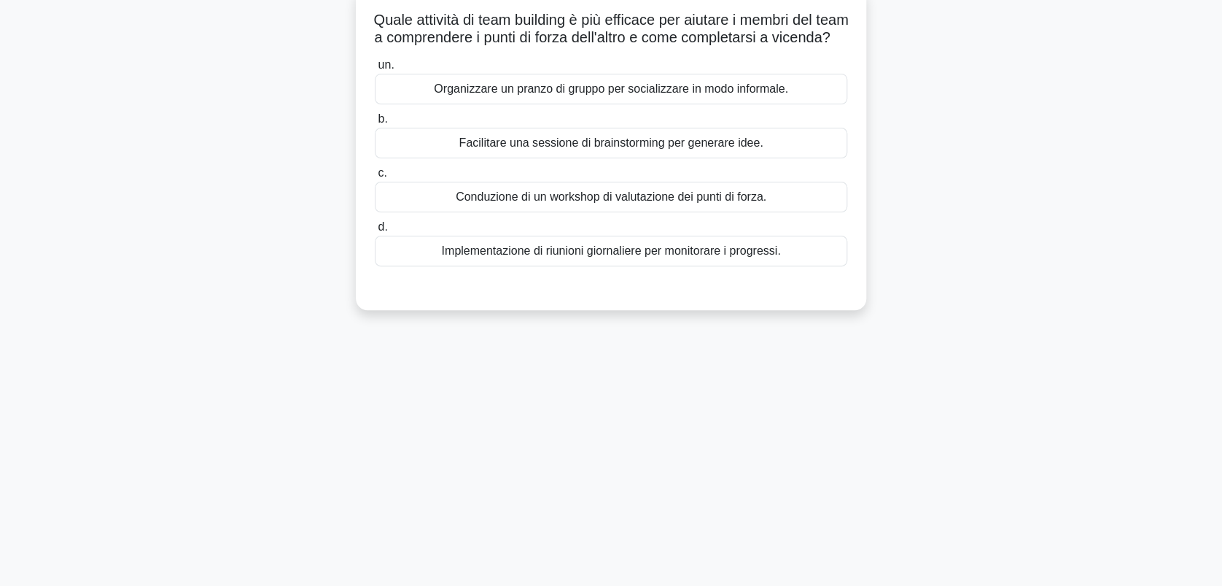
scroll to position [97, 0]
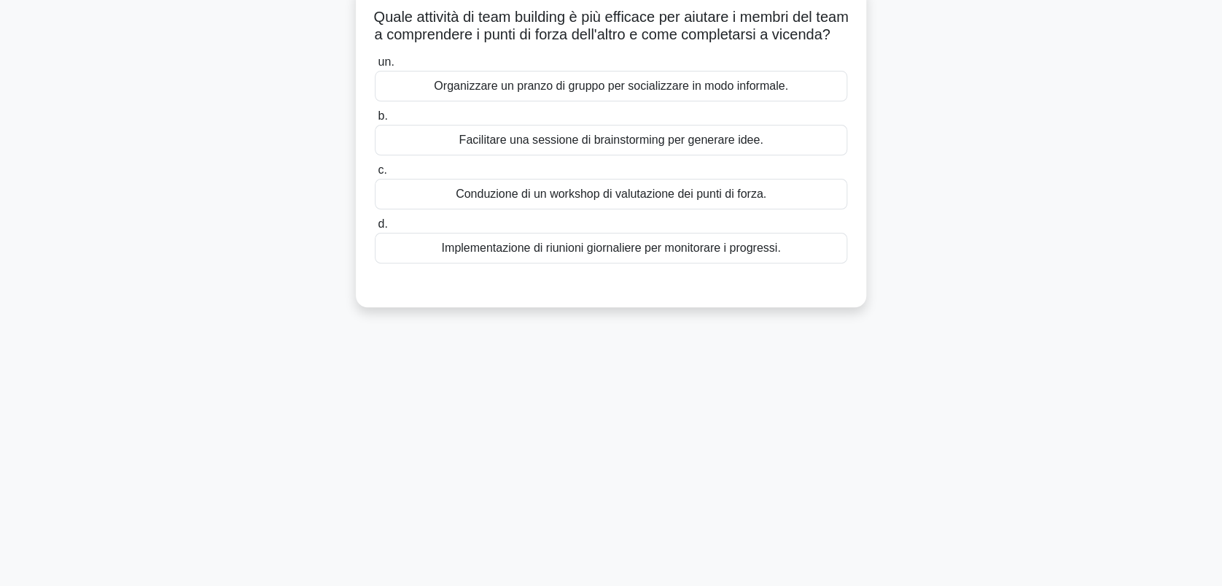
click at [612, 203] on div "Conduzione di un workshop di valutazione dei punti di forza." at bounding box center [611, 194] width 473 height 31
click at [375, 175] on input "c. Conduzione di un workshop di valutazione dei punti di forza." at bounding box center [375, 170] width 0 height 9
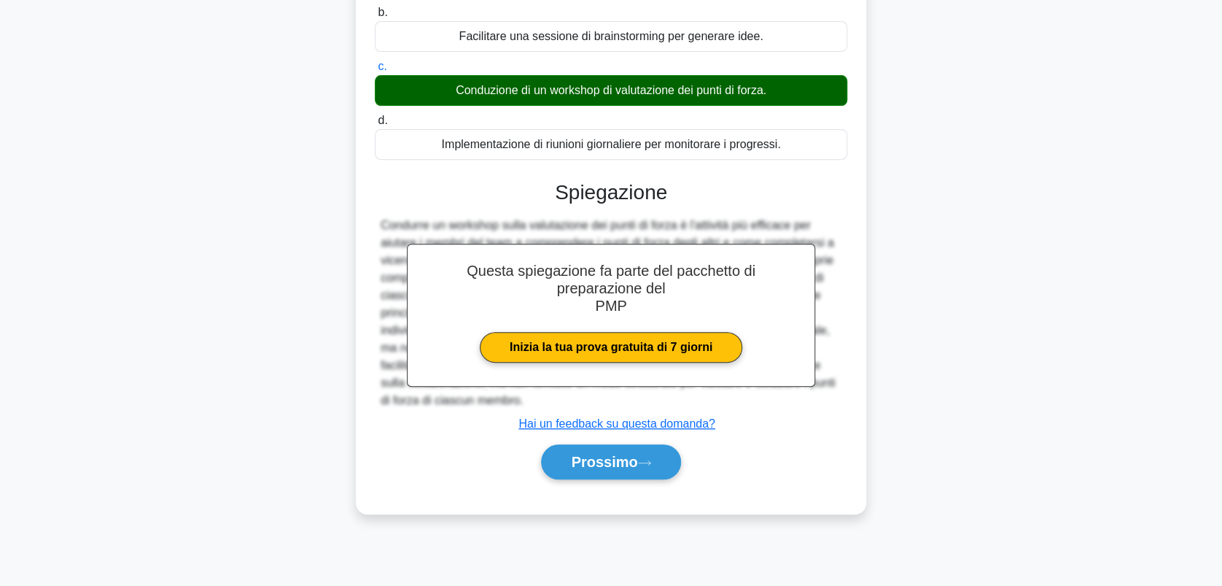
scroll to position [203, 0]
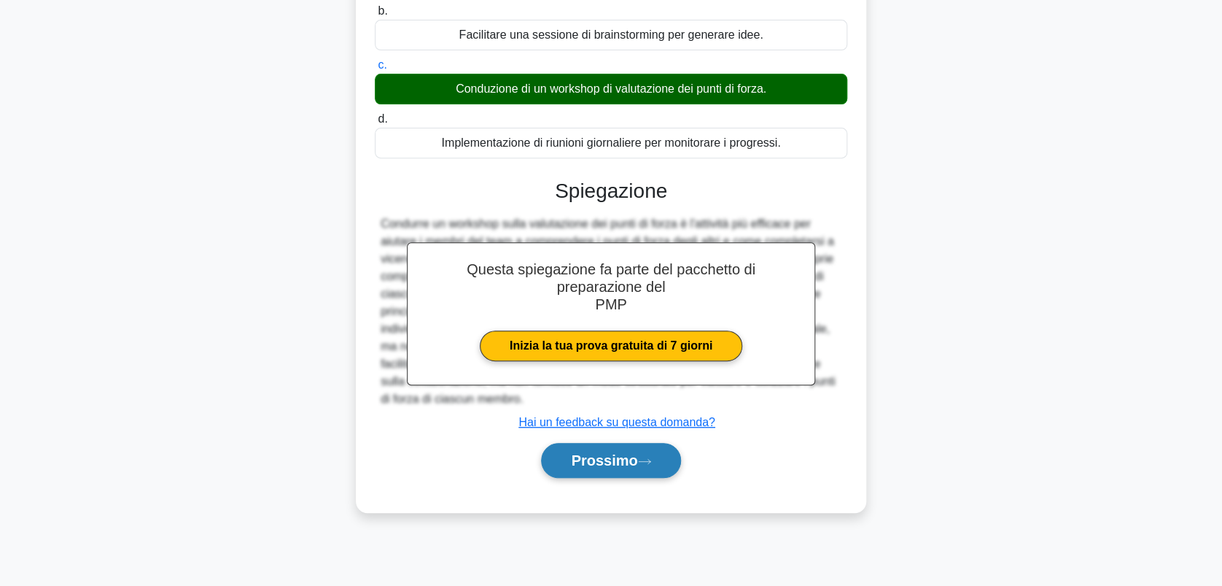
click at [611, 468] on font "Prossimo" at bounding box center [604, 460] width 66 height 16
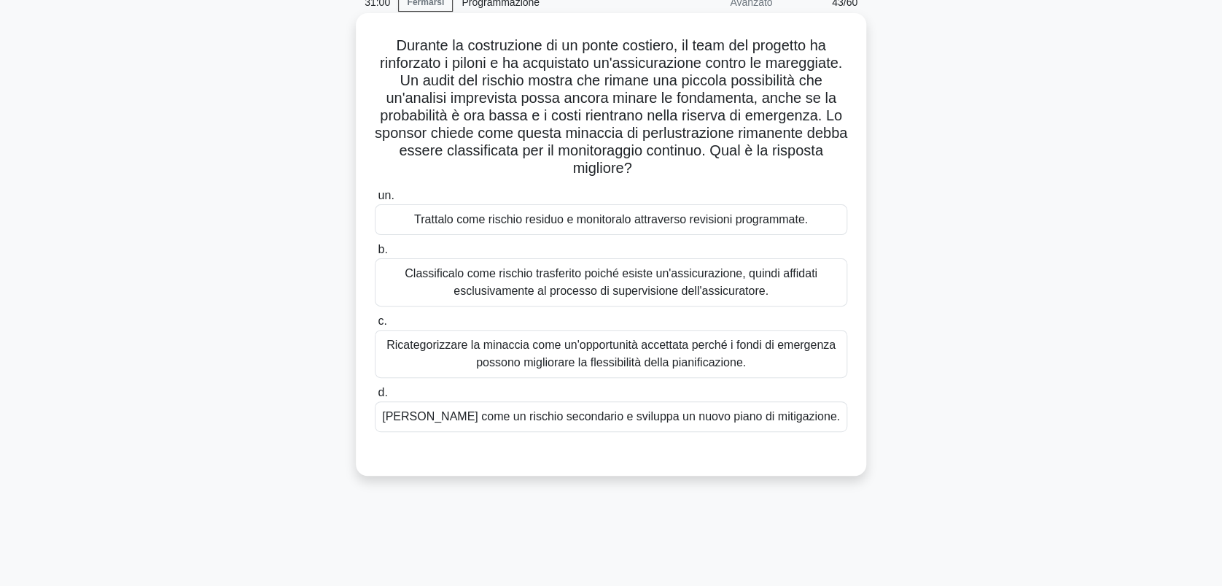
scroll to position [0, 0]
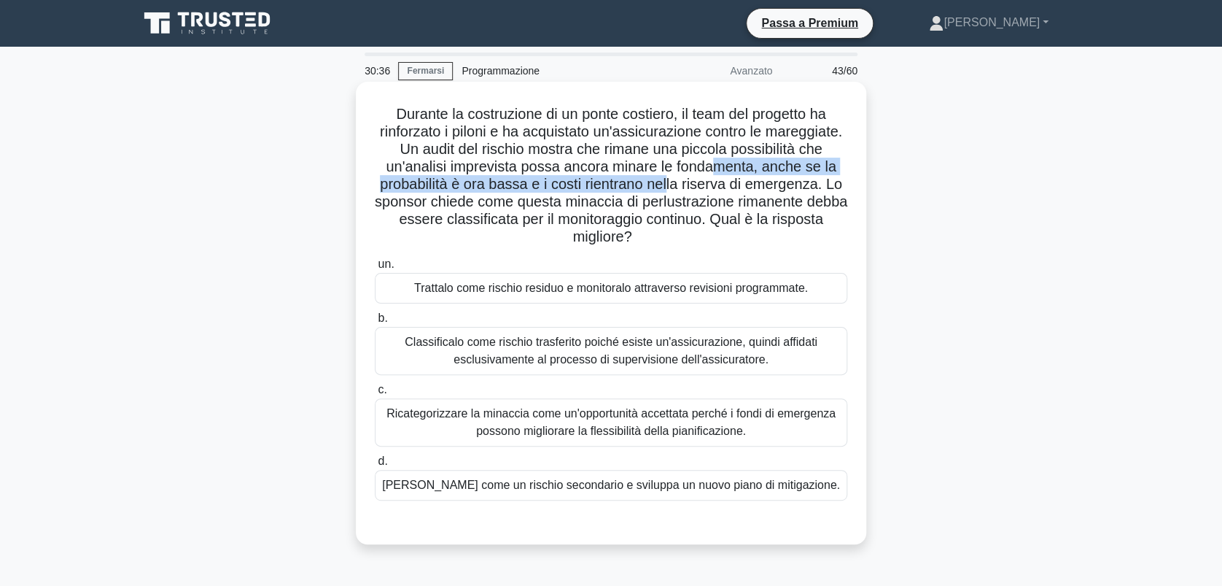
drag, startPoint x: 420, startPoint y: 187, endPoint x: 834, endPoint y: 187, distance: 413.6
click at [834, 187] on font "Durante la costruzione di un ponte costiero, il team del progetto ha rinforzato…" at bounding box center [611, 175] width 473 height 139
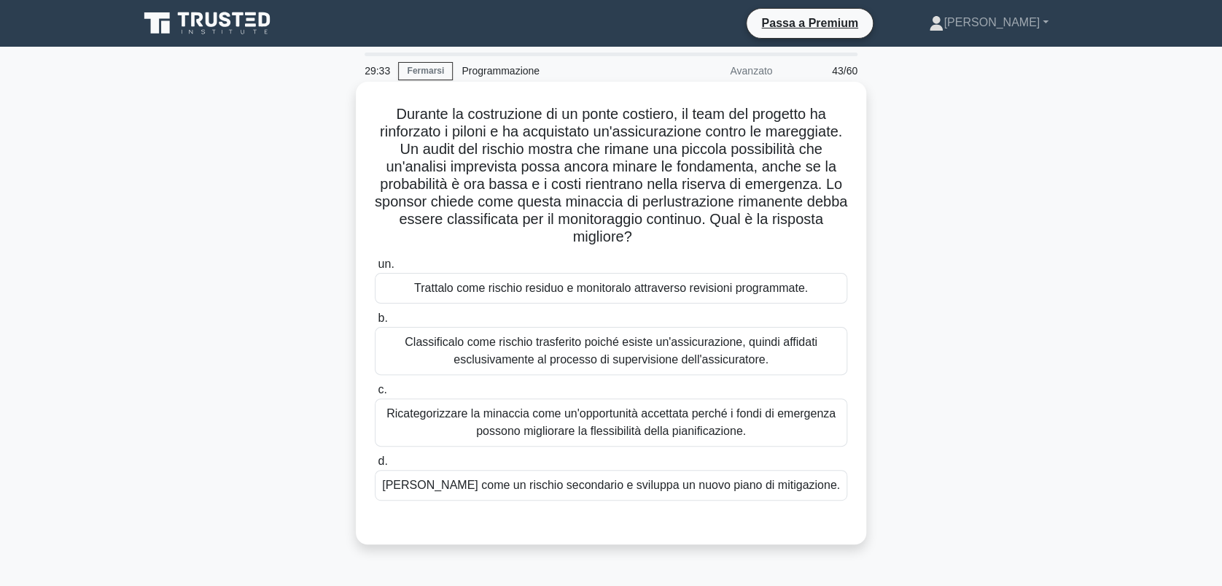
click at [664, 344] on div "Classificalo come rischio trasferito poiché esiste un'assicurazione, quindi aff…" at bounding box center [611, 351] width 473 height 48
click at [375, 323] on input "b. Classificalo come rischio trasferito poiché esiste un'assicurazione, quindi …" at bounding box center [375, 318] width 0 height 9
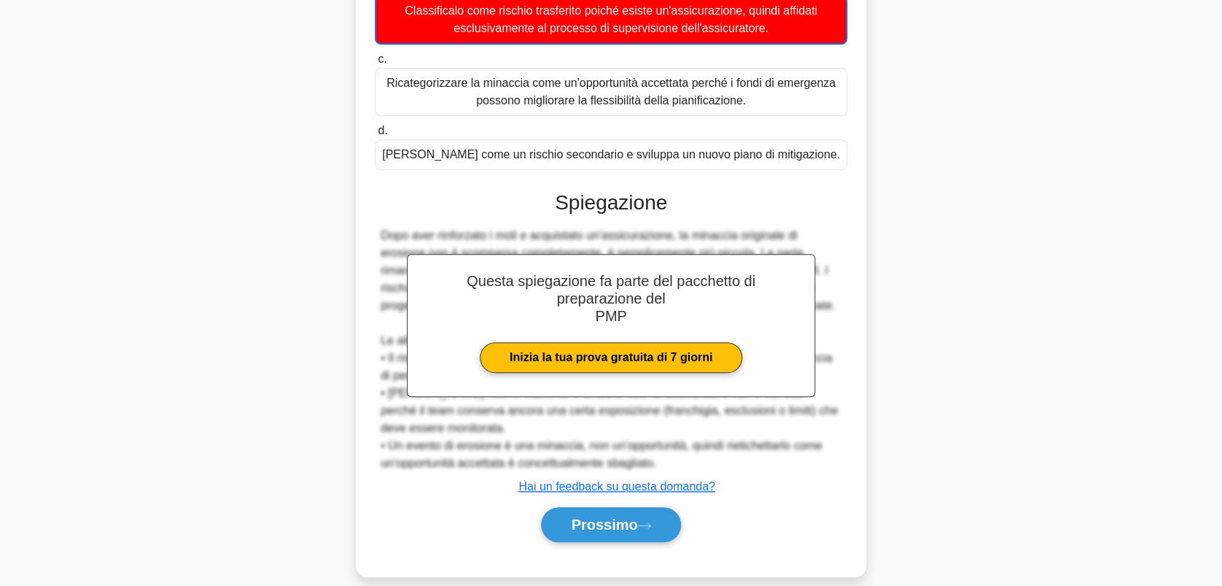
scroll to position [350, 0]
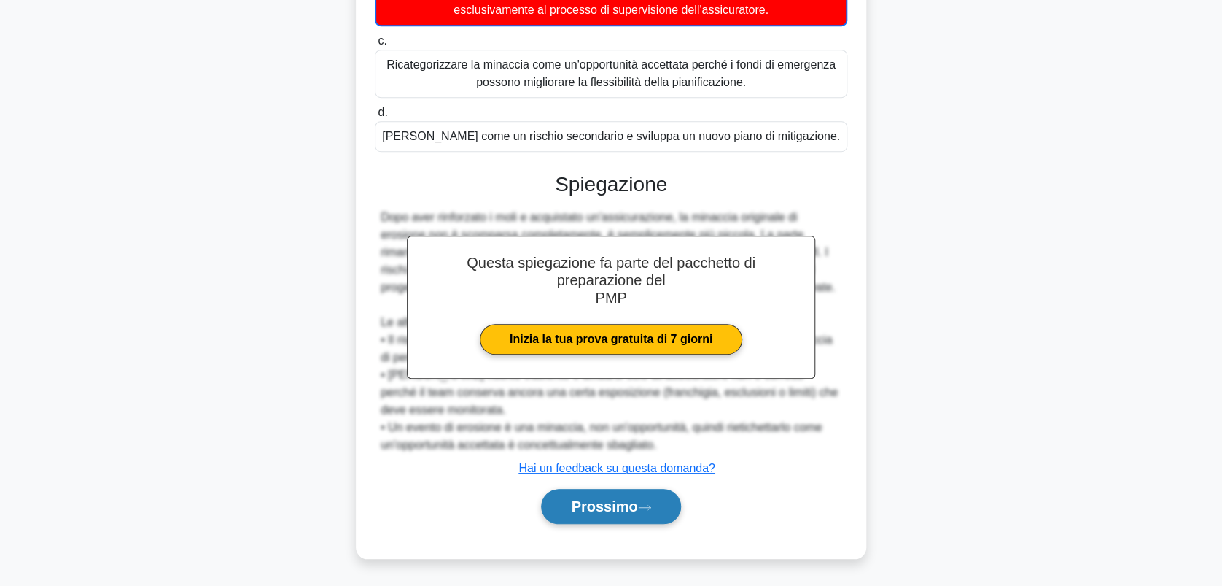
click at [621, 502] on font "Prossimo" at bounding box center [604, 506] width 66 height 16
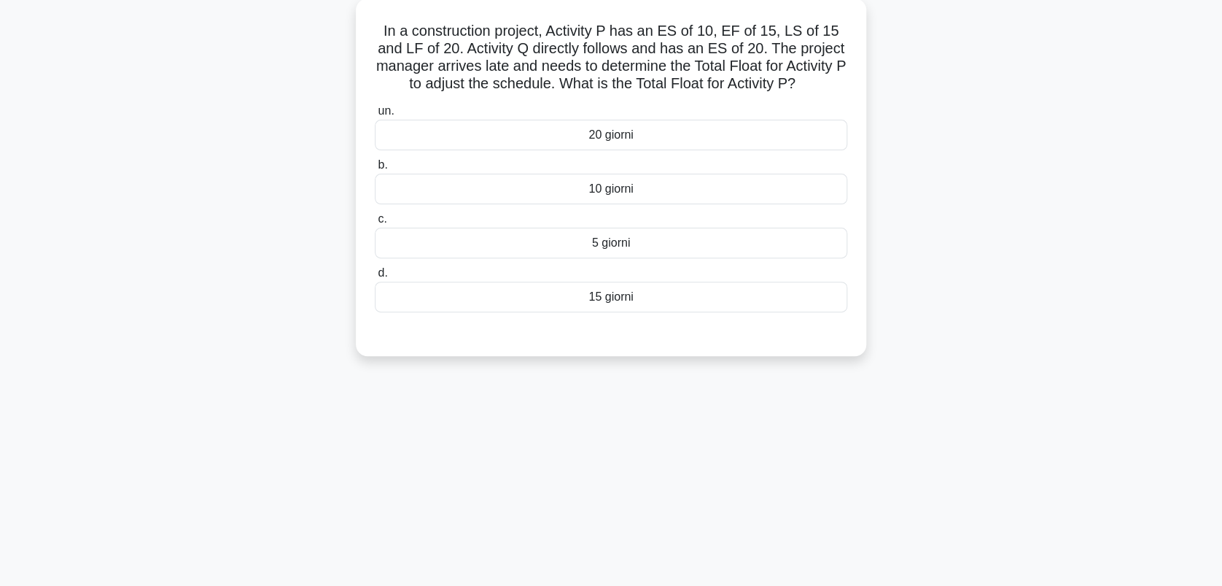
scroll to position [0, 0]
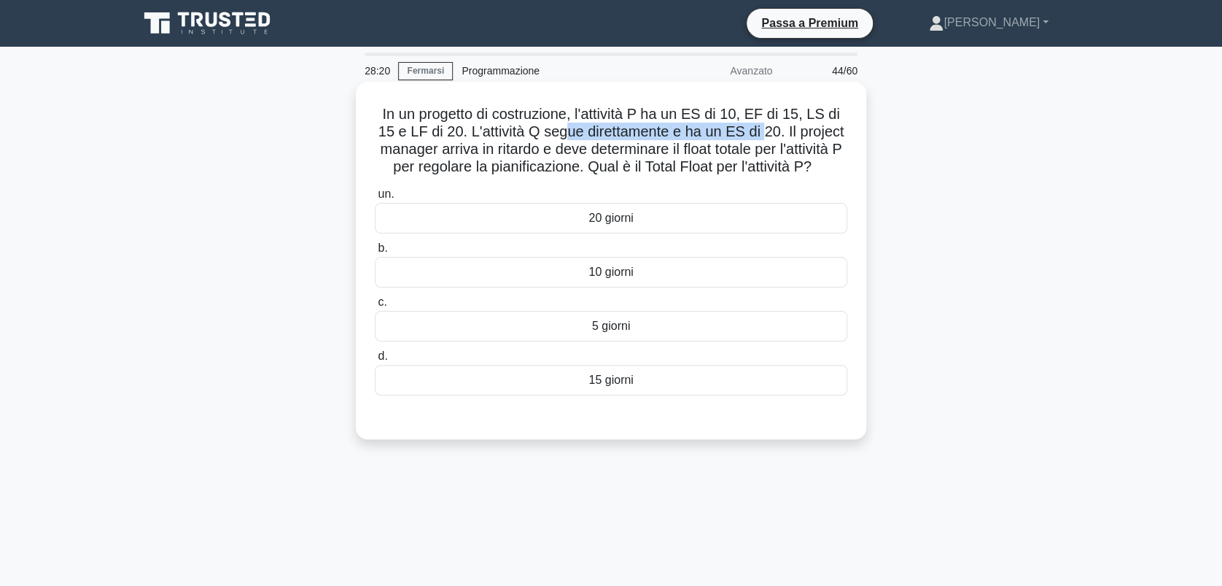
drag, startPoint x: 563, startPoint y: 134, endPoint x: 762, endPoint y: 133, distance: 199.1
click at [762, 133] on font "In un progetto di costruzione, l'attività P ha un ES di 10, EF di 15, LS di 15 …" at bounding box center [612, 140] width 466 height 69
drag, startPoint x: 715, startPoint y: 163, endPoint x: 786, endPoint y: 158, distance: 71.7
click at [786, 158] on font "In un progetto di costruzione, l'attività P ha un ES di 10, EF di 15, LS di 15 …" at bounding box center [612, 140] width 466 height 69
click at [665, 322] on div "5 giorni" at bounding box center [611, 326] width 473 height 31
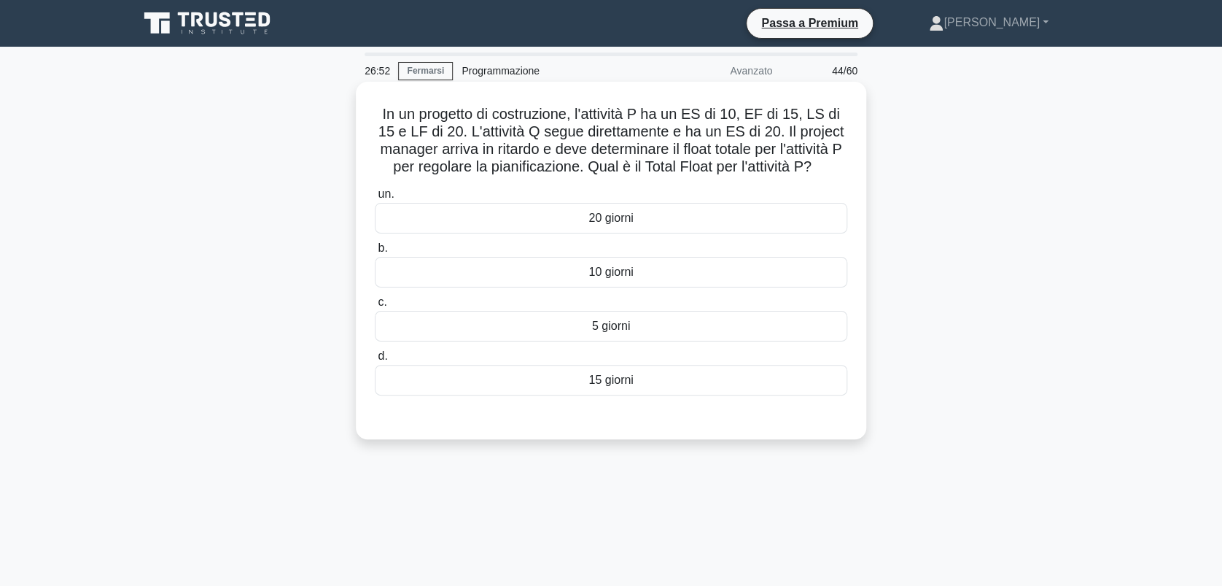
click at [375, 307] on input "c. 5 giorni" at bounding box center [375, 302] width 0 height 9
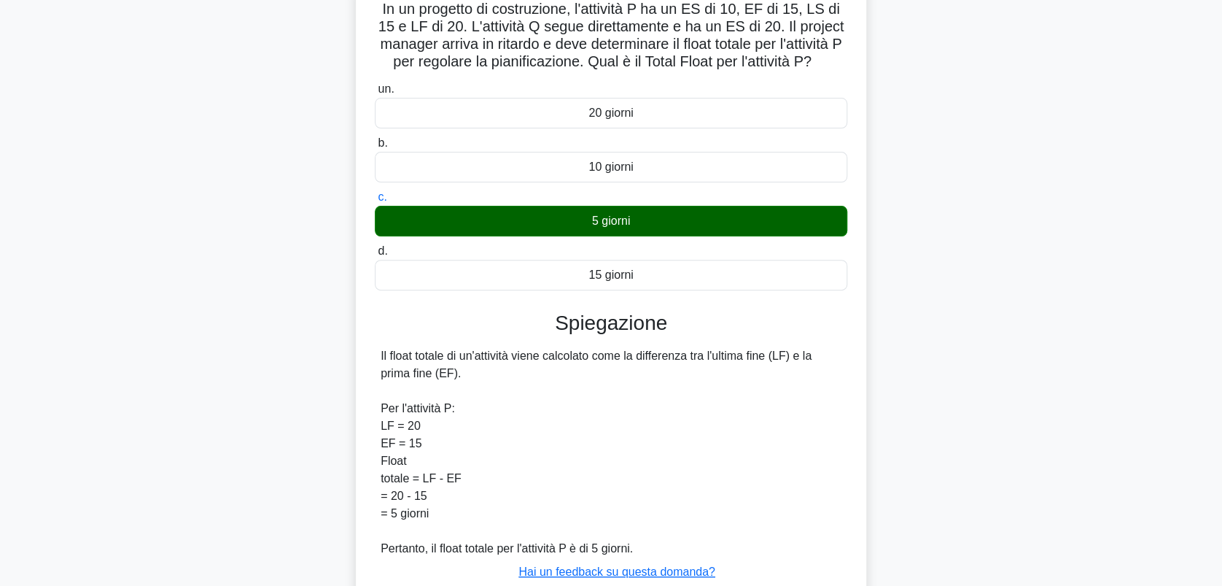
scroll to position [209, 0]
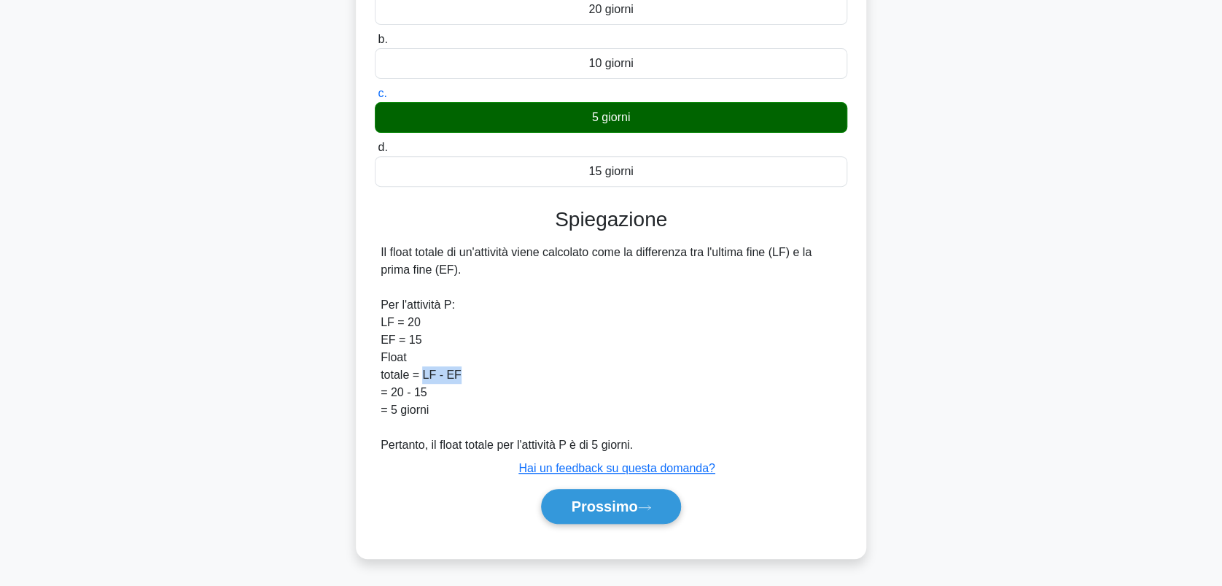
drag, startPoint x: 424, startPoint y: 374, endPoint x: 477, endPoint y: 374, distance: 53.2
click at [477, 374] on div "Il float totale di un'attività viene calcolato come la differenza tra l'ultima …" at bounding box center [611, 349] width 461 height 210
click at [633, 501] on font "Prossimo" at bounding box center [604, 506] width 66 height 16
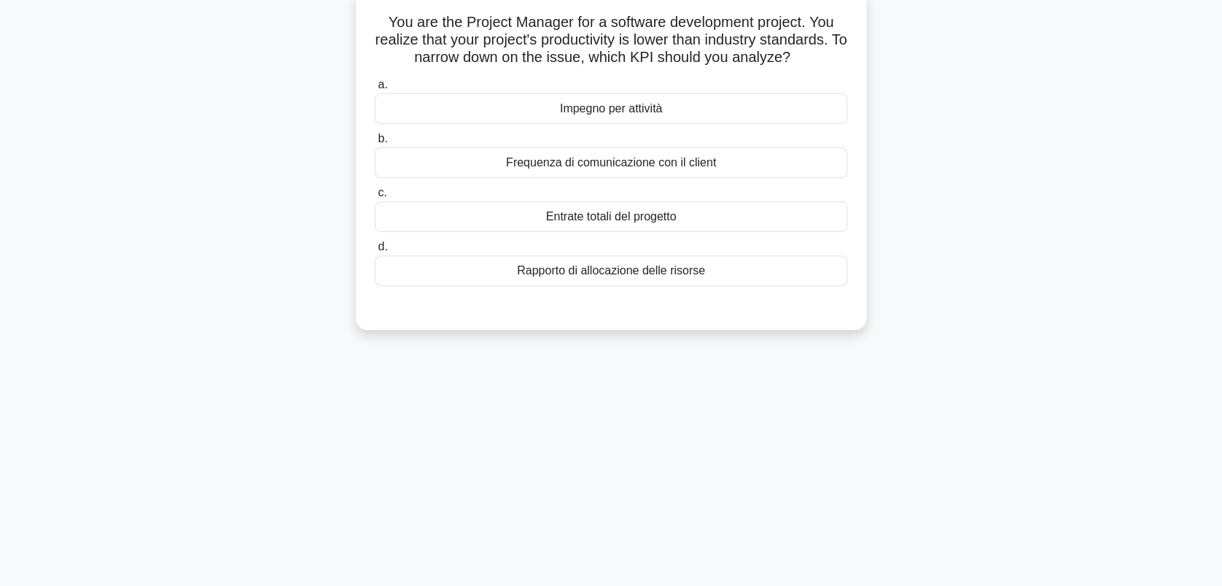
scroll to position [0, 0]
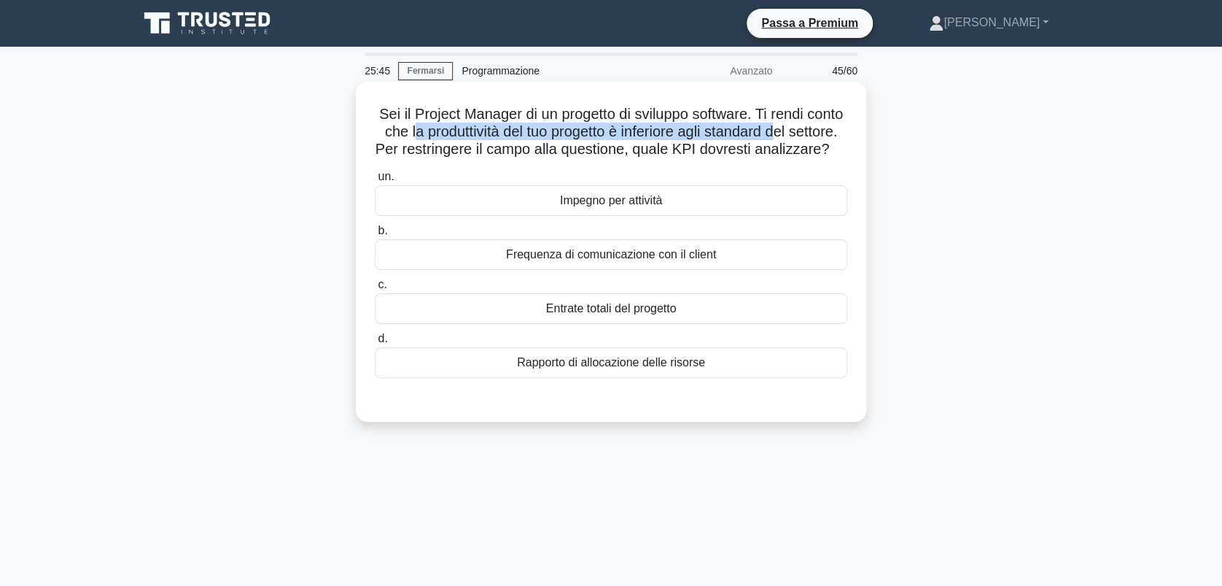
drag, startPoint x: 452, startPoint y: 132, endPoint x: 830, endPoint y: 136, distance: 377.9
click at [830, 136] on font "Sei il Project Manager di un progetto di sviluppo software. Ti rendi conto che …" at bounding box center [612, 131] width 472 height 51
click at [642, 378] on div "Rapporto di allocazione delle risorse" at bounding box center [611, 362] width 473 height 31
click at [375, 344] on input "d. Rapporto di allocazione delle risorse" at bounding box center [375, 338] width 0 height 9
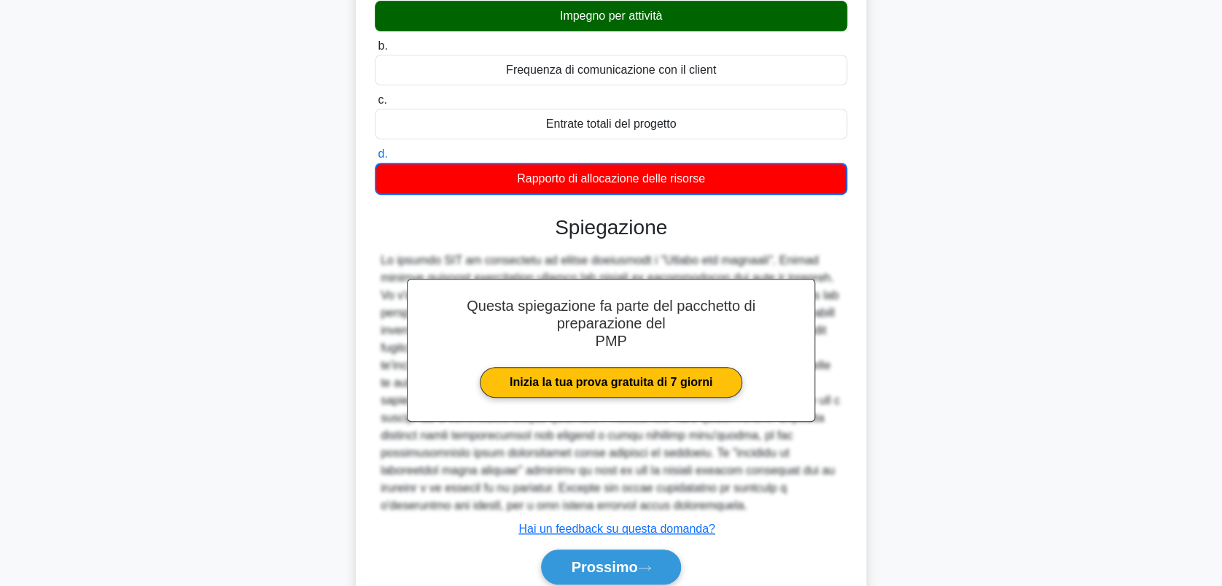
scroll to position [263, 0]
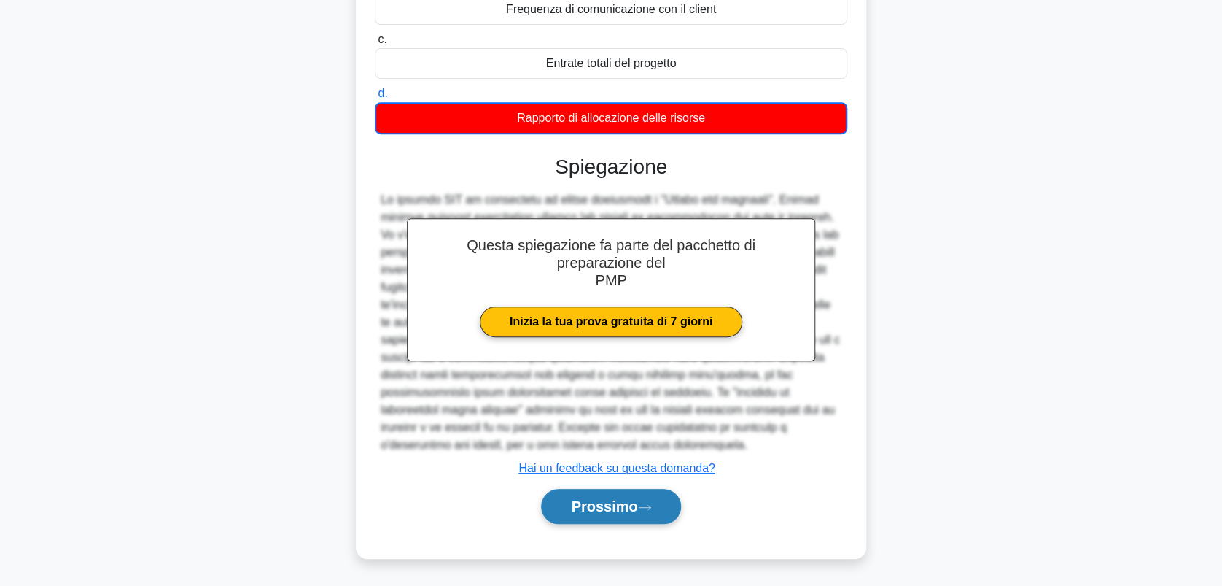
click at [610, 496] on button "Prossimo" at bounding box center [610, 506] width 139 height 35
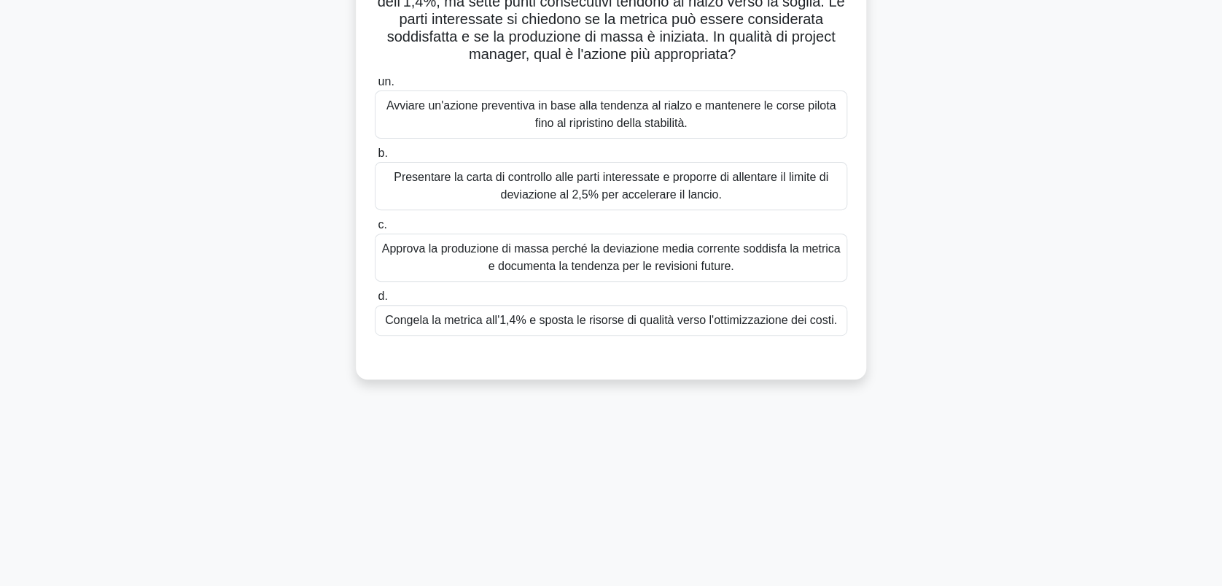
scroll to position [8, 0]
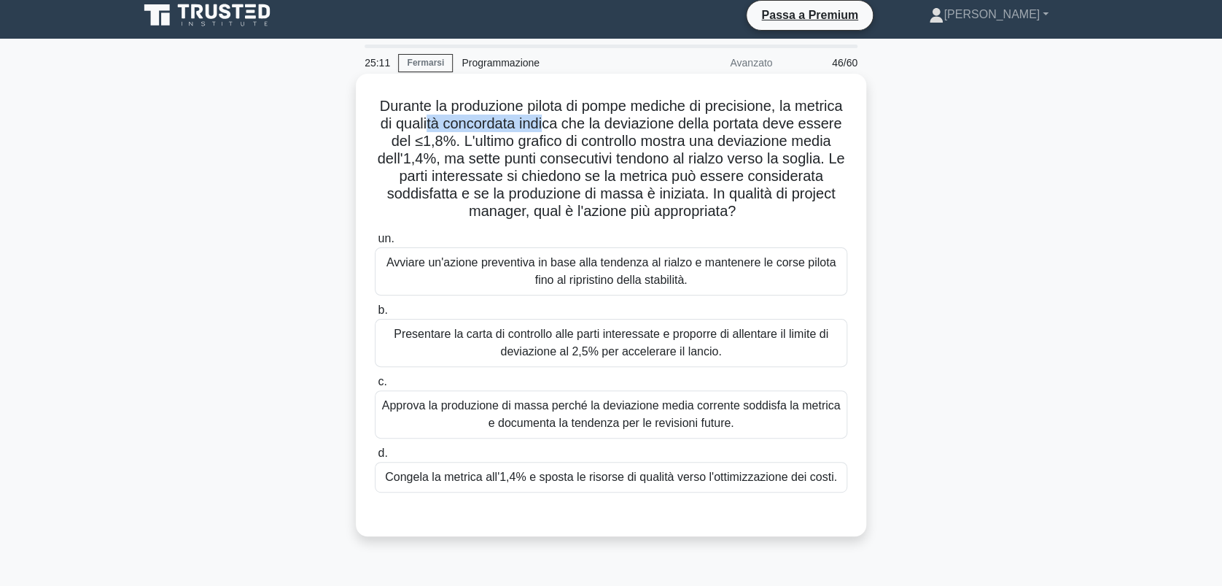
drag, startPoint x: 493, startPoint y: 123, endPoint x: 613, endPoint y: 128, distance: 119.8
click at [613, 128] on font "Durante la produzione pilota di pompe mediche di precisione, la metrica di qual…" at bounding box center [612, 158] width 468 height 121
drag, startPoint x: 399, startPoint y: 171, endPoint x: 455, endPoint y: 171, distance: 56.2
click at [455, 171] on font "Durante la produzione pilota di pompe mediche di precisione, la metrica di qual…" at bounding box center [612, 158] width 468 height 121
click at [530, 416] on div "Approva la produzione di massa perché la deviazione media corrente soddisfa la …" at bounding box center [611, 414] width 473 height 48
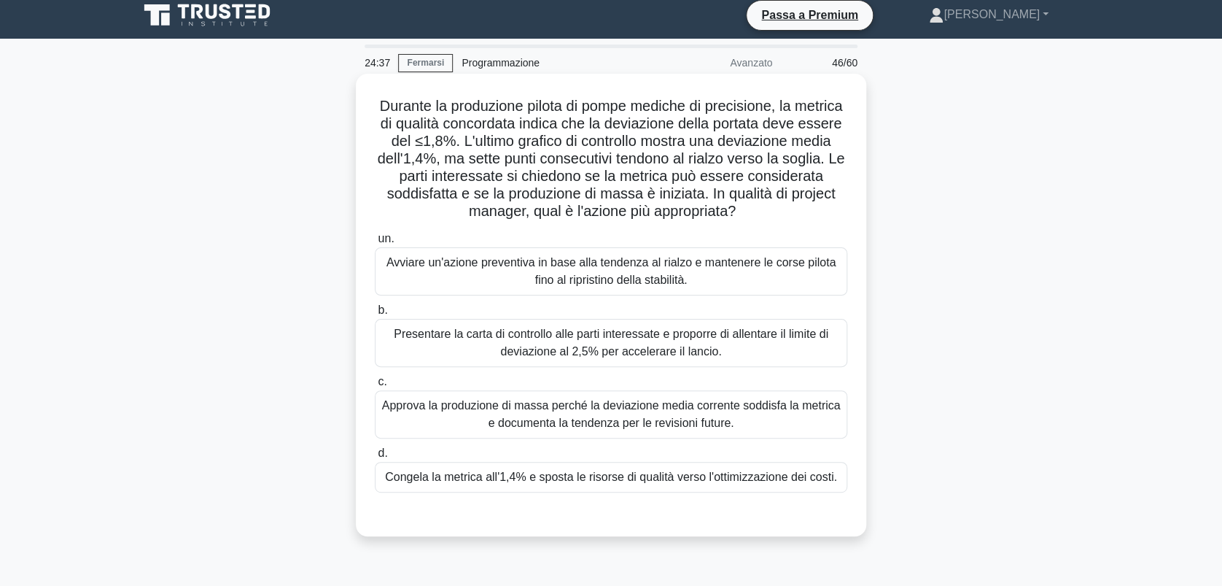
click at [375, 387] on input "c. Approva la produzione di massa perché la deviazione media corrente soddisfa …" at bounding box center [375, 381] width 0 height 9
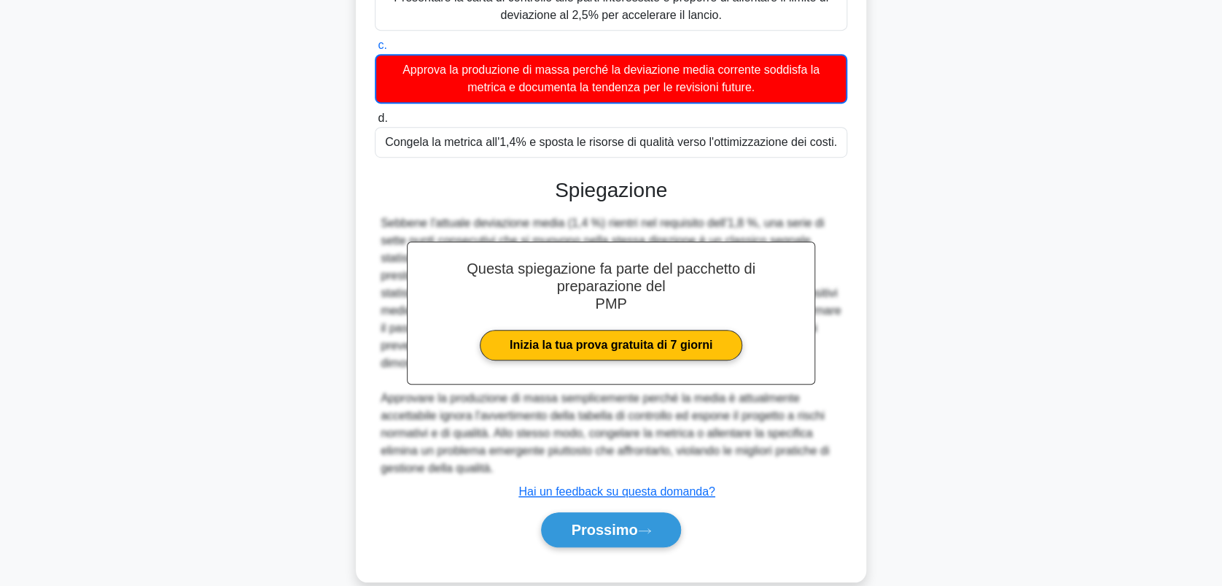
scroll to position [368, 0]
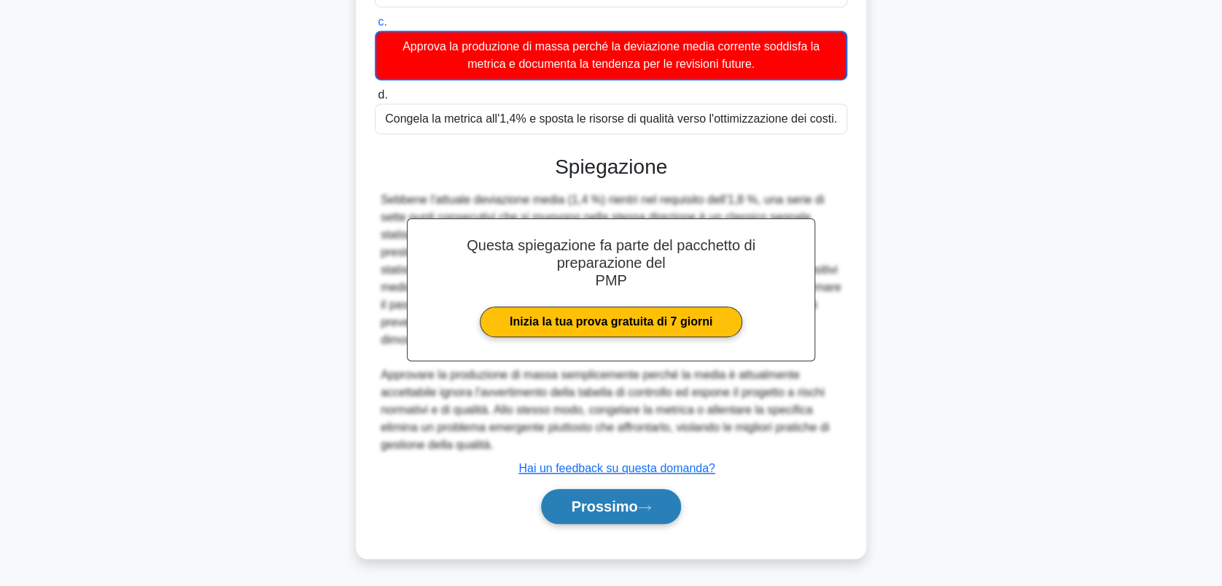
click at [598, 498] on font "Prossimo" at bounding box center [604, 506] width 66 height 16
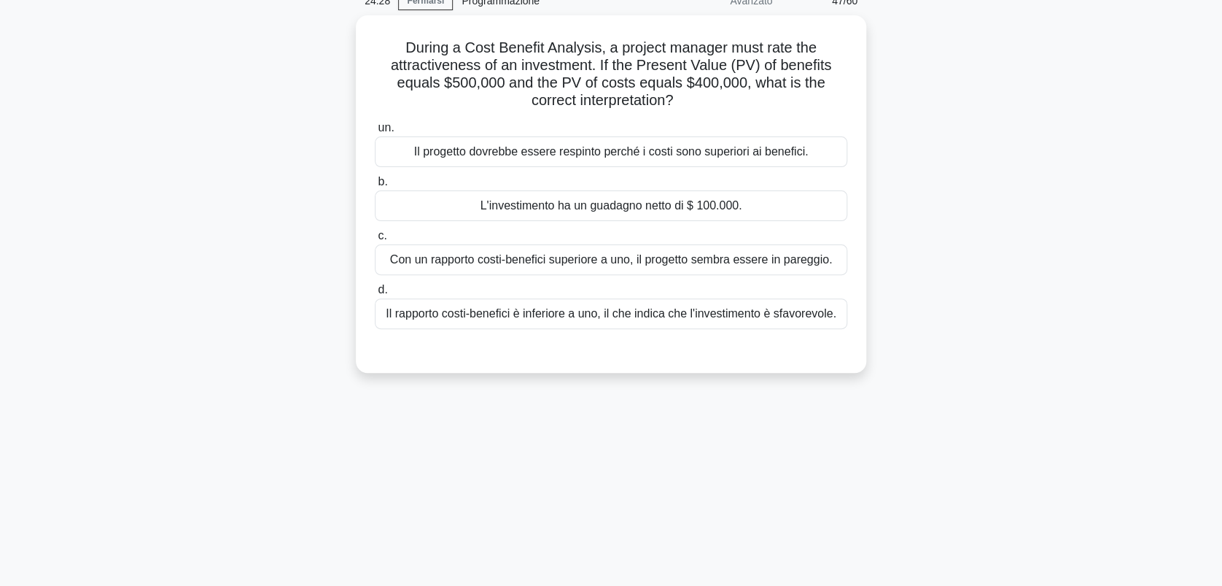
scroll to position [0, 0]
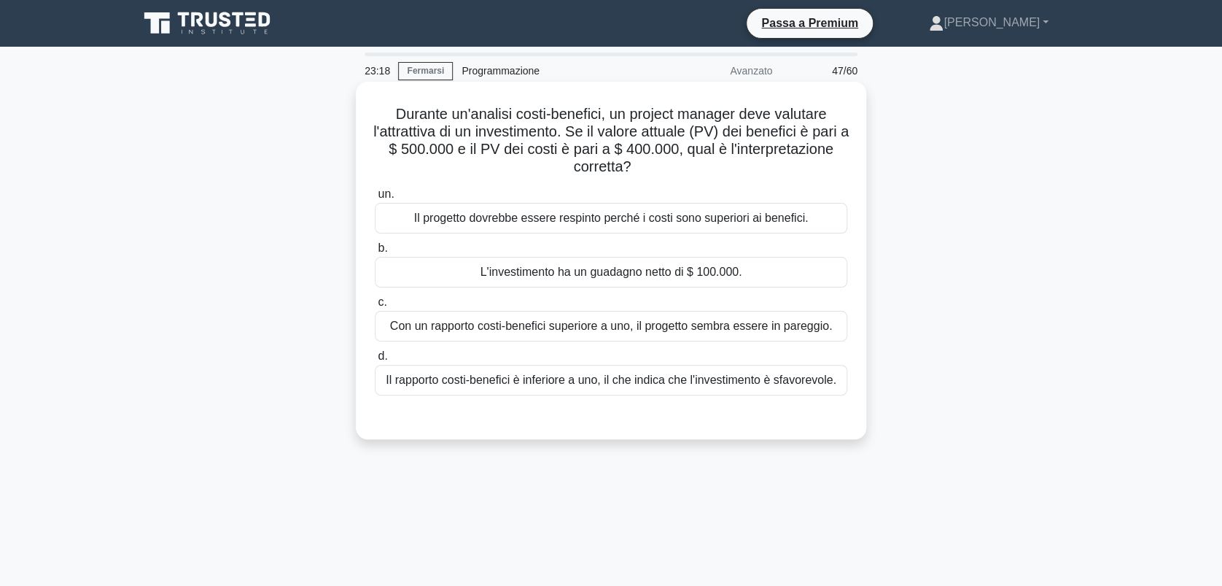
click at [655, 276] on div "L'investimento ha un guadagno netto di $ 100.000." at bounding box center [611, 272] width 473 height 31
click at [375, 253] on input "b. L'investimento ha un guadagno netto di $ 100.000." at bounding box center [375, 248] width 0 height 9
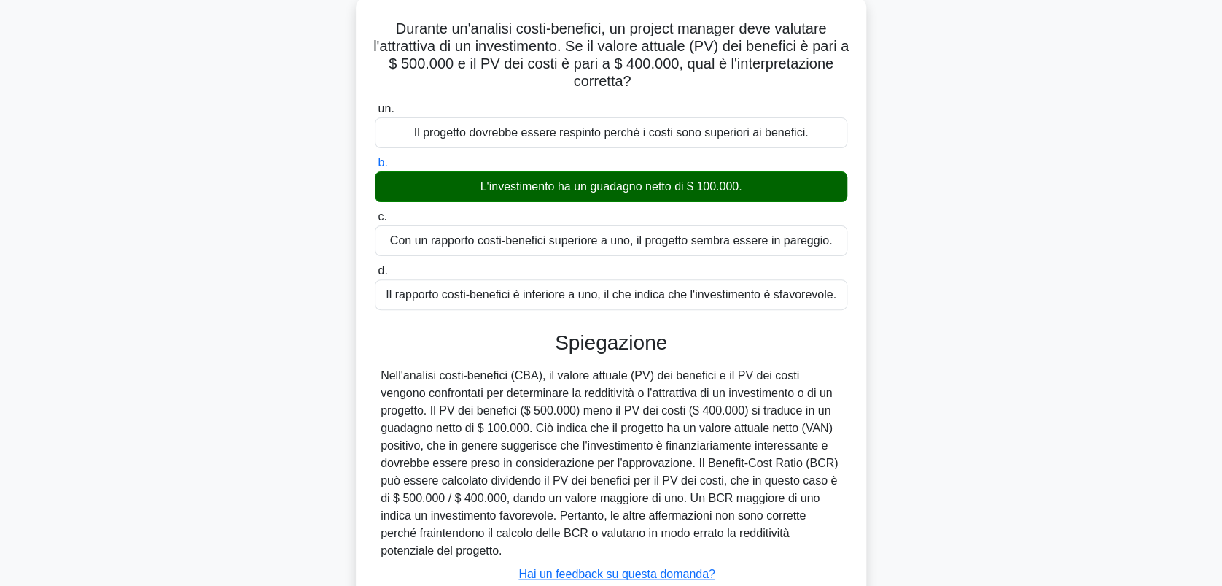
scroll to position [194, 0]
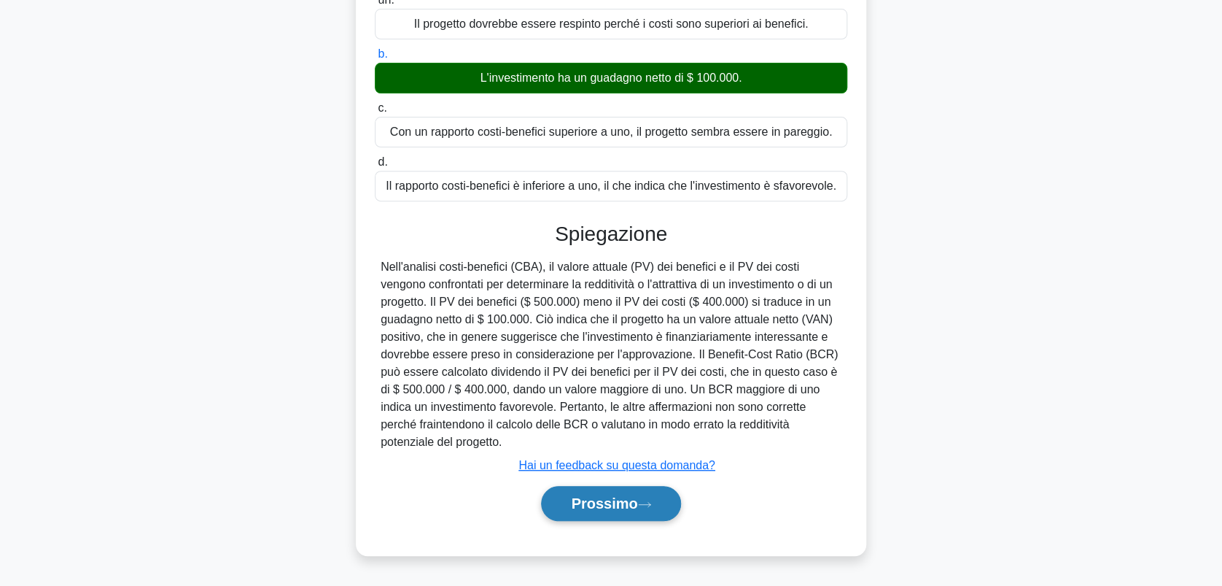
click at [614, 500] on font "Prossimo" at bounding box center [604, 503] width 66 height 16
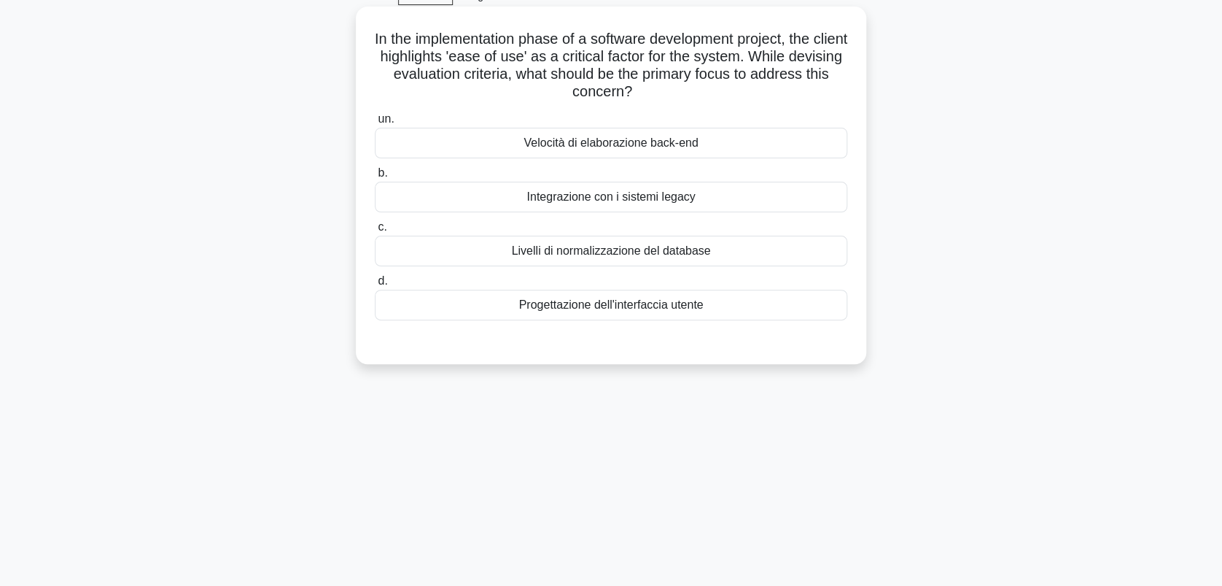
scroll to position [0, 0]
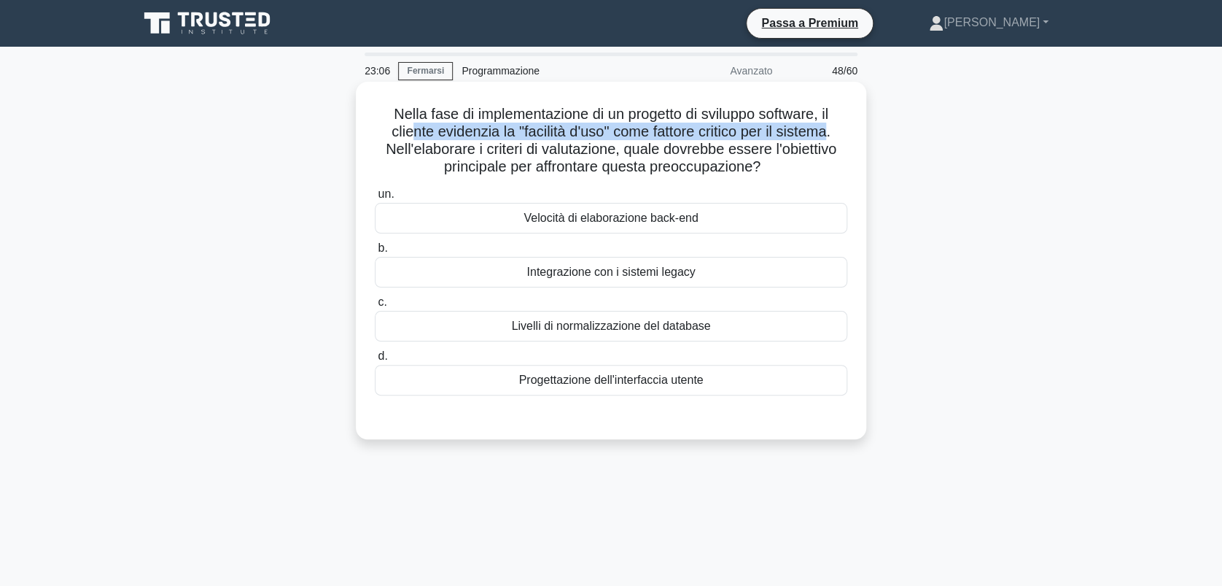
drag, startPoint x: 403, startPoint y: 131, endPoint x: 834, endPoint y: 136, distance: 431.1
click at [834, 136] on font "Nella fase di implementazione di un progetto di sviluppo software, il cliente e…" at bounding box center [611, 140] width 451 height 69
click at [593, 383] on div "Progettazione dell'interfaccia utente" at bounding box center [611, 380] width 473 height 31
click at [375, 361] on input "d. Progettazione dell'interfaccia utente" at bounding box center [375, 356] width 0 height 9
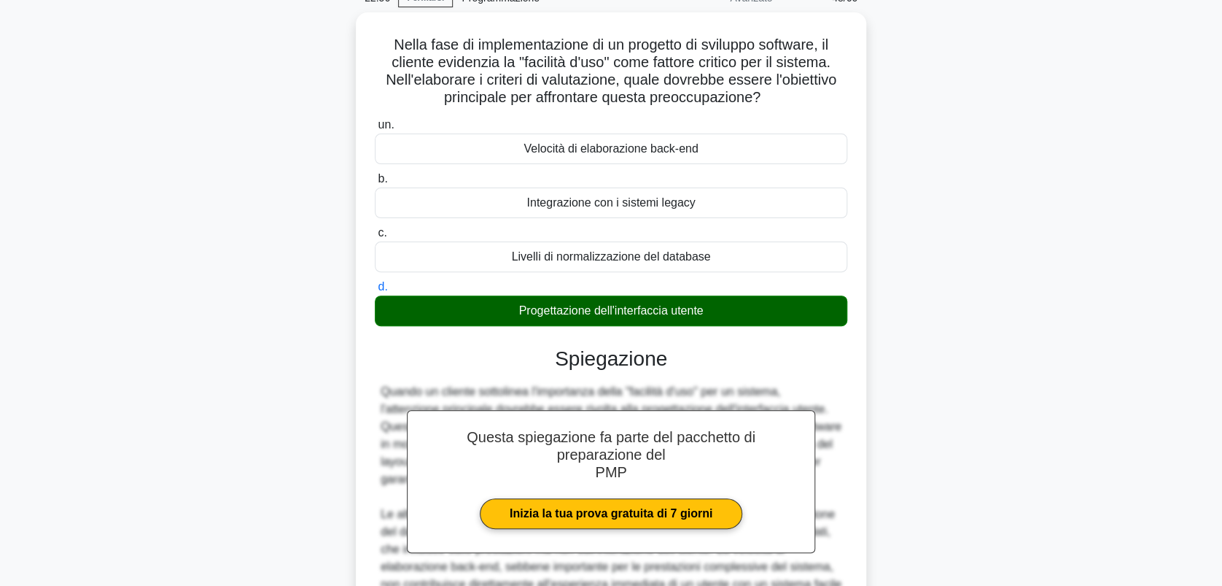
scroll to position [261, 0]
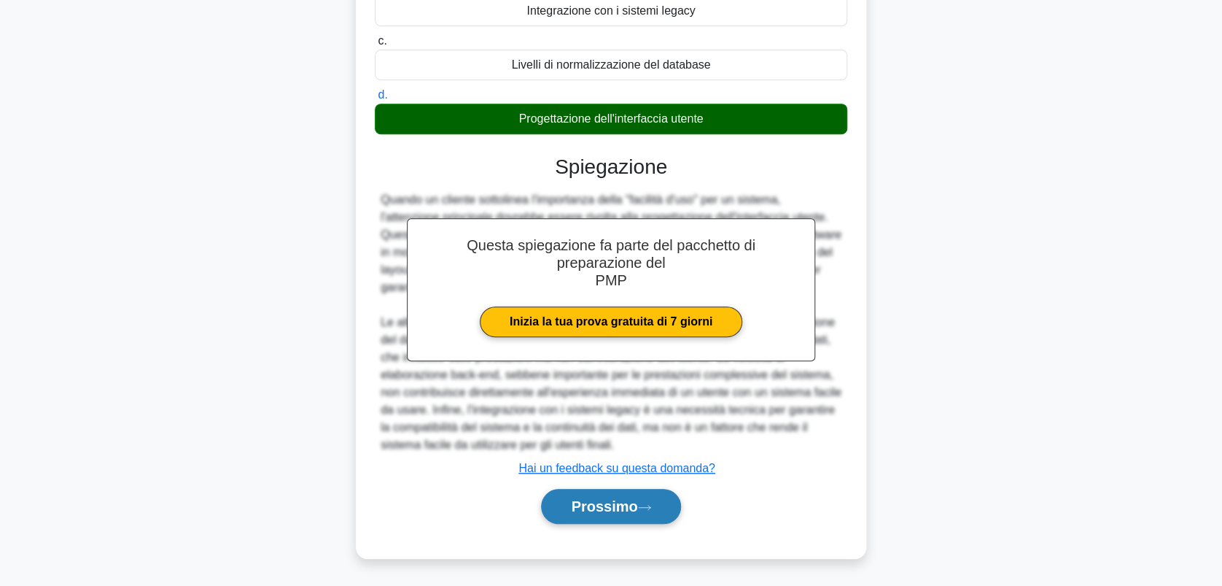
click at [608, 509] on font "Prossimo" at bounding box center [604, 506] width 66 height 16
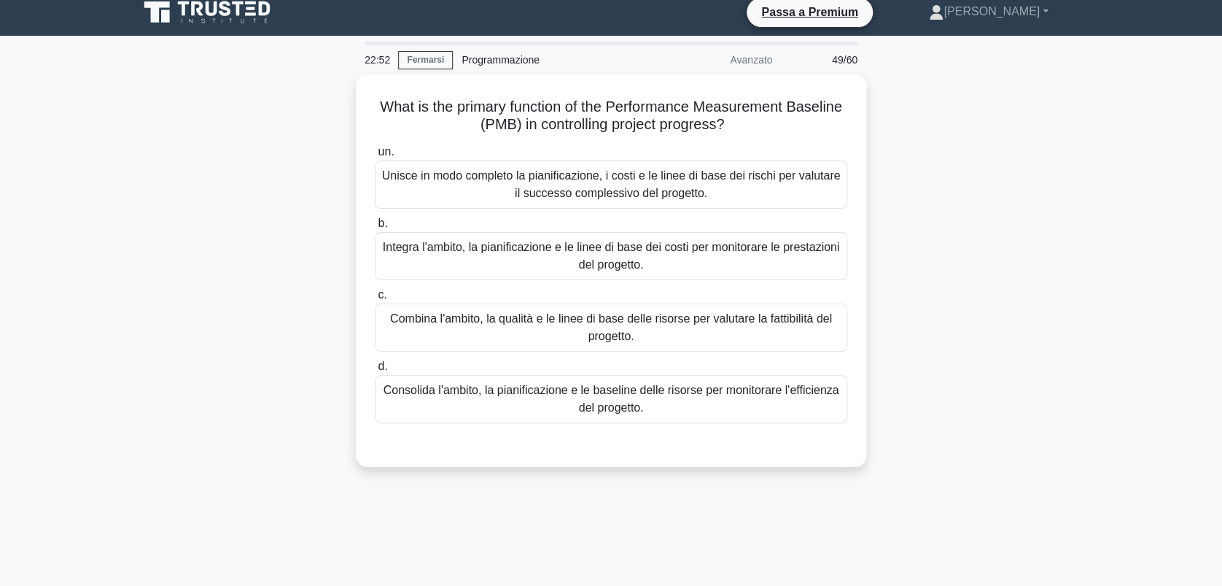
scroll to position [0, 0]
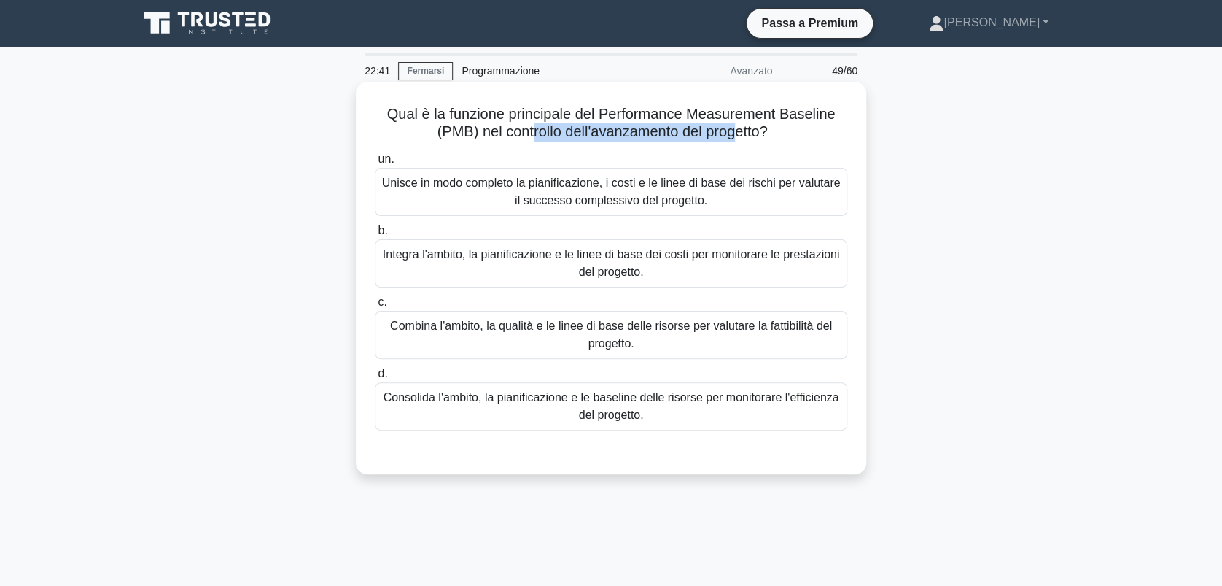
drag, startPoint x: 527, startPoint y: 133, endPoint x: 741, endPoint y: 144, distance: 214.7
click at [741, 144] on div "Qual è la funzione principale del Performance Measurement Baseline (PMB) nel co…" at bounding box center [611, 278] width 499 height 381
click at [490, 263] on div "Integra l'ambito, la pianificazione e le linee di base dei costi per monitorare…" at bounding box center [611, 263] width 473 height 48
click at [375, 236] on input "b. Integra l'ambito, la pianificazione e le linee di base dei costi per monitor…" at bounding box center [375, 230] width 0 height 9
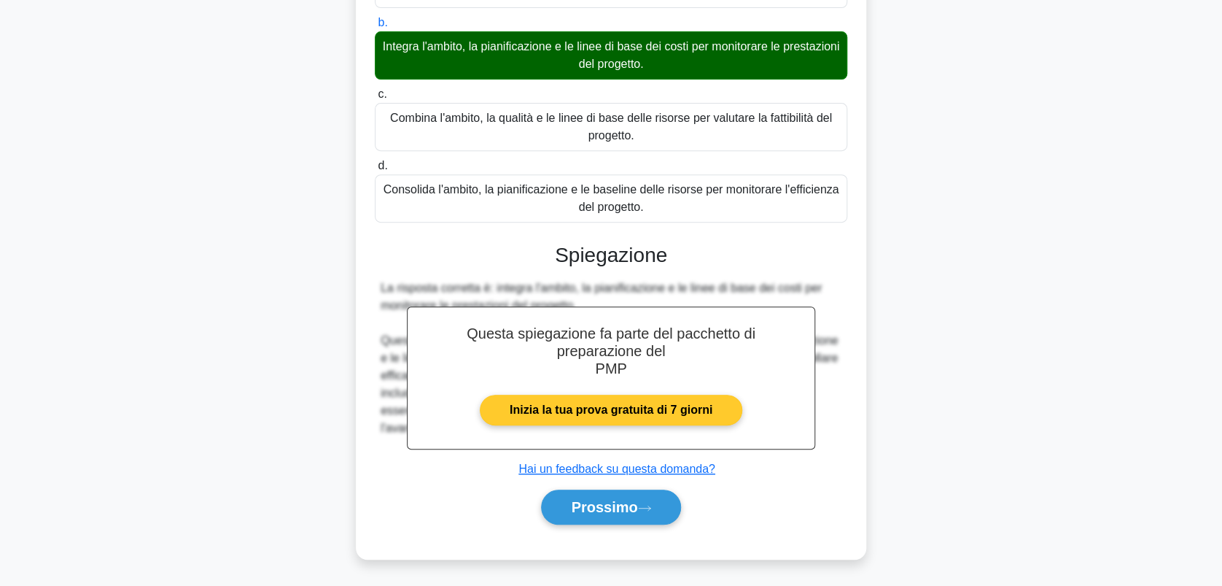
scroll to position [209, 0]
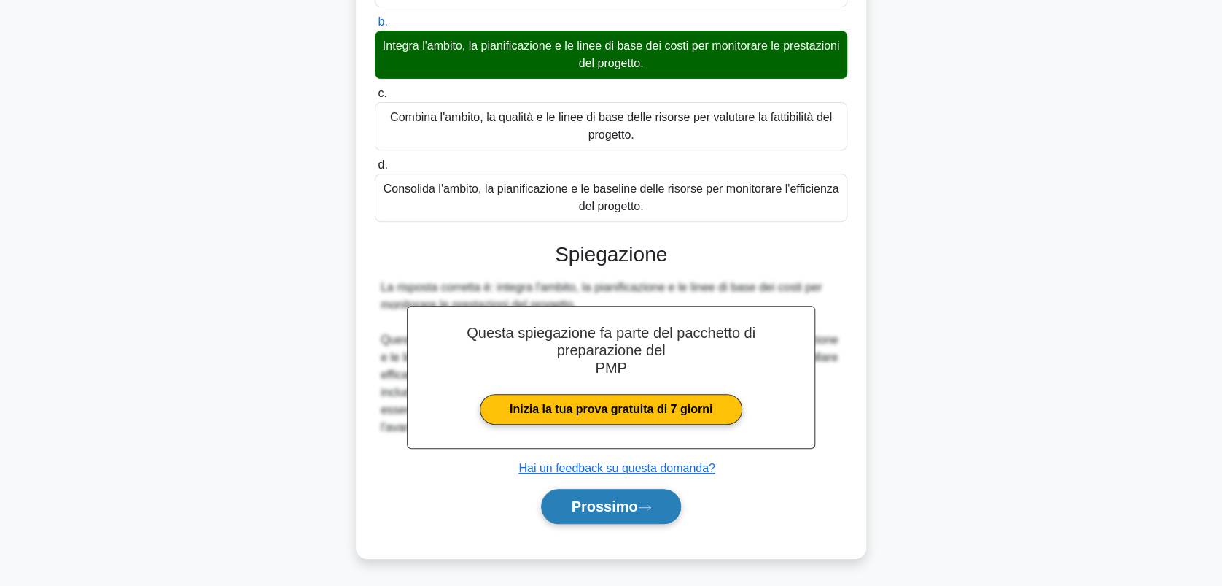
click at [627, 492] on button "Prossimo" at bounding box center [610, 506] width 139 height 35
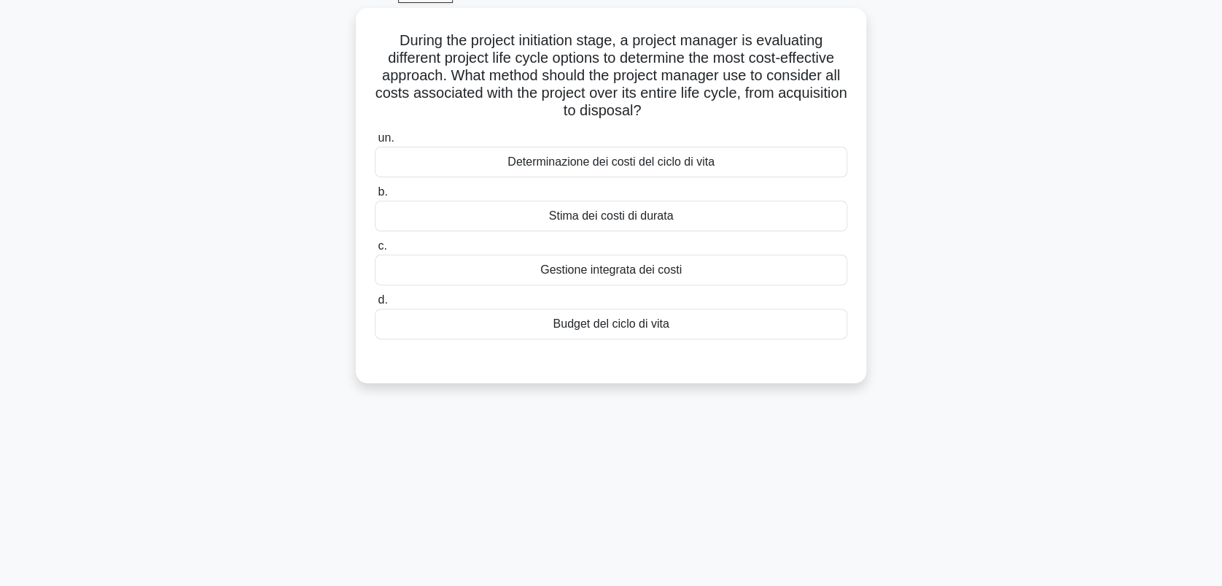
scroll to position [0, 0]
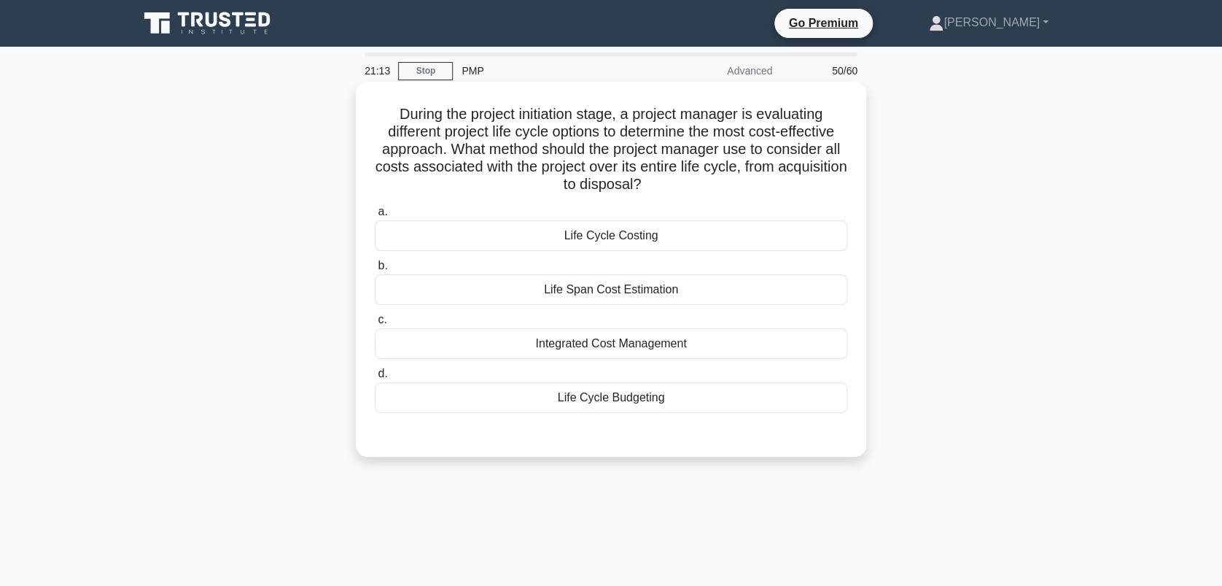
click at [620, 233] on div "Life Cycle Costing" at bounding box center [611, 235] width 473 height 31
click at [375, 217] on input "a. Life Cycle Costing" at bounding box center [375, 211] width 0 height 9
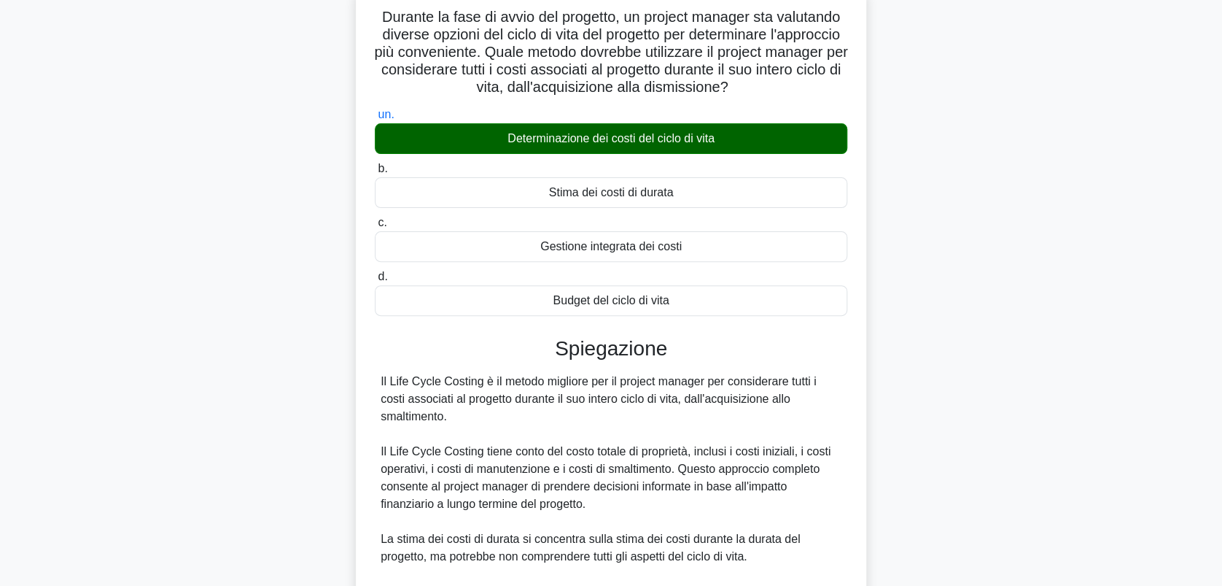
scroll to position [194, 0]
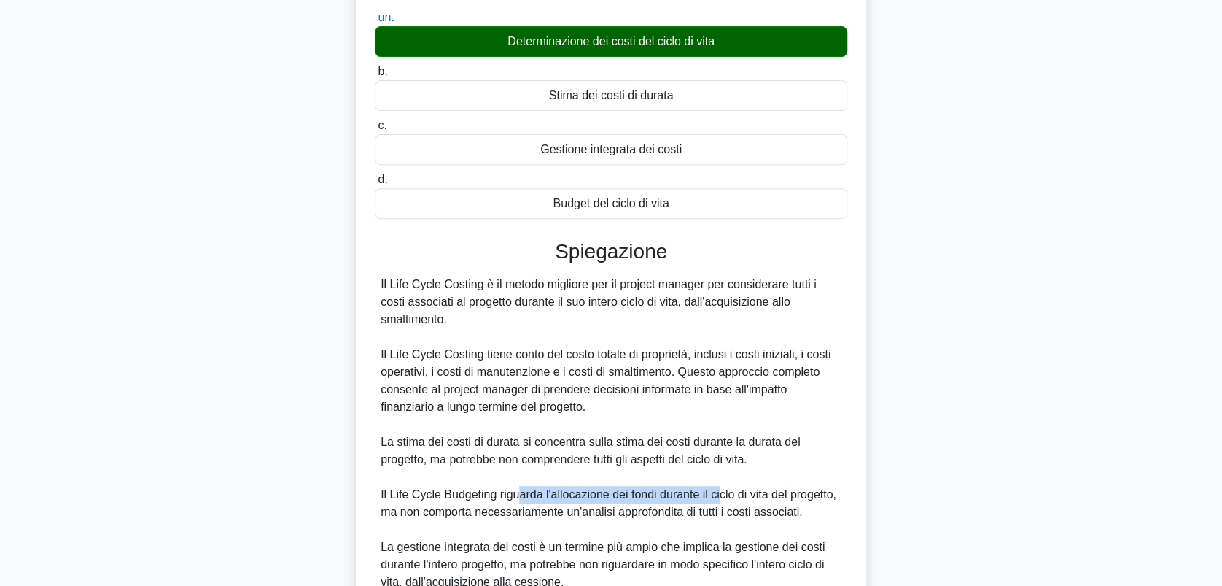
drag, startPoint x: 519, startPoint y: 492, endPoint x: 719, endPoint y: 490, distance: 199.9
click at [719, 490] on div "Il Life Cycle Costing è il metodo migliore per il project manager per considera…" at bounding box center [611, 433] width 461 height 315
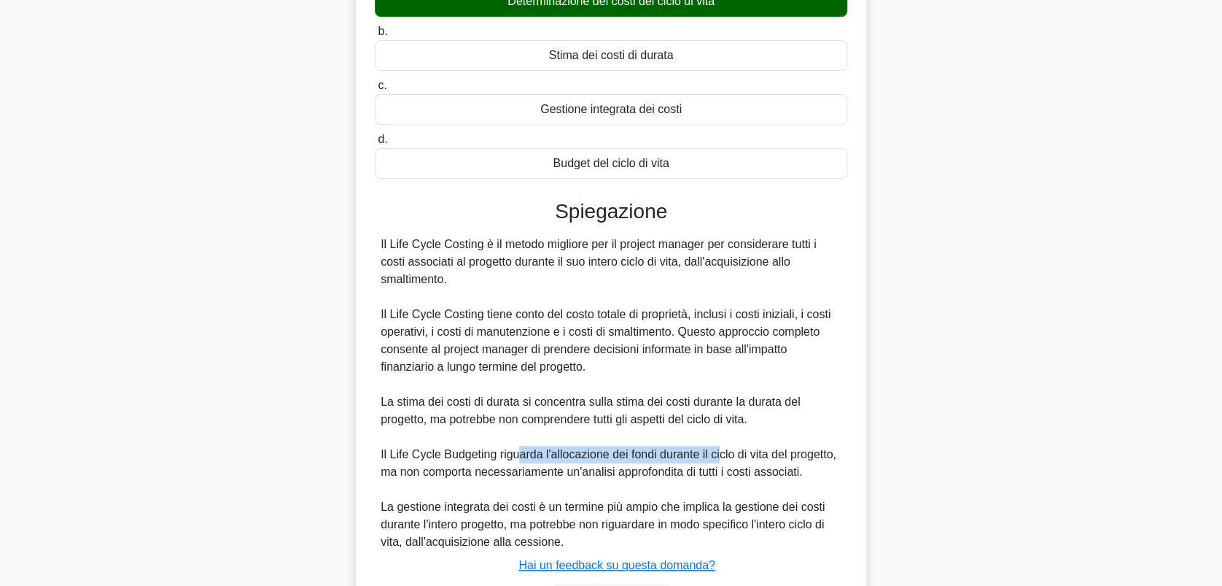
scroll to position [292, 0]
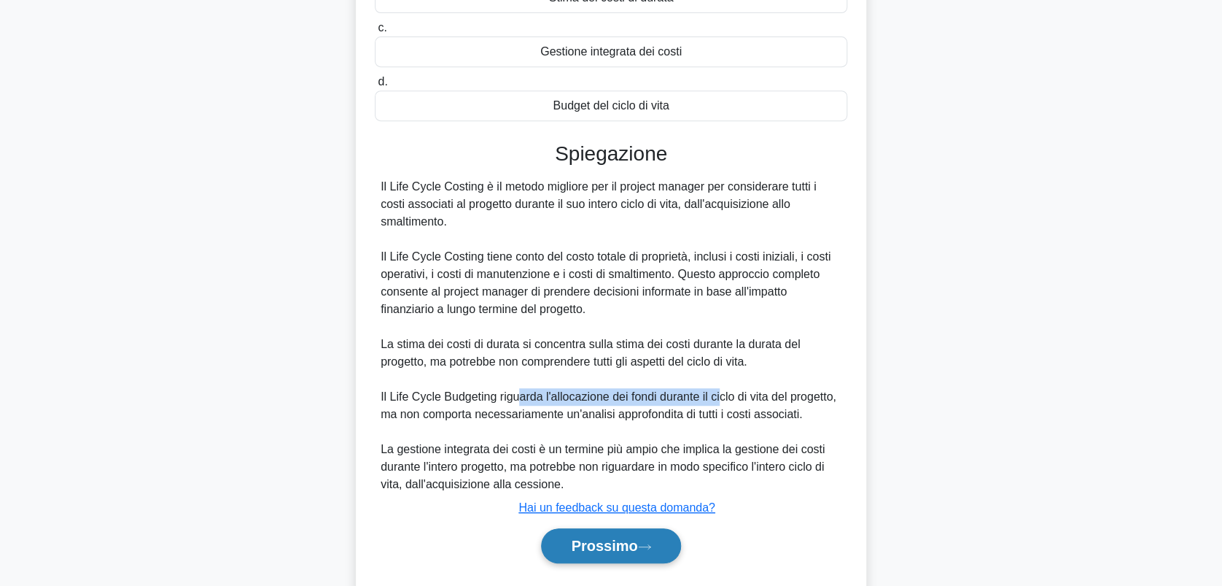
click at [607, 551] on font "Prossimo" at bounding box center [604, 546] width 66 height 16
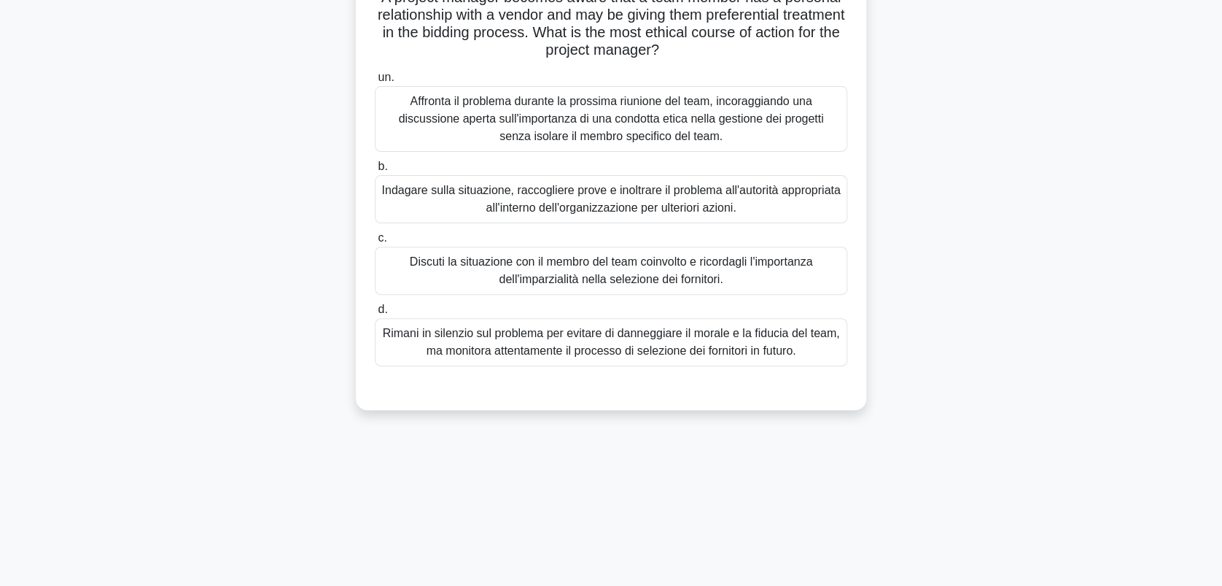
scroll to position [0, 0]
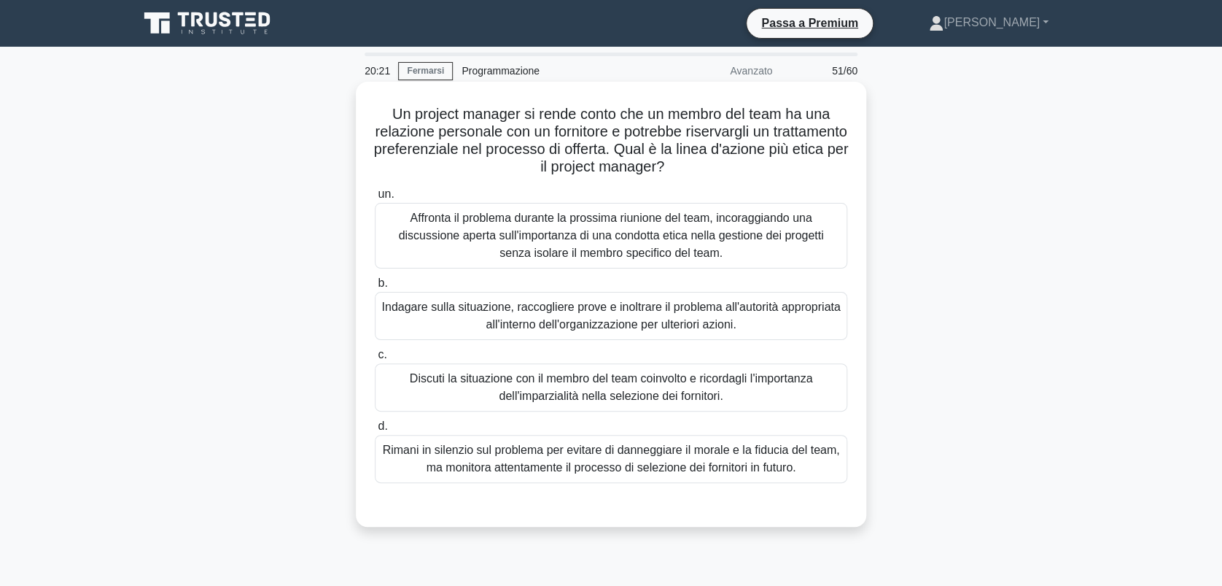
click at [678, 394] on div "Discuti la situazione con il membro del team coinvolto e ricordagli l'importanz…" at bounding box center [611, 387] width 473 height 48
click at [375, 360] on input "c. Discuti la situazione con il membro del team coinvolto e ricordagli l'import…" at bounding box center [375, 354] width 0 height 9
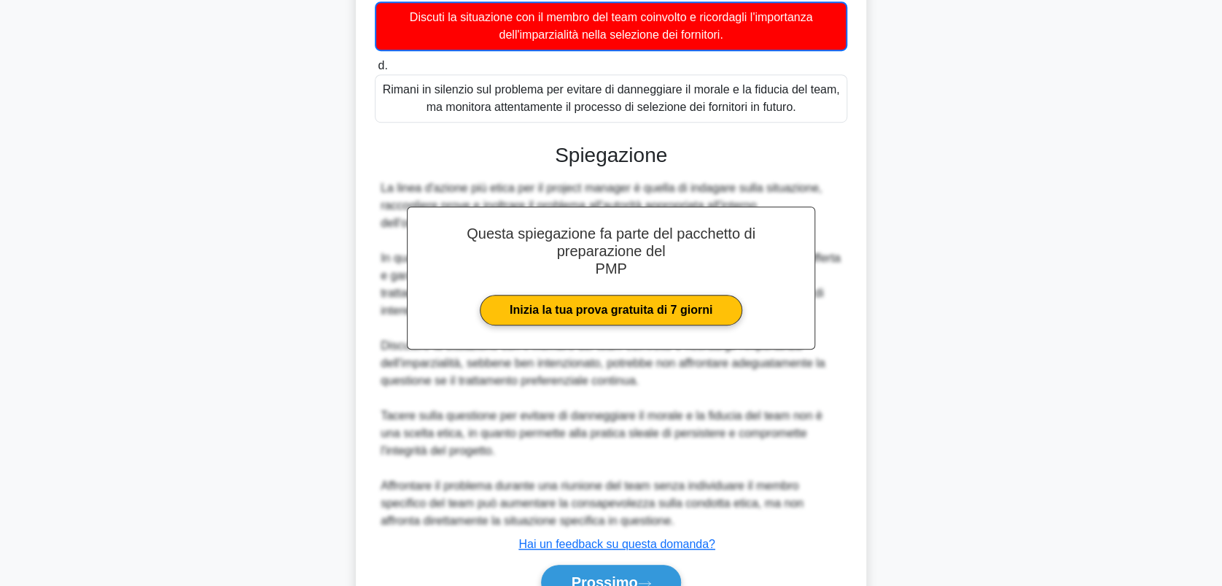
scroll to position [438, 0]
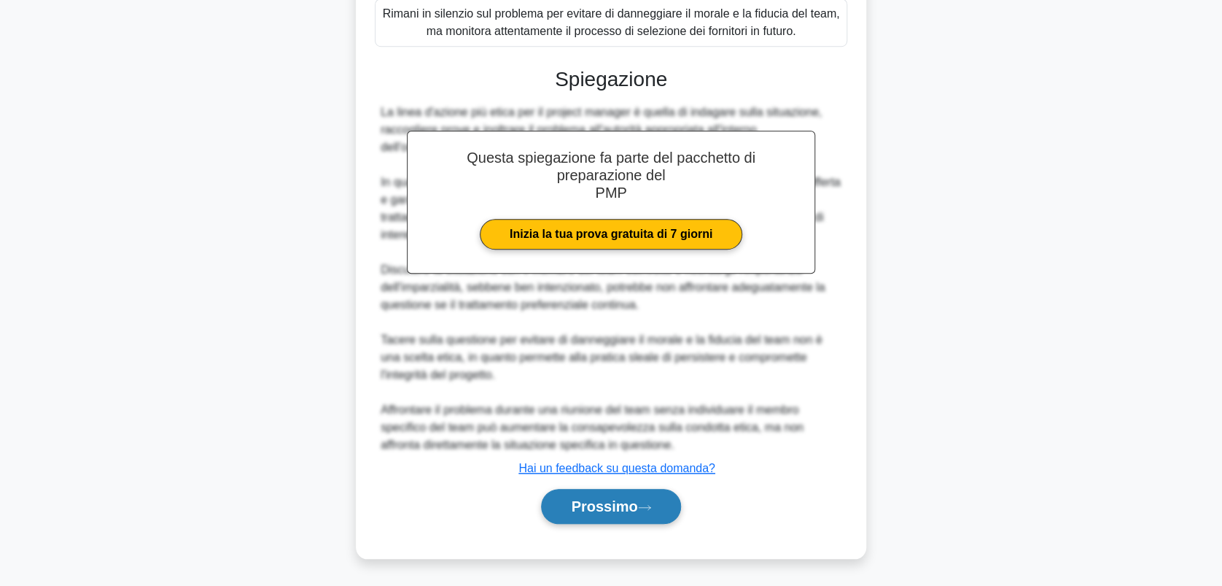
click at [603, 506] on font "Prossimo" at bounding box center [604, 506] width 66 height 16
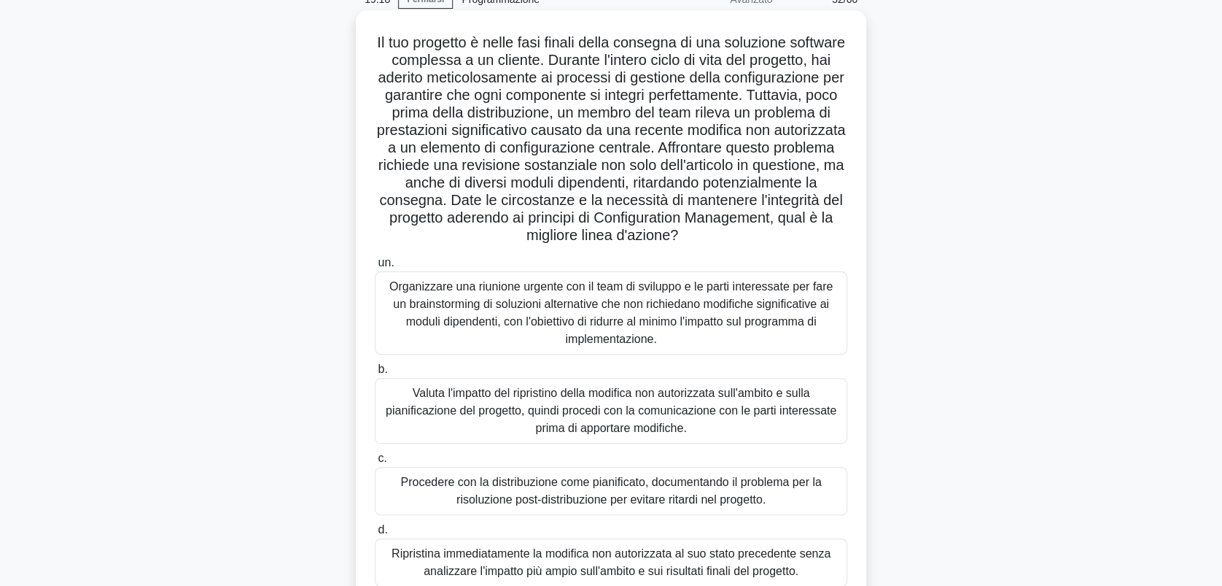
scroll to position [97, 0]
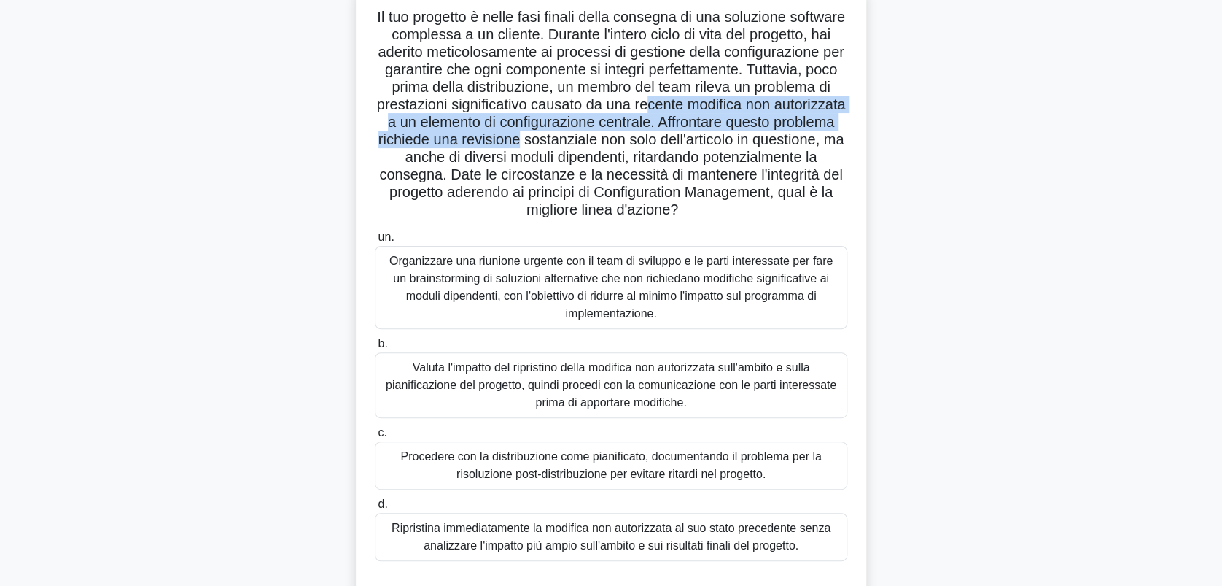
drag, startPoint x: 408, startPoint y: 122, endPoint x: 766, endPoint y: 131, distance: 358.3
click at [766, 131] on font "Il tuo progetto è nelle fasi finali della consegna di una soluzione software co…" at bounding box center [611, 113] width 469 height 209
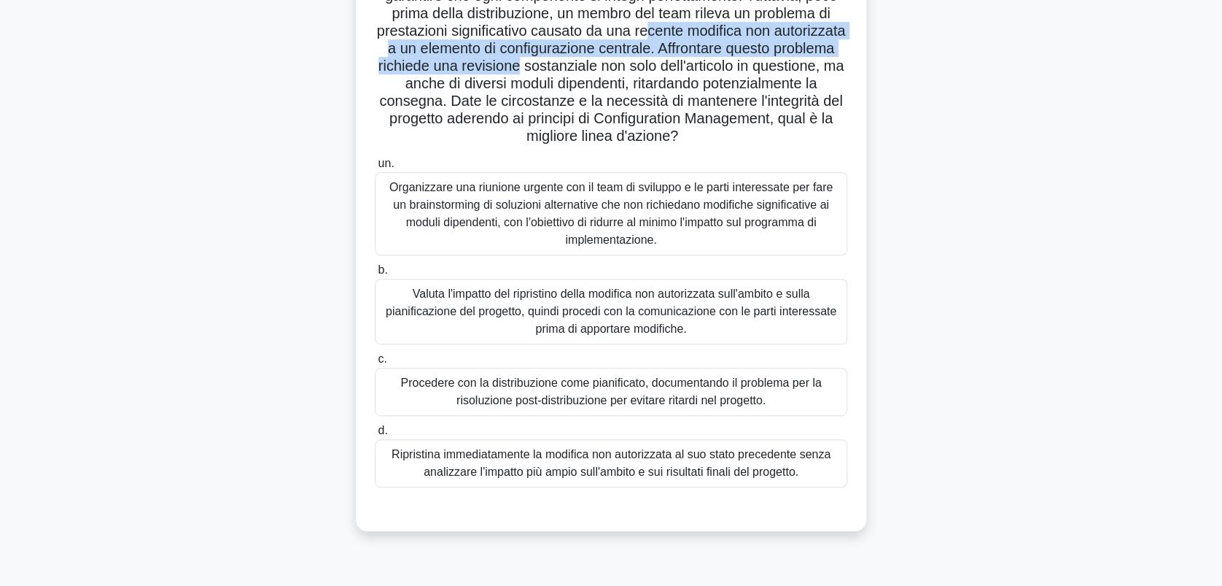
scroll to position [194, 0]
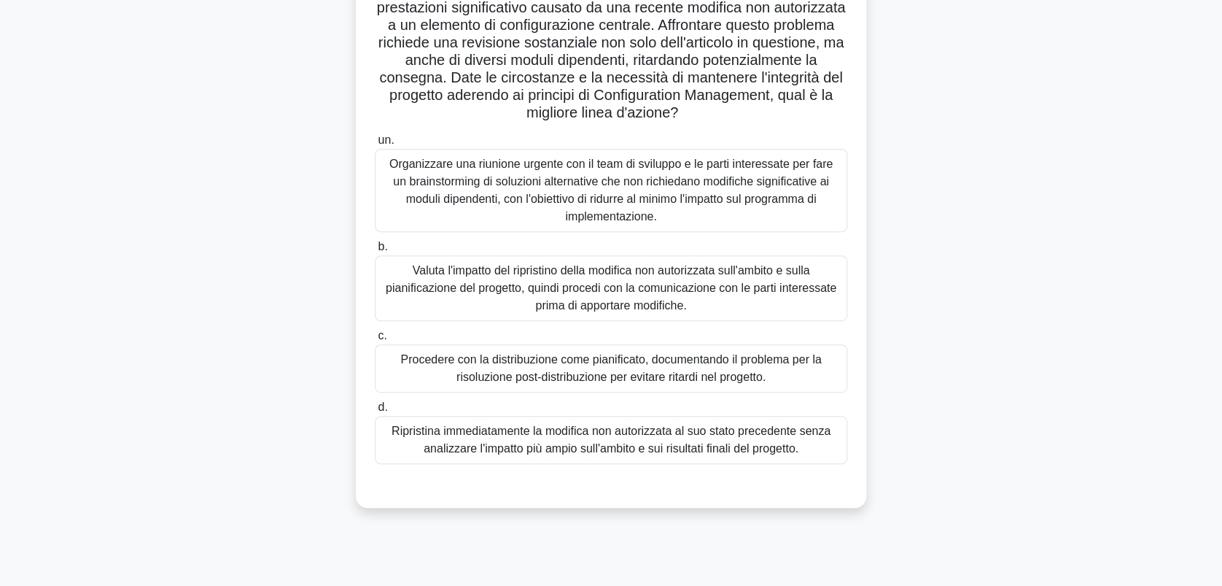
click at [567, 295] on div "Valuta l'impatto del ripristino della modifica non autorizzata sull'ambito e su…" at bounding box center [611, 288] width 473 height 66
click at [375, 252] on input "b. Valuta l'impatto del ripristino della modifica non autorizzata sull'ambito e…" at bounding box center [375, 246] width 0 height 9
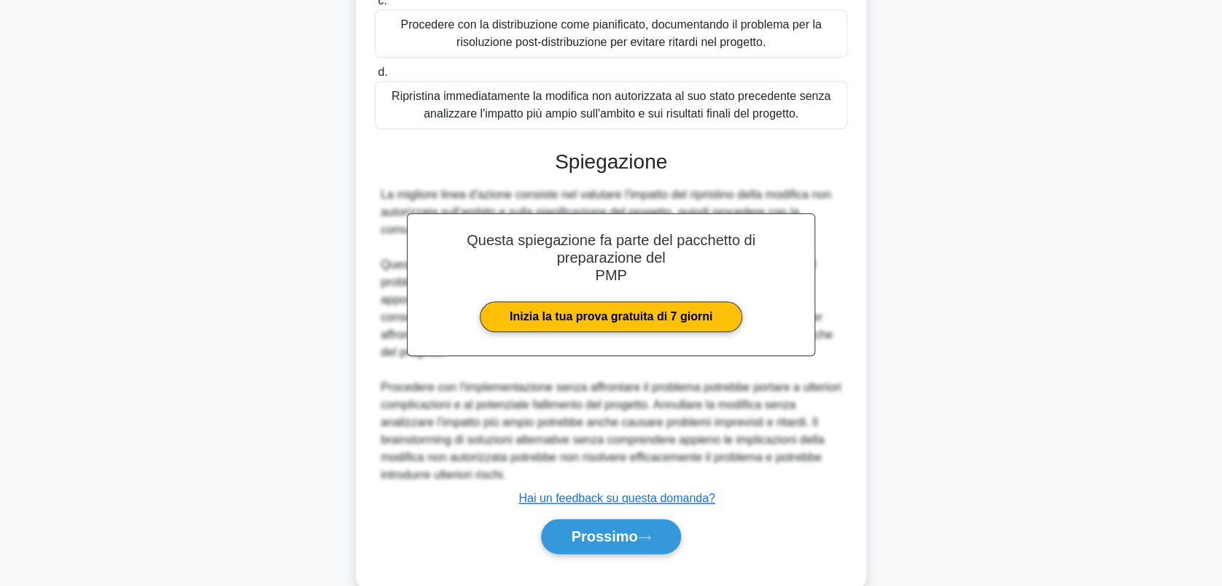
scroll to position [559, 0]
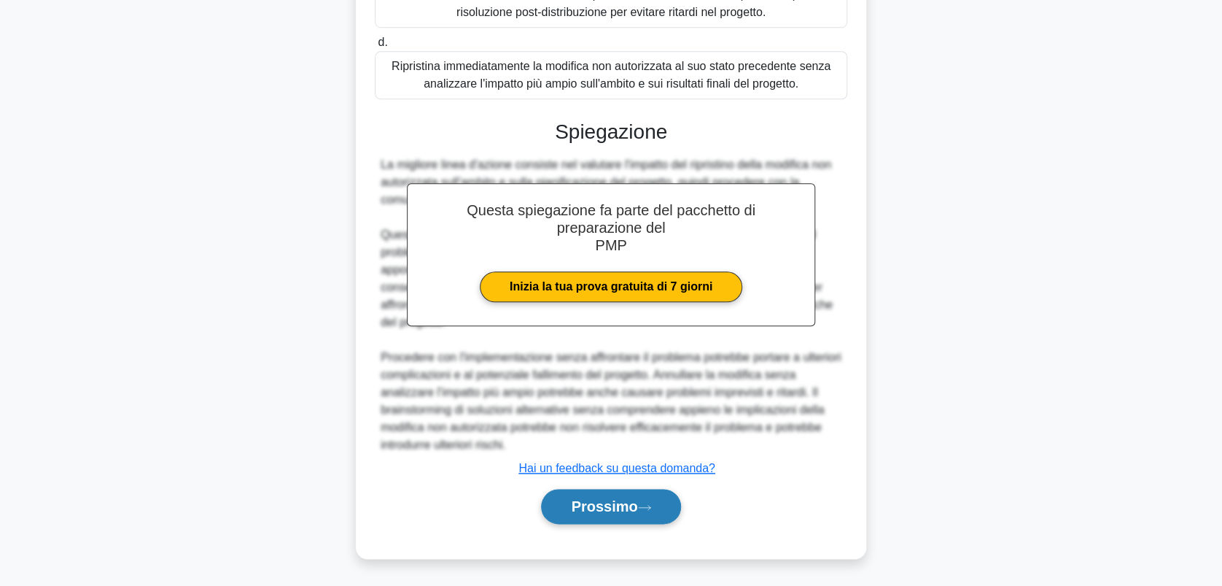
click at [607, 498] on font "Prossimo" at bounding box center [604, 506] width 66 height 16
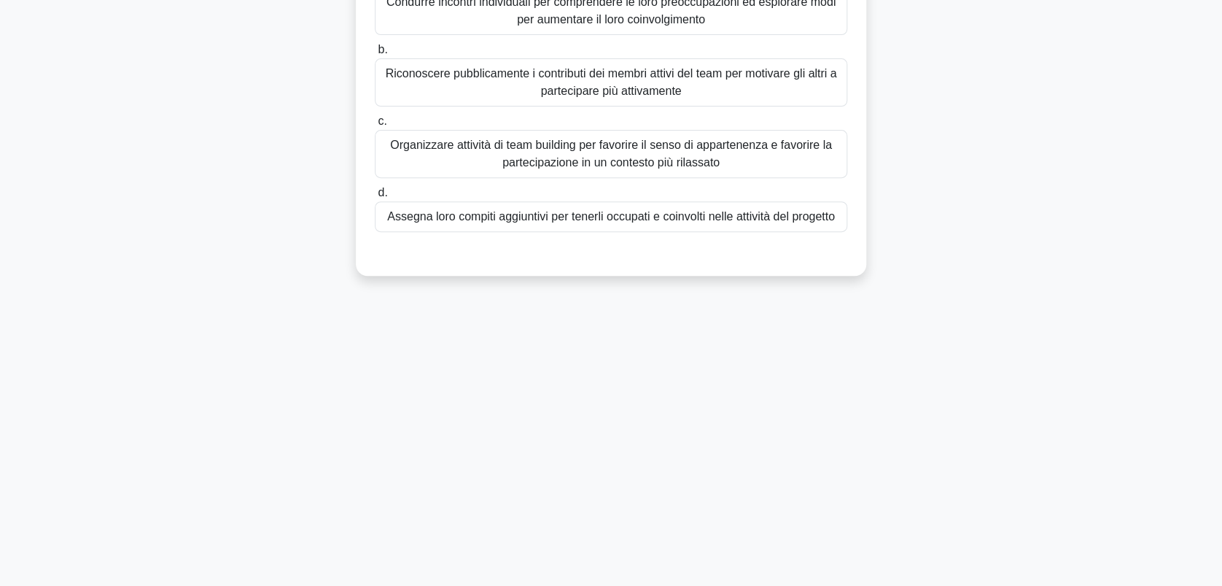
scroll to position [0, 0]
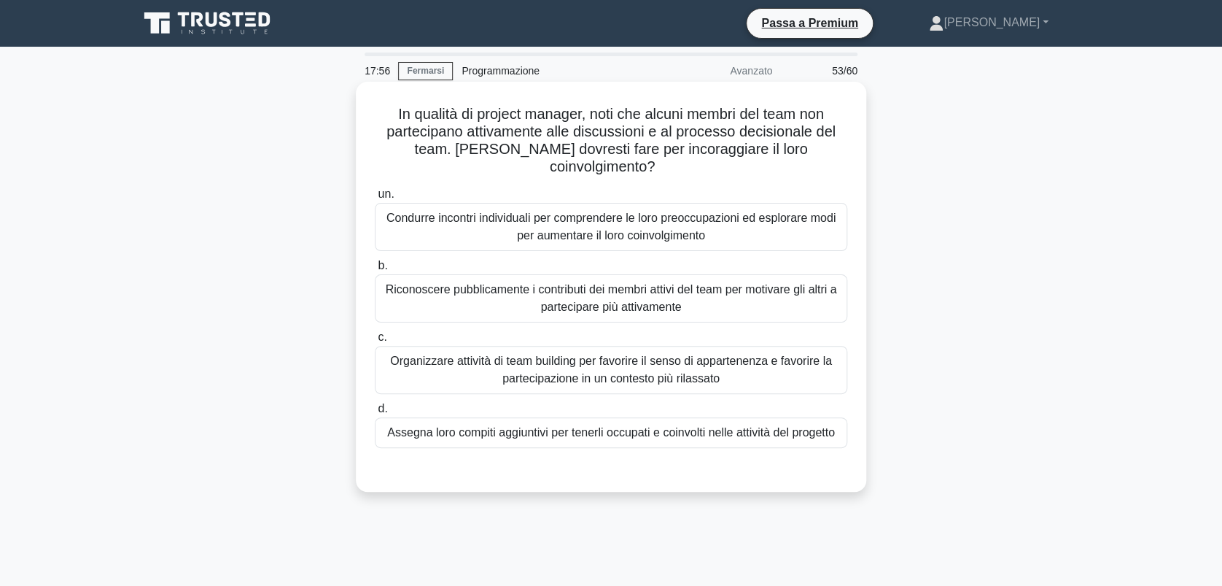
click at [586, 222] on div "Condurre incontri individuali per comprendere le loro preoccupazioni ed esplora…" at bounding box center [611, 227] width 473 height 48
click at [375, 199] on input "un. Condurre incontri individuali per comprendere le loro preoccupazioni ed esp…" at bounding box center [375, 194] width 0 height 9
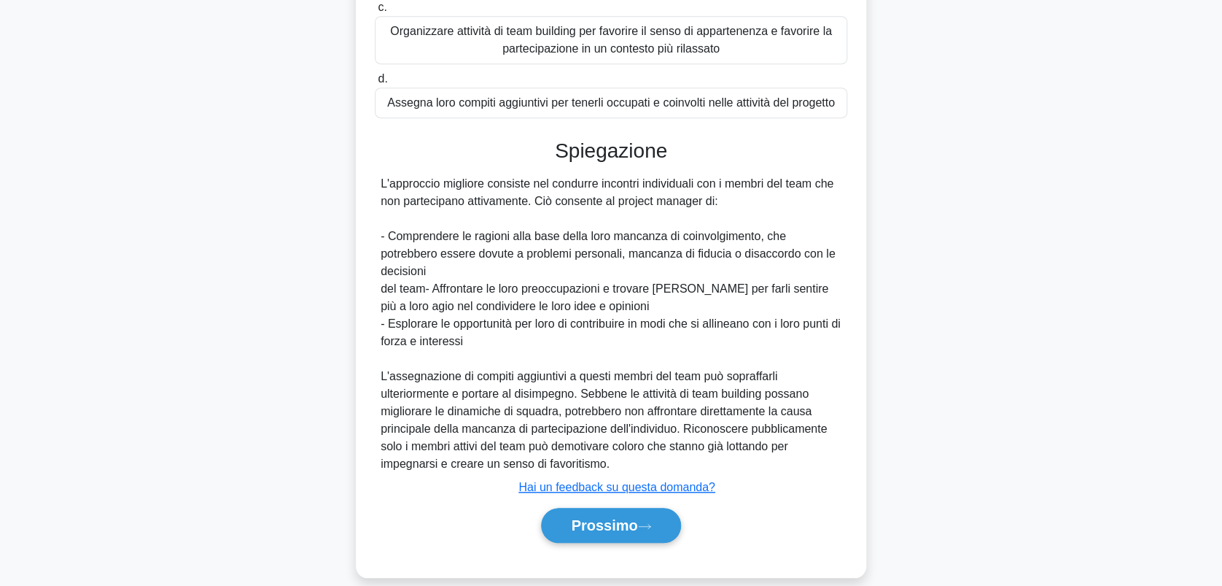
scroll to position [331, 0]
click at [615, 506] on button "Prossimo" at bounding box center [610, 523] width 139 height 35
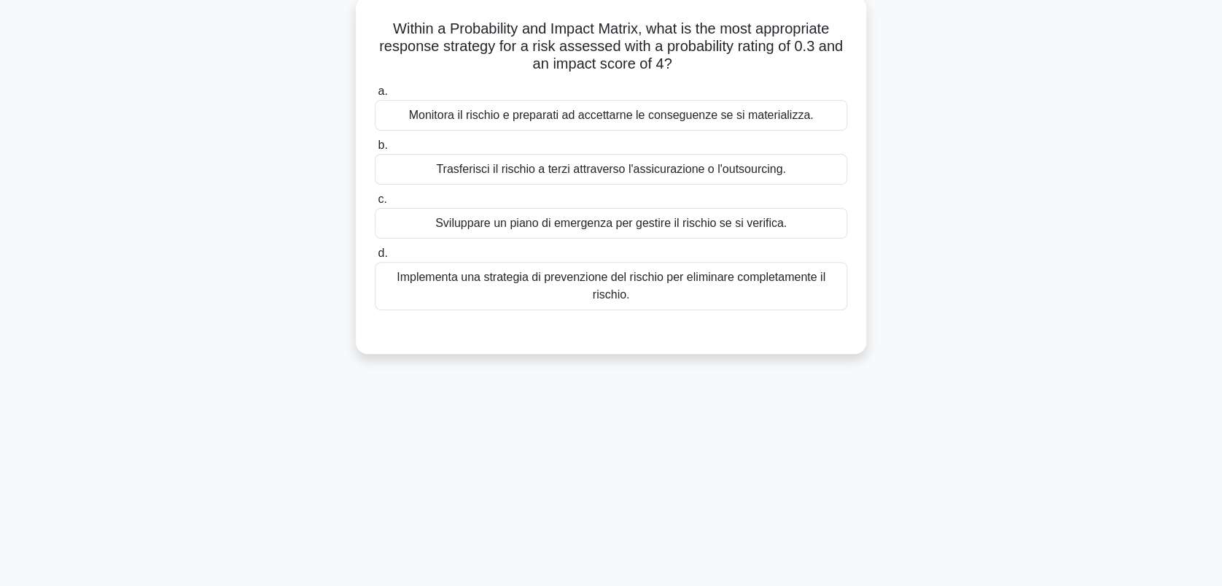
scroll to position [0, 0]
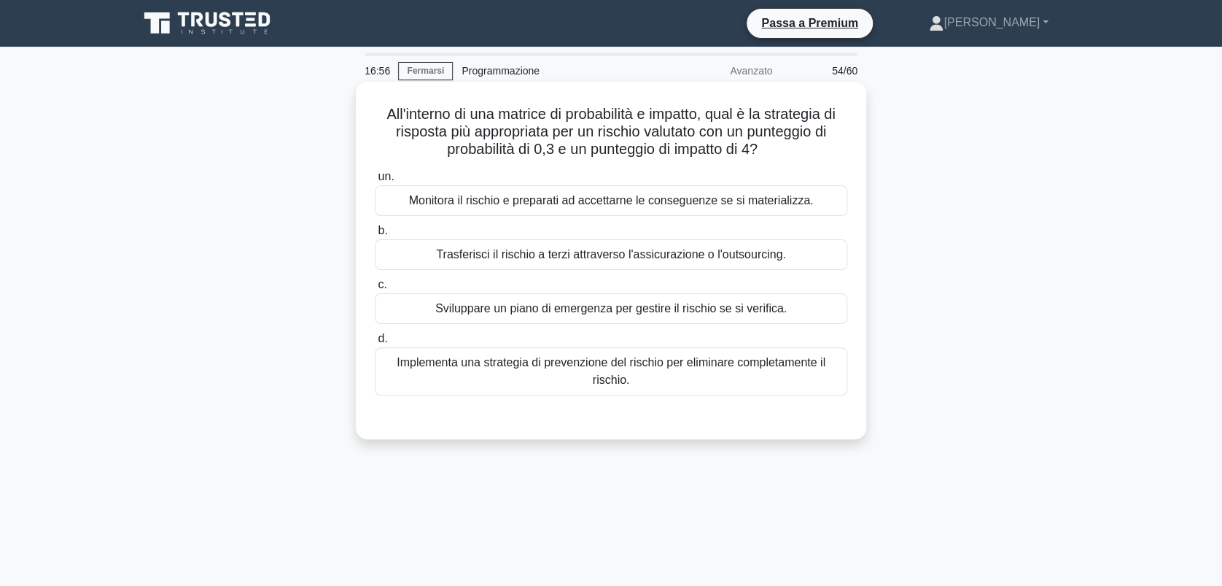
click at [633, 368] on div "Implementa una strategia di prevenzione del rischio per eliminare completamente…" at bounding box center [611, 371] width 473 height 48
click at [375, 344] on input "d. Implementa una strategia di prevenzione del rischio per eliminare completame…" at bounding box center [375, 338] width 0 height 9
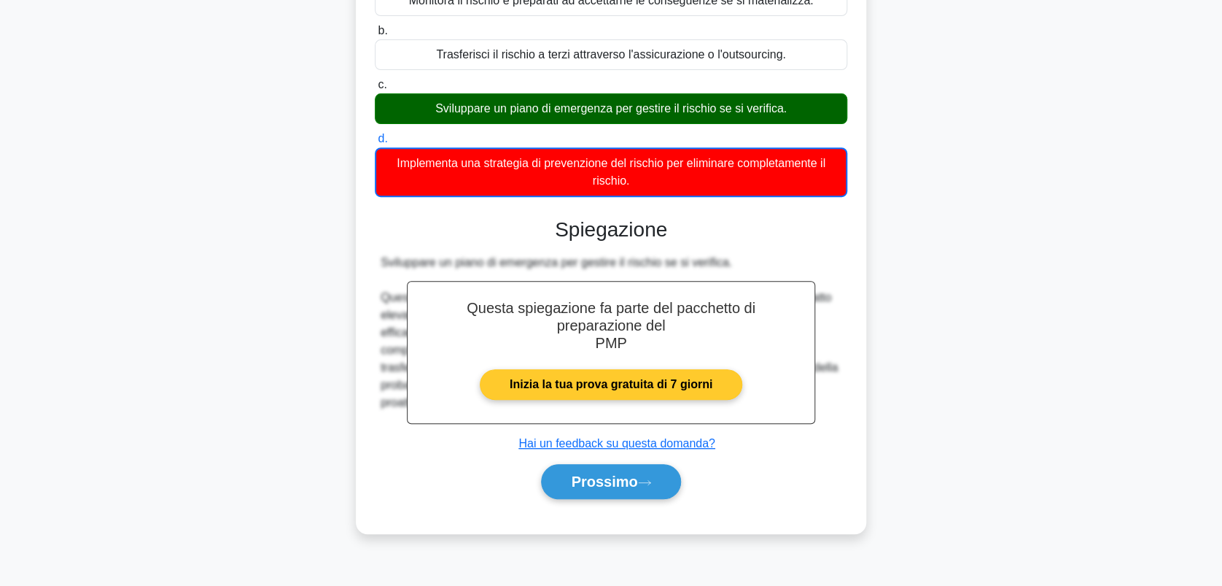
scroll to position [203, 0]
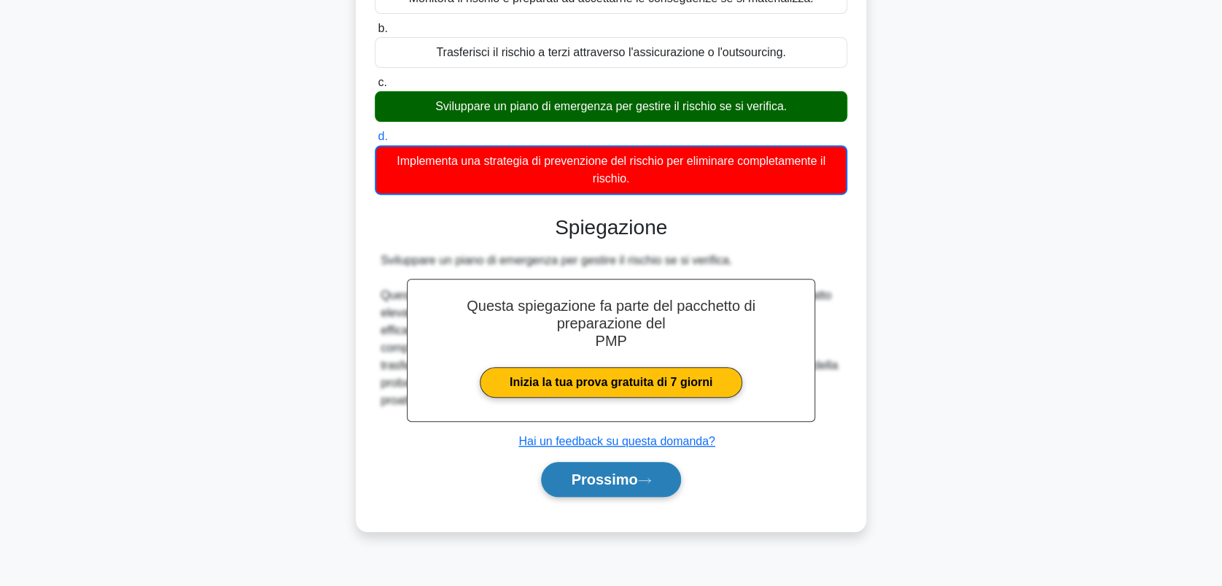
click at [600, 473] on font "Prossimo" at bounding box center [604, 479] width 66 height 16
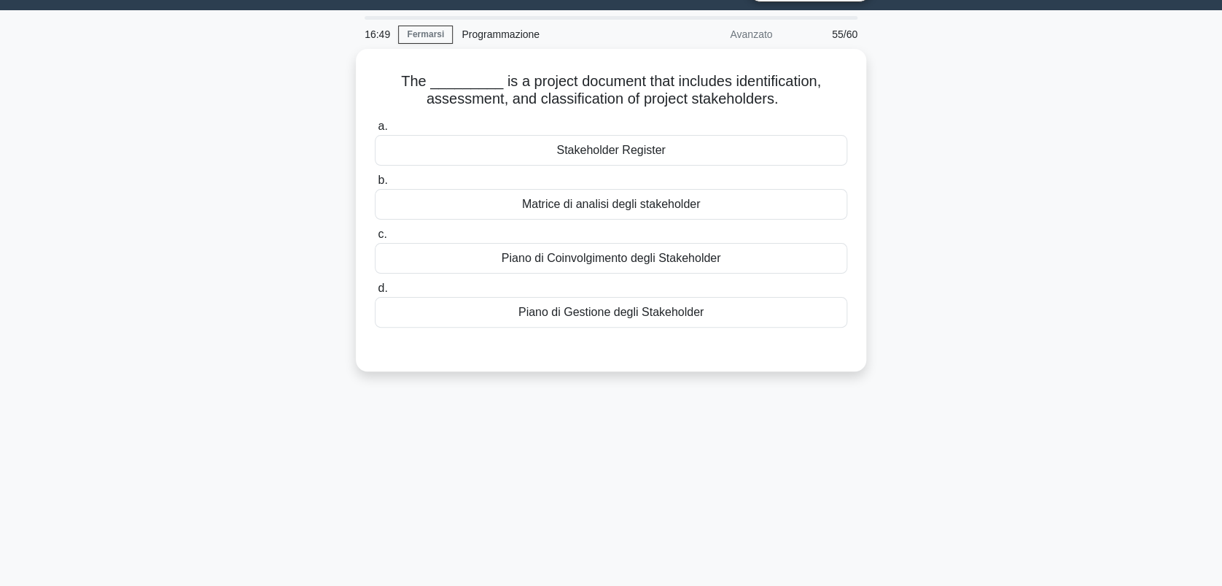
scroll to position [0, 0]
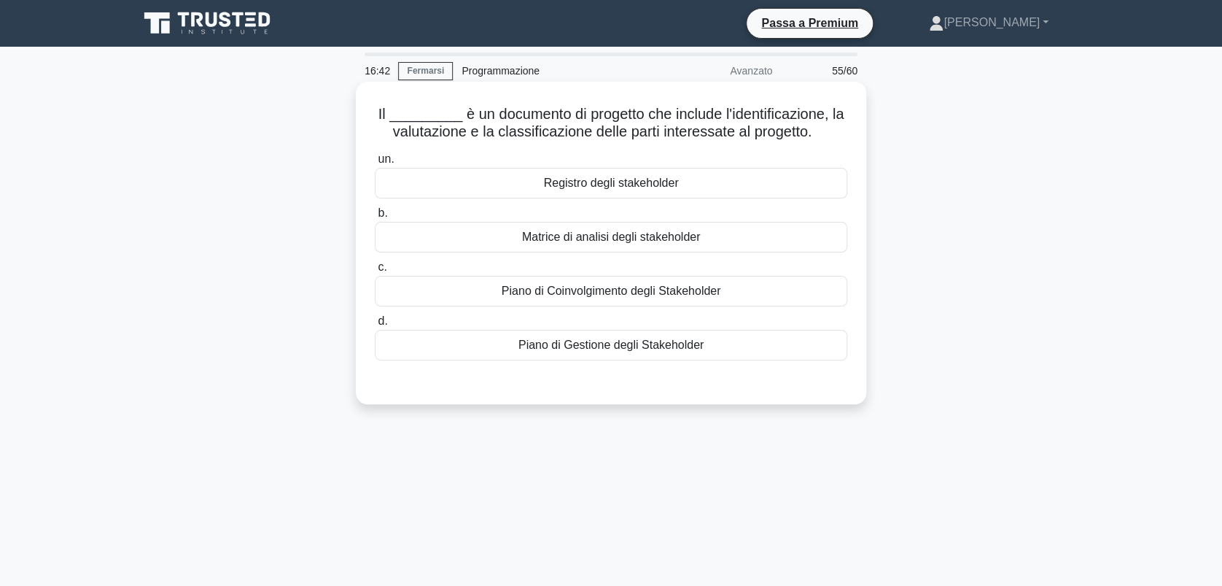
click at [597, 179] on div "Registro degli stakeholder" at bounding box center [611, 183] width 473 height 31
click at [375, 164] on input "un. Registro degli stakeholder" at bounding box center [375, 159] width 0 height 9
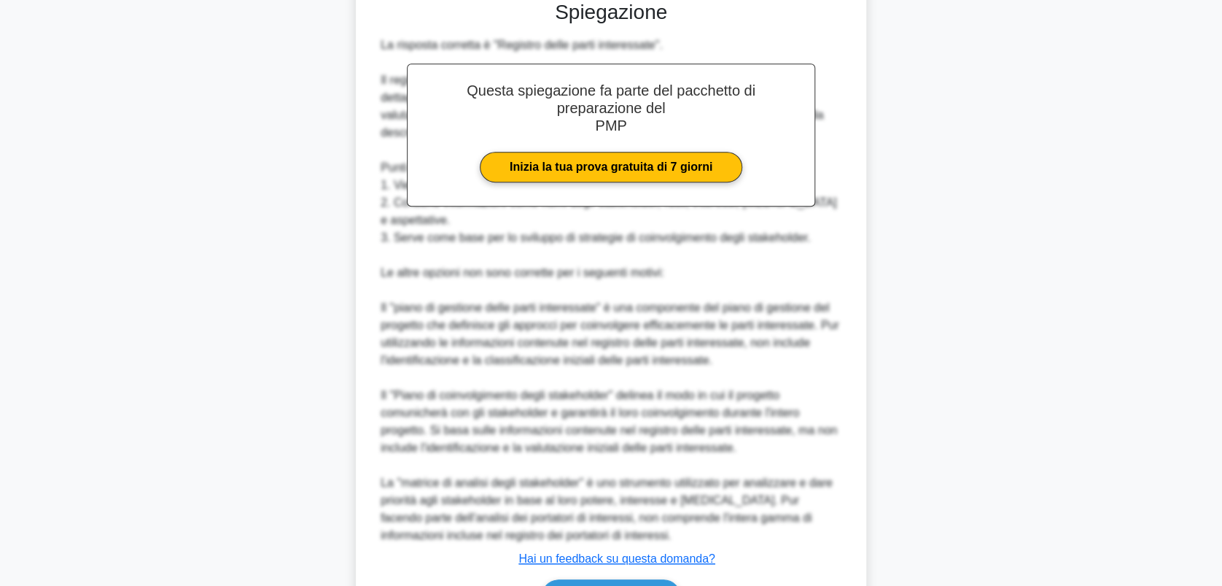
scroll to position [471, 0]
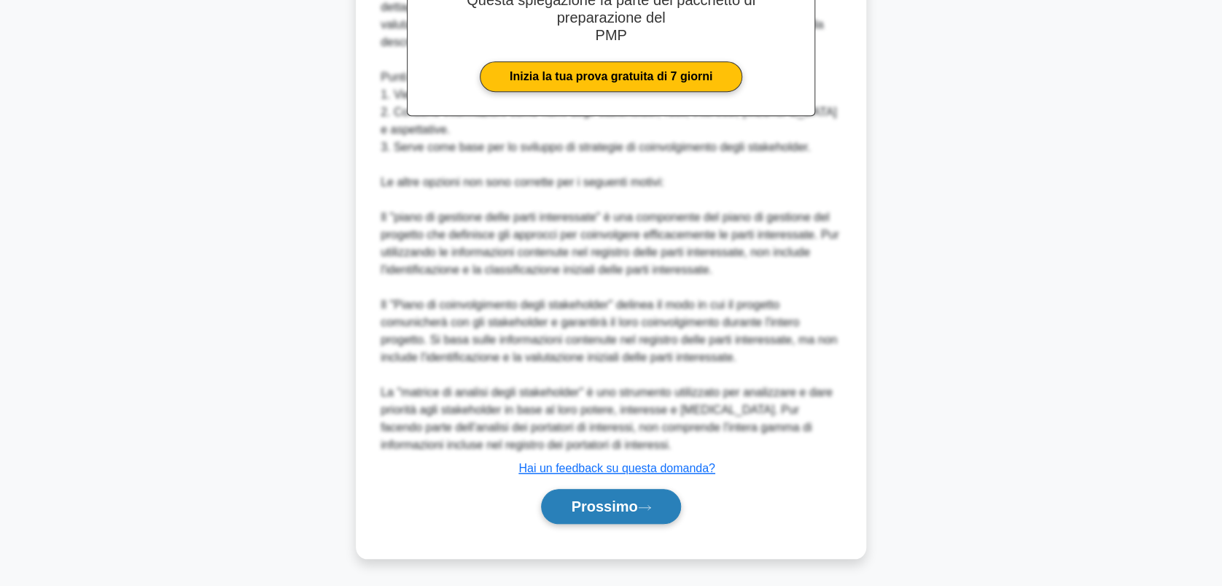
click at [611, 508] on font "Prossimo" at bounding box center [604, 506] width 66 height 16
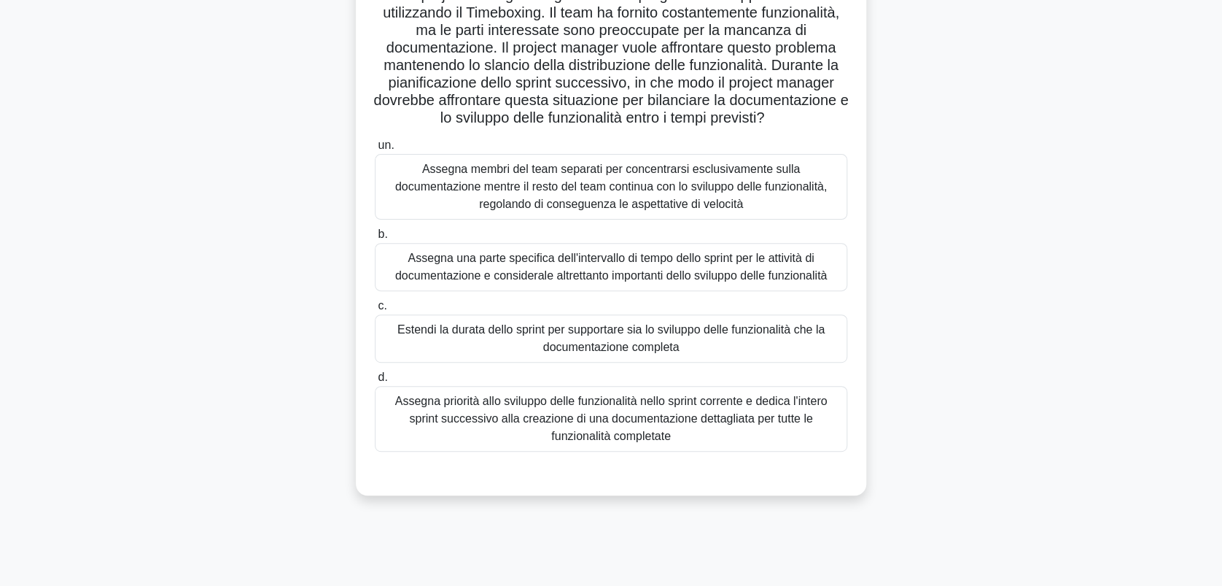
scroll to position [8, 0]
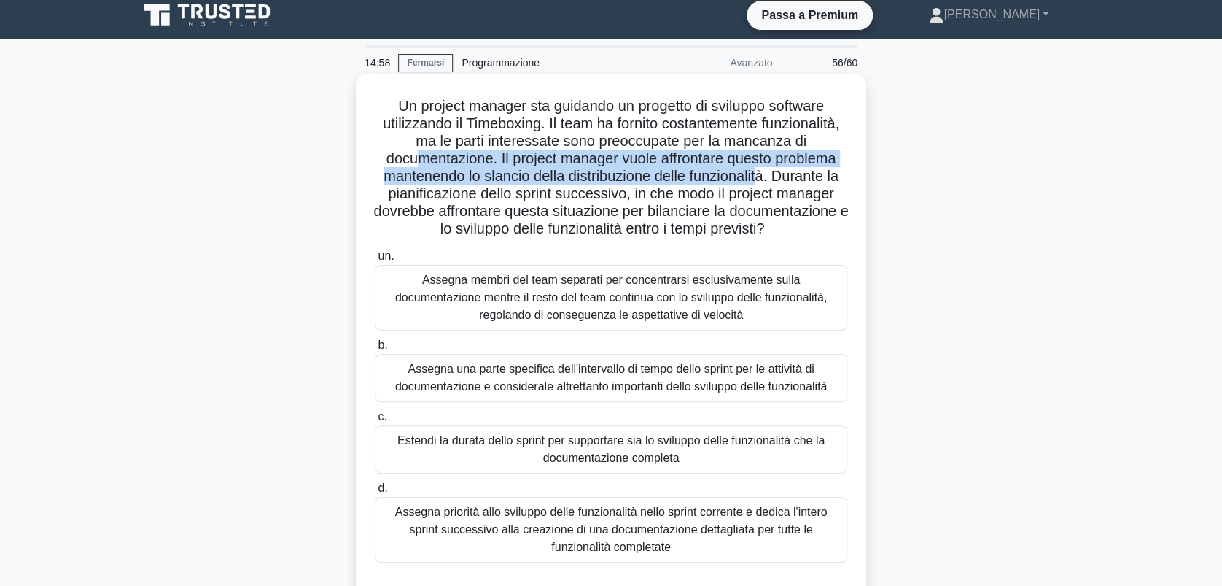
drag, startPoint x: 455, startPoint y: 160, endPoint x: 836, endPoint y: 169, distance: 380.9
click at [836, 169] on font "Un project manager sta guidando un progetto di sviluppo software utilizzando il…" at bounding box center [610, 167] width 475 height 139
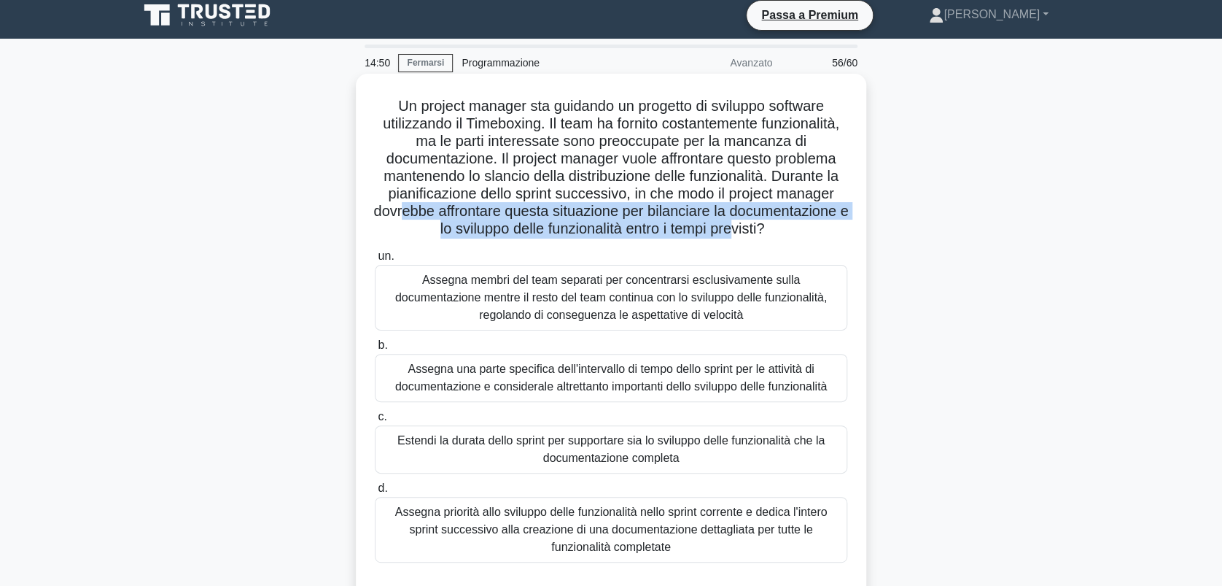
drag, startPoint x: 508, startPoint y: 211, endPoint x: 812, endPoint y: 228, distance: 304.6
click at [812, 228] on font "Un project manager sta guidando un progetto di sviluppo software utilizzando il…" at bounding box center [610, 167] width 475 height 139
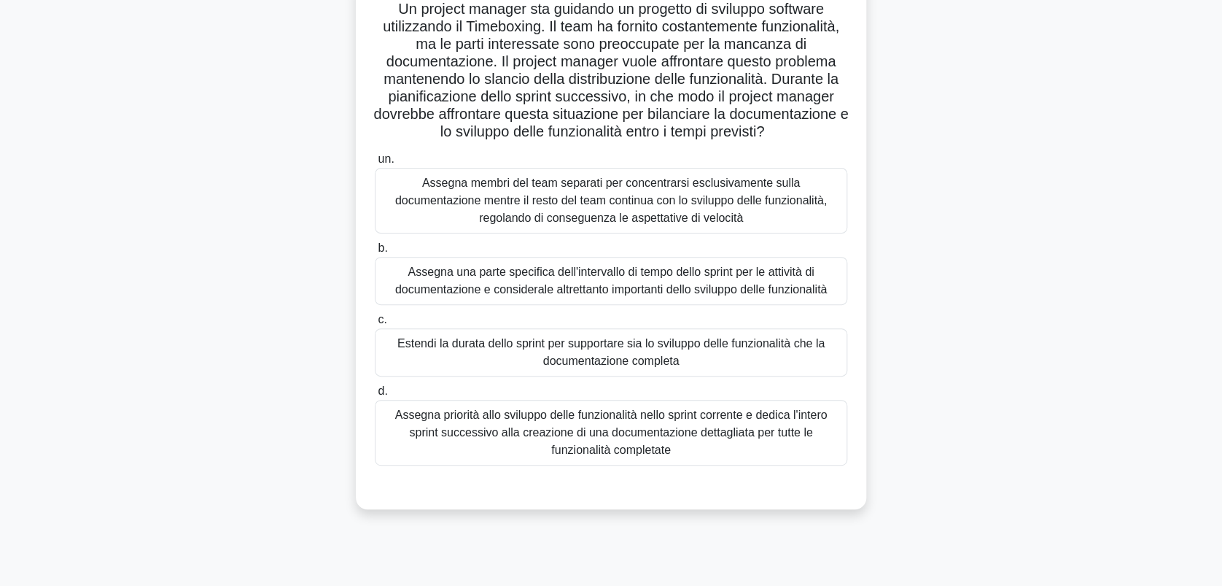
click at [502, 293] on div "Assegna una parte specifica dell'intervallo di tempo dello sprint per le attivi…" at bounding box center [611, 281] width 473 height 48
click at [375, 253] on input "b. Assegna una parte specifica dell'intervallo di tempo dello sprint per le att…" at bounding box center [375, 248] width 0 height 9
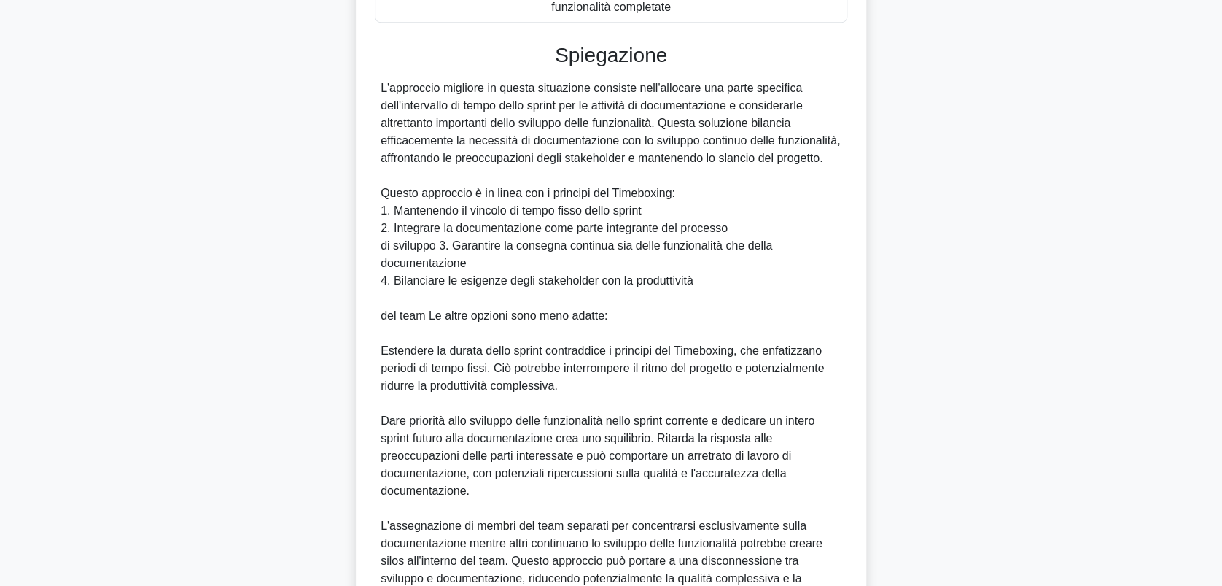
scroll to position [592, 0]
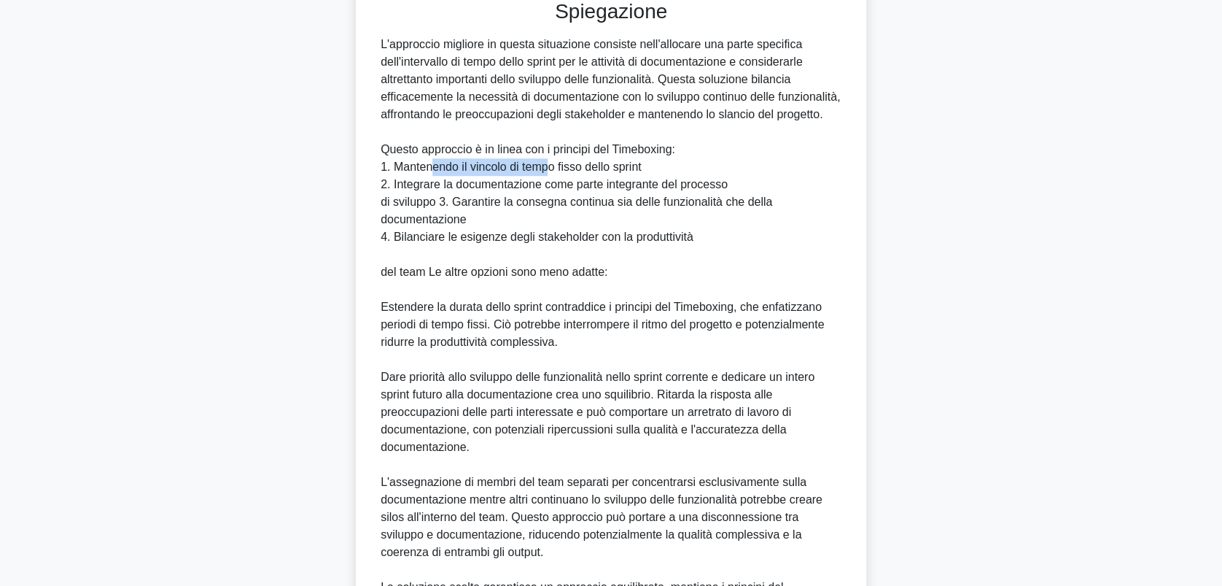
drag, startPoint x: 433, startPoint y: 183, endPoint x: 550, endPoint y: 187, distance: 116.8
click at [550, 187] on div "L'approccio migliore in questa situazione consiste nell'allocare una parte spec…" at bounding box center [611, 333] width 461 height 595
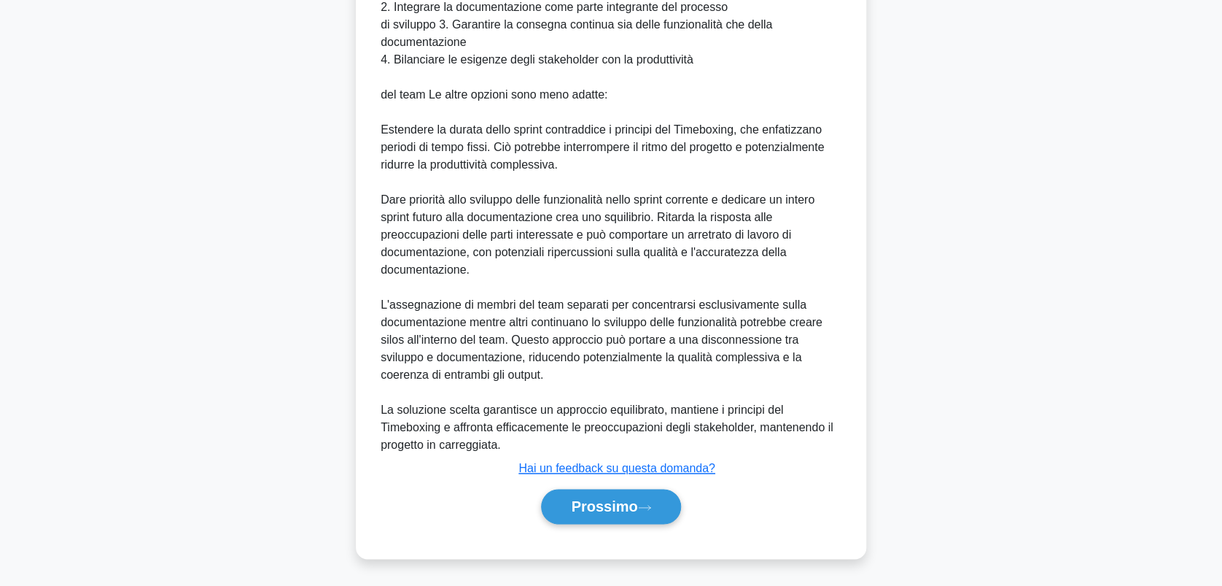
scroll to position [786, 0]
click at [605, 514] on button "Prossimo" at bounding box center [610, 506] width 139 height 35
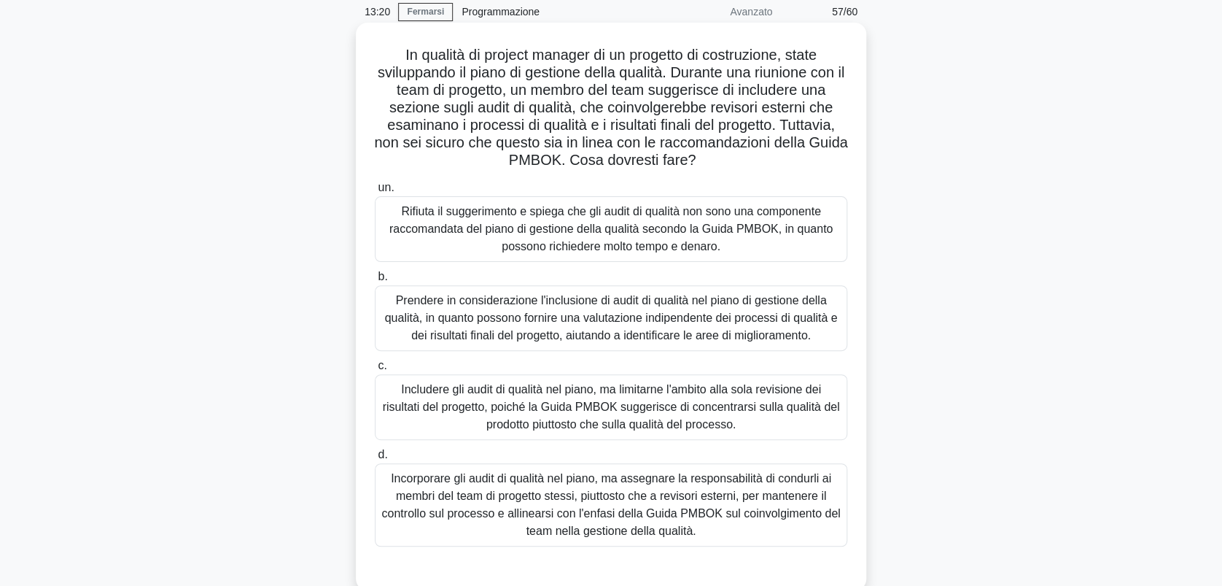
scroll to position [97, 0]
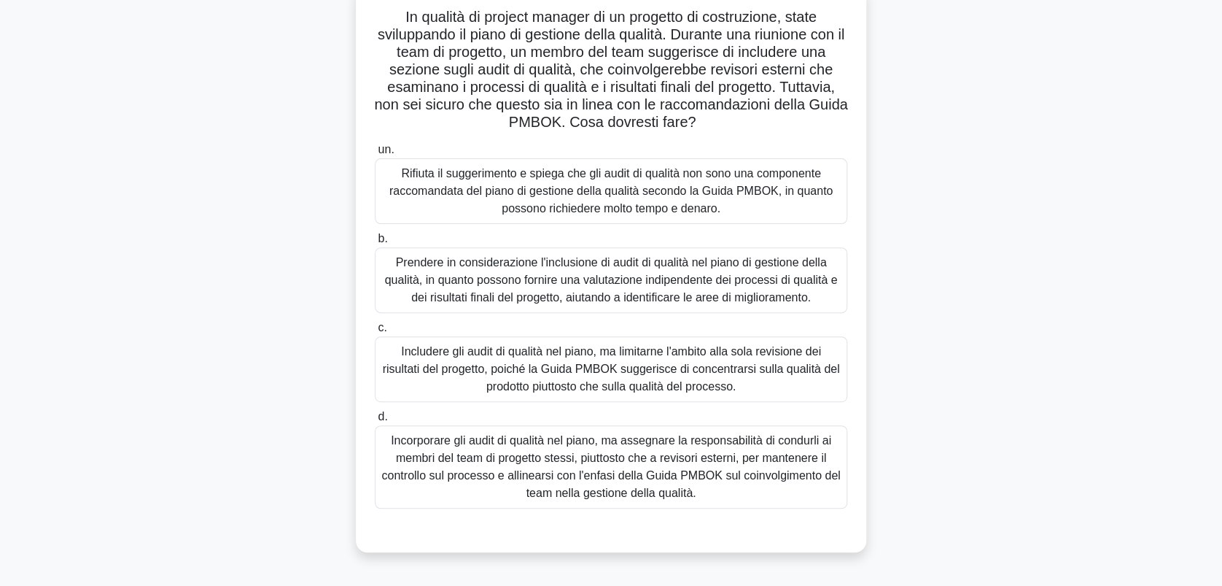
click at [506, 282] on div "Prendere in considerazione l'inclusione di audit di qualità nel piano di gestio…" at bounding box center [611, 280] width 473 height 66
click at [375, 244] on input "b. Prendere in considerazione l'inclusione di audit di qualità nel piano di ges…" at bounding box center [375, 238] width 0 height 9
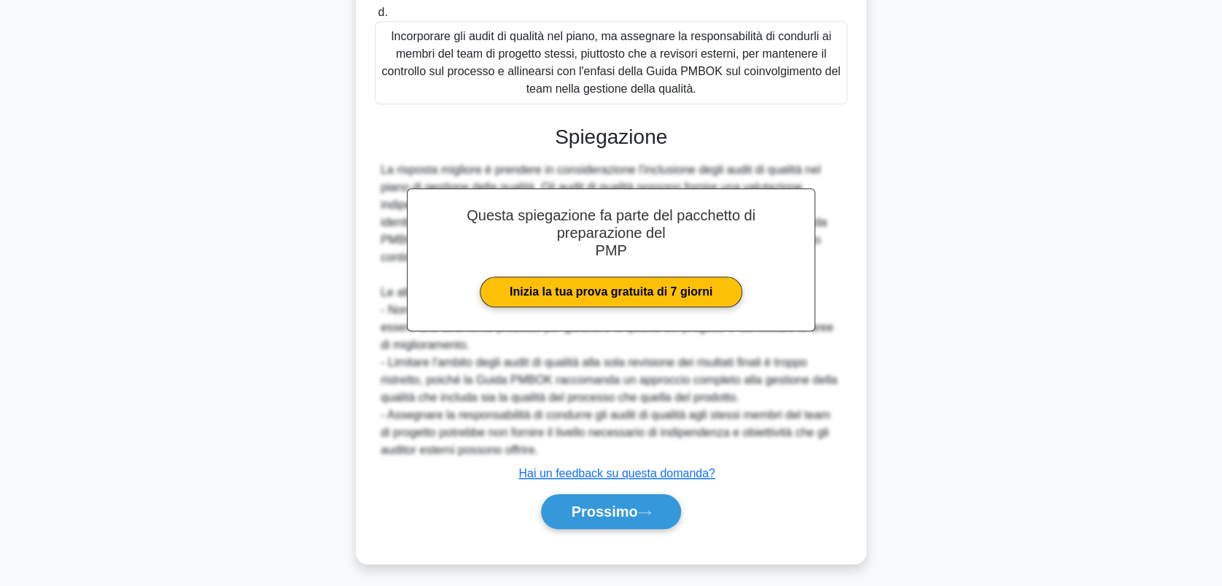
scroll to position [506, 0]
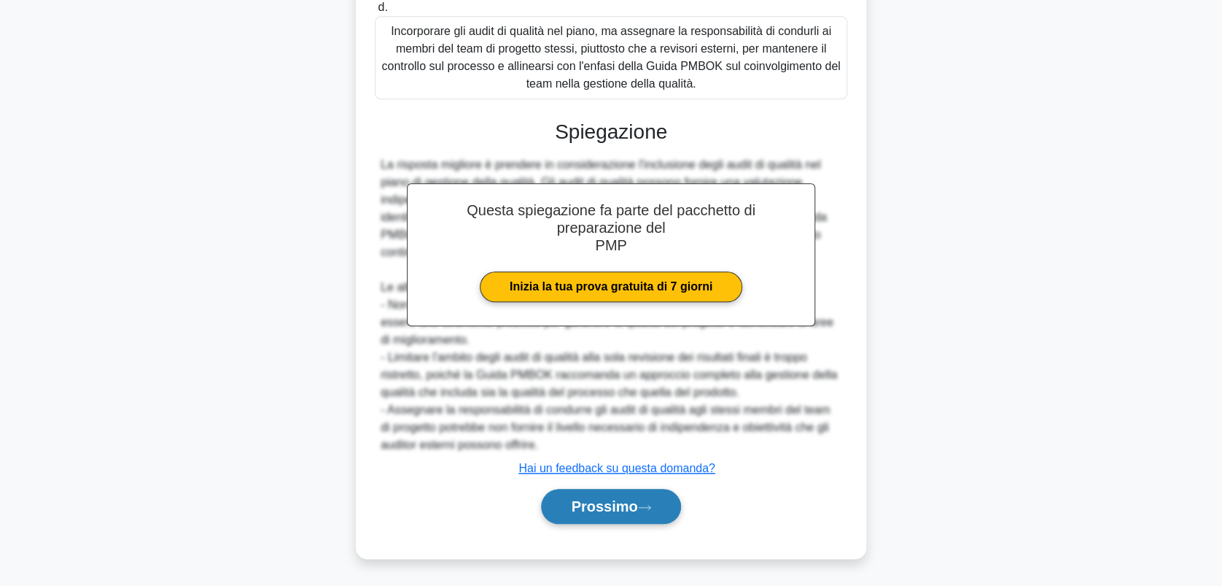
click at [627, 492] on button "Prossimo" at bounding box center [610, 506] width 139 height 35
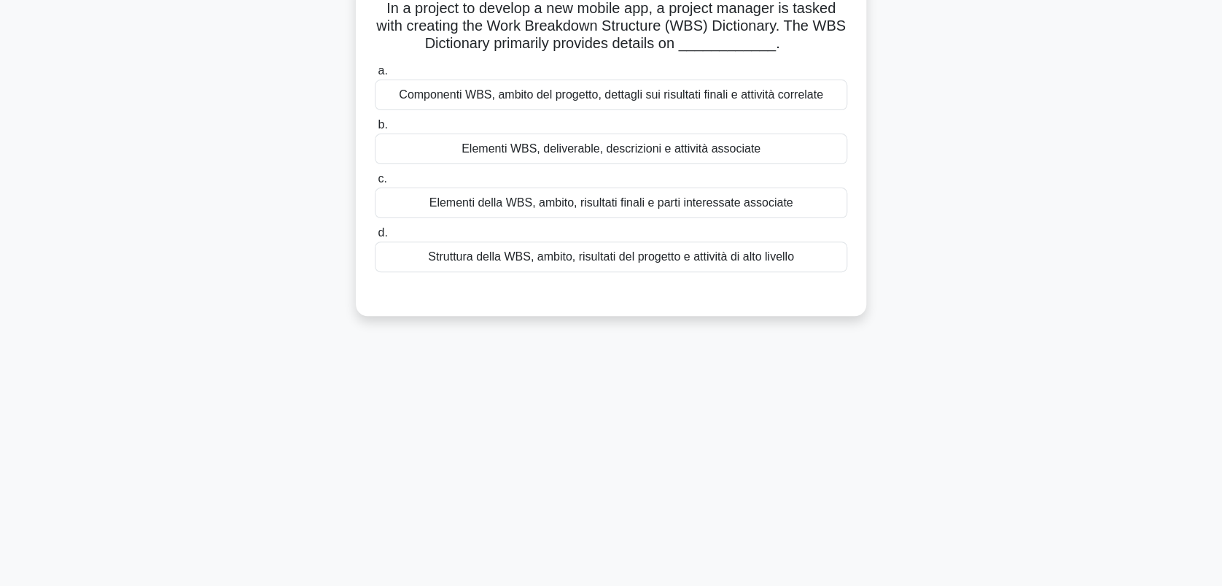
scroll to position [0, 0]
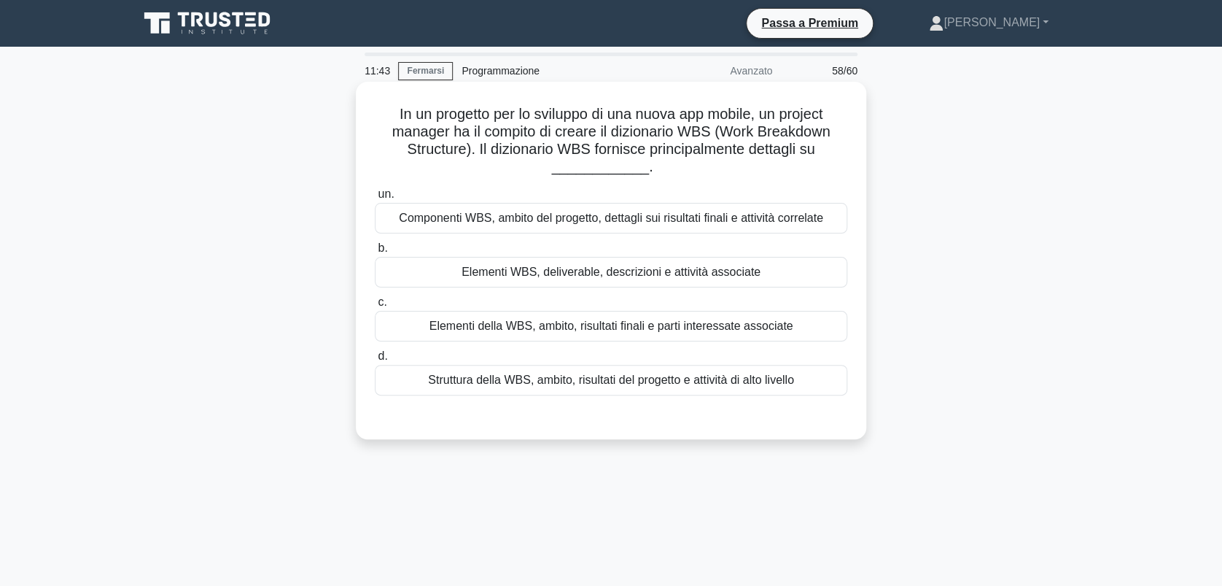
click at [636, 215] on div "Componenti WBS, ambito del progetto, dettagli sui risultati finali e attività c…" at bounding box center [611, 218] width 473 height 31
click at [375, 199] on input "un. Componenti WBS, ambito del progetto, dettagli sui risultati finali e attivi…" at bounding box center [375, 194] width 0 height 9
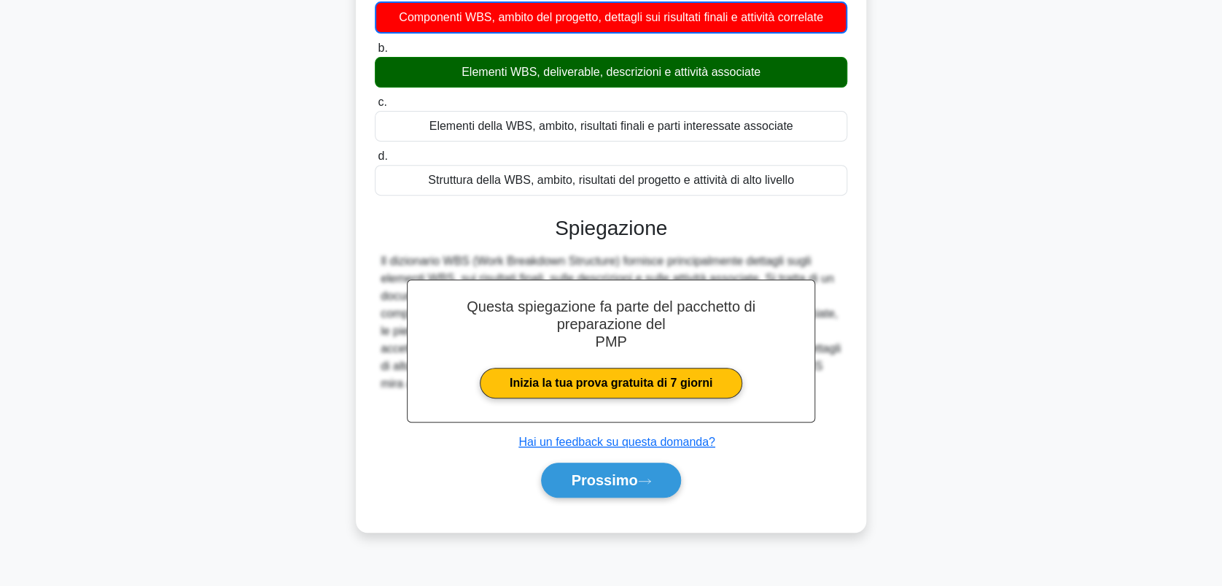
scroll to position [203, 0]
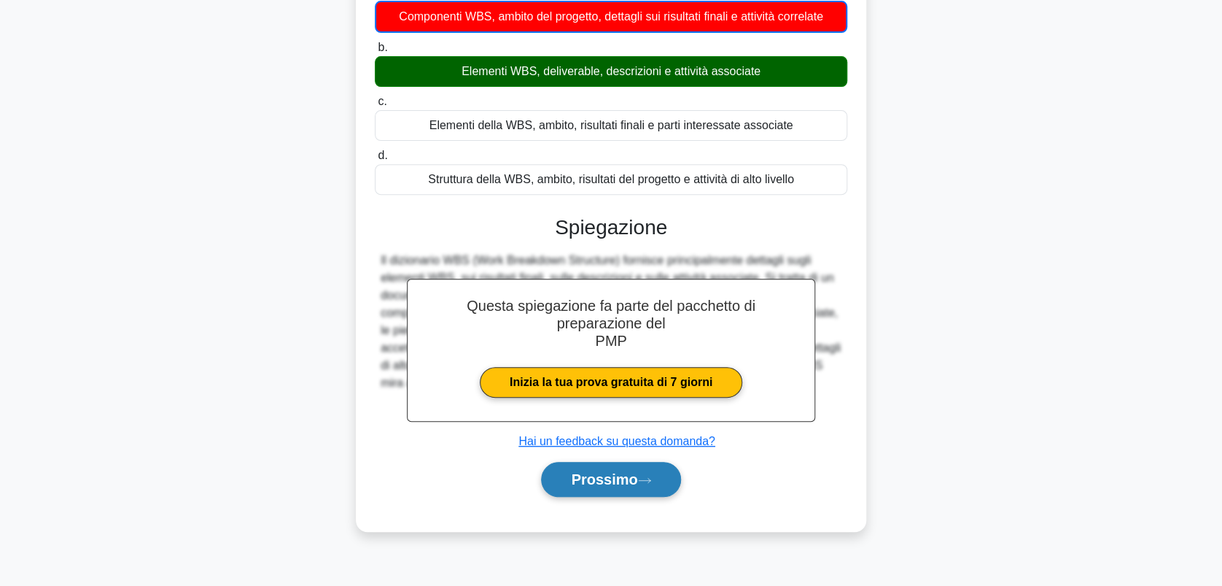
click at [627, 475] on font "Prossimo" at bounding box center [604, 479] width 66 height 16
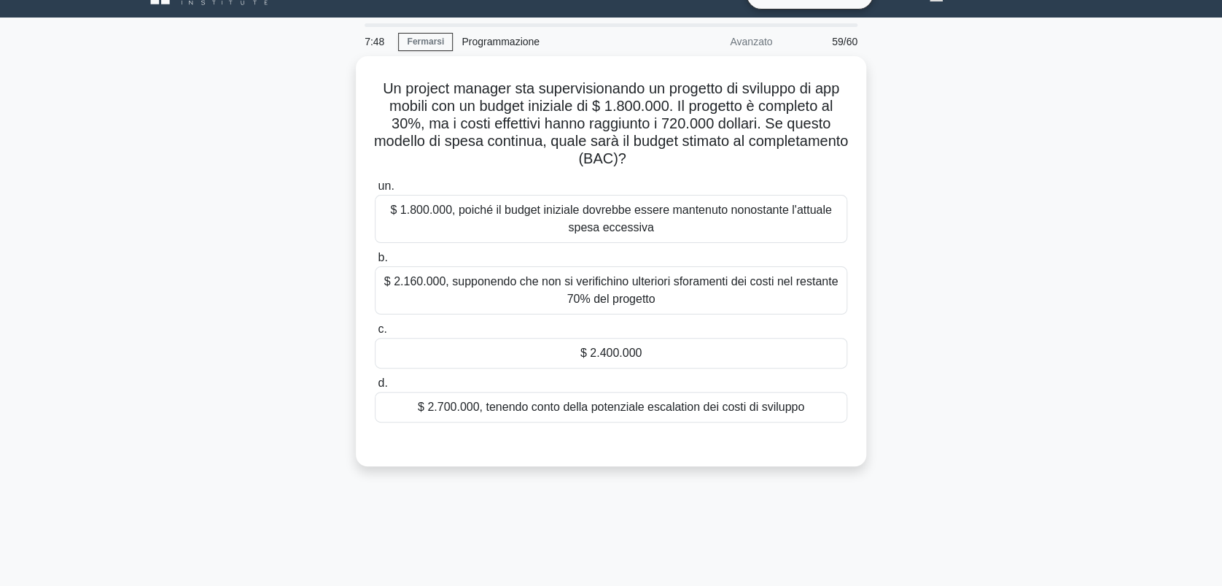
scroll to position [0, 0]
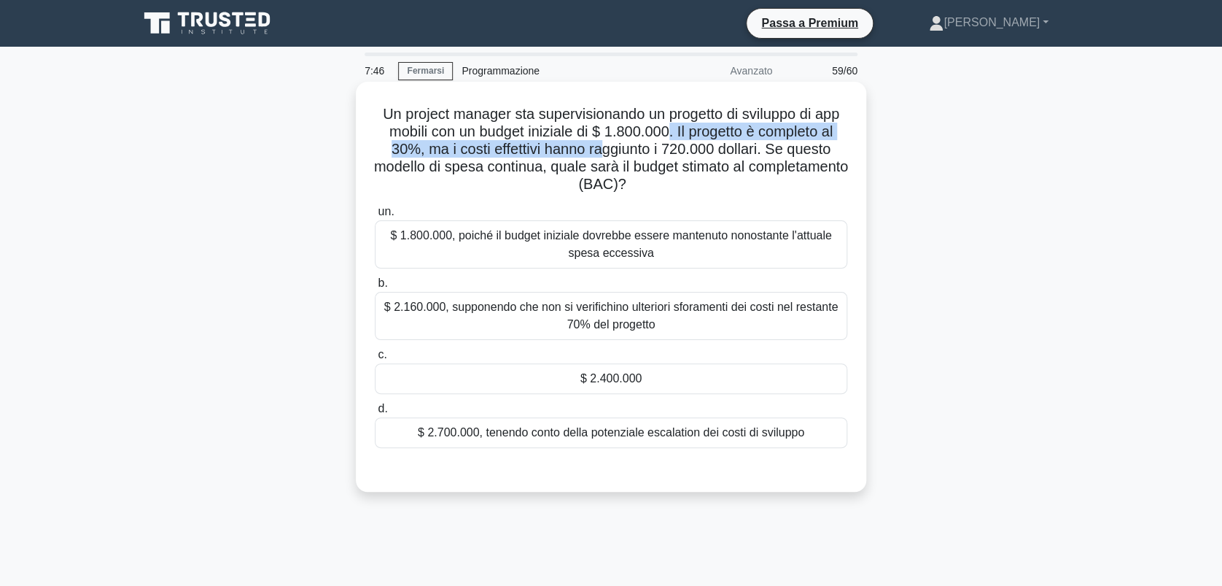
drag, startPoint x: 602, startPoint y: 148, endPoint x: 670, endPoint y: 139, distance: 67.8
click at [670, 139] on font "Un project manager sta supervisionando un progetto di sviluppo di app mobili co…" at bounding box center [611, 149] width 474 height 86
click at [606, 390] on div "$ 2.400.000" at bounding box center [611, 378] width 473 height 31
click at [375, 360] on input "c. $ 2.400.000" at bounding box center [375, 354] width 0 height 9
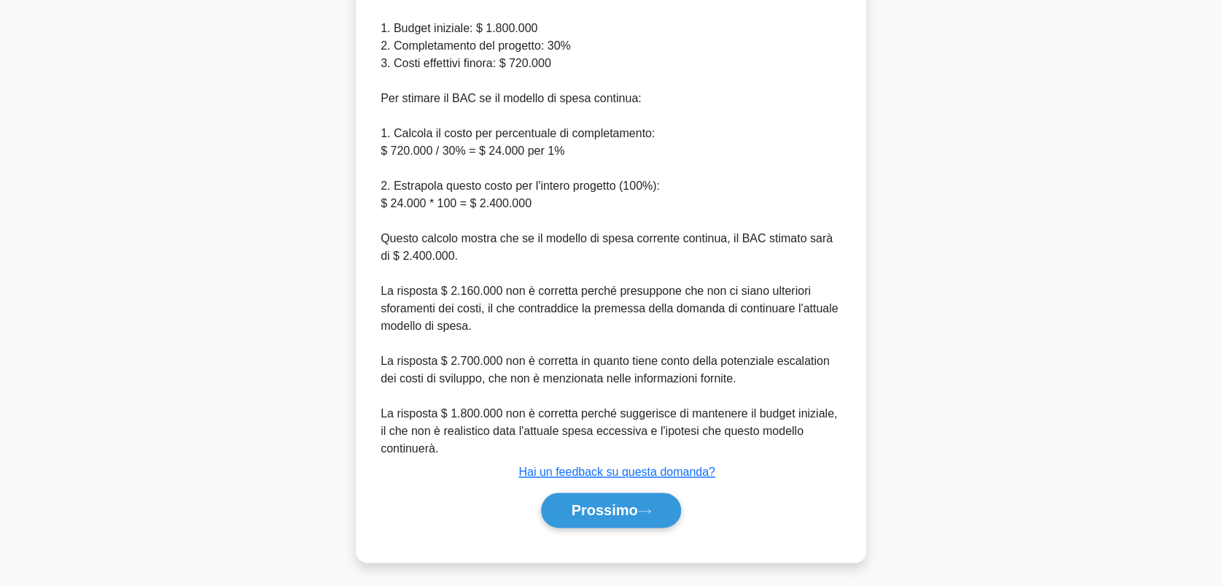
scroll to position [559, 0]
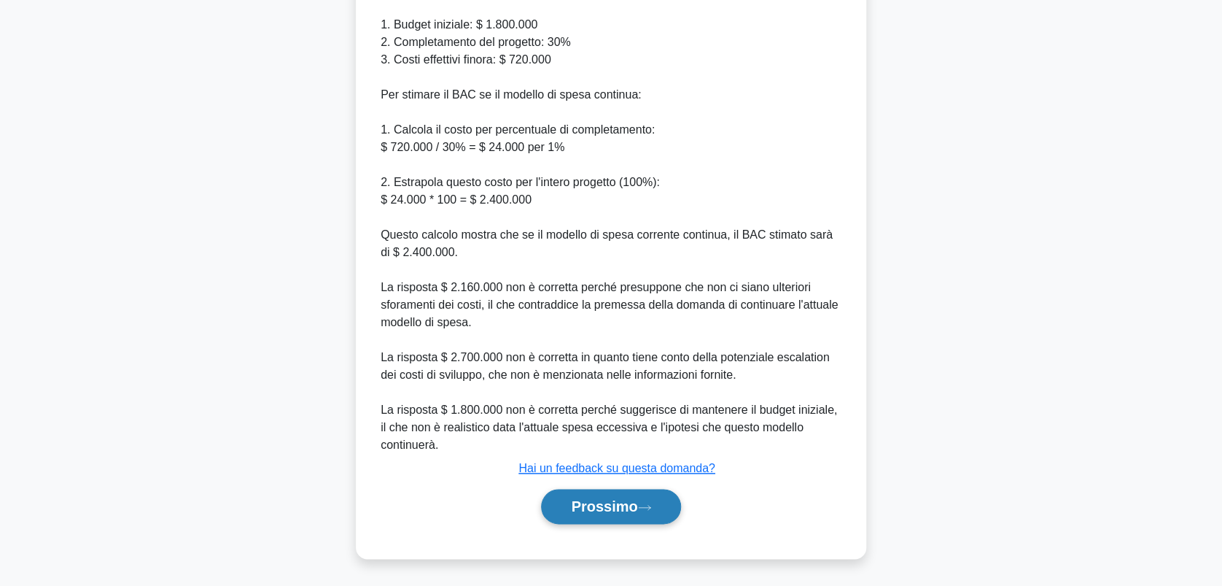
click at [616, 503] on font "Prossimo" at bounding box center [604, 506] width 66 height 16
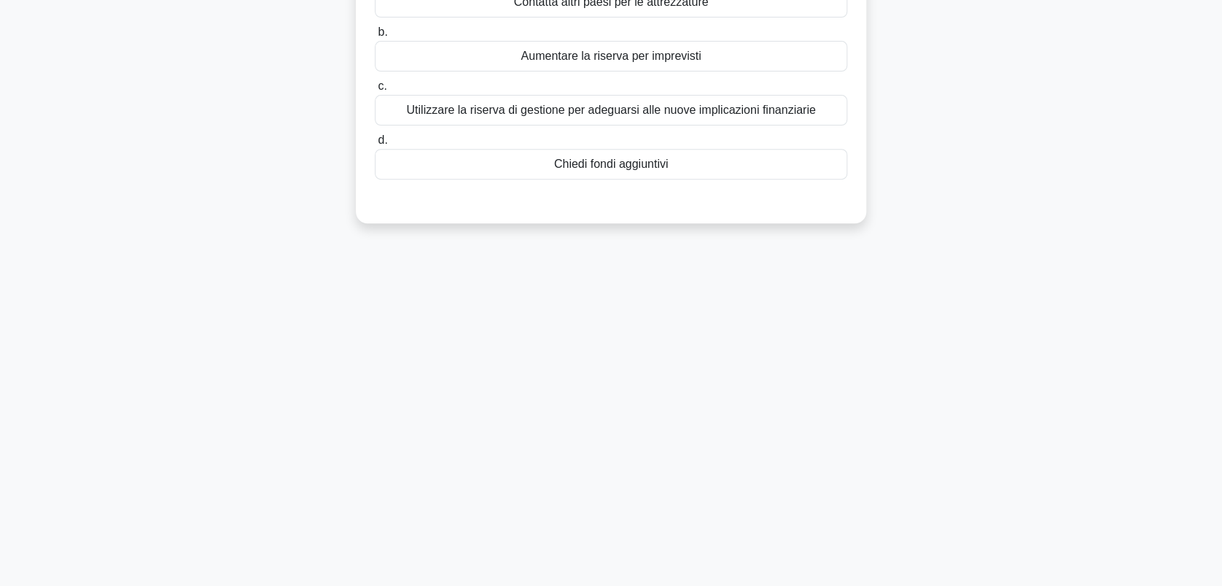
scroll to position [0, 0]
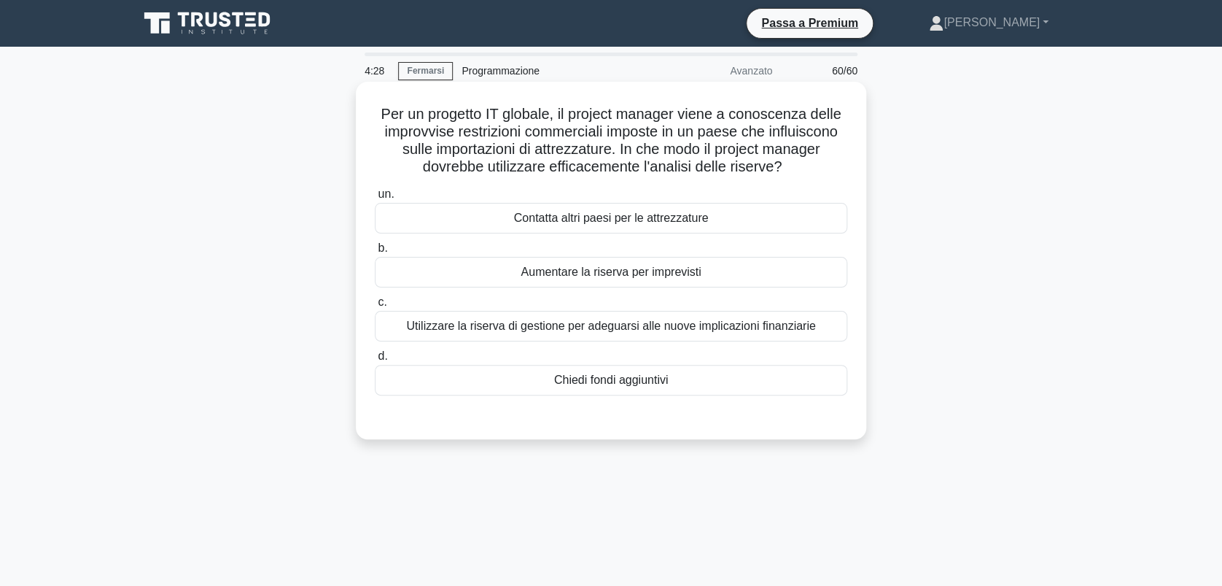
click at [627, 322] on div "Utilizzare la riserva di gestione per adeguarsi alle nuove implicazioni finanzi…" at bounding box center [611, 326] width 473 height 31
click at [375, 307] on input "c. Utilizzare la riserva di gestione per adeguarsi alle nuove implicazioni fina…" at bounding box center [375, 302] width 0 height 9
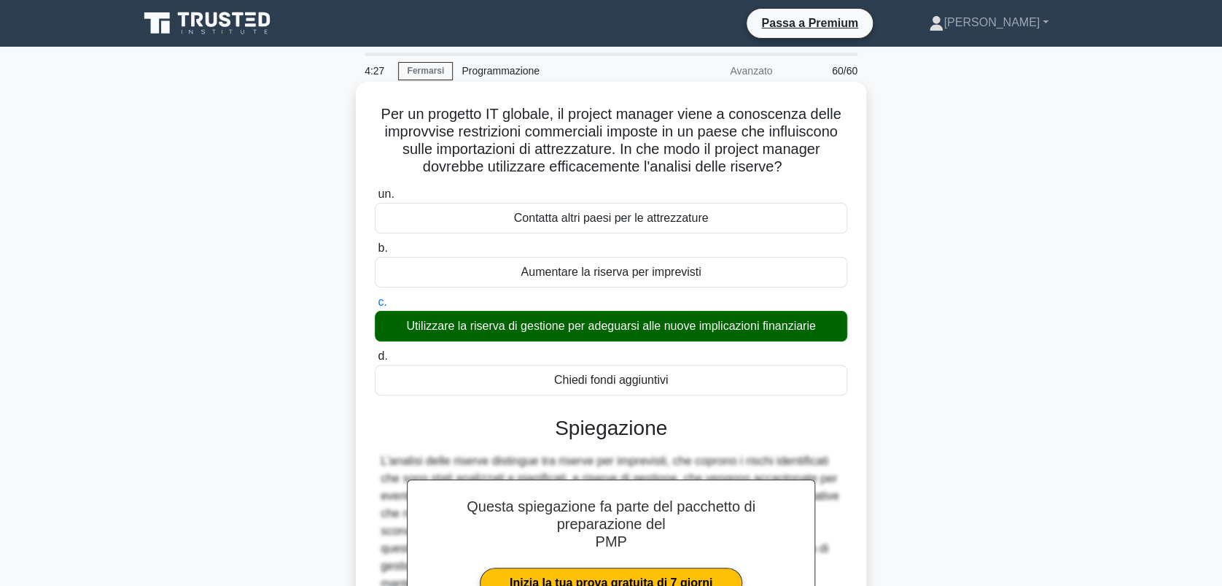
scroll to position [203, 0]
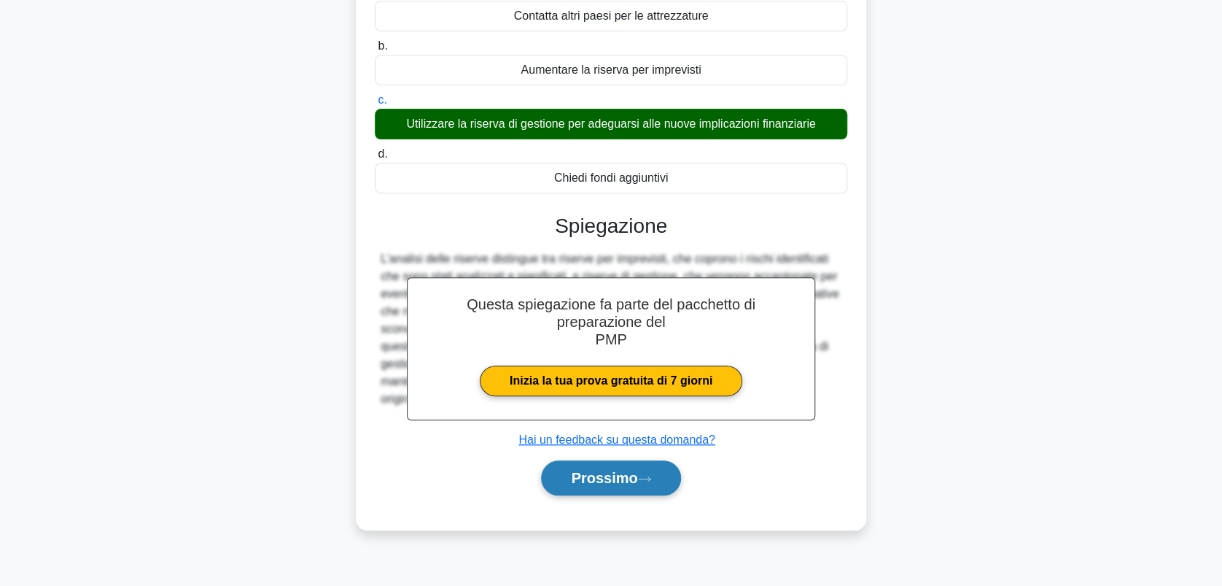
click at [605, 479] on font "Prossimo" at bounding box center [604, 478] width 66 height 16
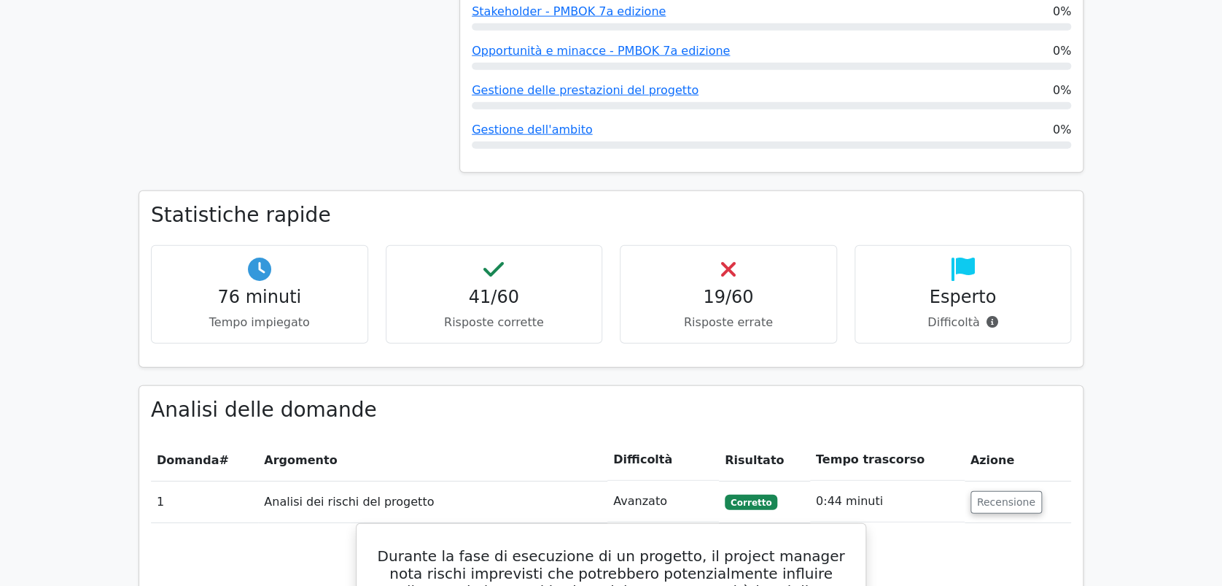
scroll to position [1653, 0]
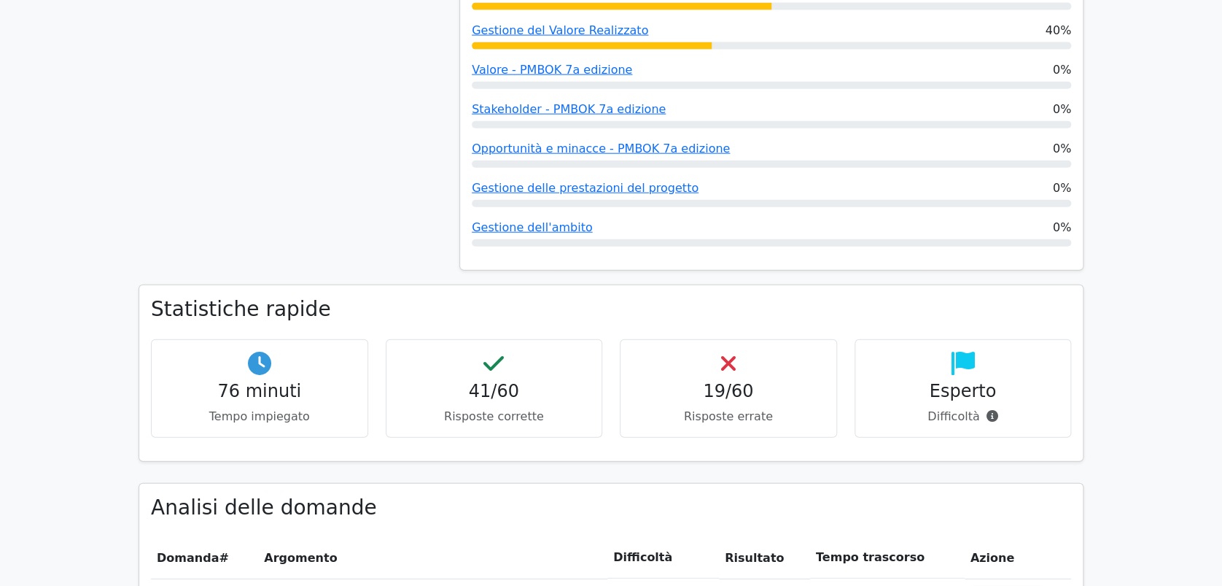
click at [732, 381] on h4 "19/60" at bounding box center [728, 391] width 193 height 21
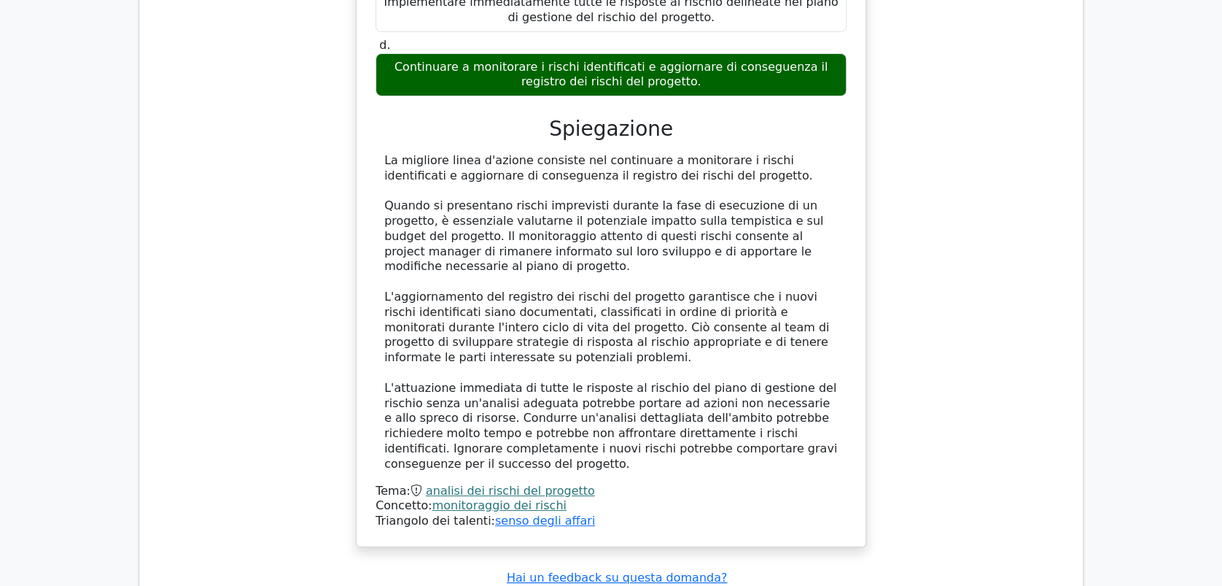
scroll to position [2918, 0]
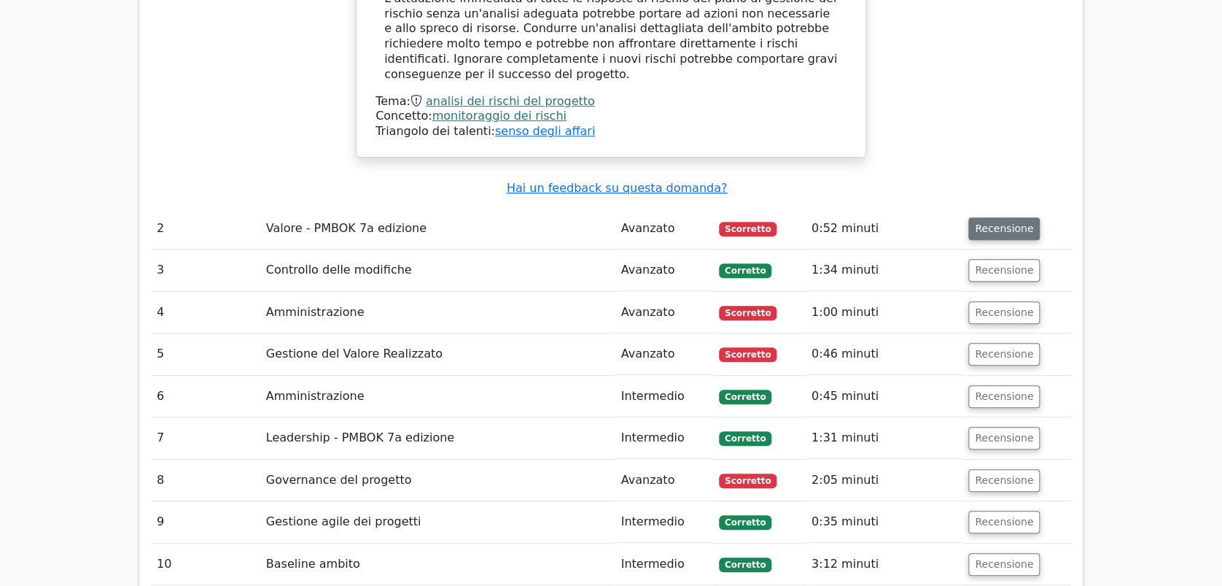
click at [985, 217] on button "Recensione" at bounding box center [1004, 228] width 71 height 23
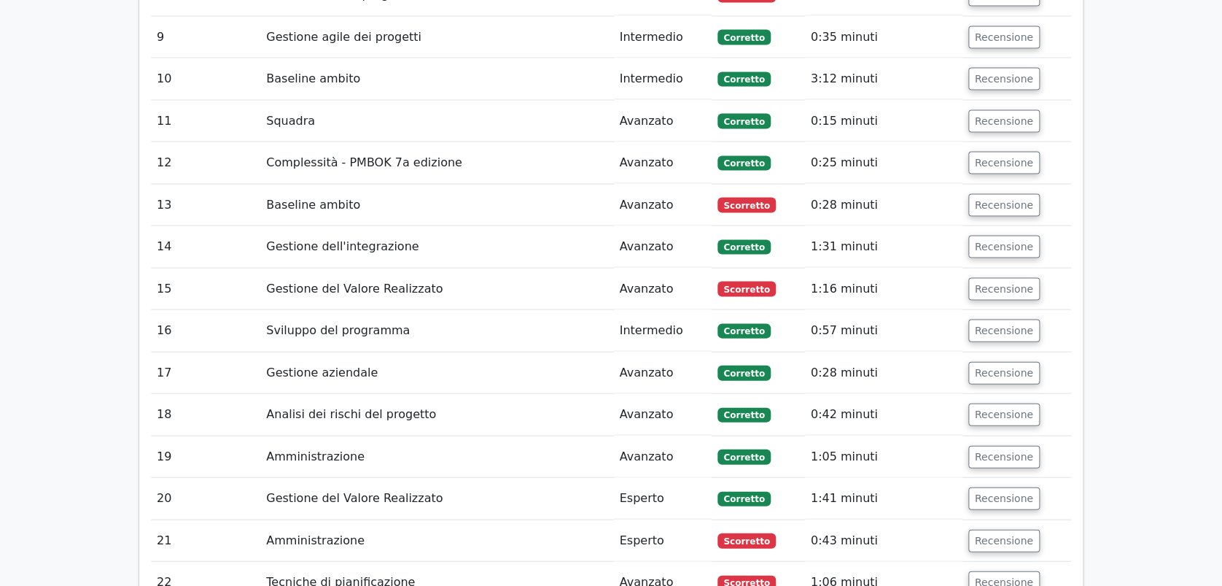
scroll to position [4010, 0]
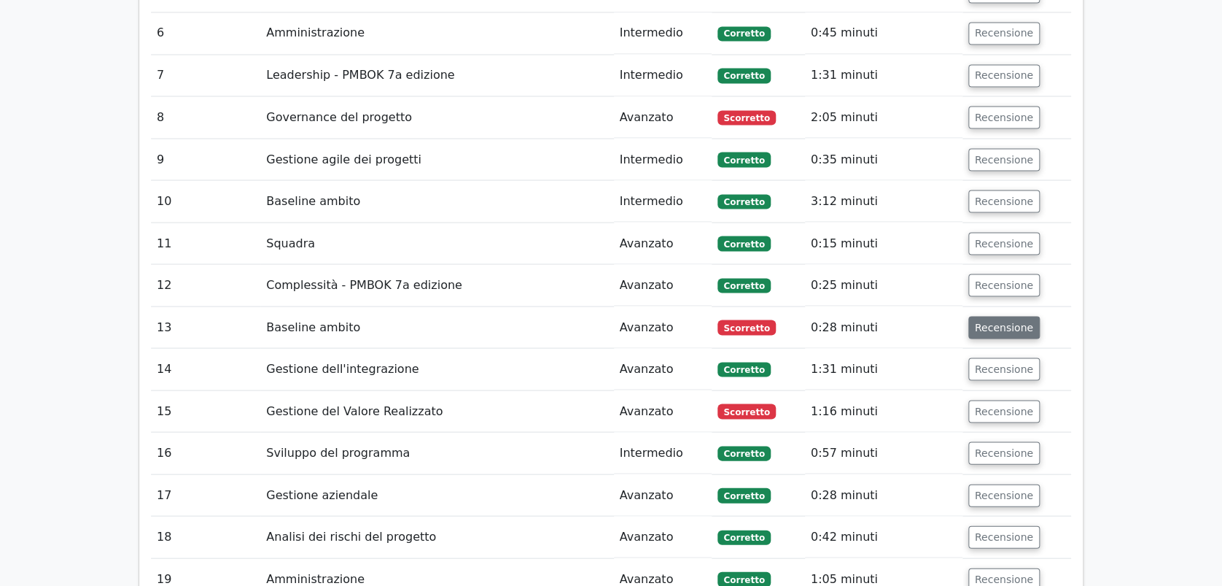
click at [1010, 316] on button "Recensione" at bounding box center [1004, 327] width 71 height 23
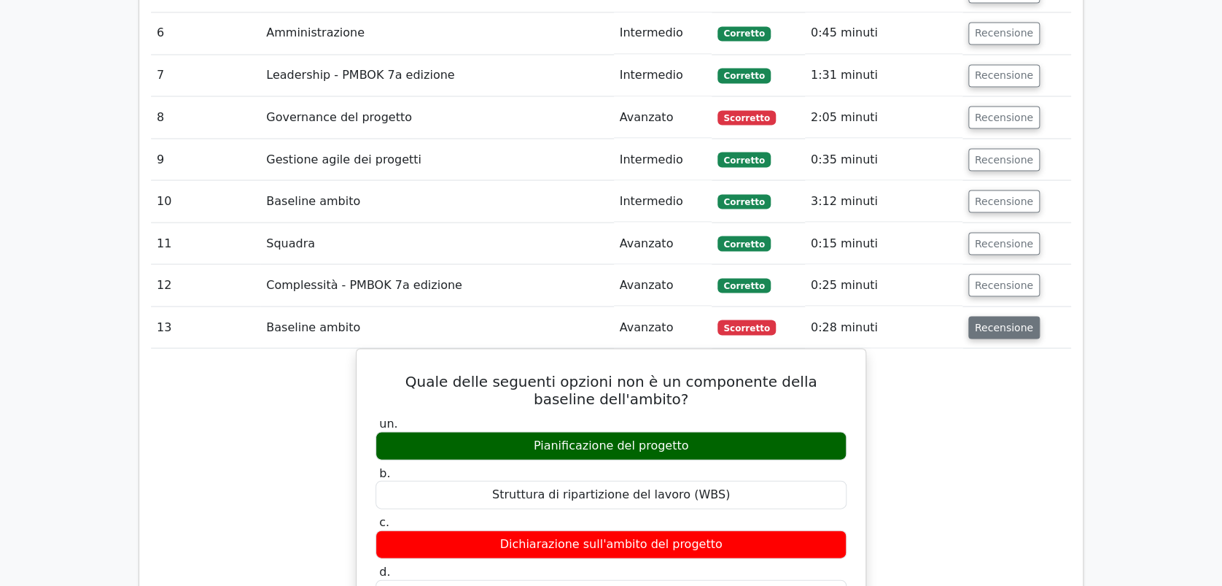
click at [1010, 316] on button "Recensione" at bounding box center [1004, 327] width 71 height 23
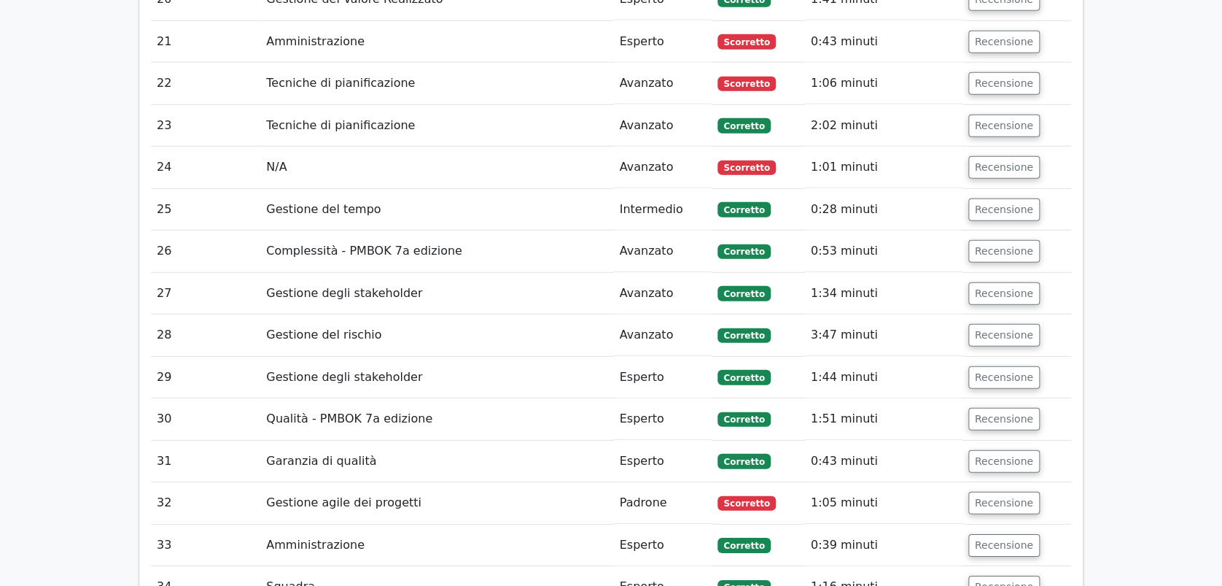
scroll to position [5475, 0]
